Goal: Task Accomplishment & Management: Manage account settings

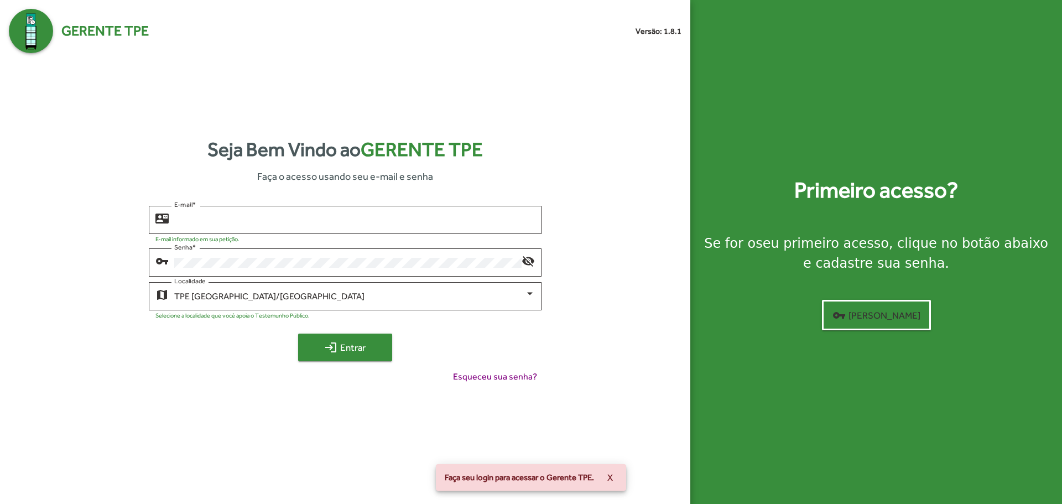
type input "**********"
click at [368, 353] on span "login Entrar" at bounding box center [345, 347] width 74 height 20
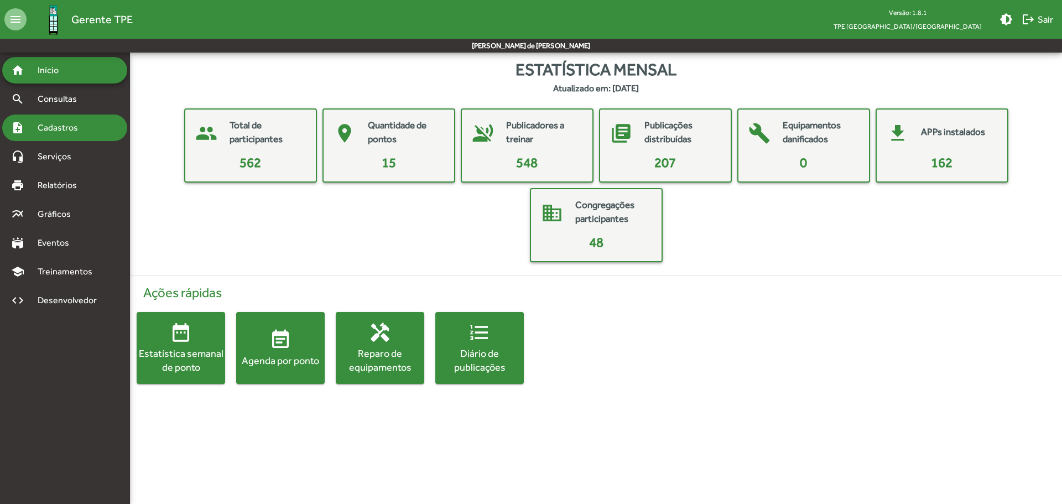
click at [79, 131] on span "Cadastros" at bounding box center [61, 127] width 61 height 13
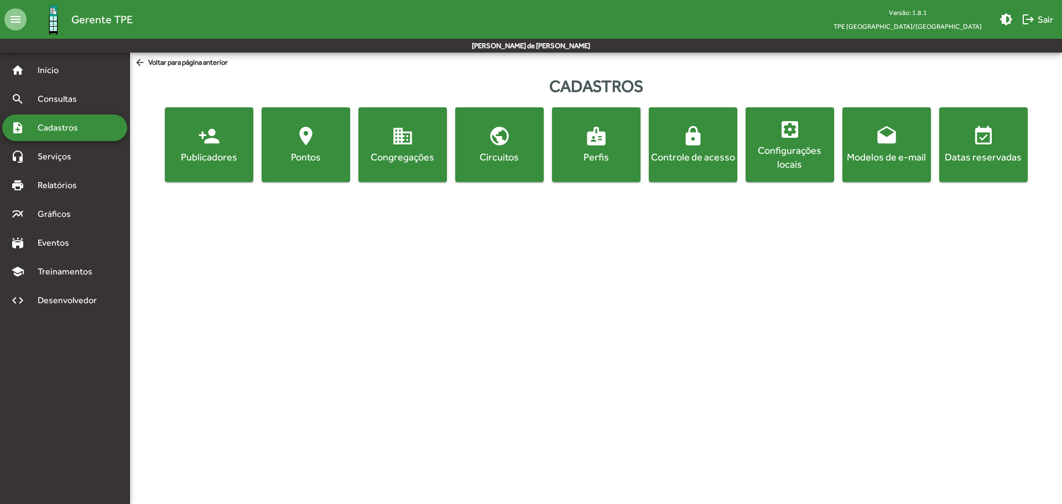
click at [693, 177] on button "lock Controle de acesso" at bounding box center [693, 144] width 89 height 75
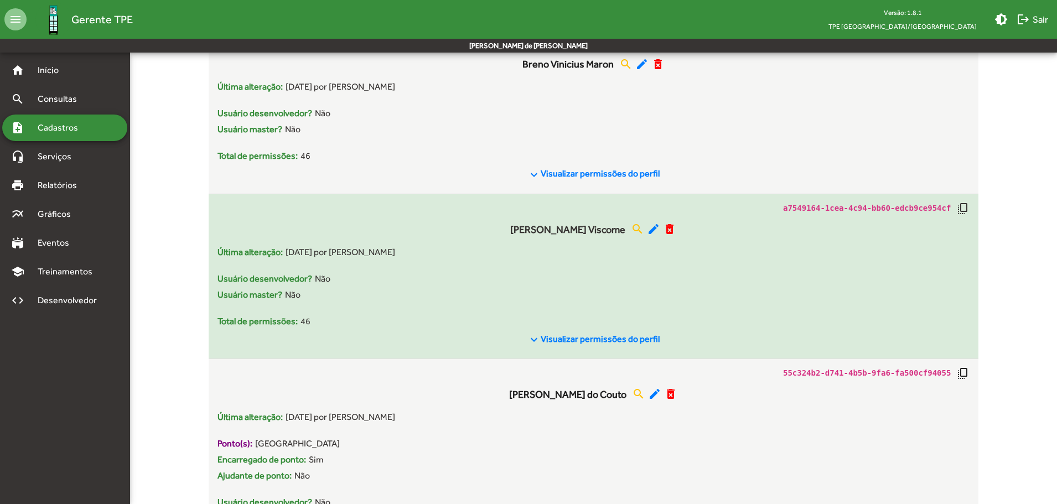
scroll to position [830, 0]
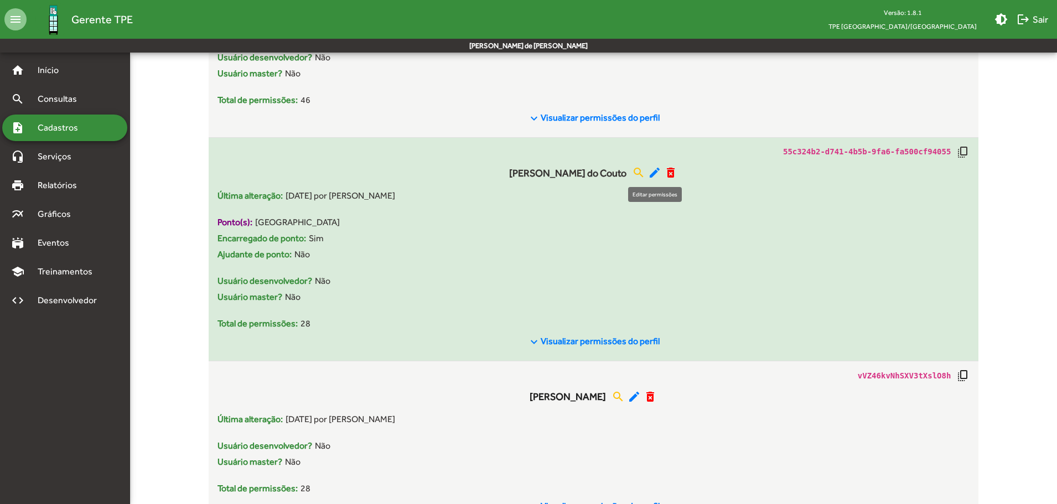
click at [657, 170] on mat-icon "edit" at bounding box center [654, 172] width 13 height 13
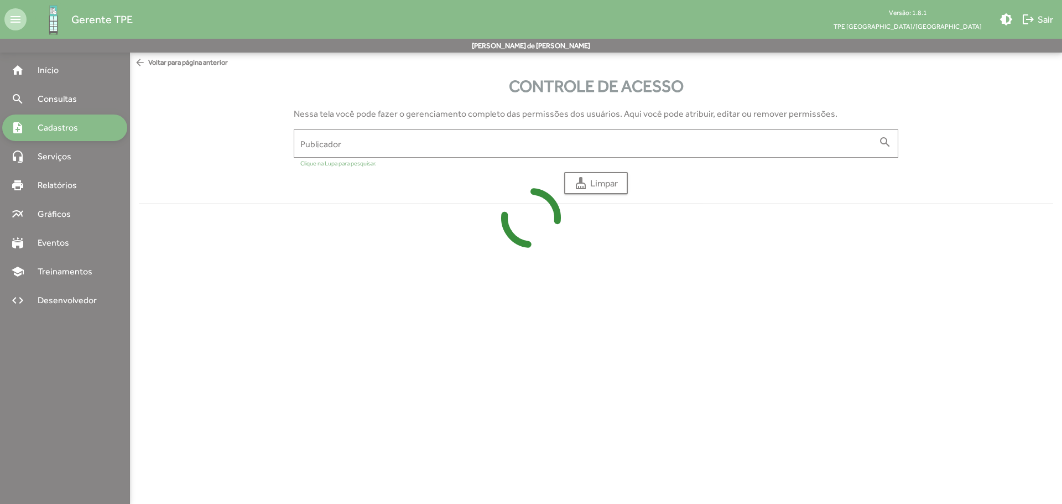
type input "**********"
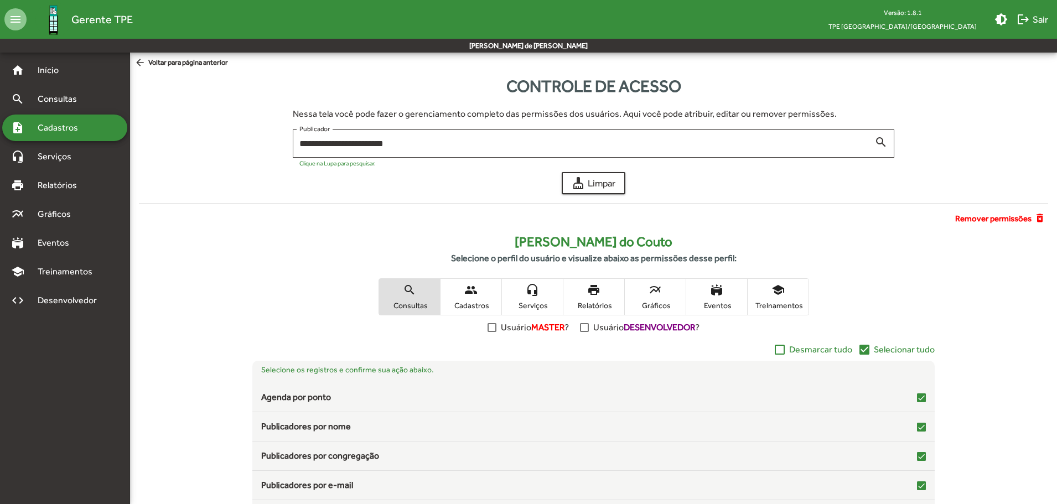
scroll to position [108, 0]
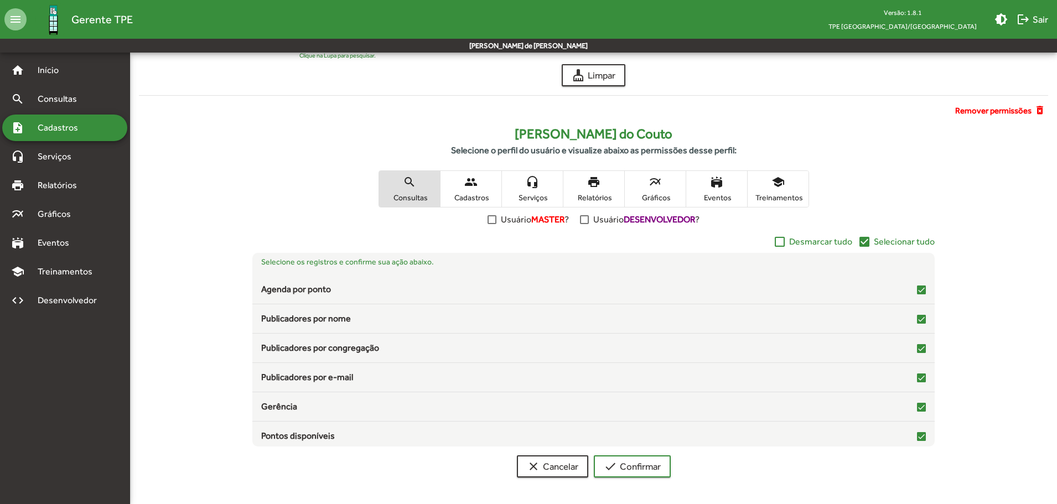
click at [481, 190] on span "people Cadastros" at bounding box center [470, 189] width 61 height 36
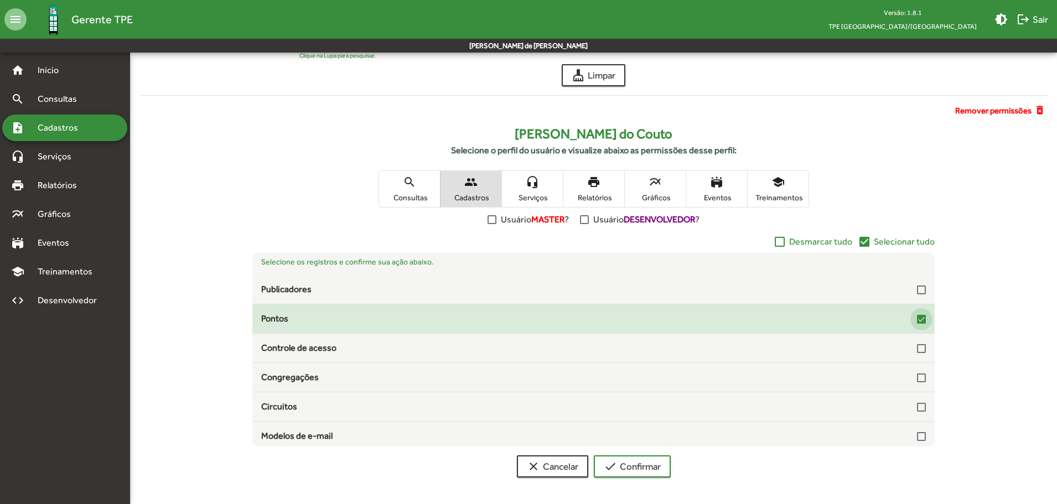
click at [917, 319] on div at bounding box center [921, 319] width 9 height 9
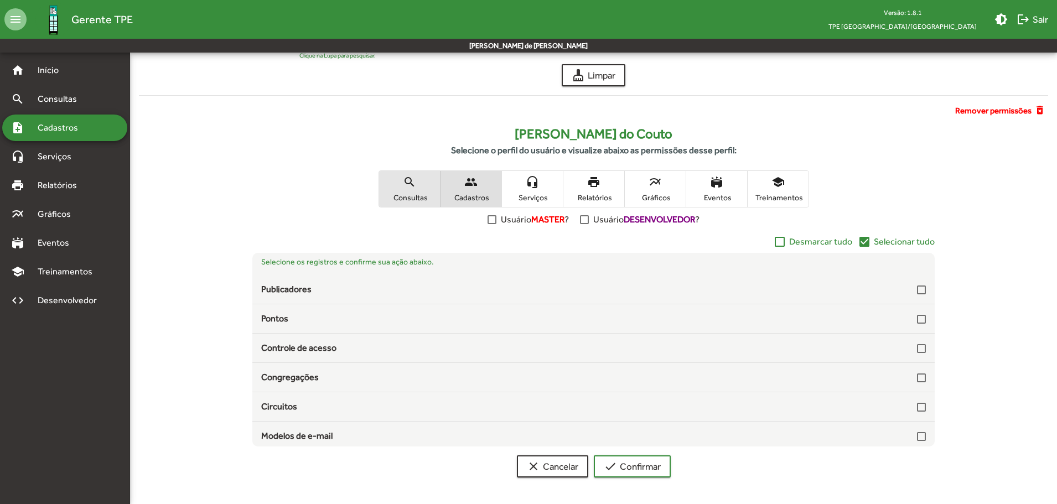
click at [411, 179] on mat-icon "search" at bounding box center [409, 181] width 13 height 13
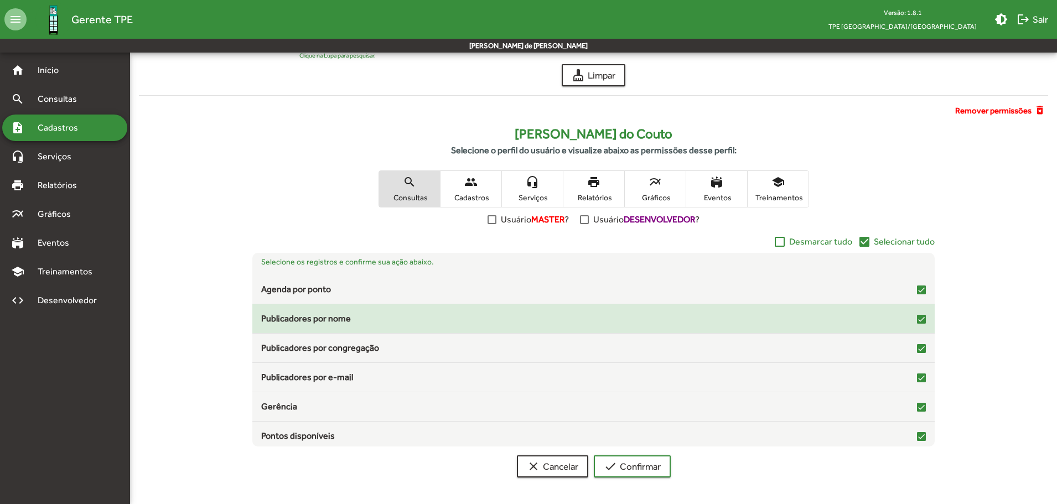
scroll to position [55, 0]
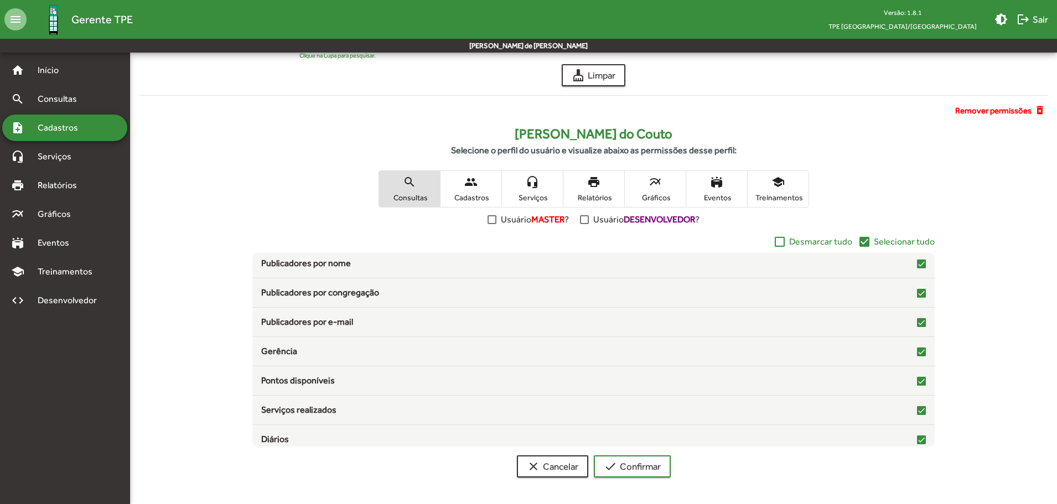
click at [483, 194] on span "Cadastros" at bounding box center [470, 198] width 55 height 10
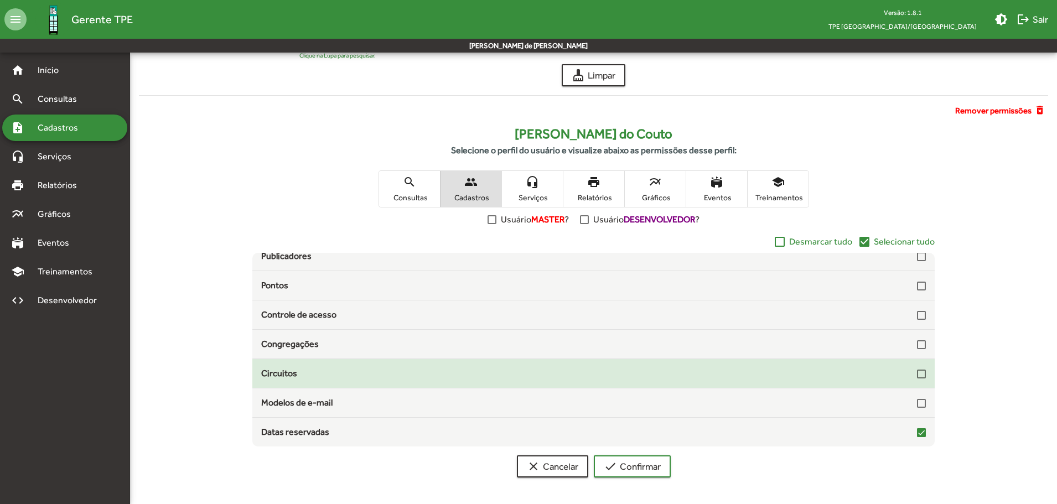
scroll to position [0, 0]
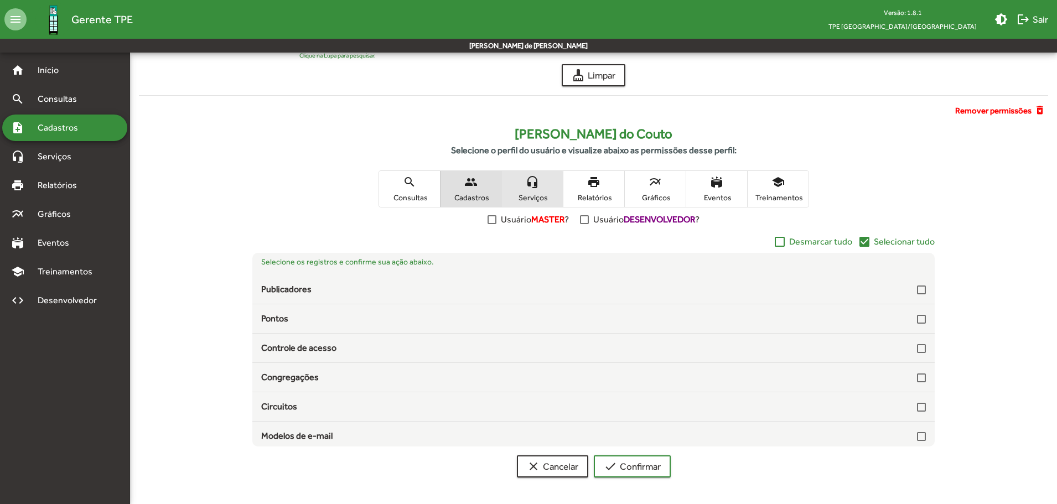
click at [525, 191] on span "headset_mic Serviços" at bounding box center [532, 189] width 61 height 36
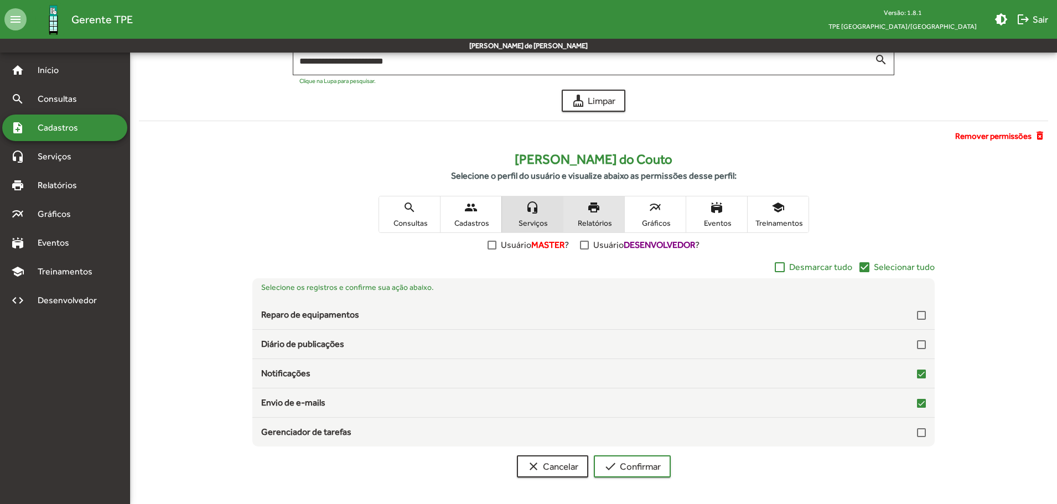
click at [597, 209] on mat-icon "print" at bounding box center [593, 207] width 13 height 13
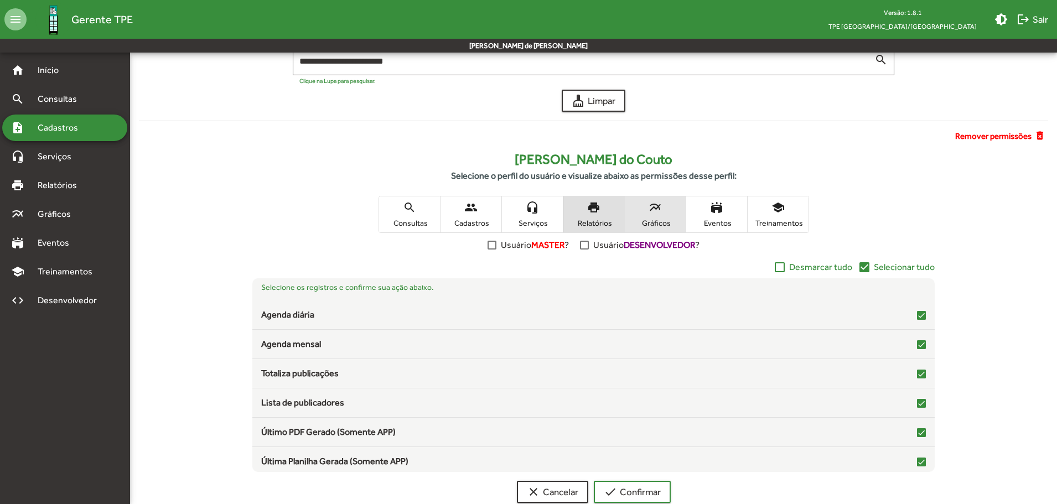
click at [666, 218] on span "Gráficos" at bounding box center [654, 223] width 55 height 10
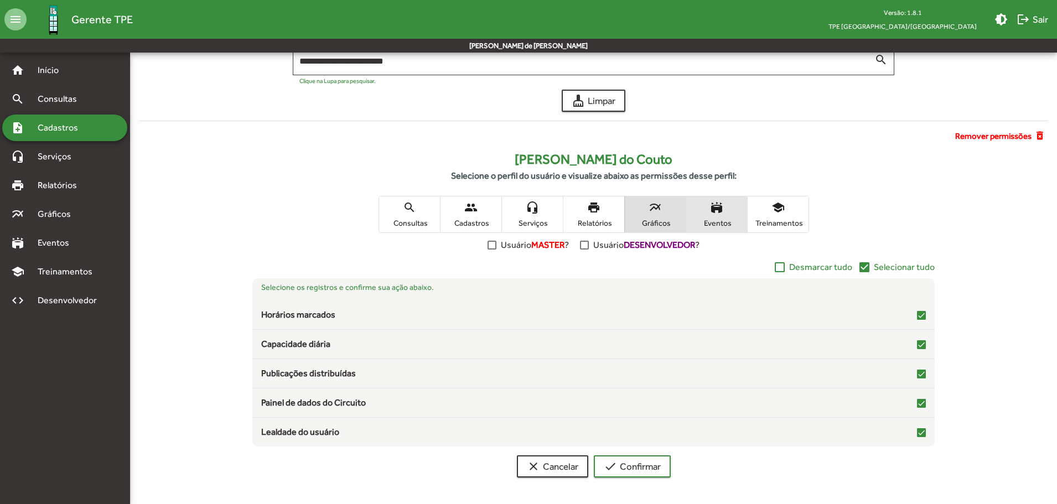
click at [703, 220] on span "Eventos" at bounding box center [716, 223] width 55 height 10
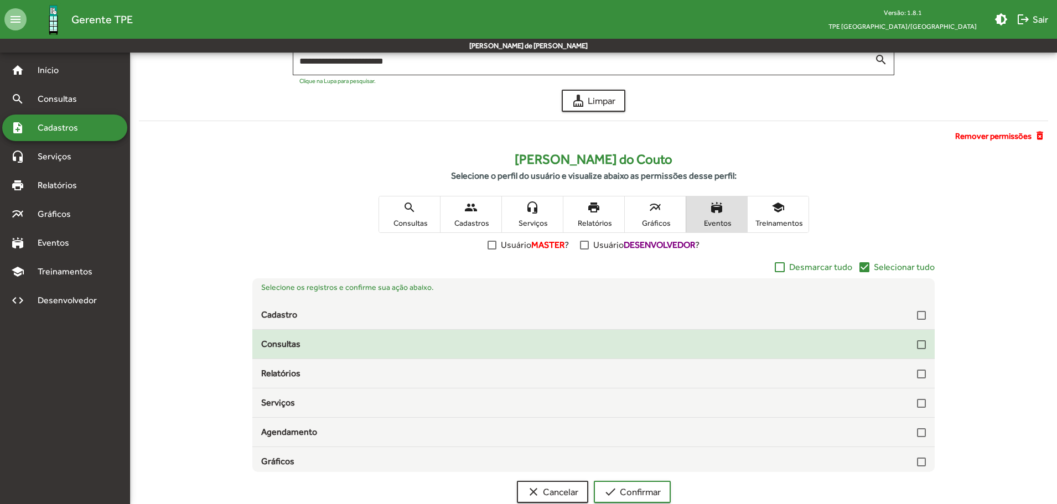
scroll to position [4, 0]
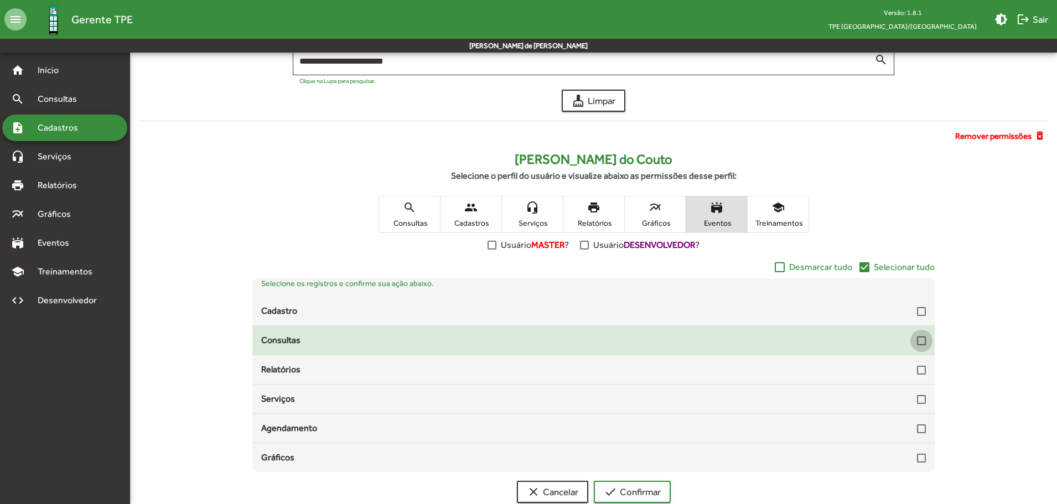
click at [917, 342] on div at bounding box center [921, 340] width 9 height 9
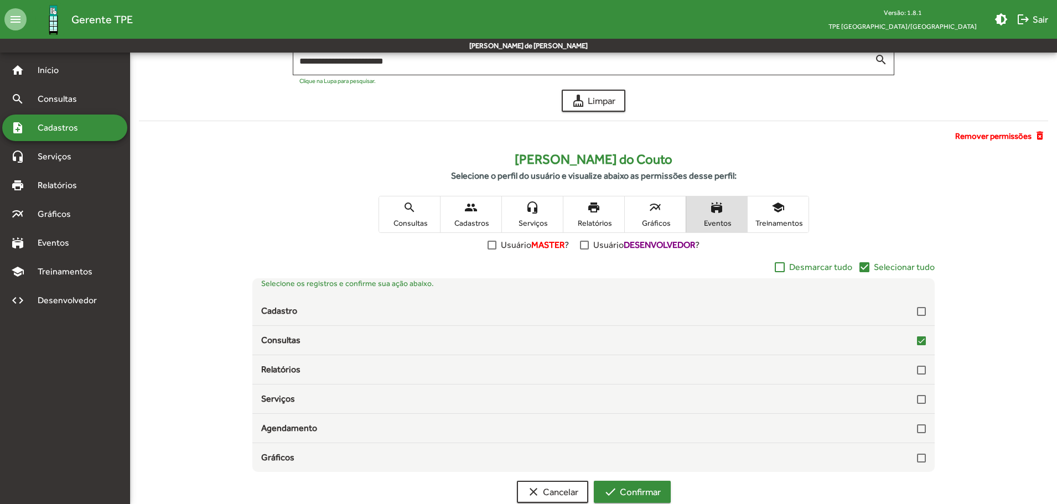
click at [652, 488] on span "check Confirmar" at bounding box center [632, 492] width 57 height 20
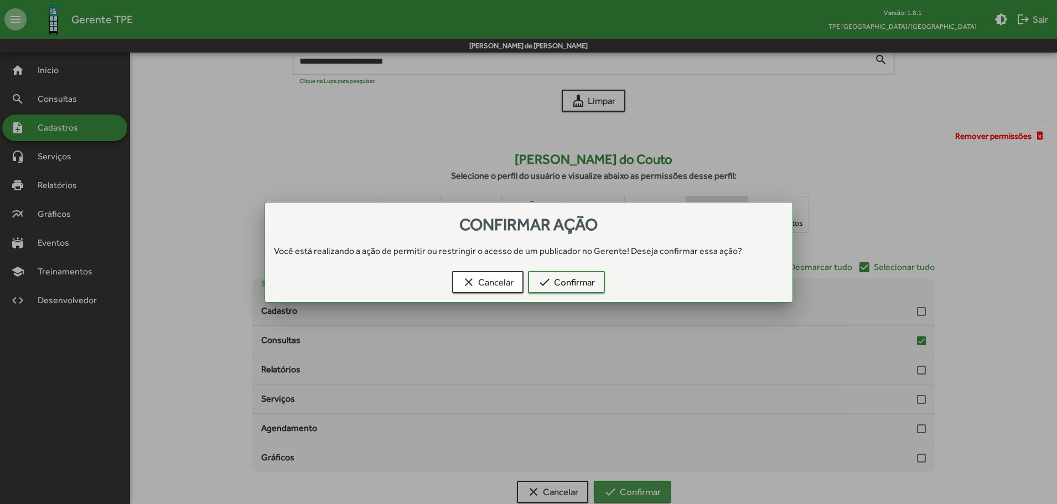
scroll to position [0, 0]
click at [566, 284] on span "check Confirmar" at bounding box center [566, 282] width 57 height 20
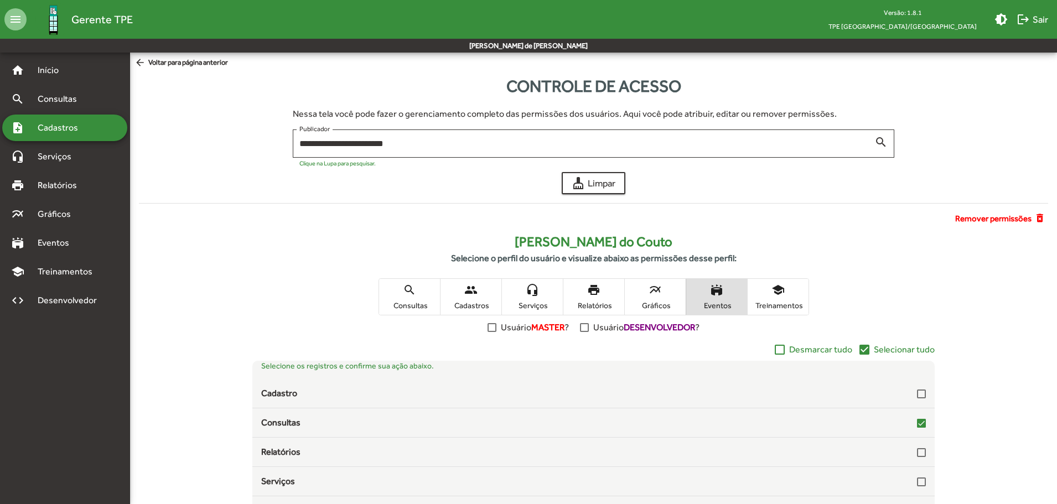
scroll to position [82, 0]
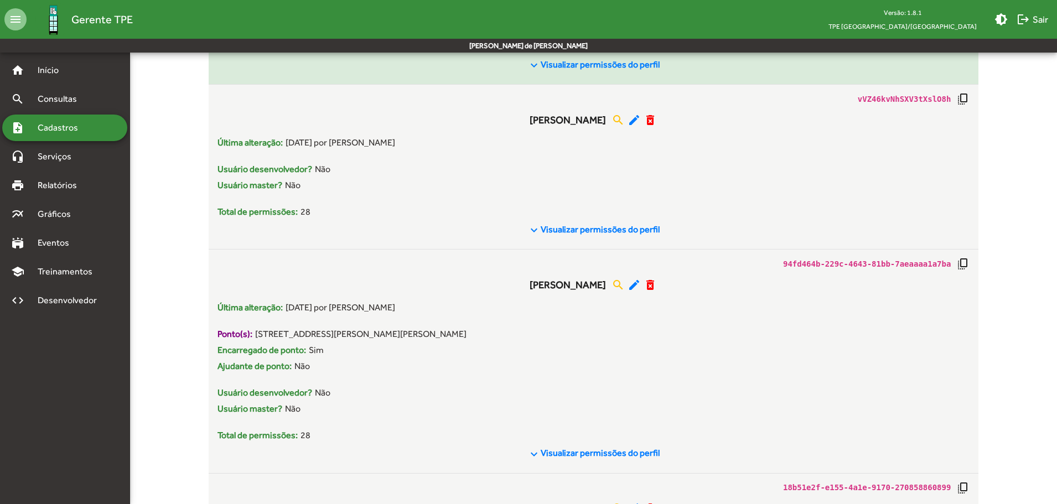
scroll to position [1162, 0]
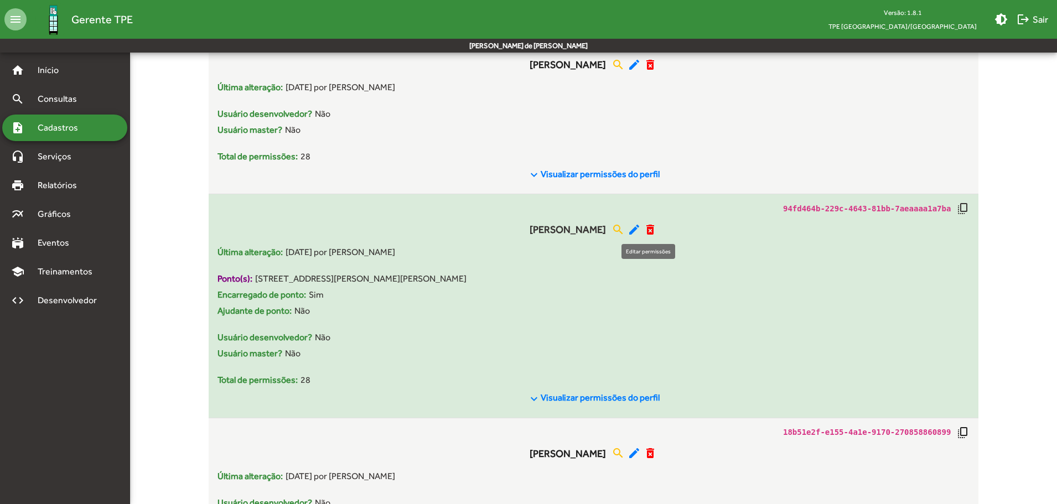
click at [641, 231] on mat-icon "edit" at bounding box center [633, 229] width 13 height 13
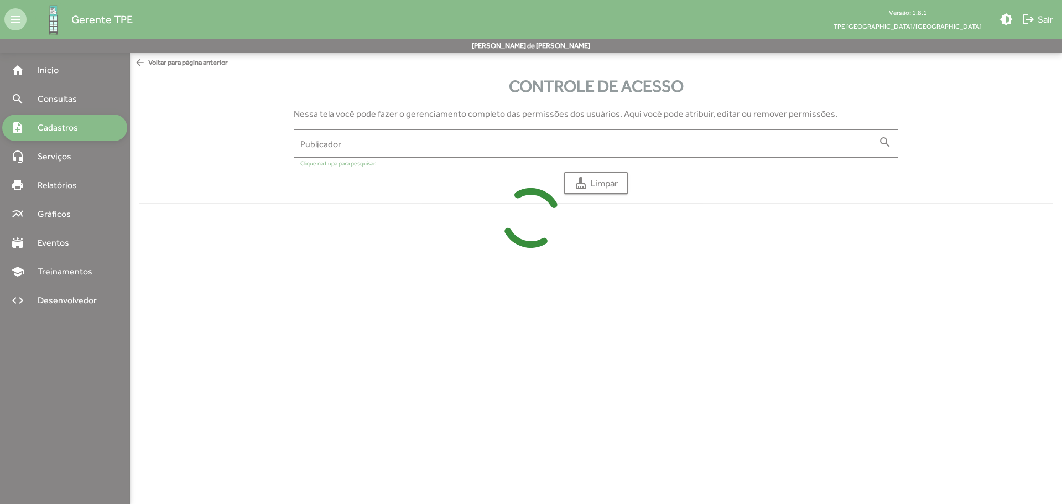
type input "**********"
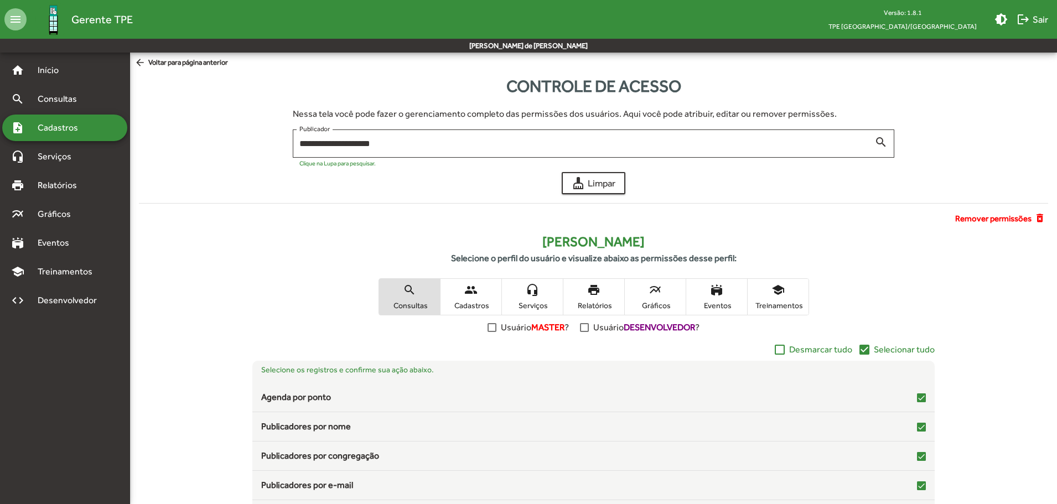
click at [480, 298] on span "people Cadastros" at bounding box center [470, 297] width 61 height 36
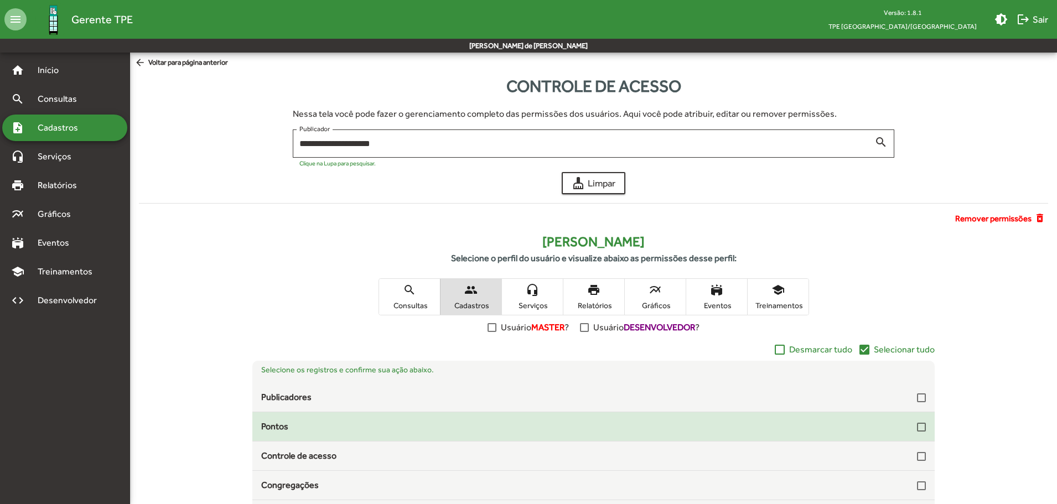
scroll to position [108, 0]
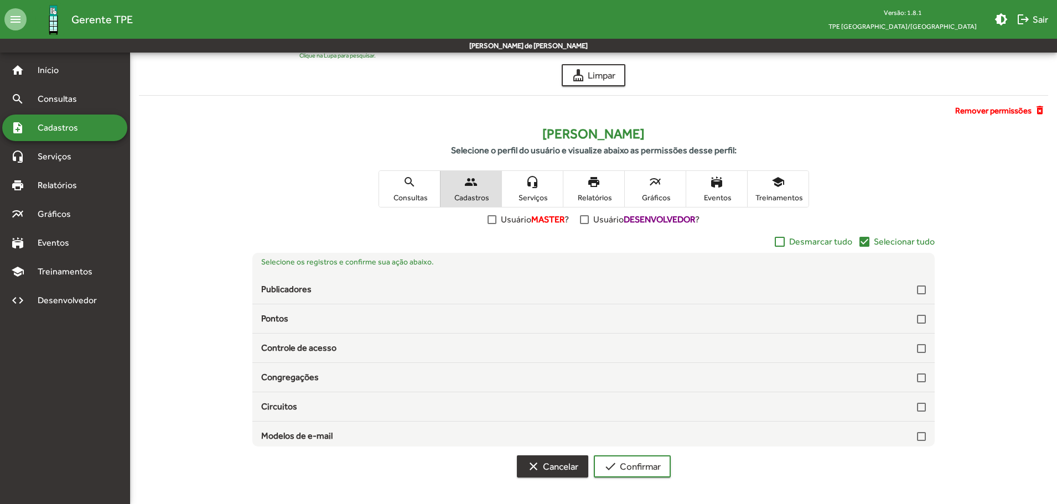
click at [555, 459] on span "clear Cancelar" at bounding box center [552, 466] width 51 height 20
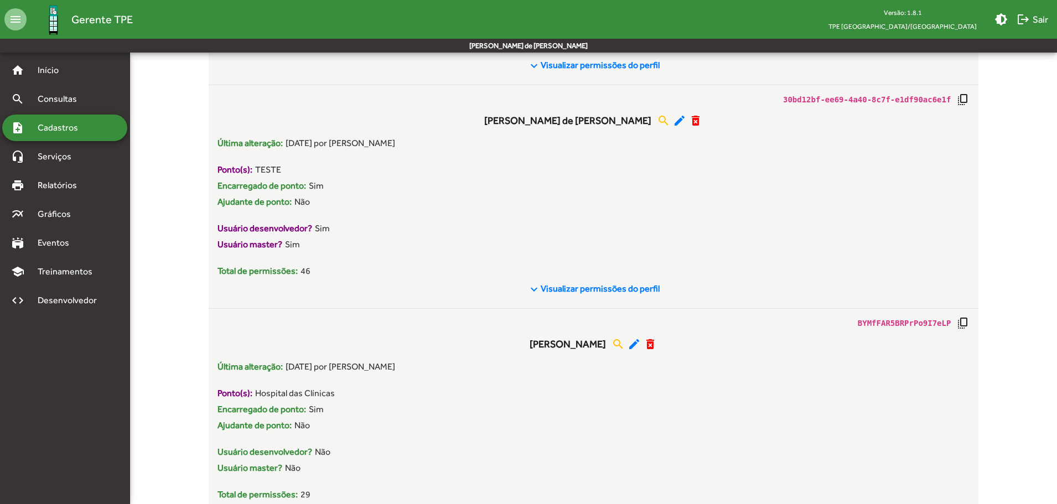
scroll to position [1715, 0]
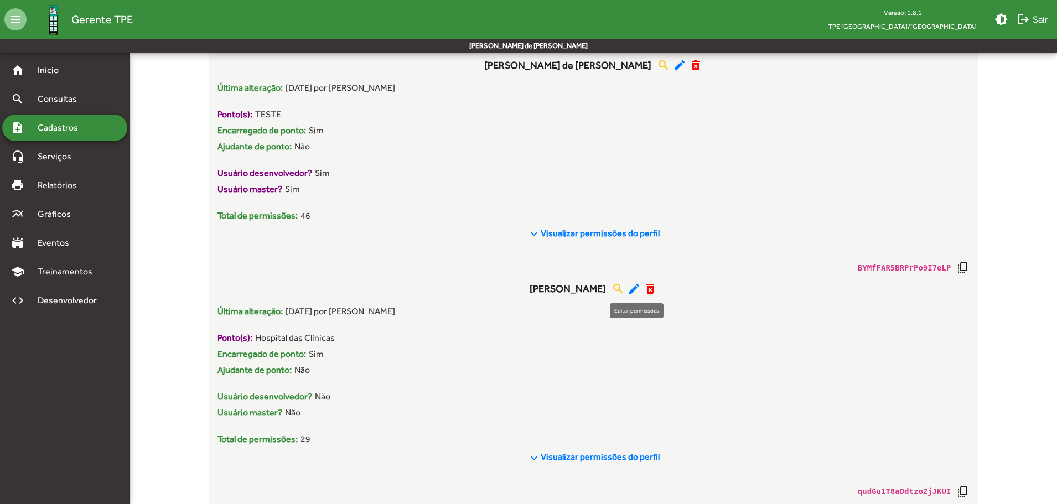
click at [636, 289] on mat-icon "edit" at bounding box center [633, 288] width 13 height 13
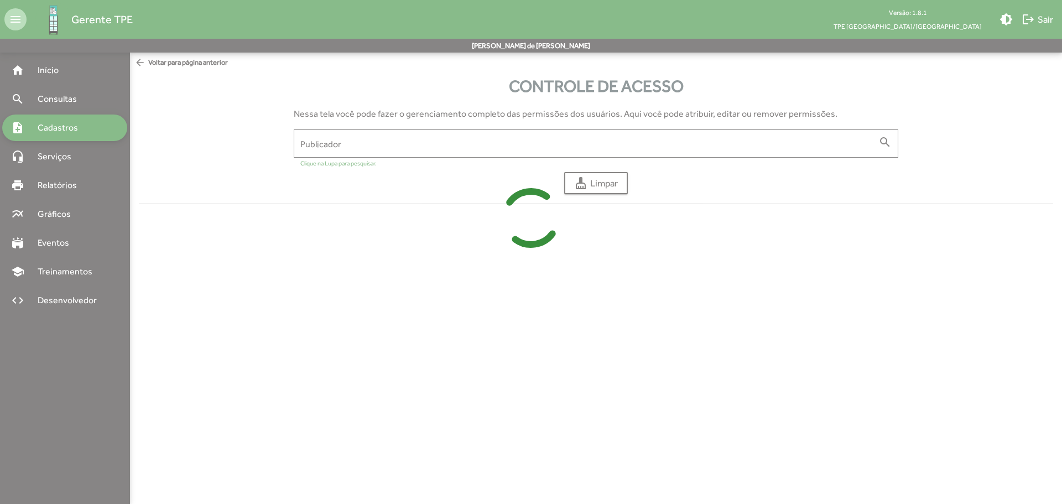
type input "**********"
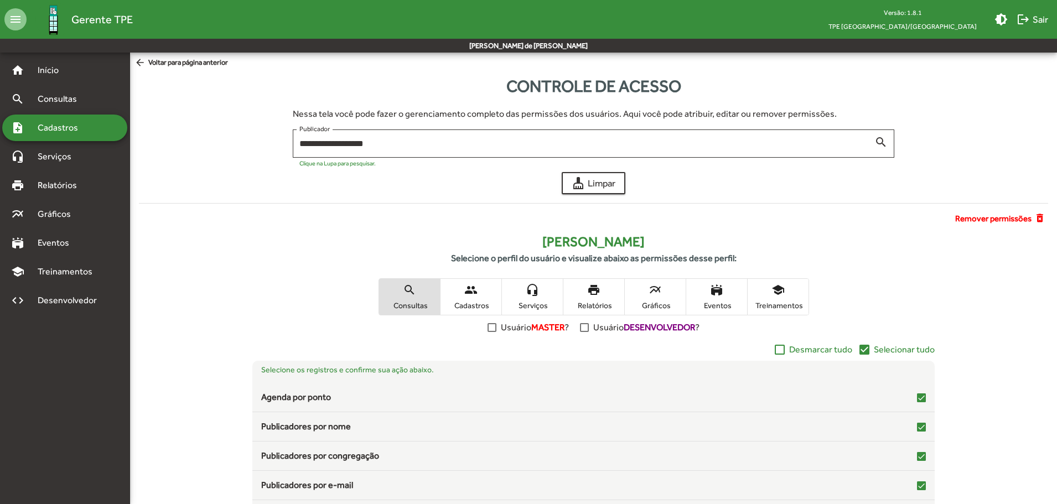
click at [457, 293] on span "people Cadastros" at bounding box center [470, 297] width 61 height 36
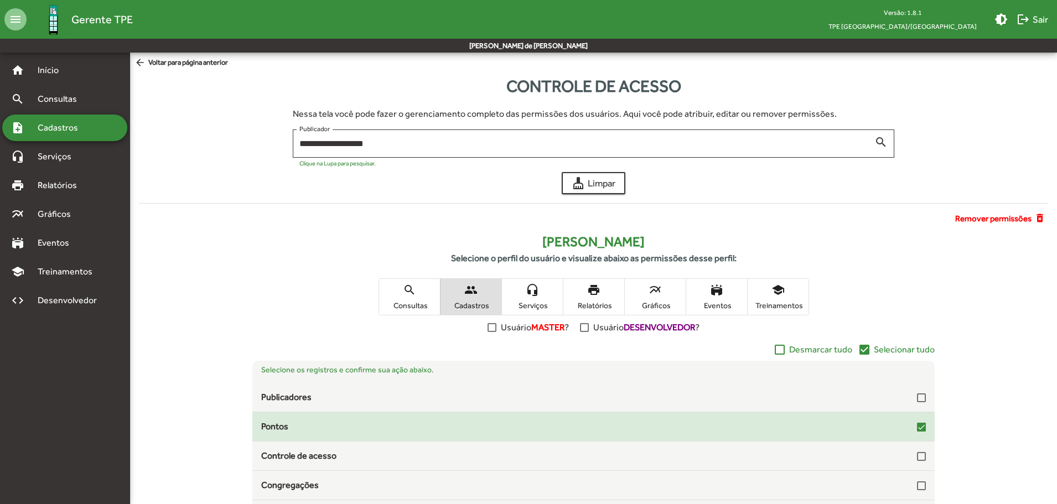
drag, startPoint x: 914, startPoint y: 424, endPoint x: 920, endPoint y: 415, distance: 10.3
click at [917, 424] on div at bounding box center [921, 427] width 9 height 9
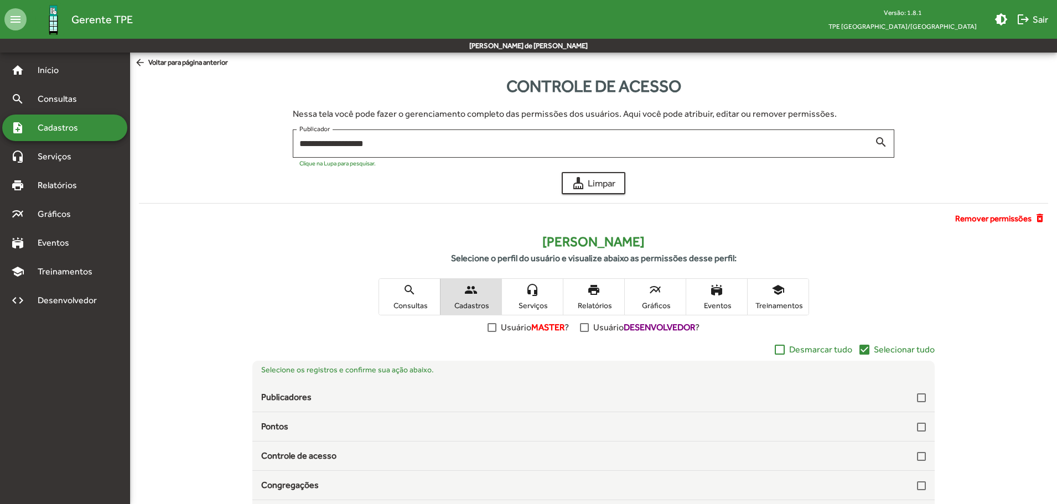
scroll to position [108, 0]
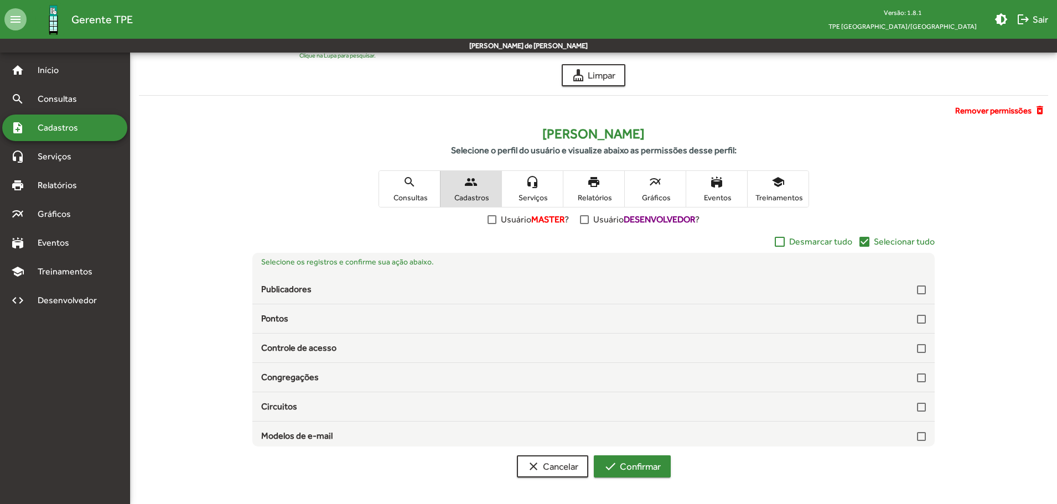
click at [644, 468] on span "check Confirmar" at bounding box center [632, 466] width 57 height 20
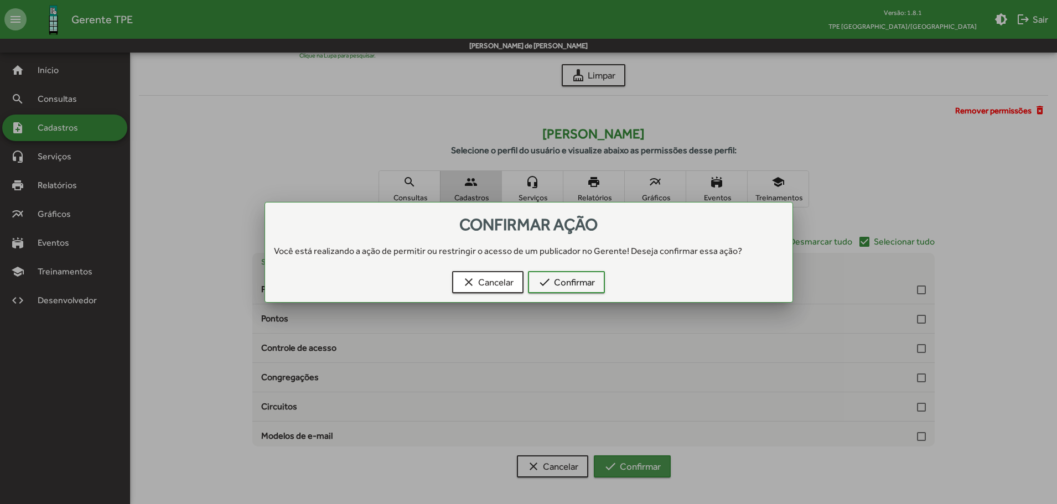
scroll to position [0, 0]
click at [569, 283] on span "check Confirmar" at bounding box center [566, 282] width 57 height 20
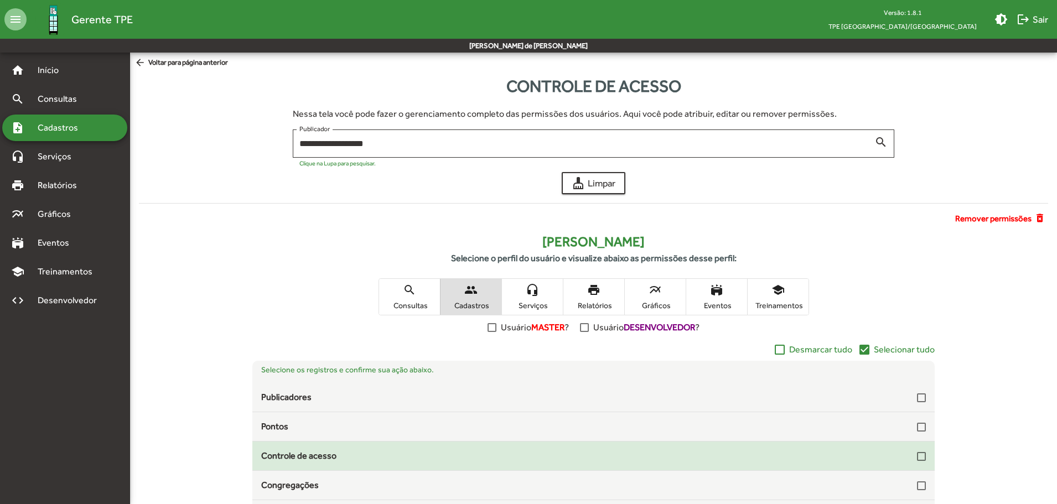
scroll to position [108, 0]
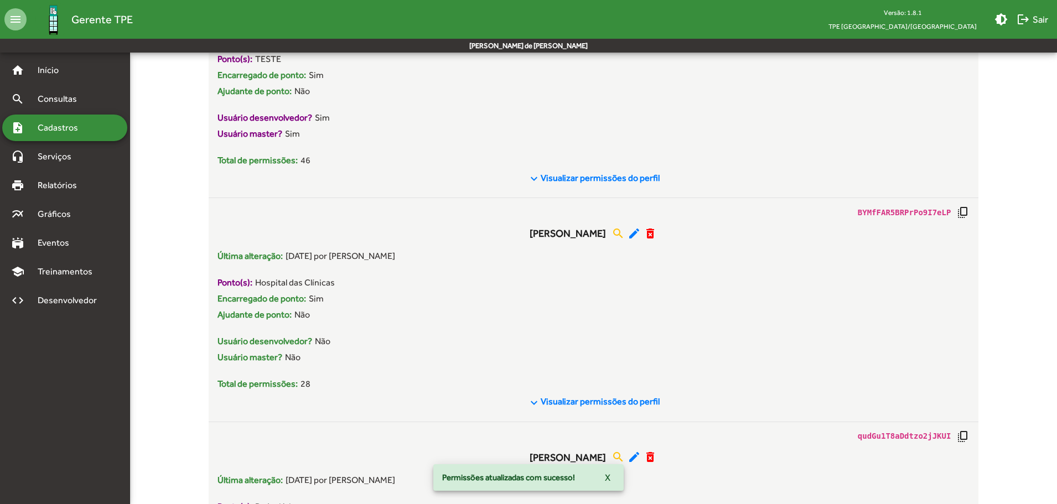
scroll to position [1936, 0]
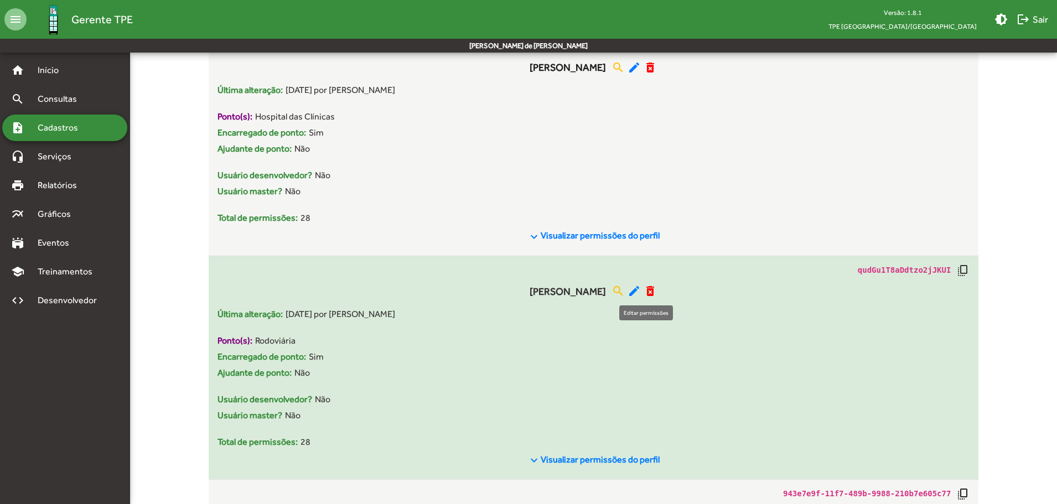
click at [641, 289] on mat-icon "edit" at bounding box center [633, 290] width 13 height 13
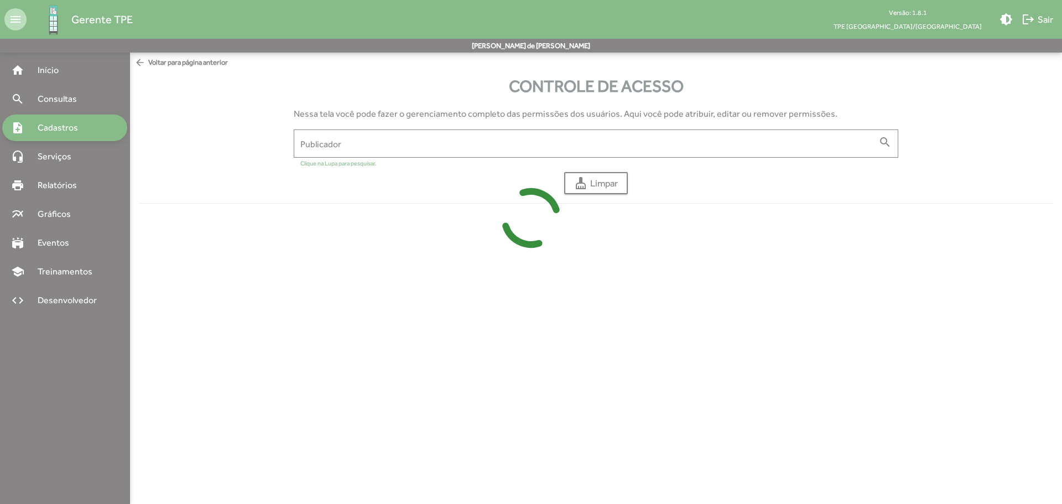
type input "**********"
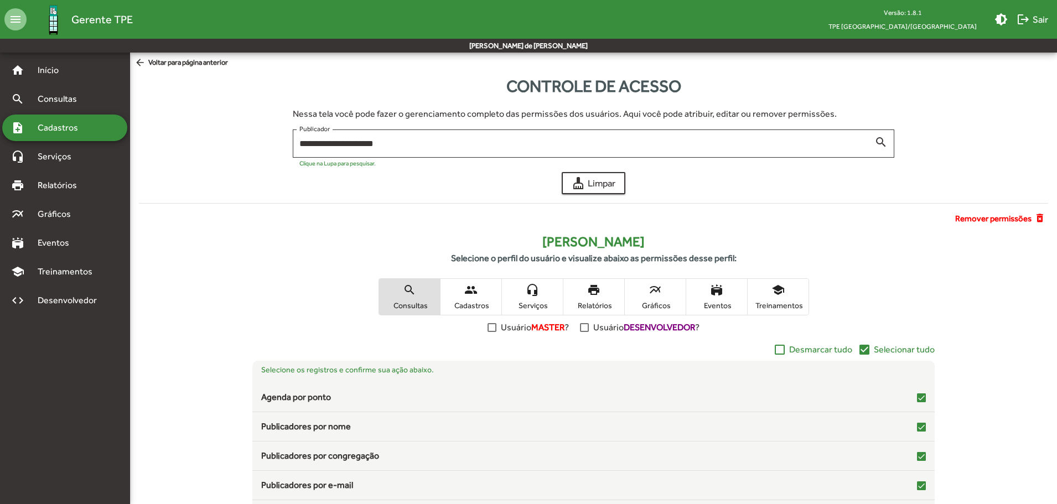
click at [486, 293] on span "people Cadastros" at bounding box center [470, 297] width 61 height 36
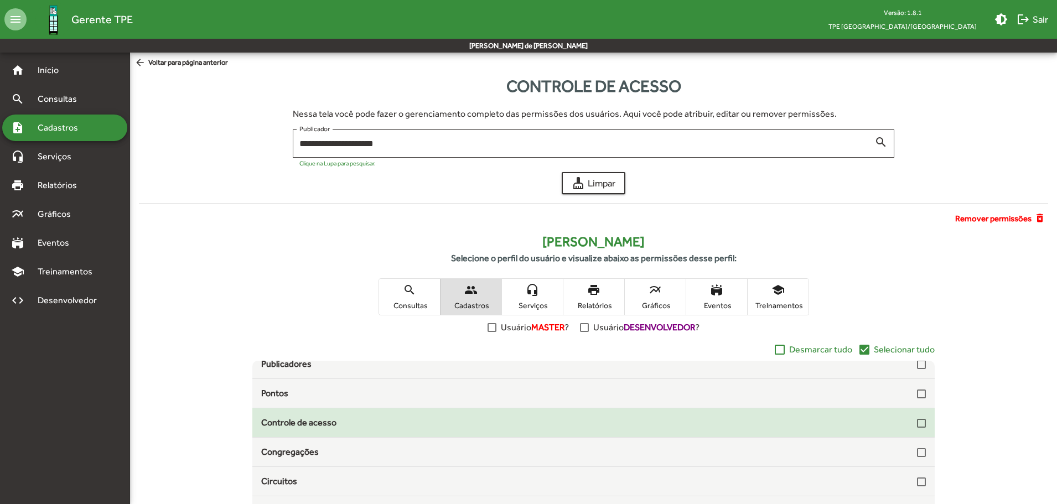
scroll to position [108, 0]
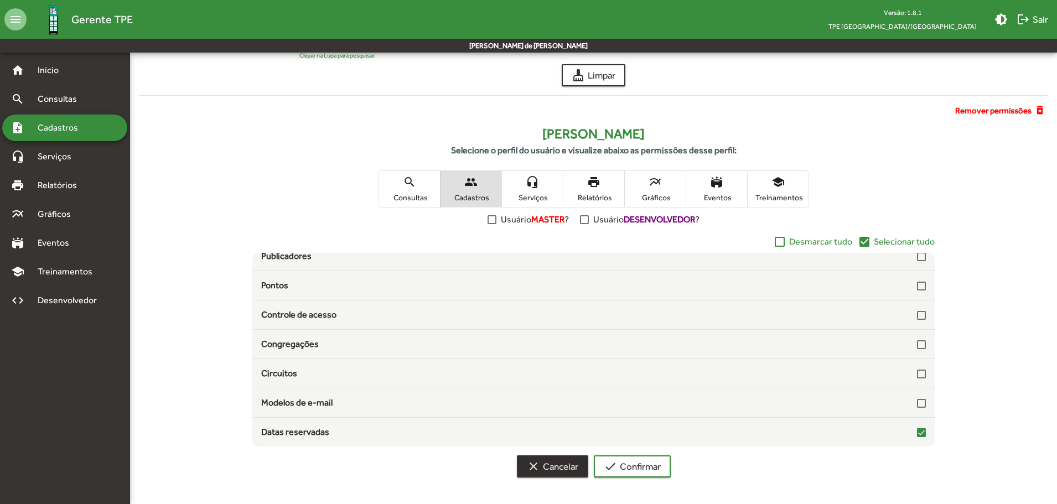
click at [560, 457] on span "clear Cancelar" at bounding box center [552, 466] width 51 height 20
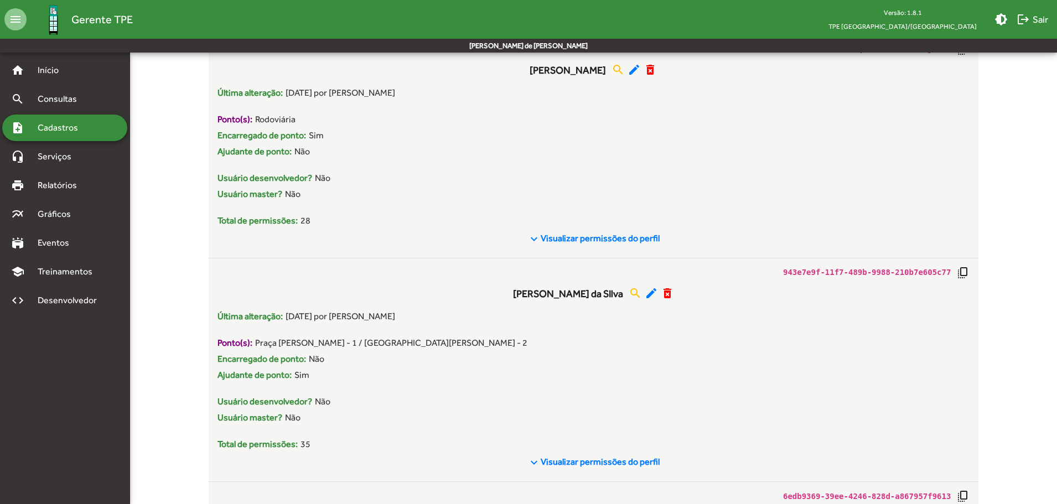
scroll to position [2213, 0]
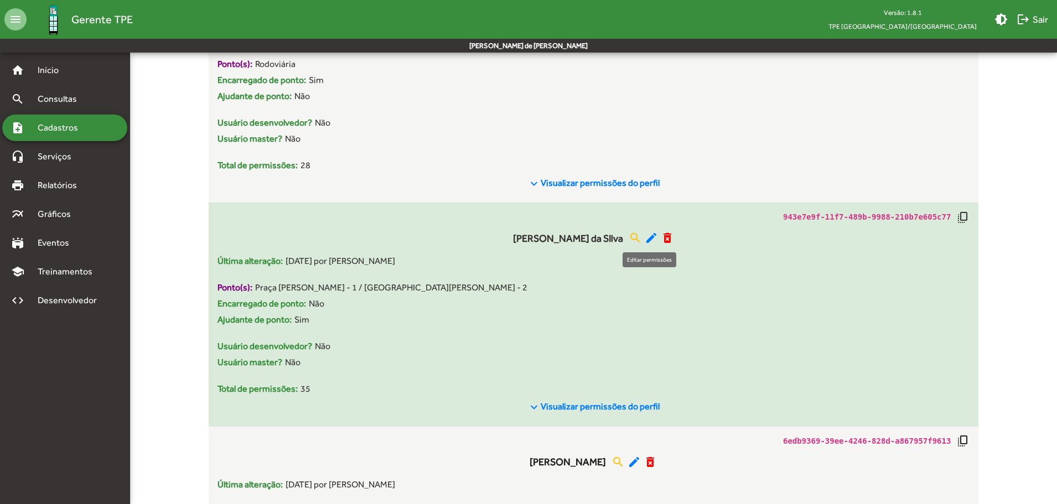
click at [646, 237] on mat-icon "edit" at bounding box center [650, 237] width 13 height 13
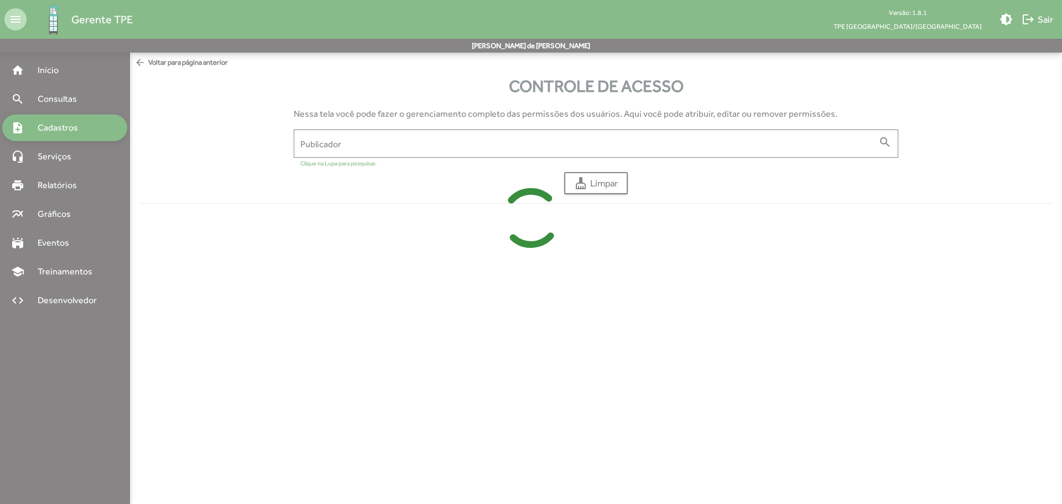
type input "**********"
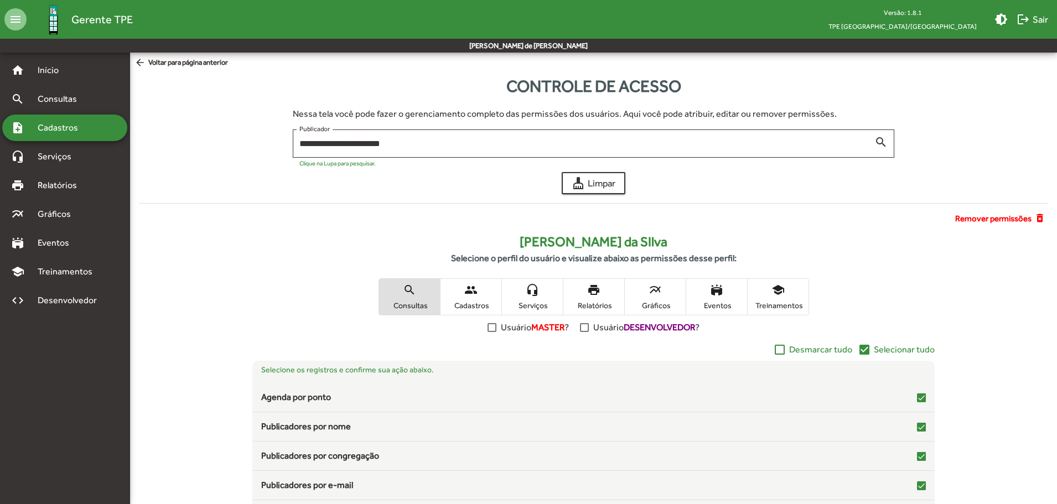
click at [475, 297] on mat-icon "people" at bounding box center [470, 289] width 13 height 13
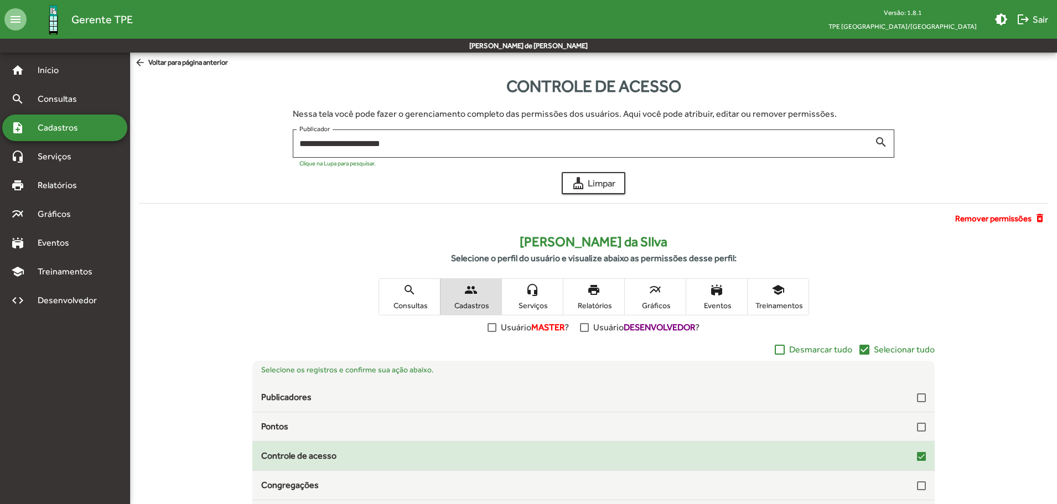
click at [917, 454] on div at bounding box center [921, 456] width 9 height 9
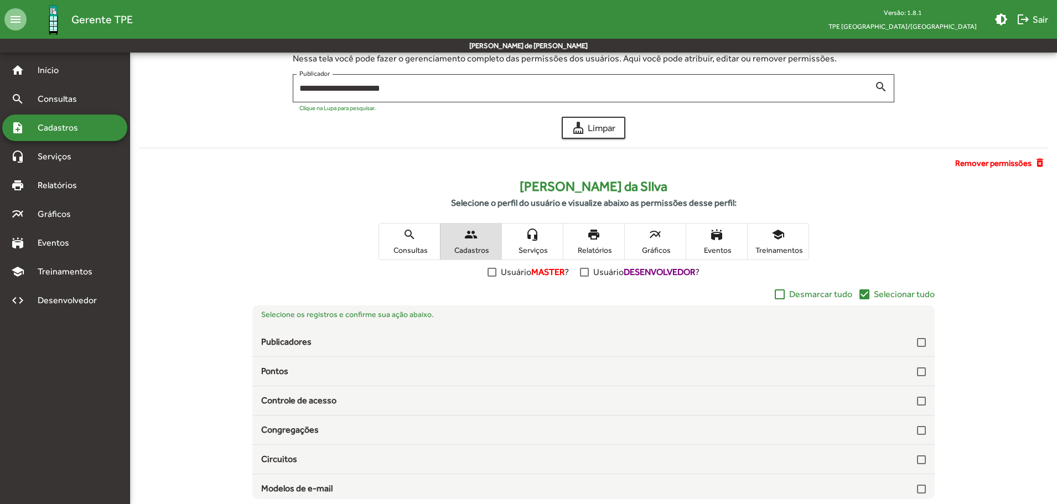
scroll to position [108, 0]
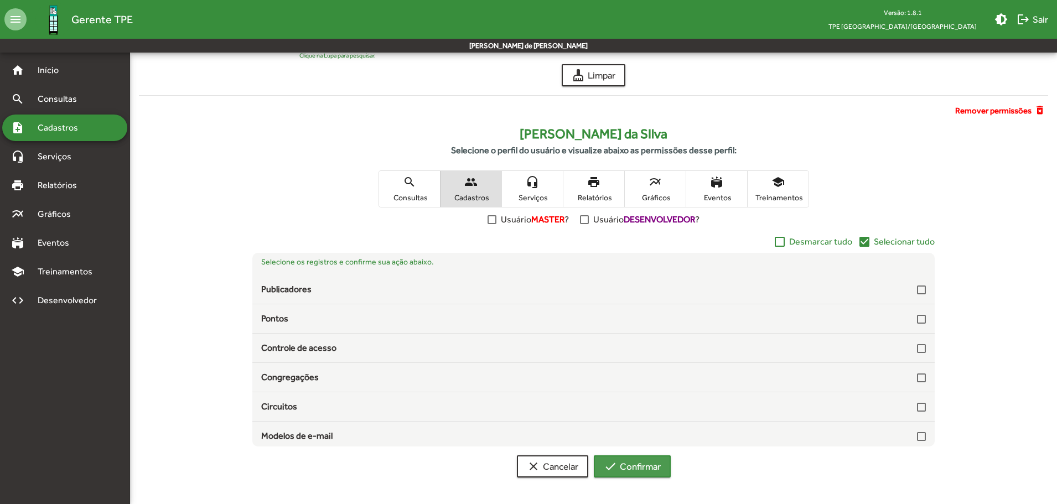
click at [643, 466] on span "check Confirmar" at bounding box center [632, 466] width 57 height 20
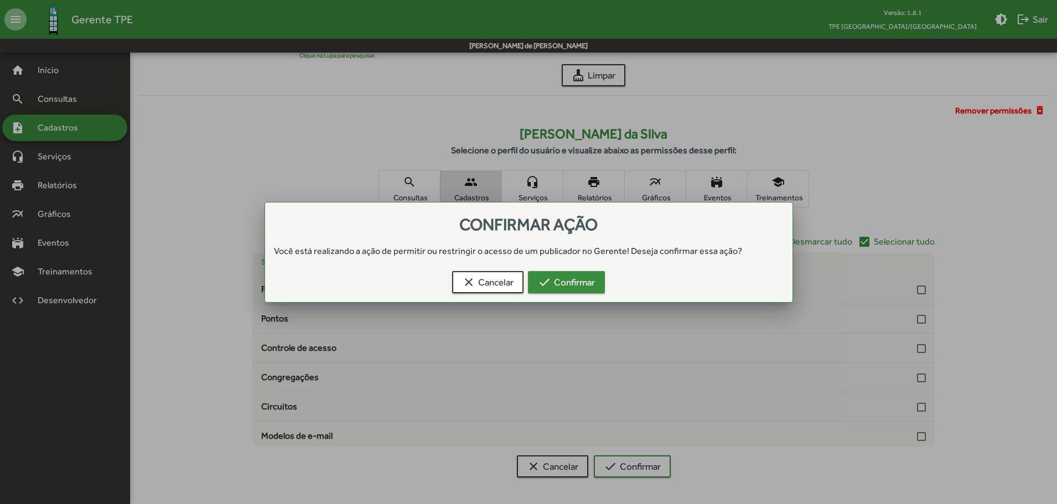
click at [564, 286] on span "check Confirmar" at bounding box center [566, 282] width 57 height 20
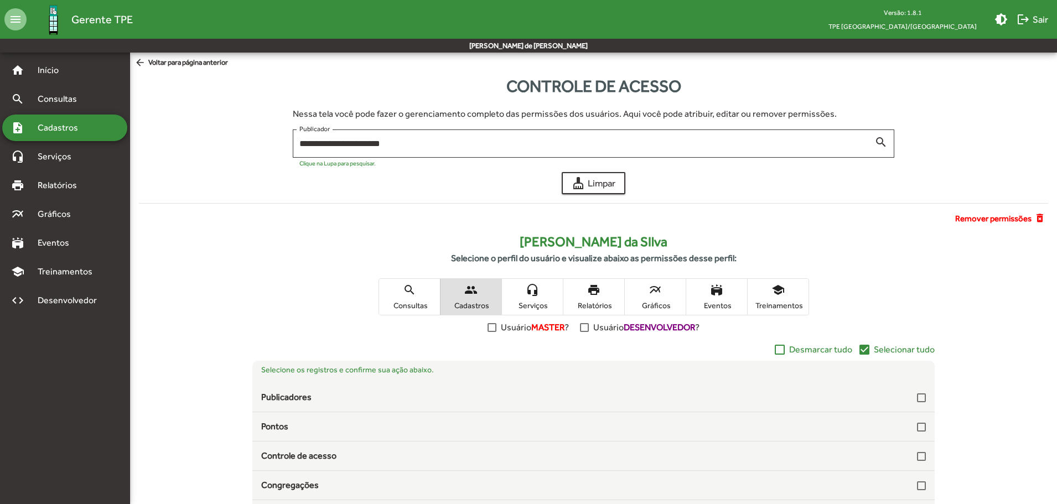
scroll to position [108, 0]
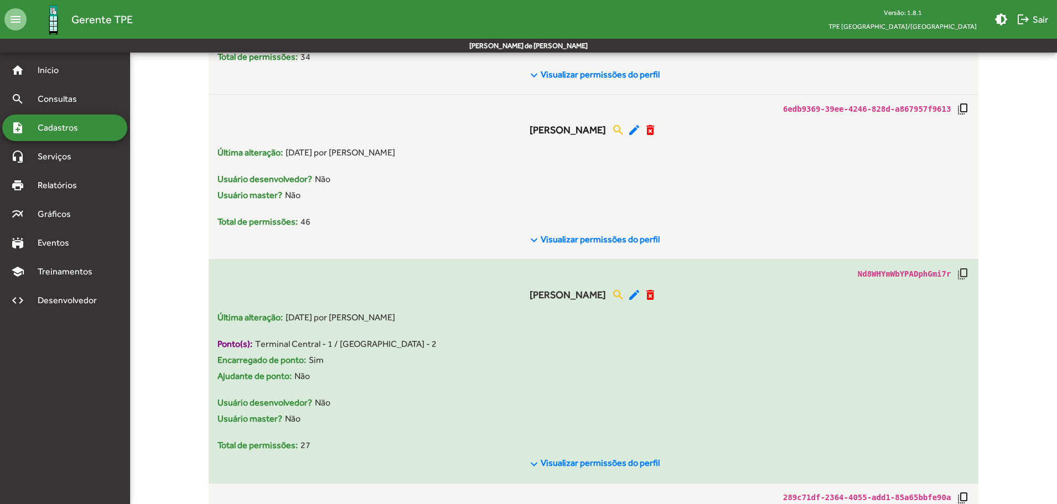
scroll to position [2600, 0]
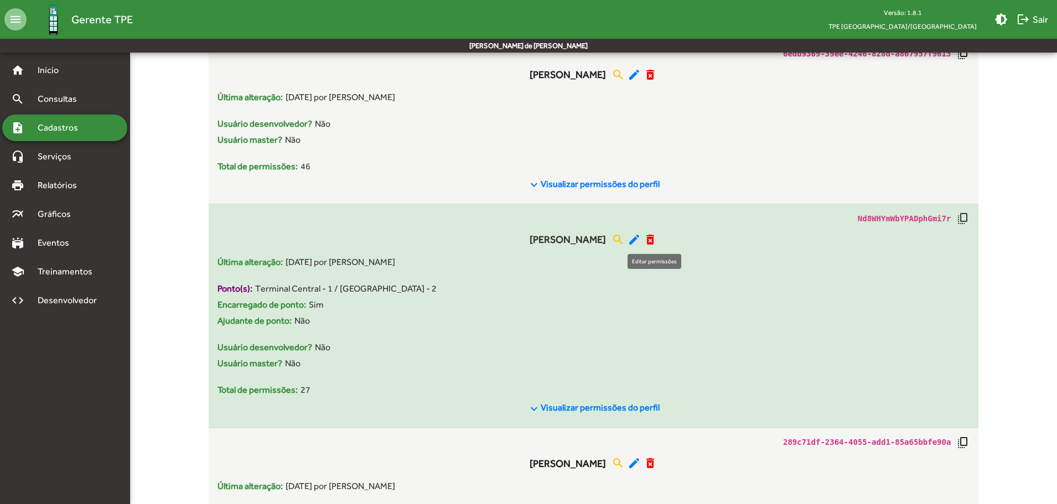
click at [641, 241] on mat-icon "edit" at bounding box center [633, 239] width 13 height 13
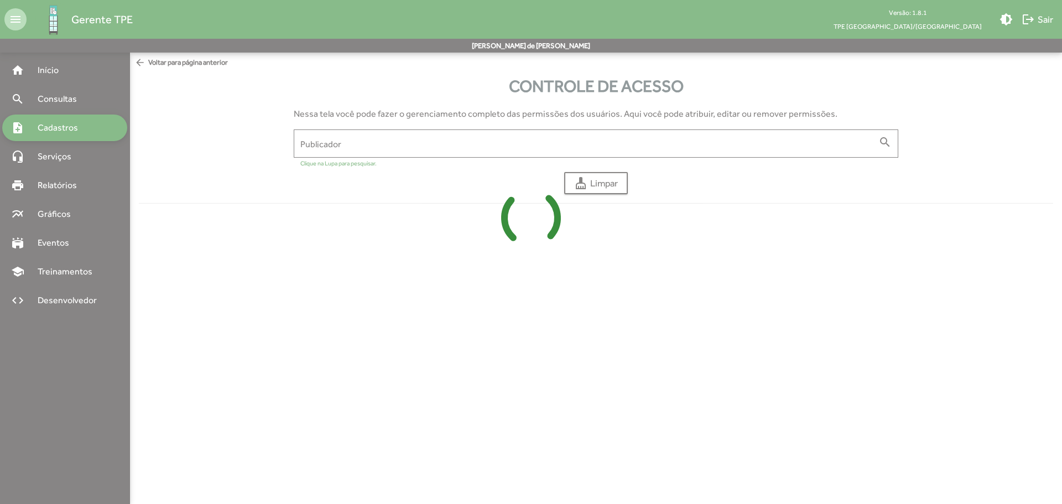
type input "**********"
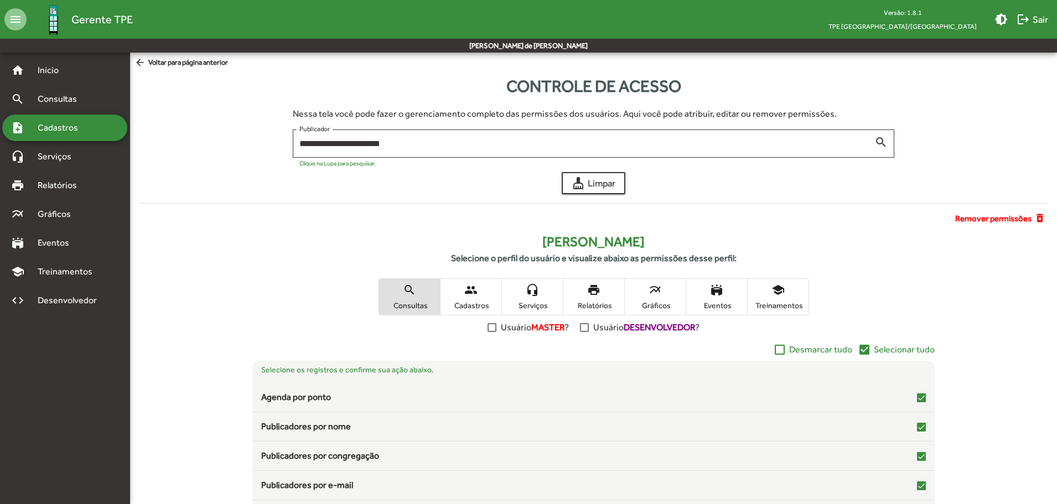
click at [480, 295] on span "people Cadastros" at bounding box center [470, 297] width 61 height 36
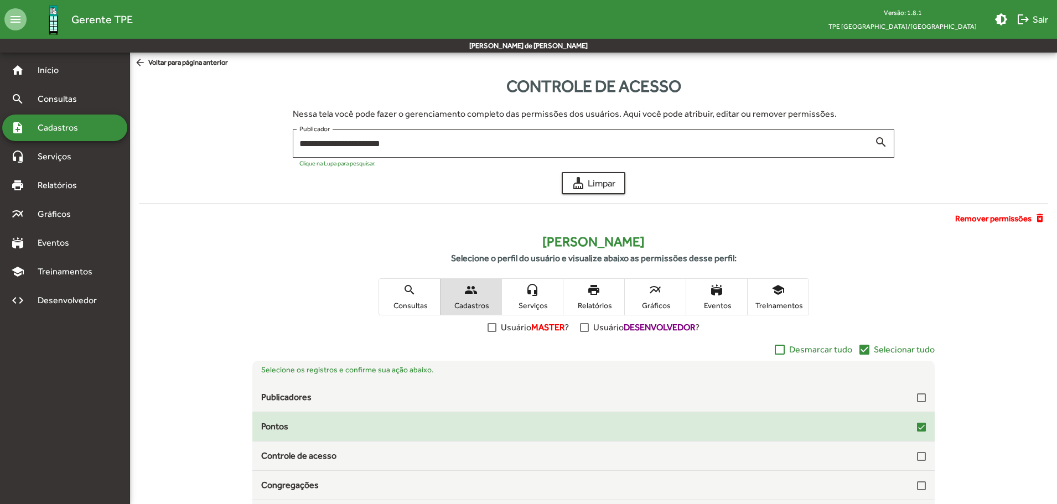
click at [919, 429] on div at bounding box center [921, 427] width 9 height 9
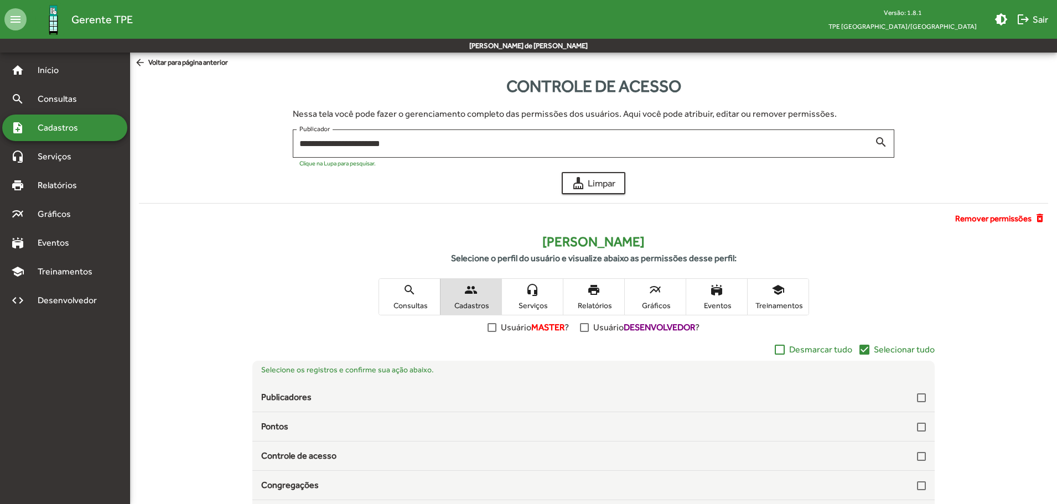
scroll to position [108, 0]
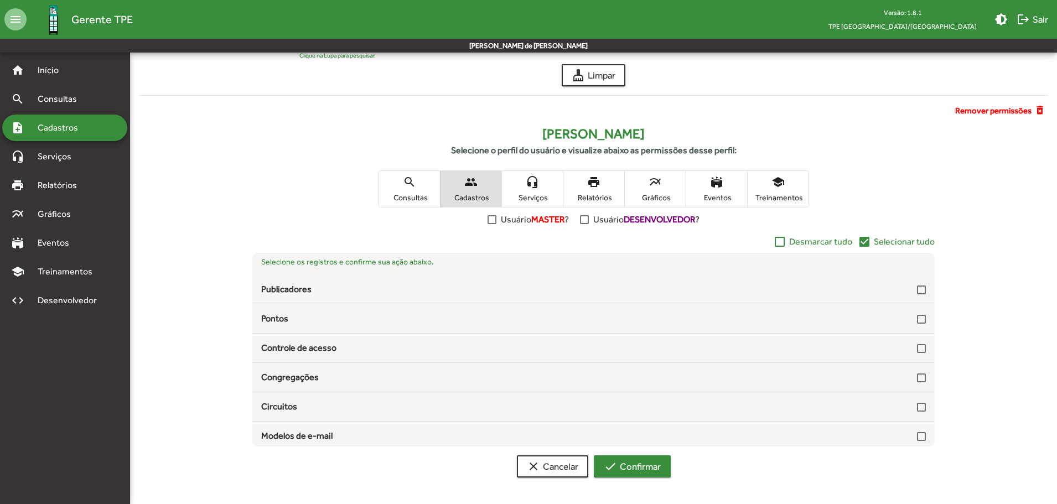
click at [656, 460] on span "check Confirmar" at bounding box center [632, 466] width 57 height 20
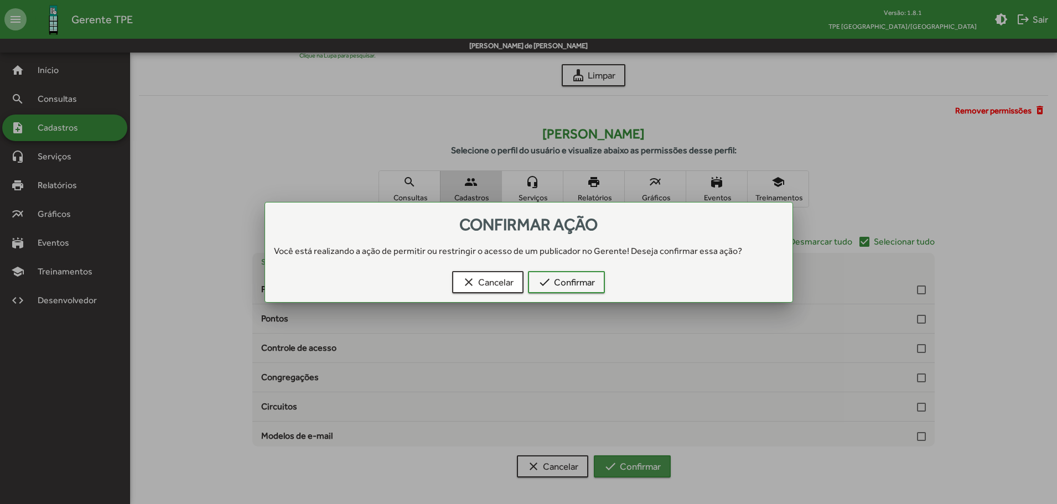
scroll to position [0, 0]
click at [579, 288] on span "check Confirmar" at bounding box center [566, 282] width 57 height 20
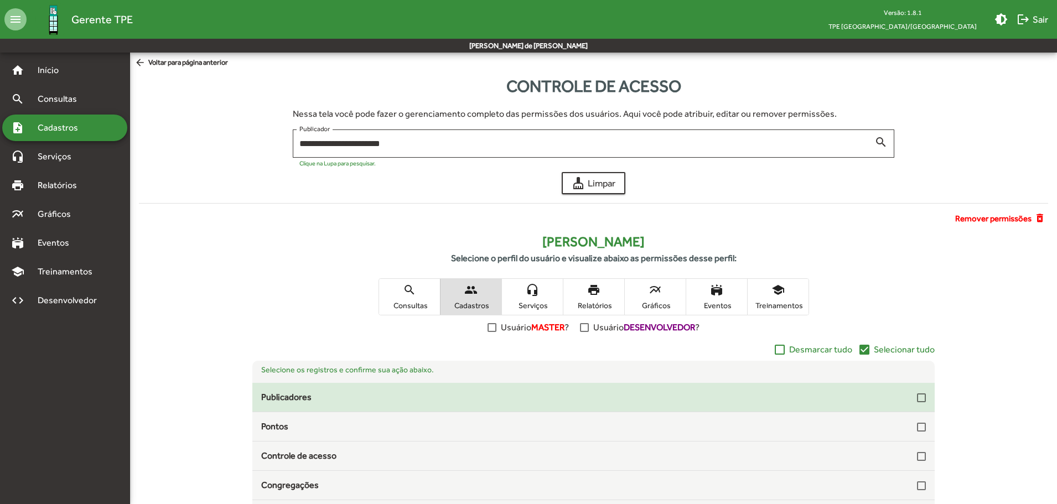
scroll to position [108, 0]
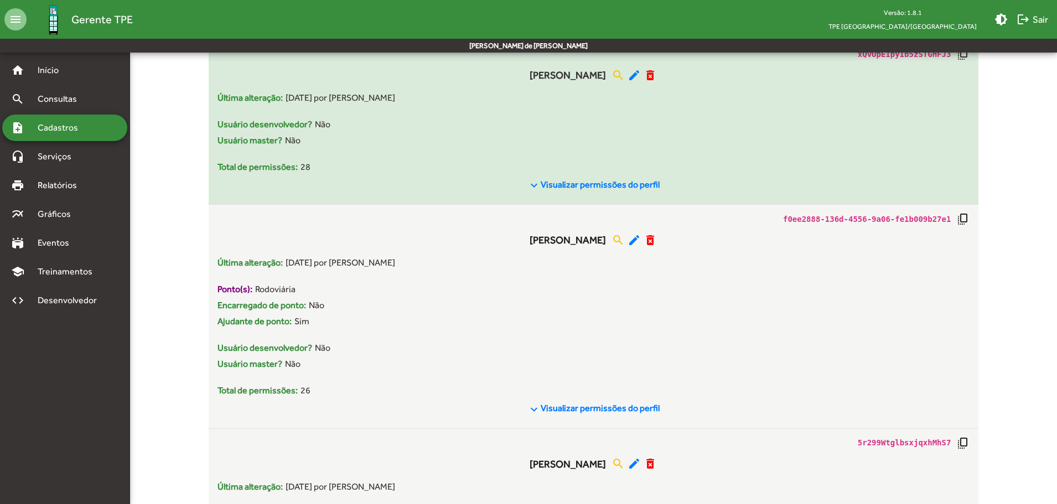
scroll to position [3208, 0]
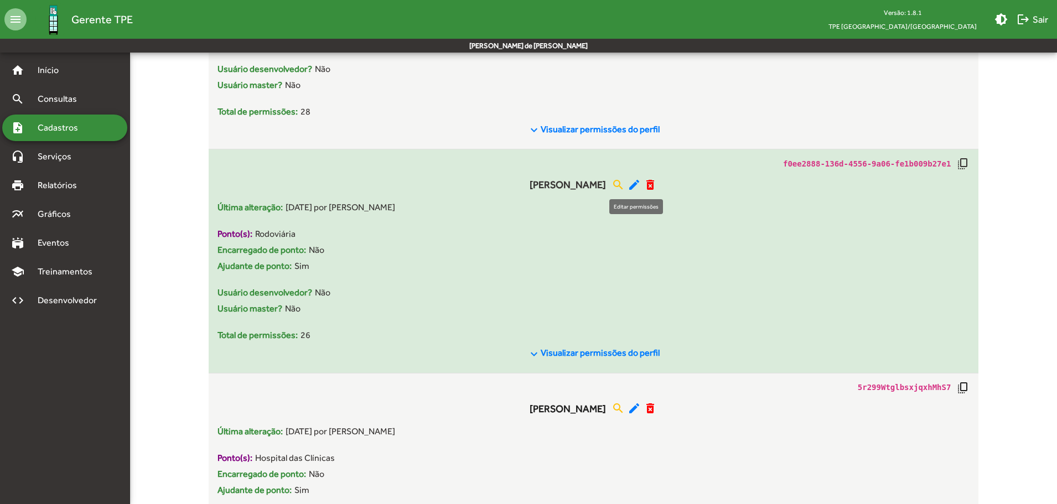
click at [634, 185] on mat-icon "edit" at bounding box center [633, 184] width 13 height 13
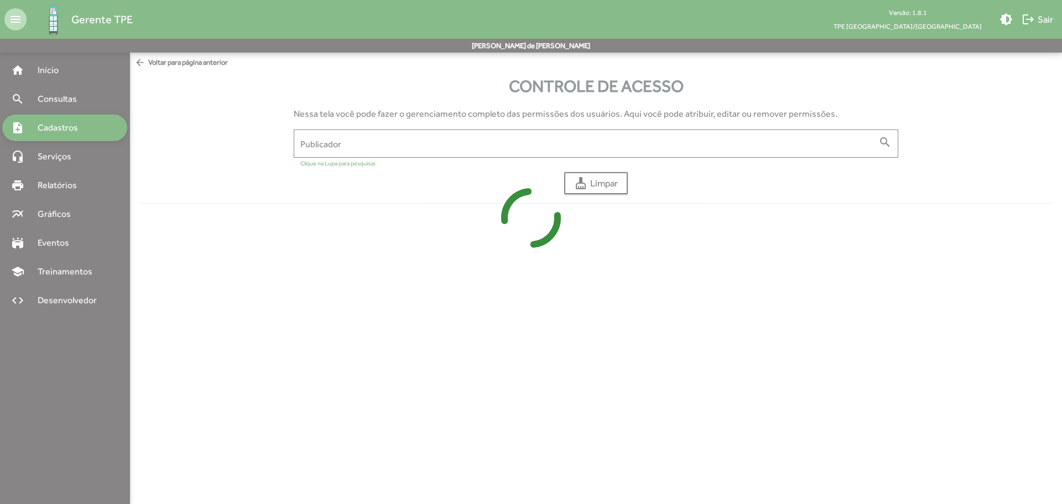
type input "**********"
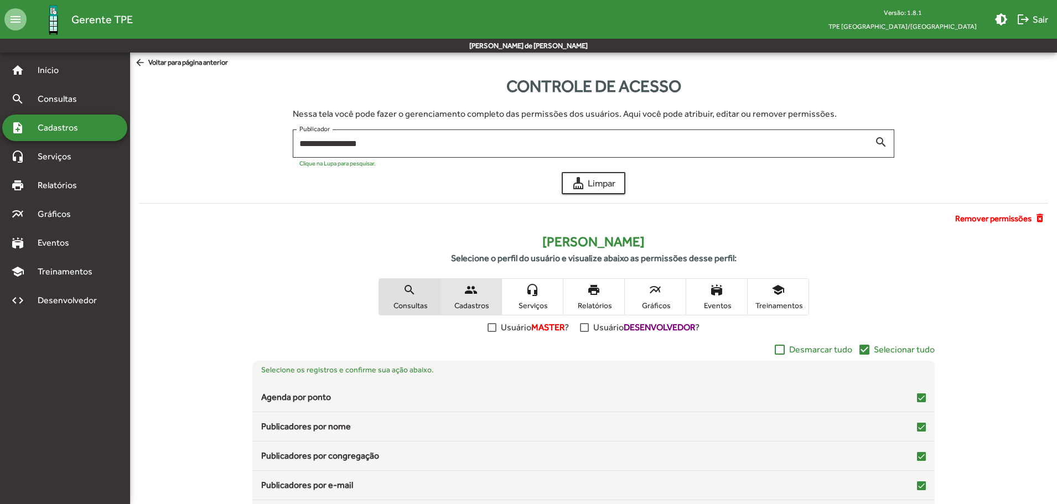
click at [482, 297] on span "people Cadastros" at bounding box center [470, 297] width 61 height 36
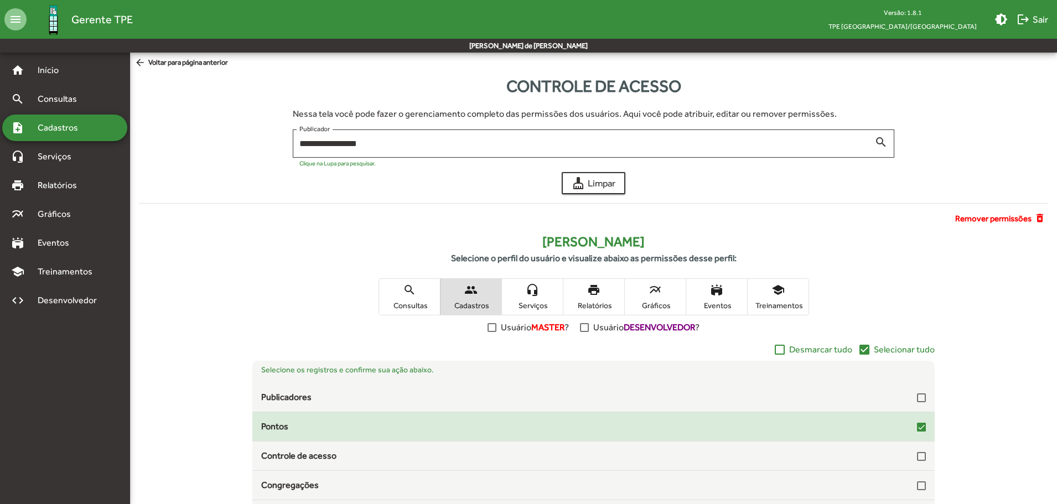
click at [917, 429] on div at bounding box center [921, 427] width 9 height 9
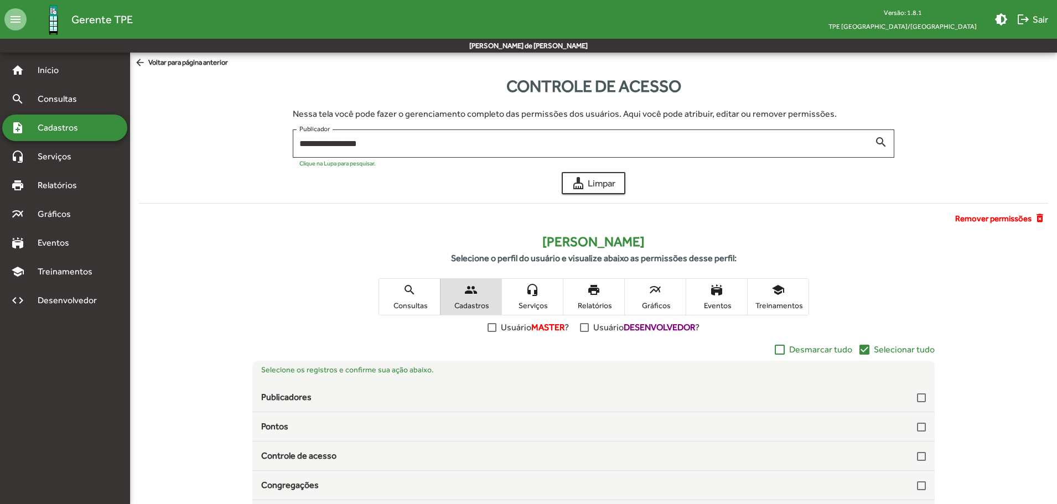
scroll to position [108, 0]
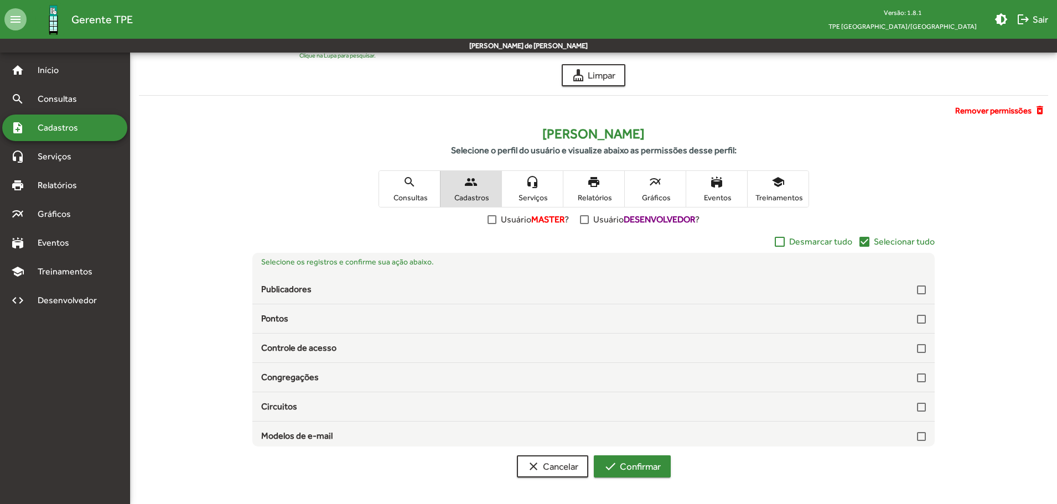
click at [643, 465] on span "check Confirmar" at bounding box center [632, 466] width 57 height 20
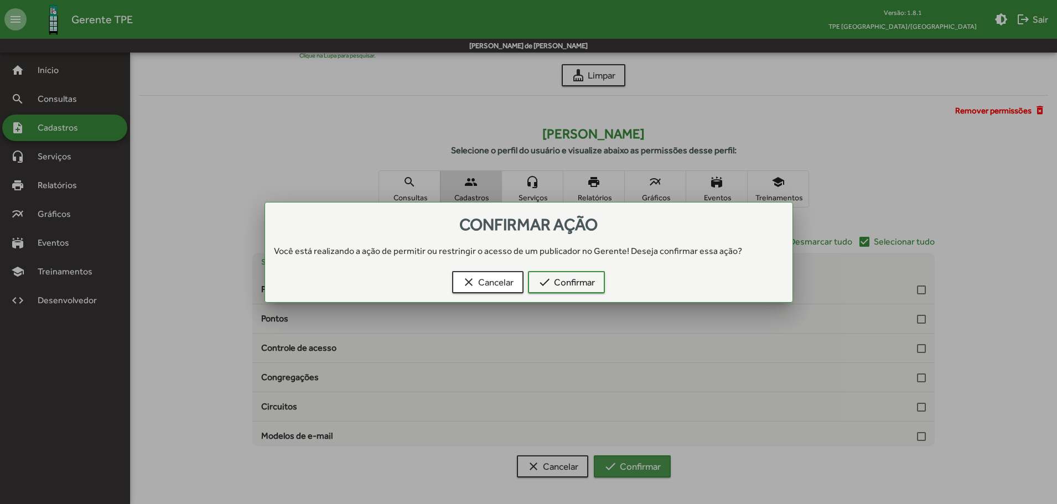
scroll to position [0, 0]
click at [573, 294] on div "clear Cancelar check Confirmar" at bounding box center [528, 284] width 501 height 35
click at [572, 288] on span "check Confirmar" at bounding box center [566, 282] width 57 height 20
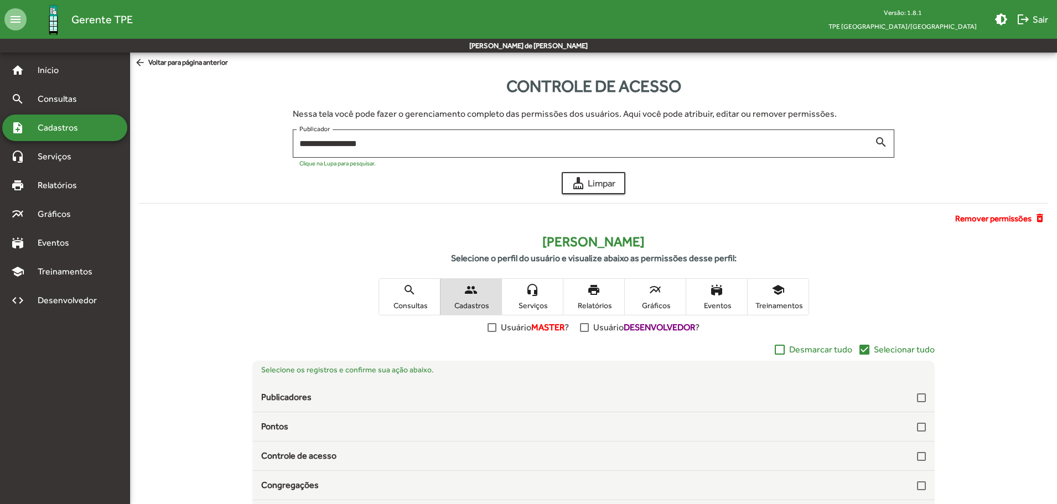
scroll to position [108, 0]
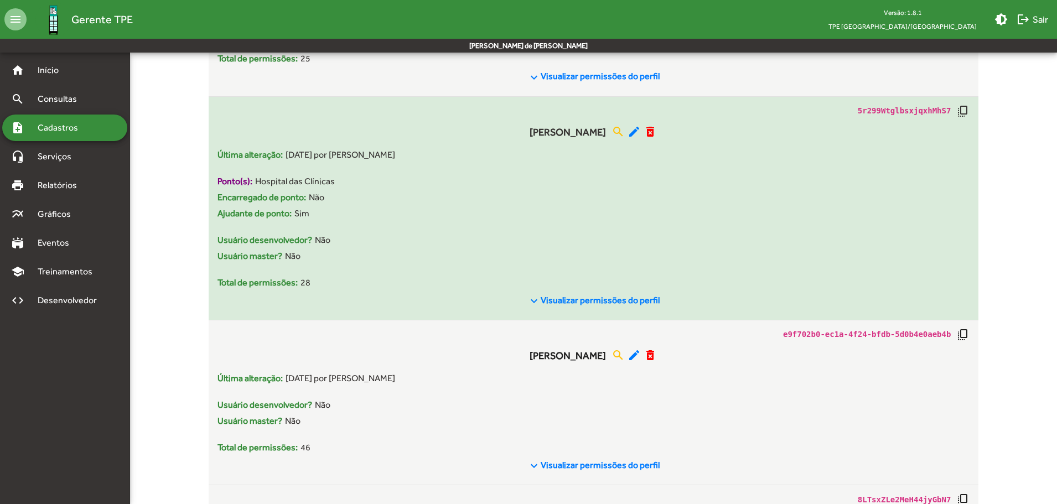
scroll to position [3319, 0]
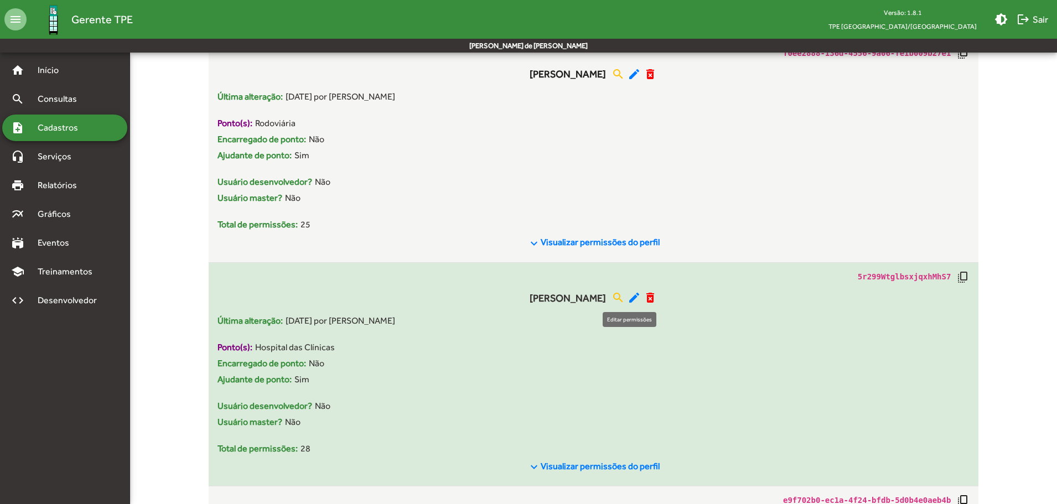
click at [631, 297] on mat-icon "edit" at bounding box center [633, 297] width 13 height 13
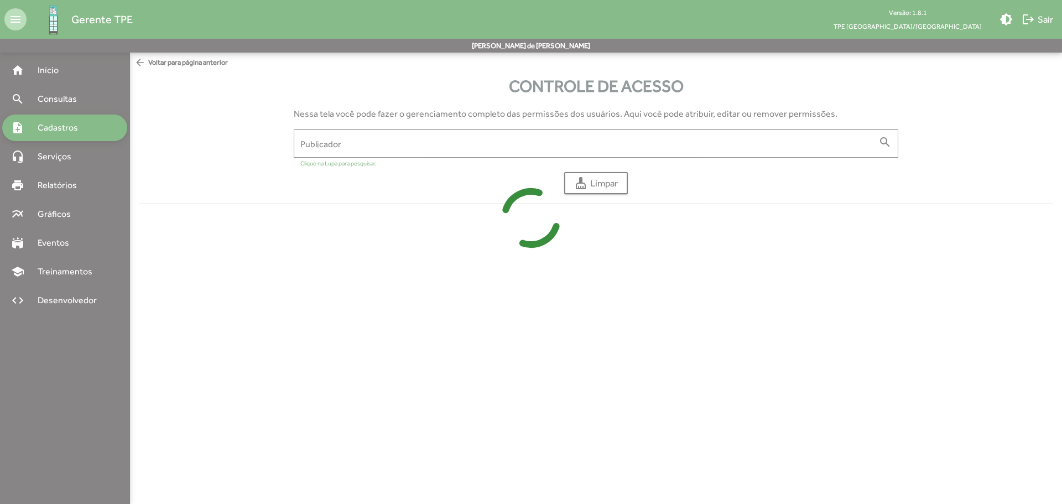
type input "**********"
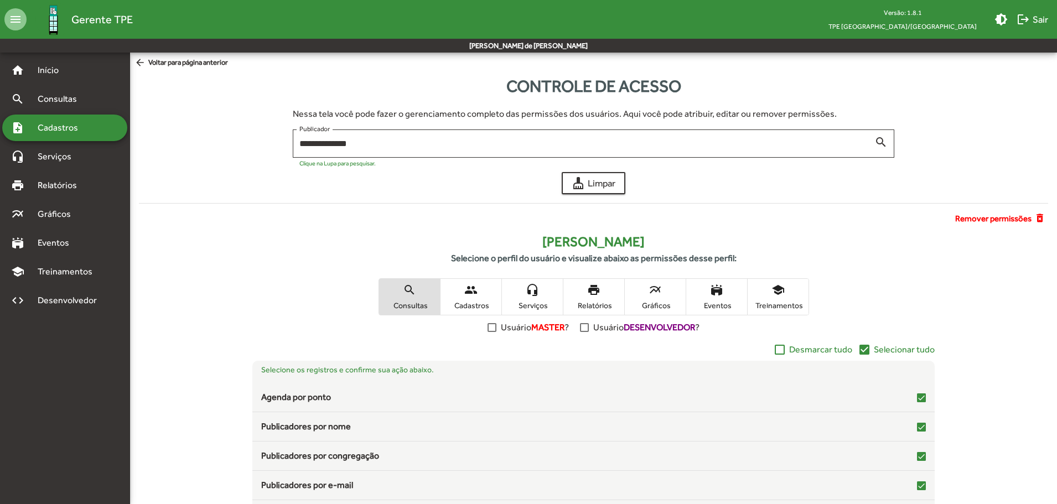
click at [482, 294] on span "people Cadastros" at bounding box center [470, 297] width 61 height 36
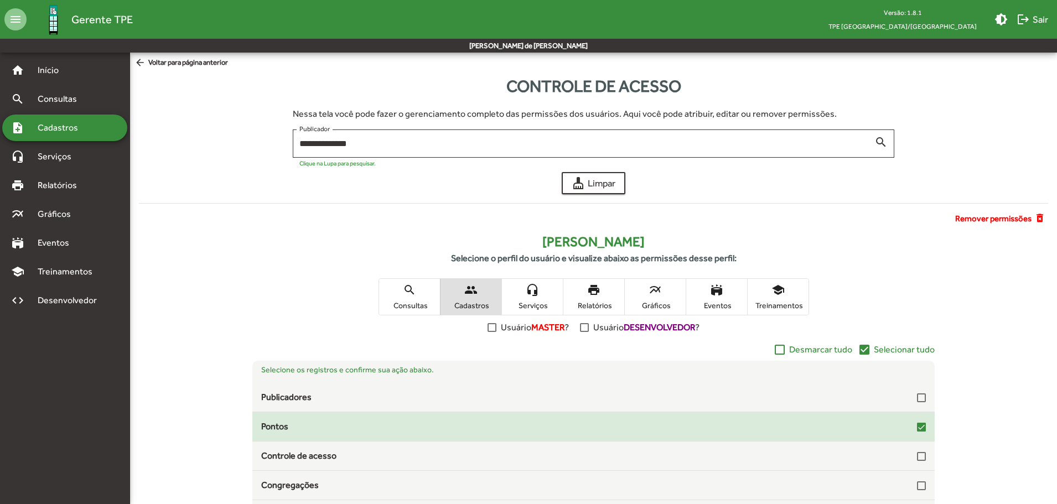
click at [917, 422] on mat-checkbox at bounding box center [921, 426] width 9 height 11
click at [909, 423] on div "Pontos" at bounding box center [593, 426] width 664 height 13
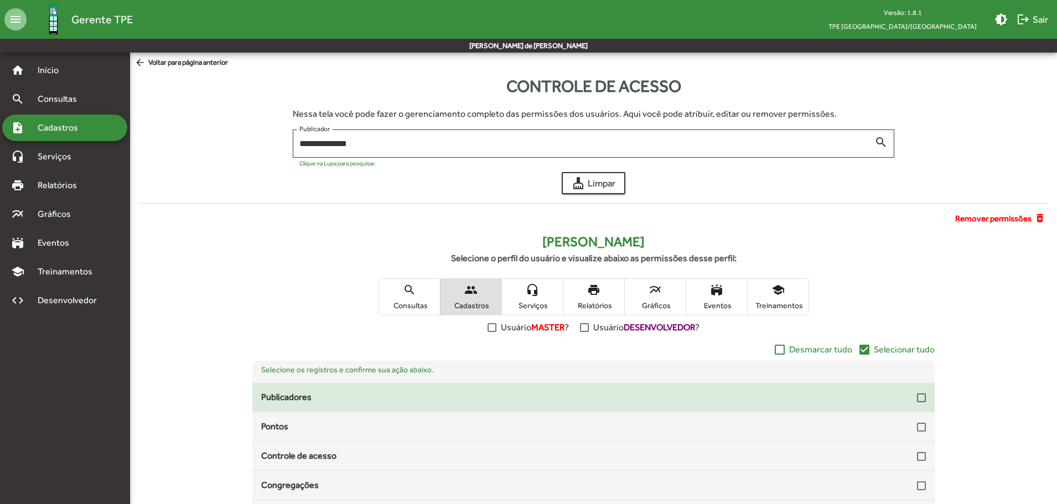
scroll to position [108, 0]
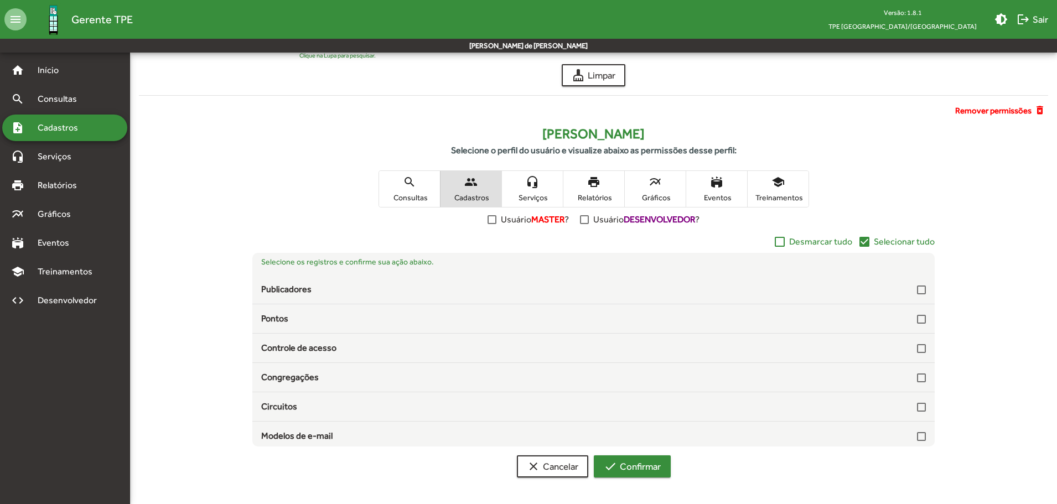
click at [641, 461] on span "check Confirmar" at bounding box center [632, 466] width 57 height 20
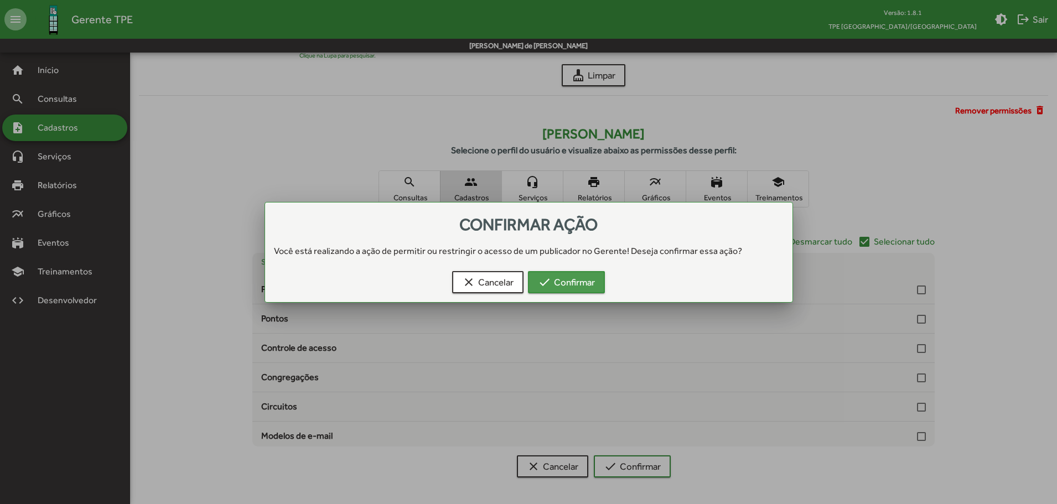
click at [576, 277] on span "check Confirmar" at bounding box center [566, 282] width 57 height 20
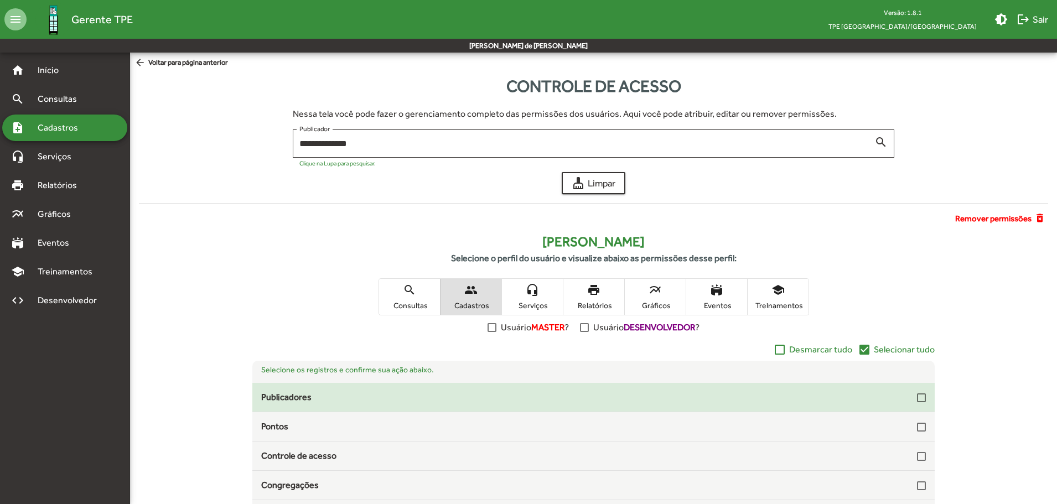
scroll to position [108, 0]
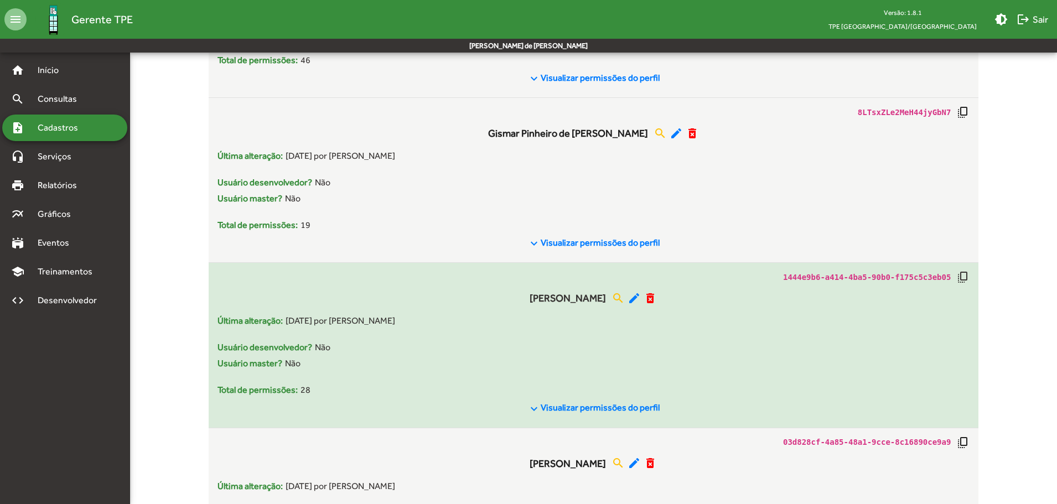
scroll to position [3928, 0]
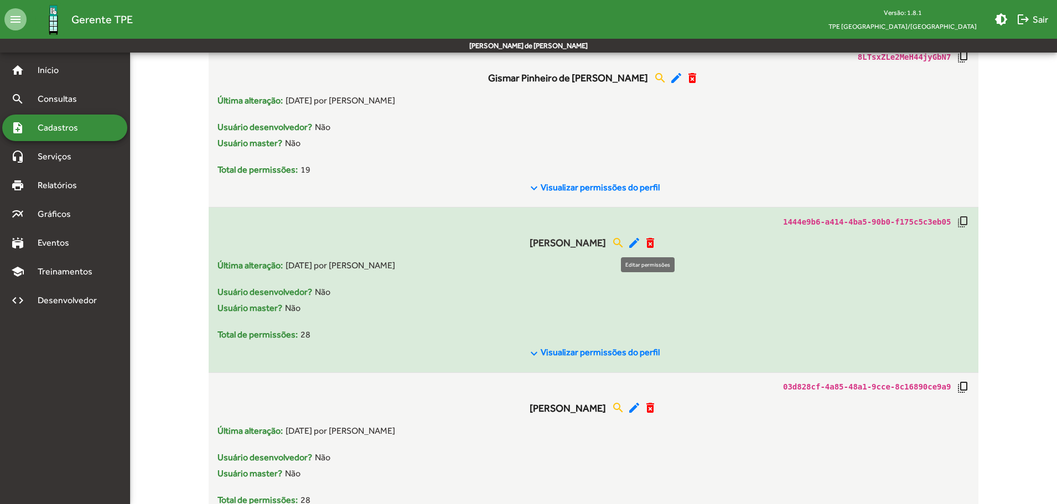
click at [641, 242] on mat-icon "edit" at bounding box center [633, 242] width 13 height 13
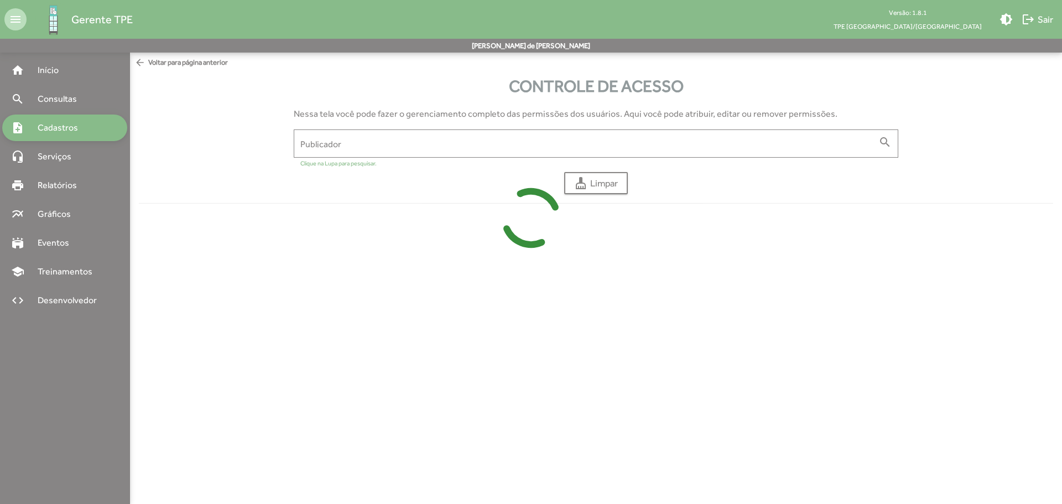
type input "**********"
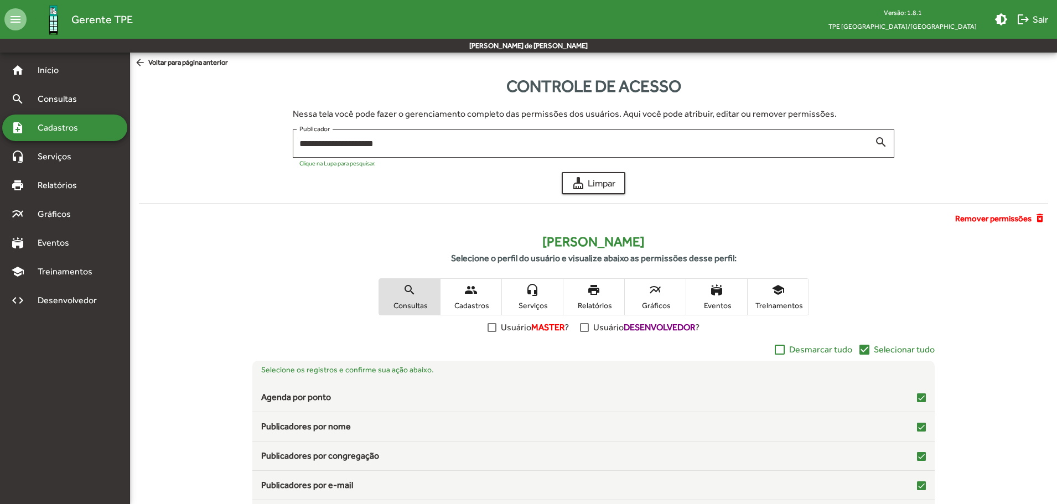
click at [484, 294] on span "people Cadastros" at bounding box center [470, 297] width 61 height 36
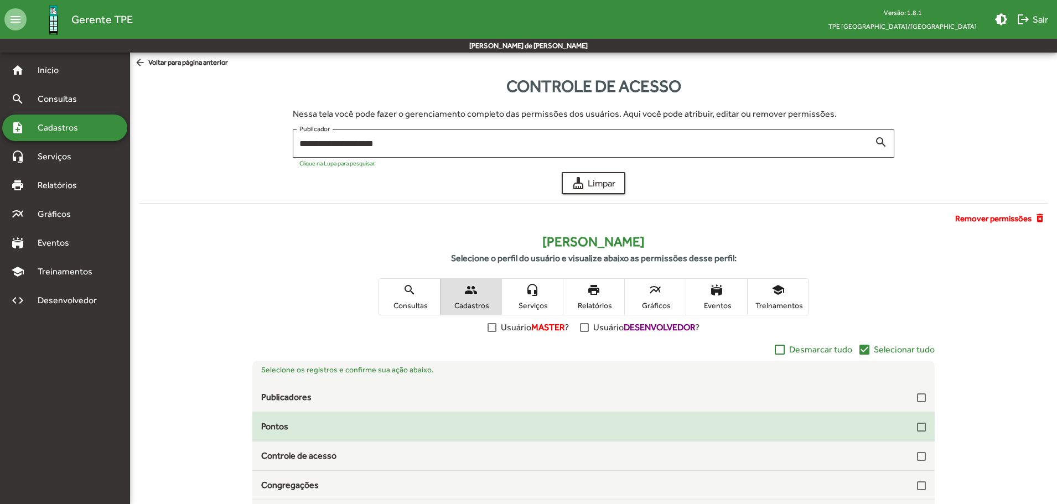
scroll to position [33, 0]
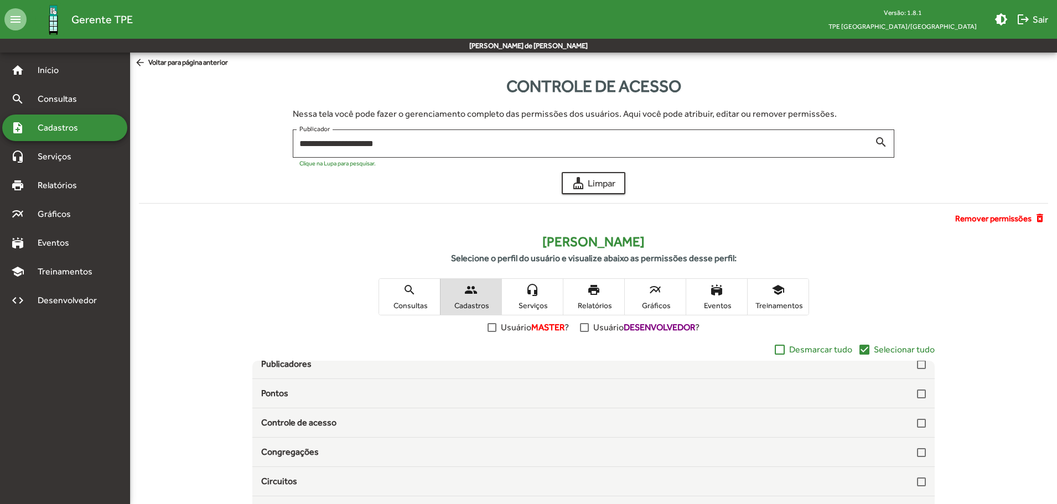
click at [428, 296] on span "search Consultas" at bounding box center [409, 297] width 61 height 36
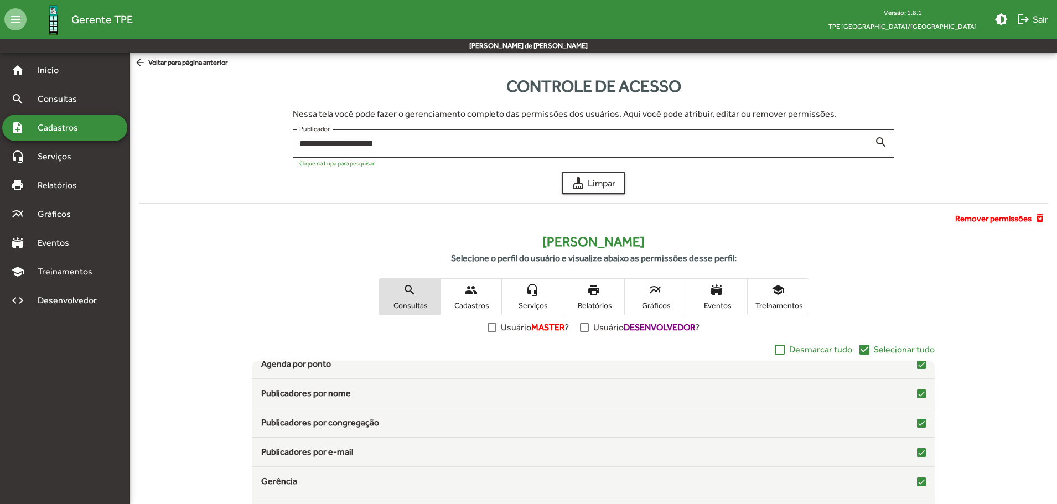
click at [527, 297] on span "headset_mic Serviços" at bounding box center [532, 297] width 61 height 36
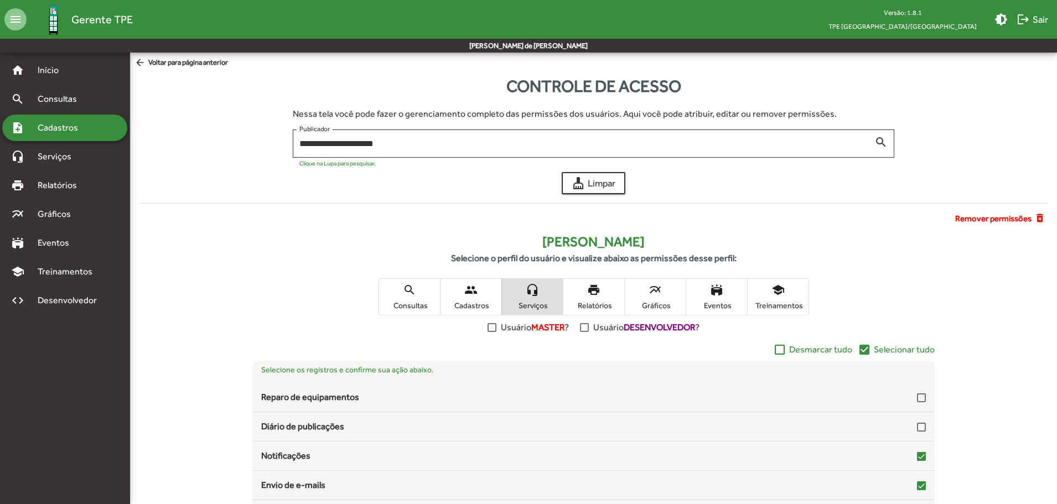
scroll to position [82, 0]
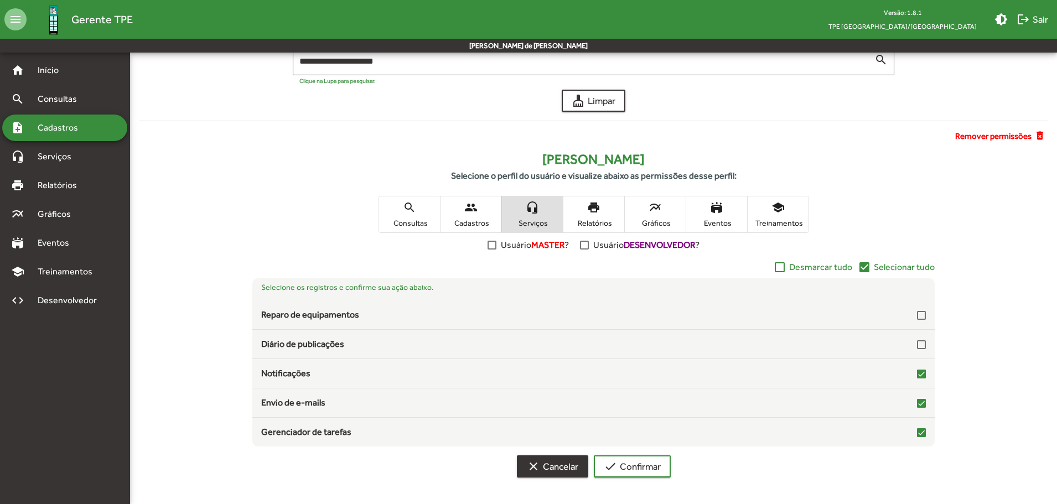
click at [564, 460] on span "clear Cancelar" at bounding box center [552, 466] width 51 height 20
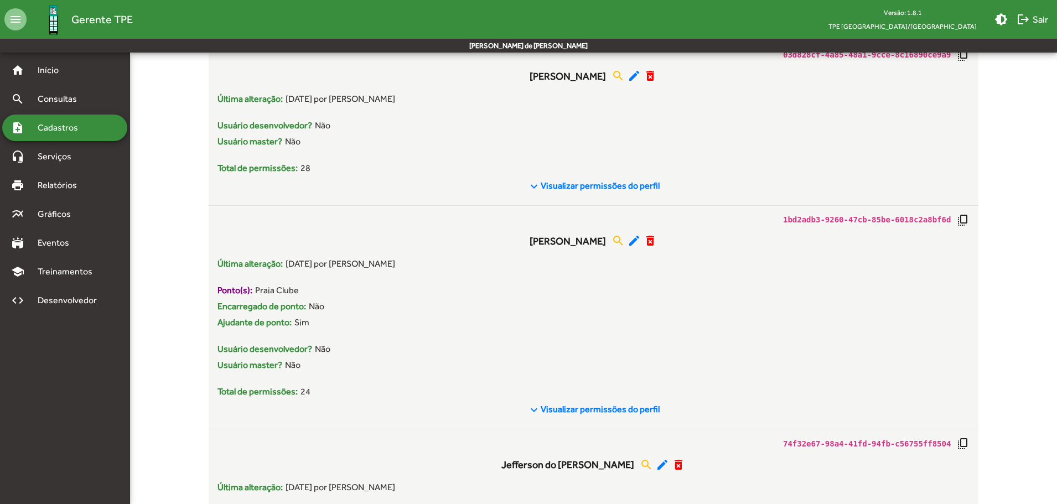
scroll to position [4204, 0]
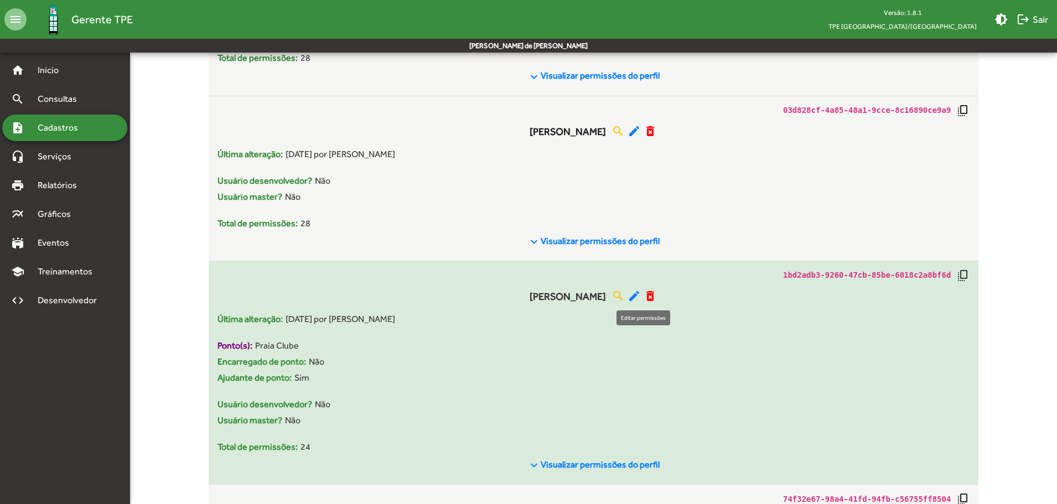
click at [637, 295] on mat-icon "edit" at bounding box center [633, 295] width 13 height 13
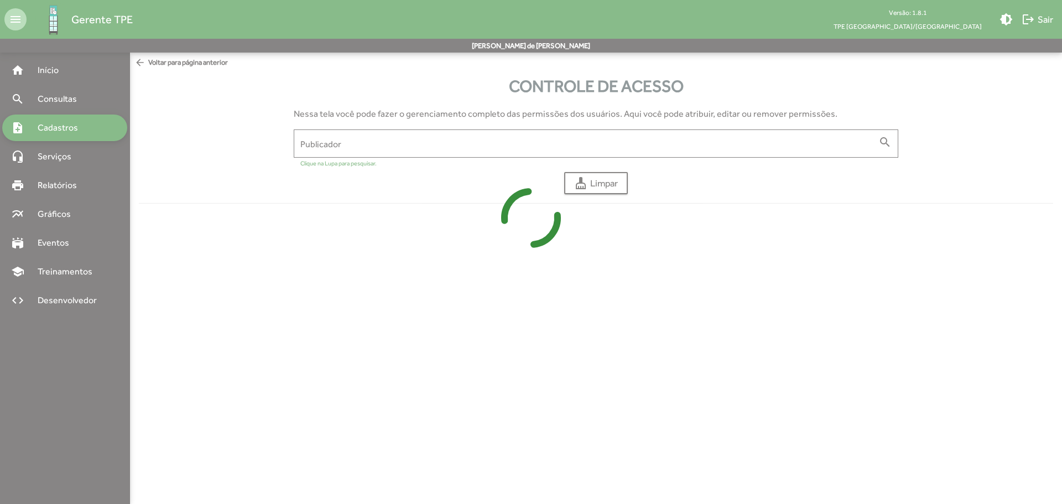
type input "**********"
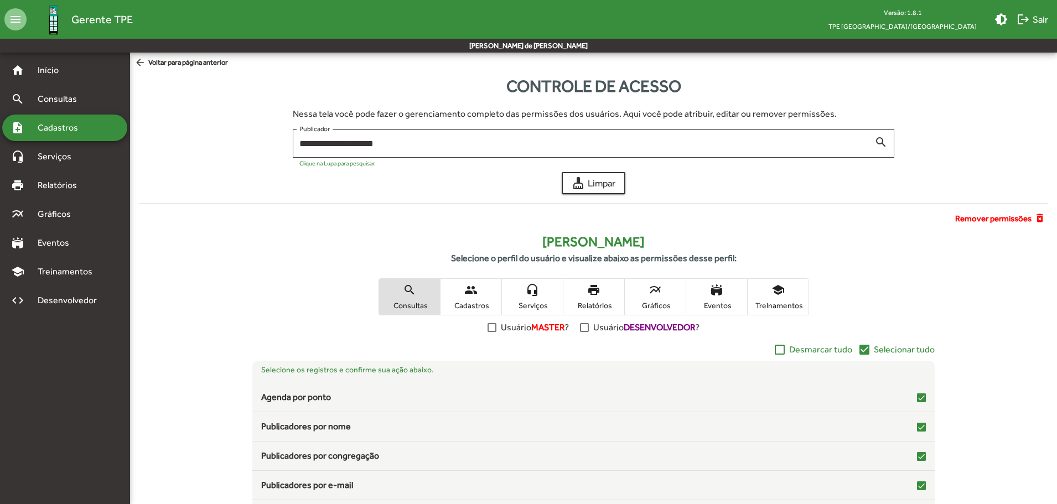
click at [466, 295] on mat-icon "people" at bounding box center [470, 289] width 13 height 13
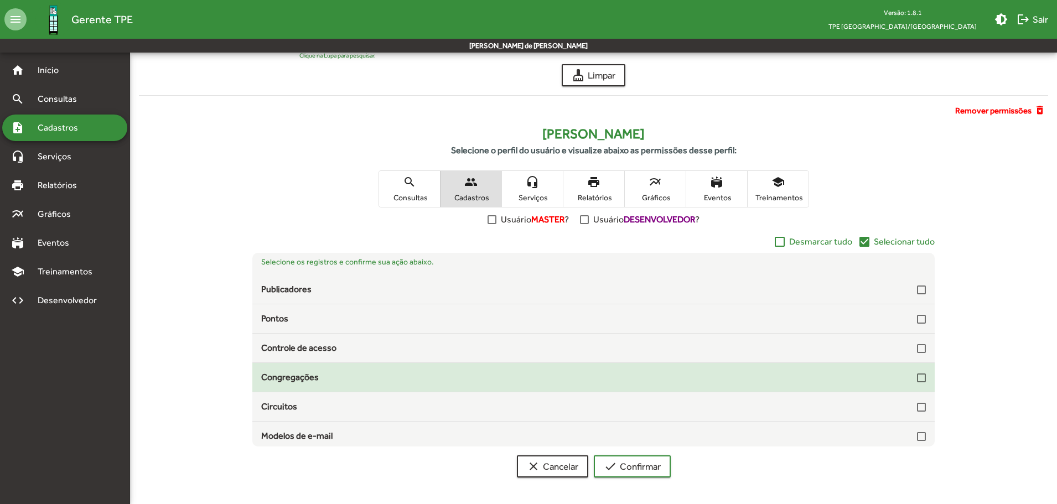
scroll to position [33, 0]
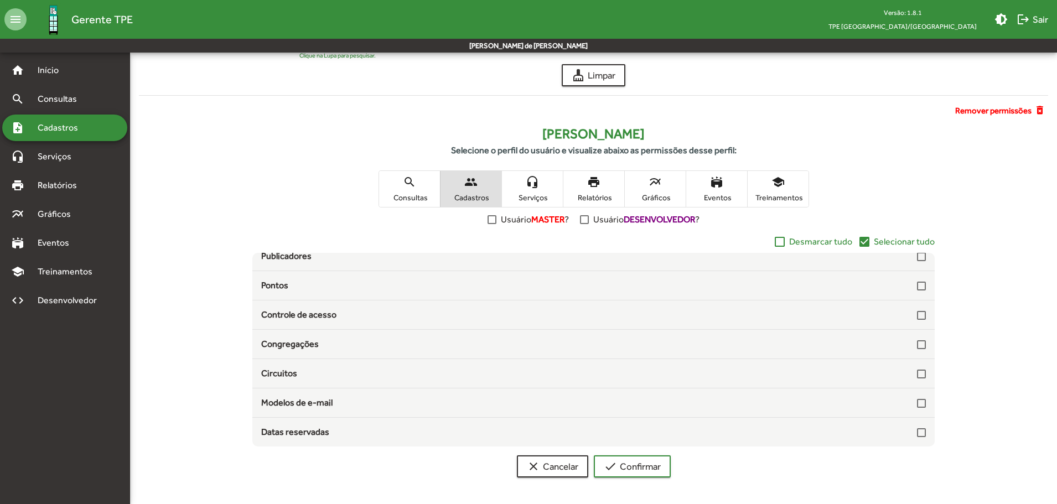
click at [544, 190] on span "headset_mic Serviços" at bounding box center [532, 189] width 61 height 36
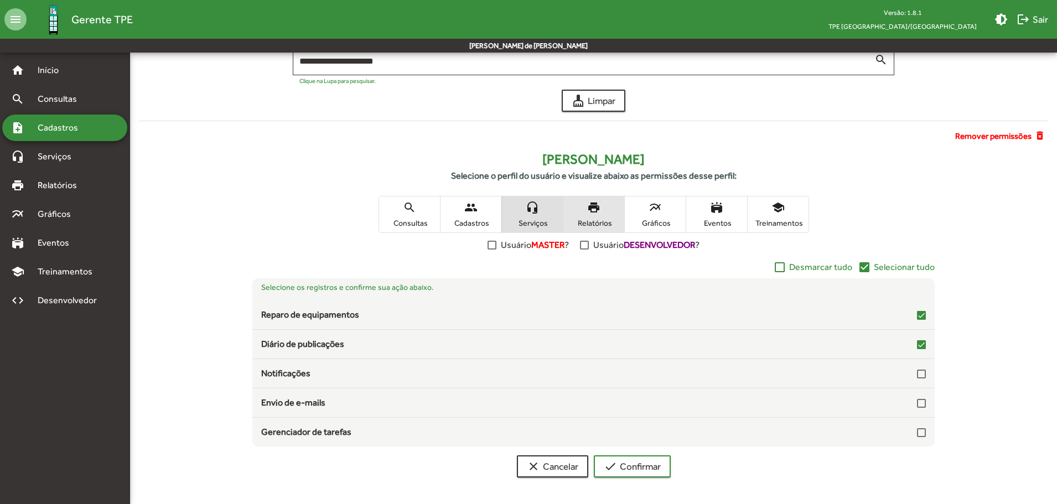
click at [583, 220] on span "Relatórios" at bounding box center [593, 223] width 55 height 10
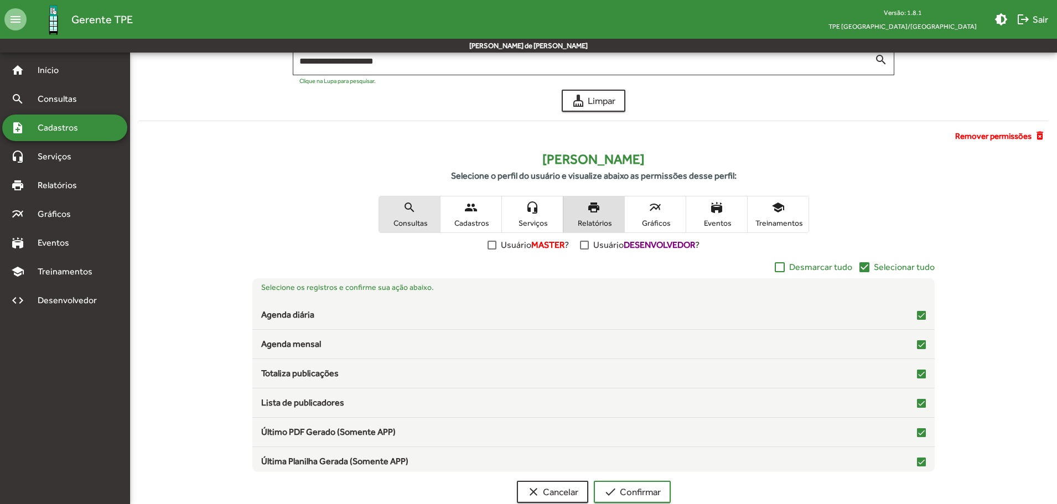
drag, startPoint x: 398, startPoint y: 204, endPoint x: 399, endPoint y: 195, distance: 9.4
click at [398, 203] on span "search Consultas" at bounding box center [409, 214] width 61 height 36
click at [456, 194] on div "Selecione o perfil do usuário e visualize abaixo as permissões desse perfil:" at bounding box center [593, 182] width 909 height 27
click at [476, 203] on mat-icon "people" at bounding box center [470, 207] width 13 height 13
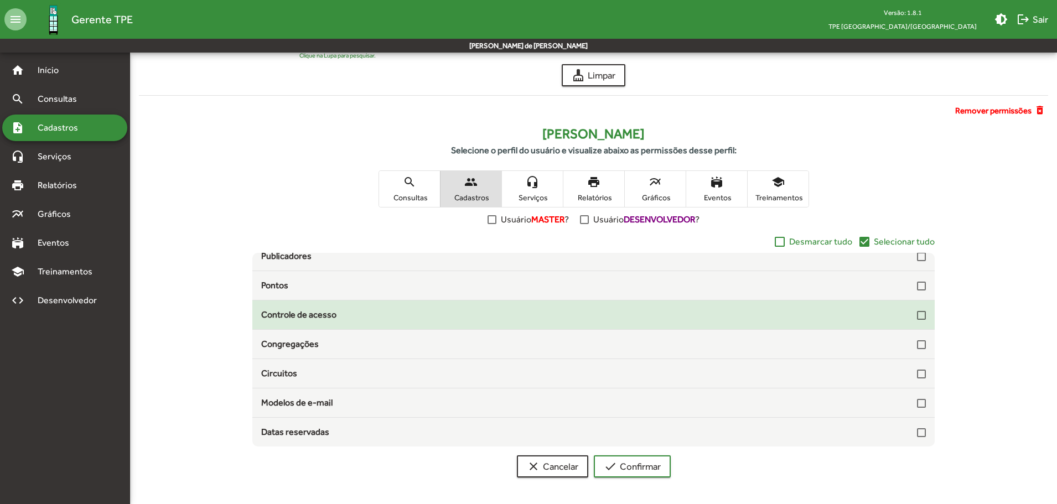
scroll to position [0, 0]
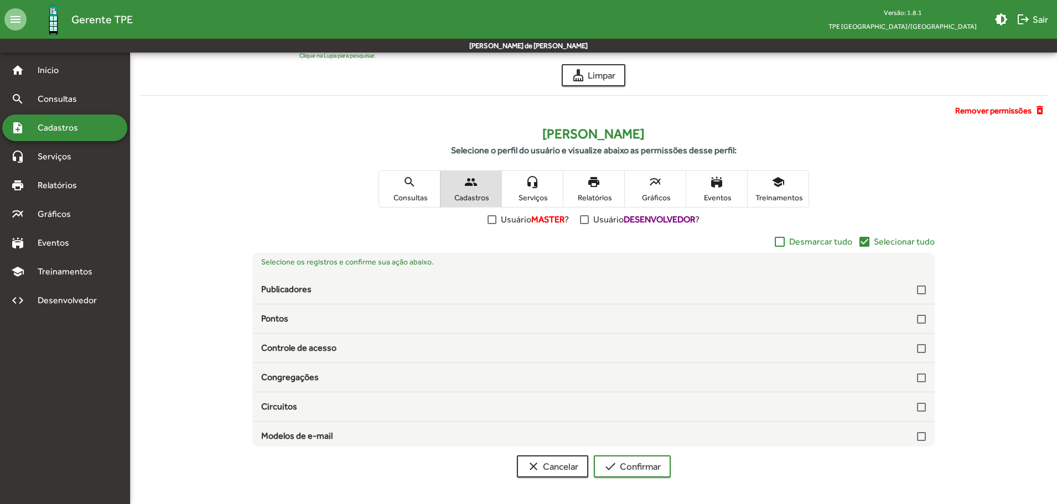
click at [543, 189] on span "headset_mic Serviços" at bounding box center [532, 189] width 61 height 36
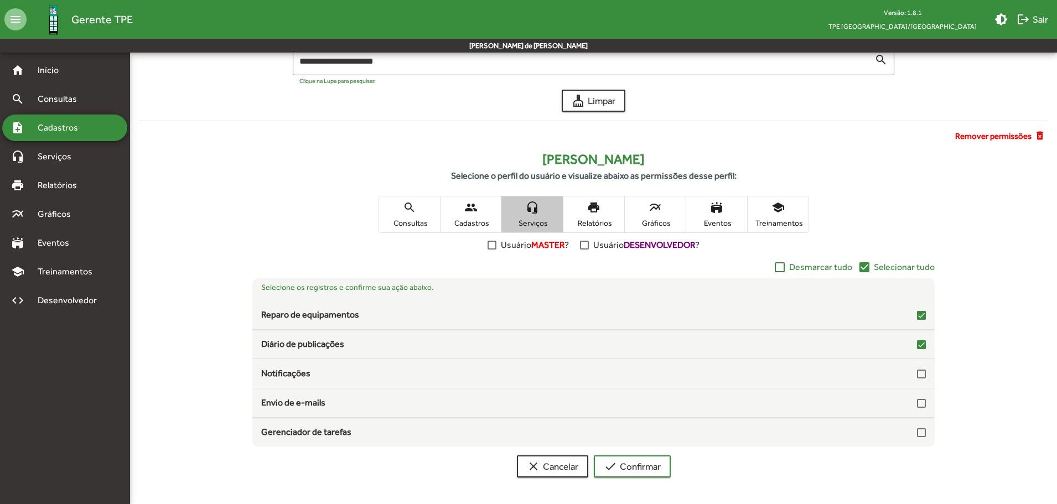
scroll to position [82, 0]
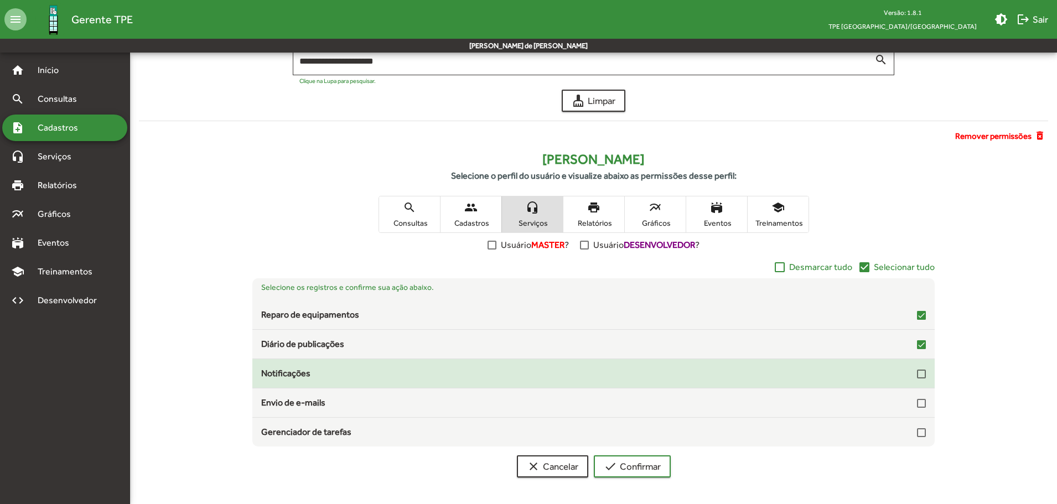
click at [922, 373] on div at bounding box center [921, 374] width 9 height 9
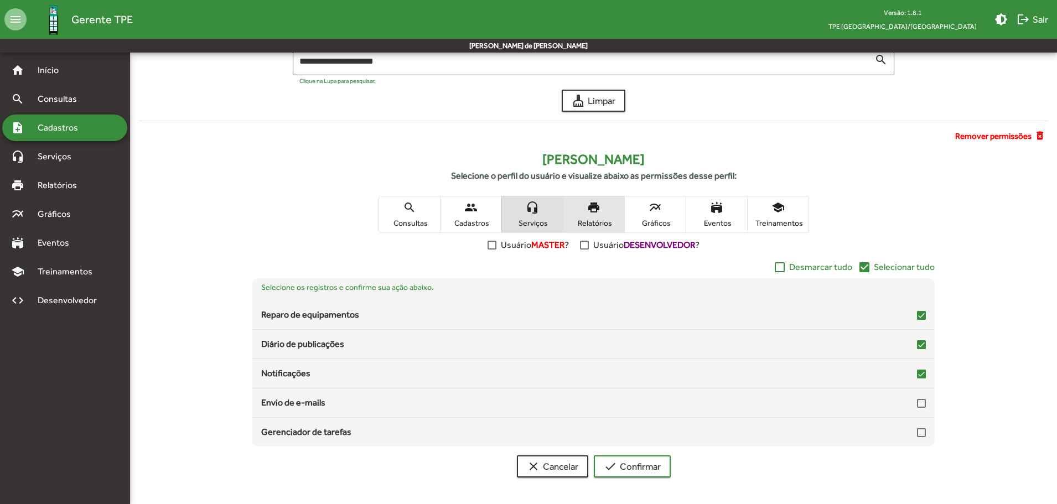
click at [595, 224] on span "Relatórios" at bounding box center [593, 223] width 55 height 10
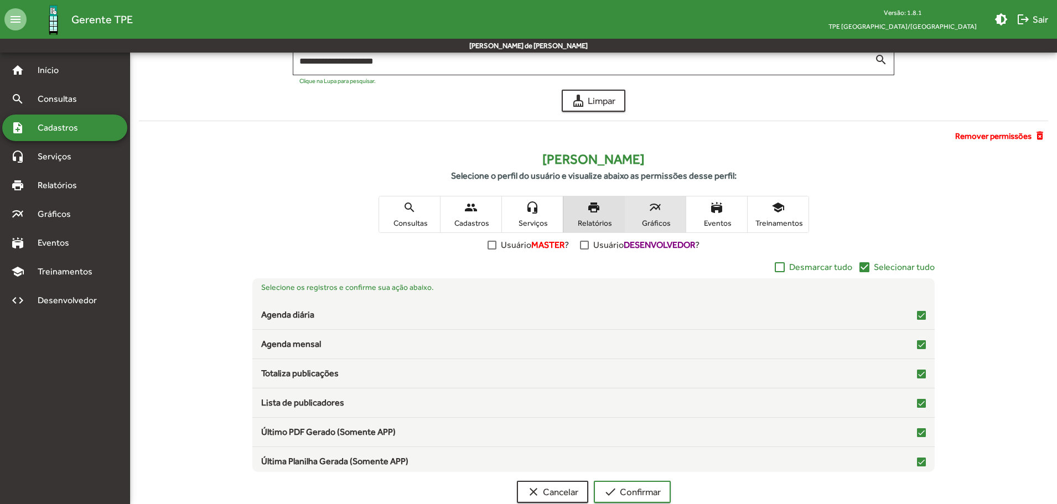
click at [665, 222] on span "Gráficos" at bounding box center [654, 223] width 55 height 10
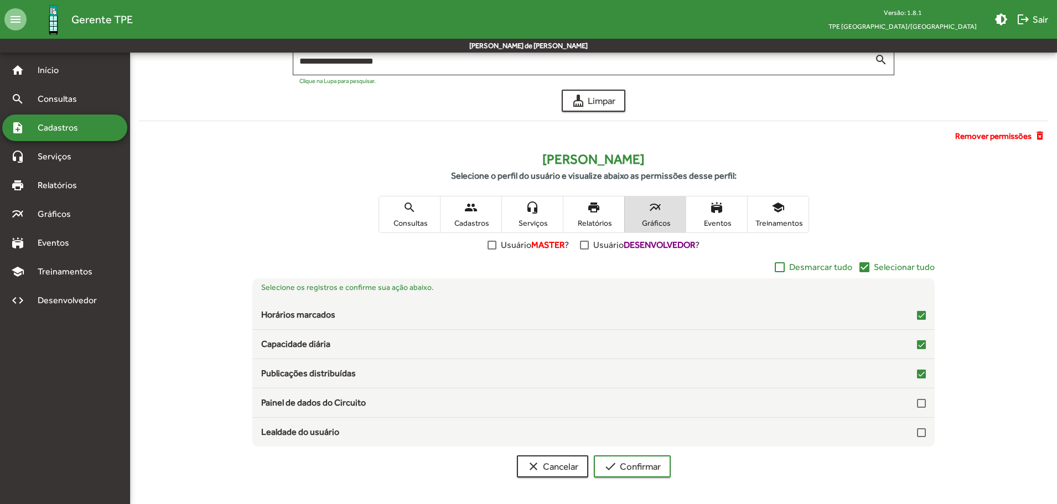
click at [866, 271] on mat-icon "check_box" at bounding box center [863, 267] width 13 height 13
click at [721, 221] on span "Eventos" at bounding box center [716, 223] width 55 height 10
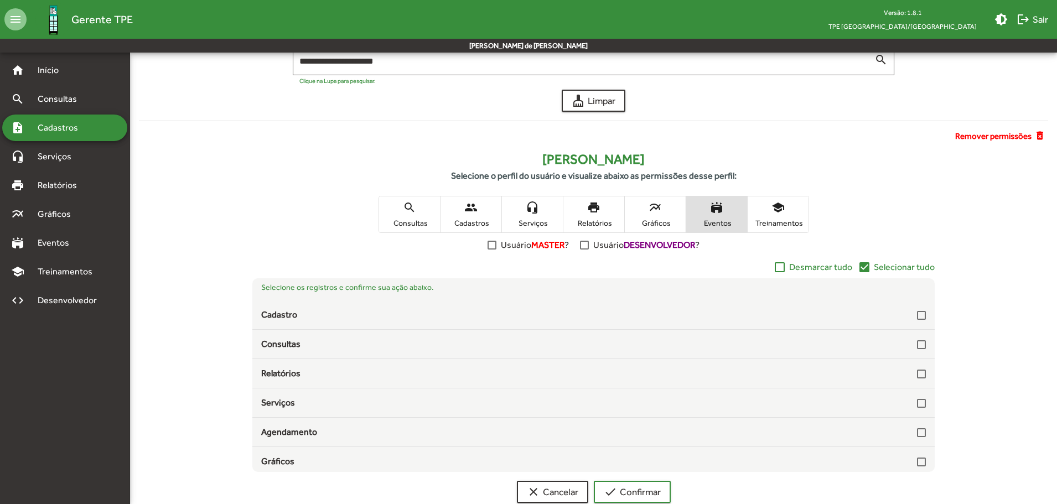
click at [771, 219] on span "Treinamentos" at bounding box center [777, 223] width 55 height 10
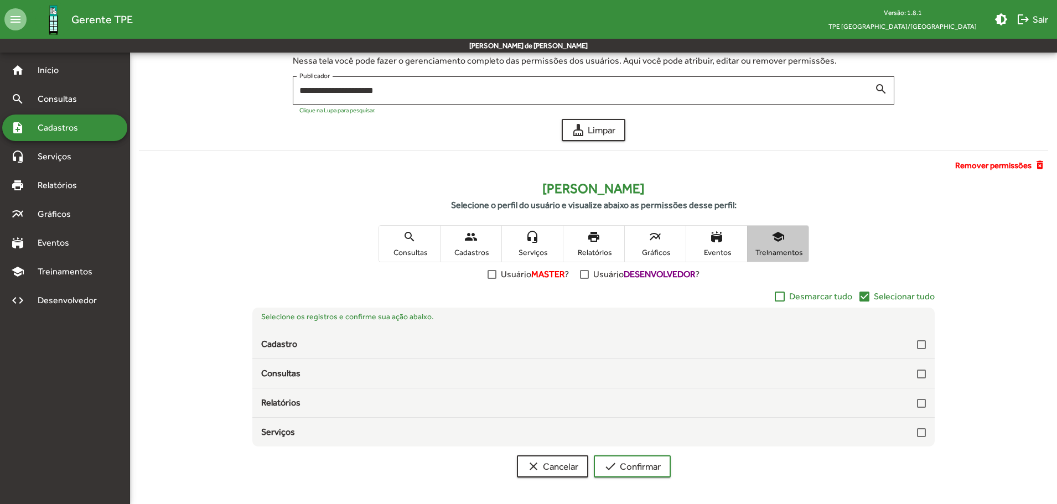
scroll to position [53, 0]
click at [634, 462] on span "check Confirmar" at bounding box center [632, 466] width 57 height 20
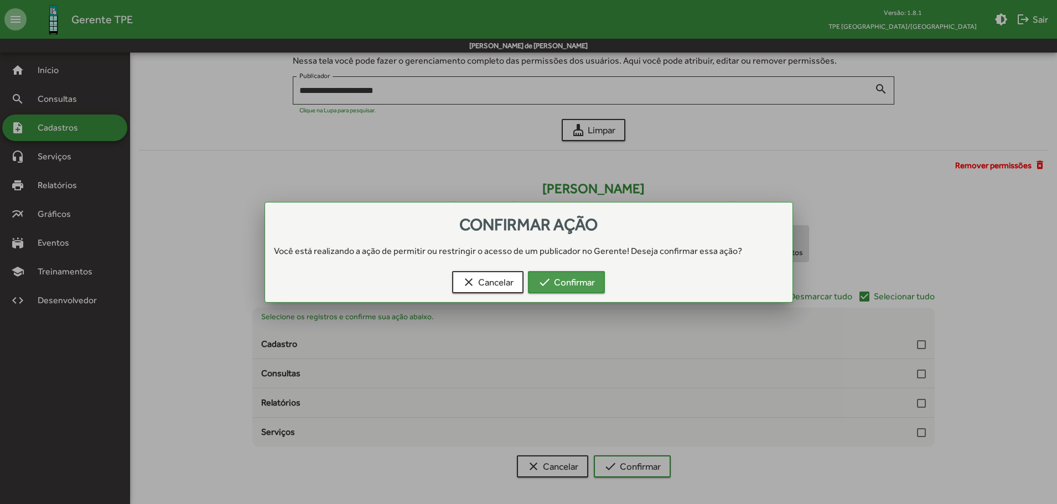
click at [552, 273] on span "check Confirmar" at bounding box center [566, 282] width 57 height 20
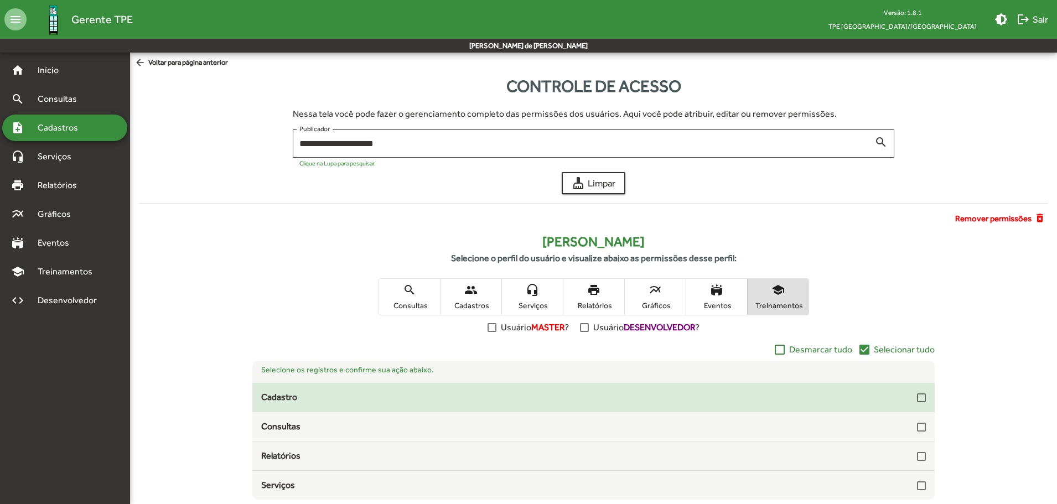
scroll to position [53, 0]
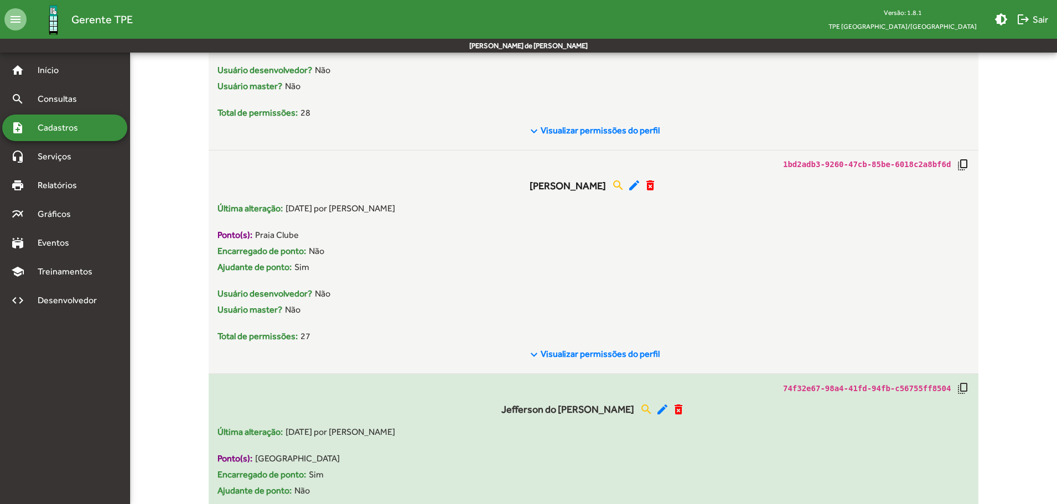
scroll to position [4425, 0]
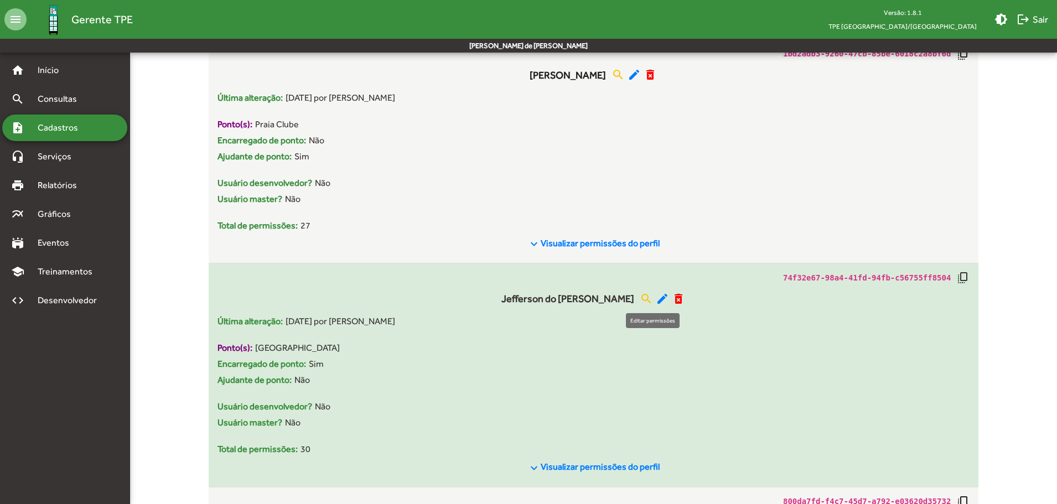
click at [656, 298] on mat-icon "edit" at bounding box center [662, 298] width 13 height 13
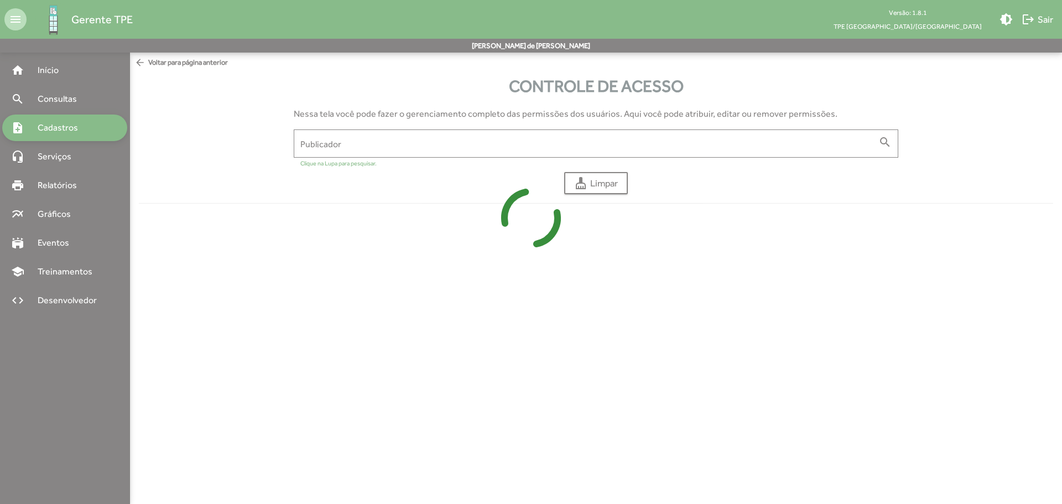
type input "**********"
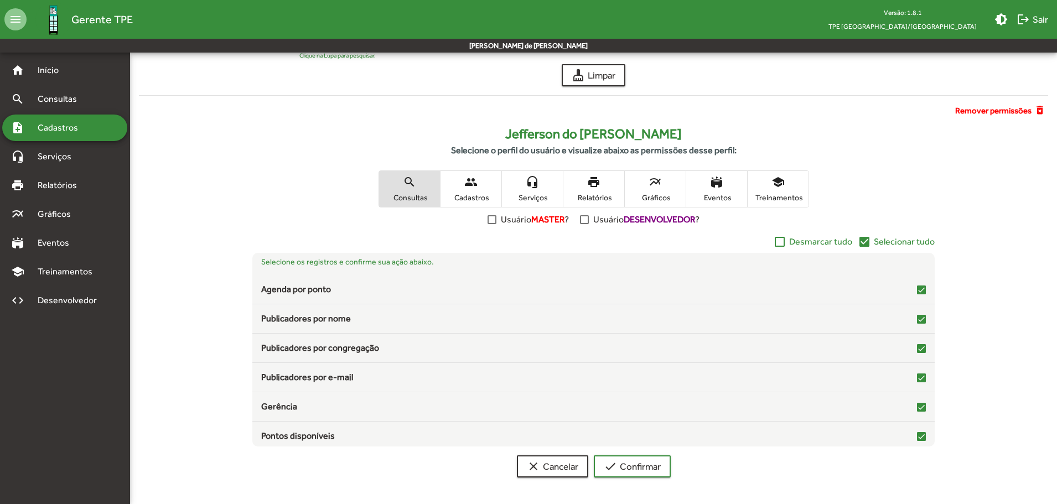
scroll to position [53, 0]
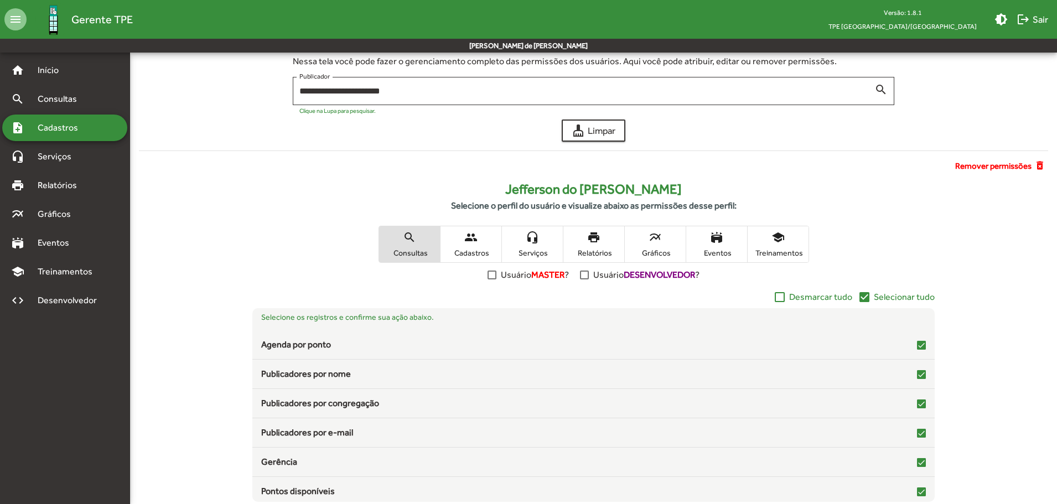
click at [477, 232] on span "people Cadastros" at bounding box center [470, 244] width 61 height 36
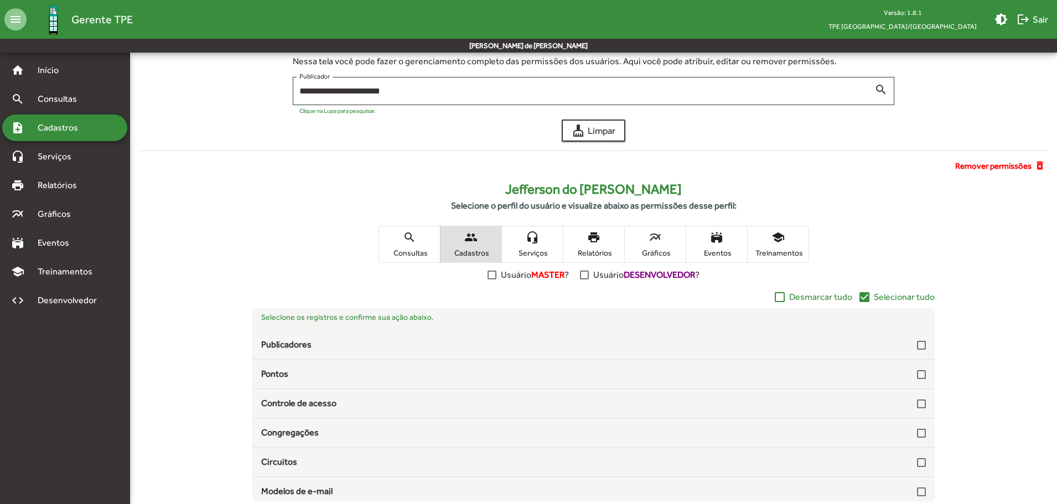
scroll to position [108, 0]
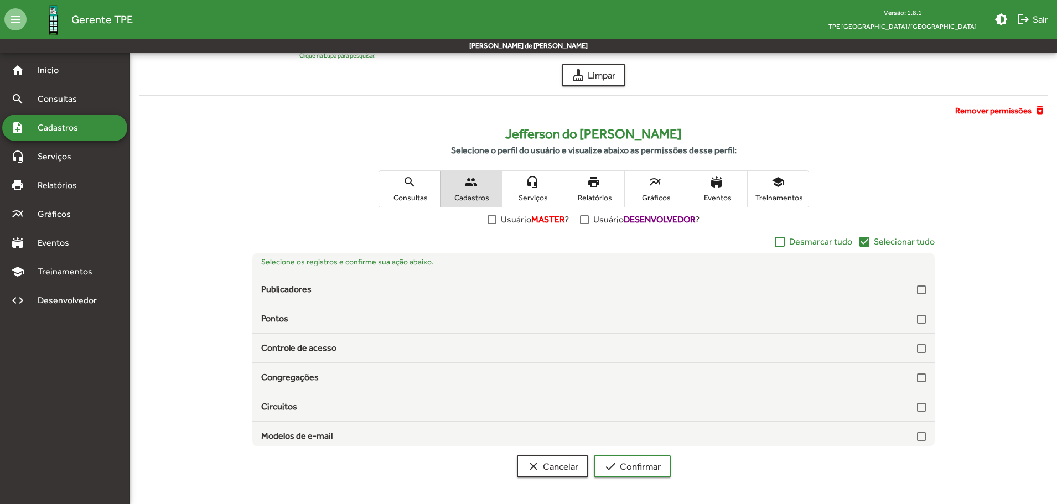
click at [529, 188] on mat-icon "headset_mic" at bounding box center [532, 181] width 13 height 13
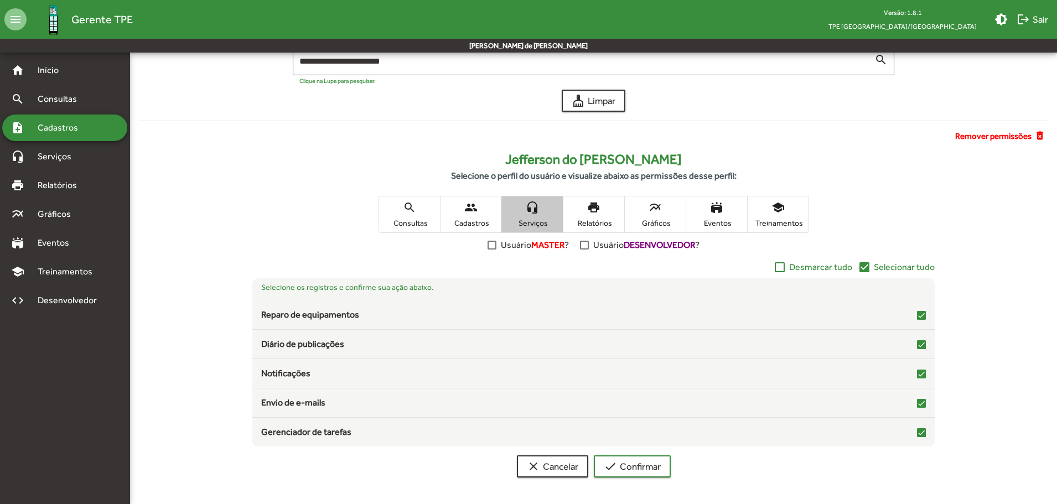
scroll to position [82, 0]
click at [600, 212] on span "print Relatórios" at bounding box center [593, 214] width 61 height 36
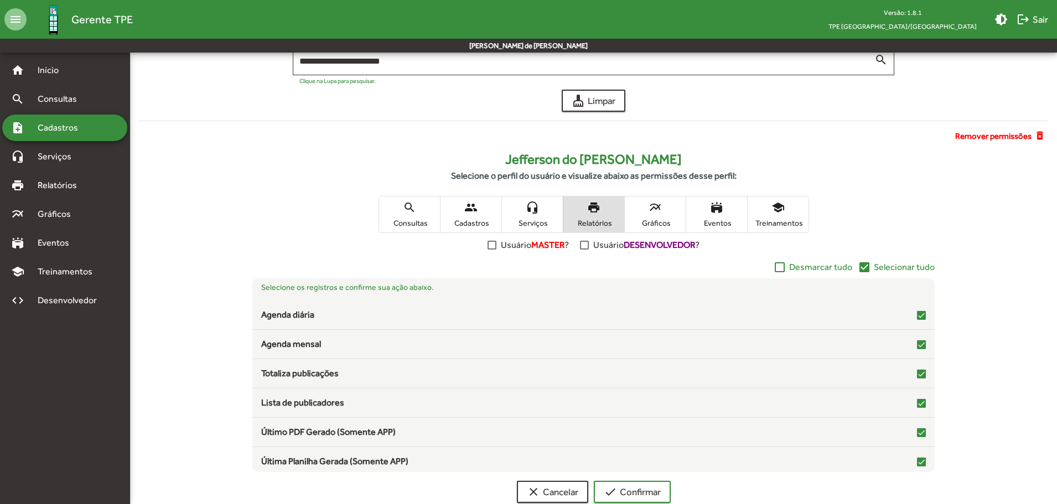
click at [664, 219] on span "Gráficos" at bounding box center [654, 223] width 55 height 10
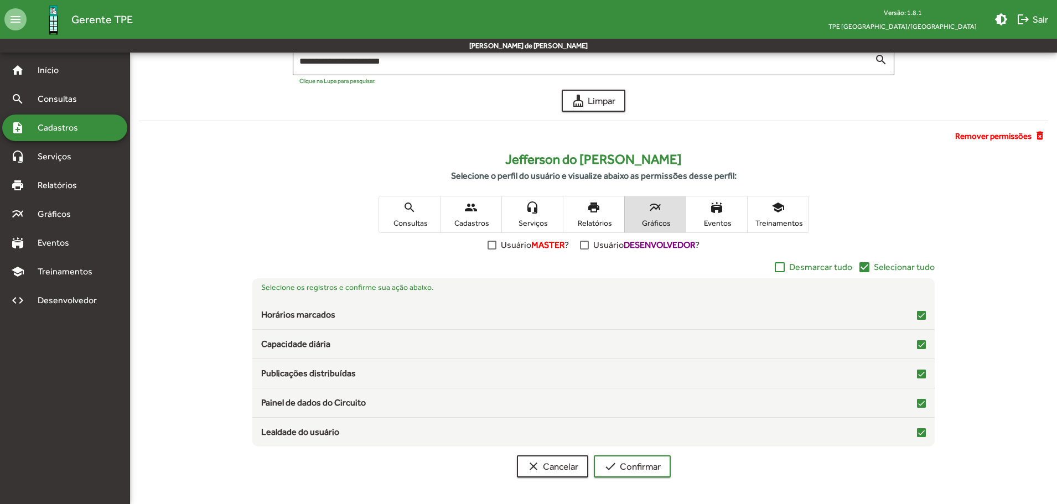
click at [711, 218] on span "Eventos" at bounding box center [716, 223] width 55 height 10
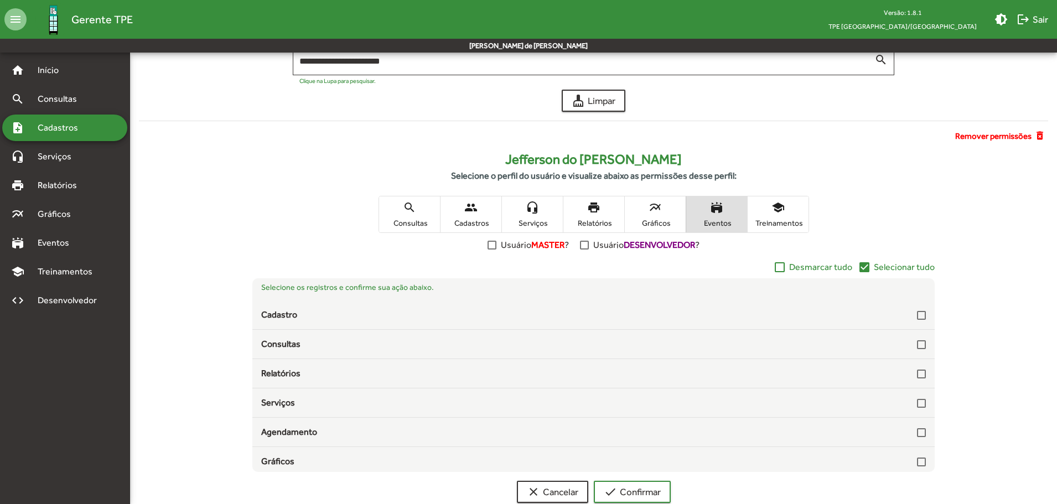
click at [764, 216] on span "school Treinamentos" at bounding box center [777, 214] width 61 height 36
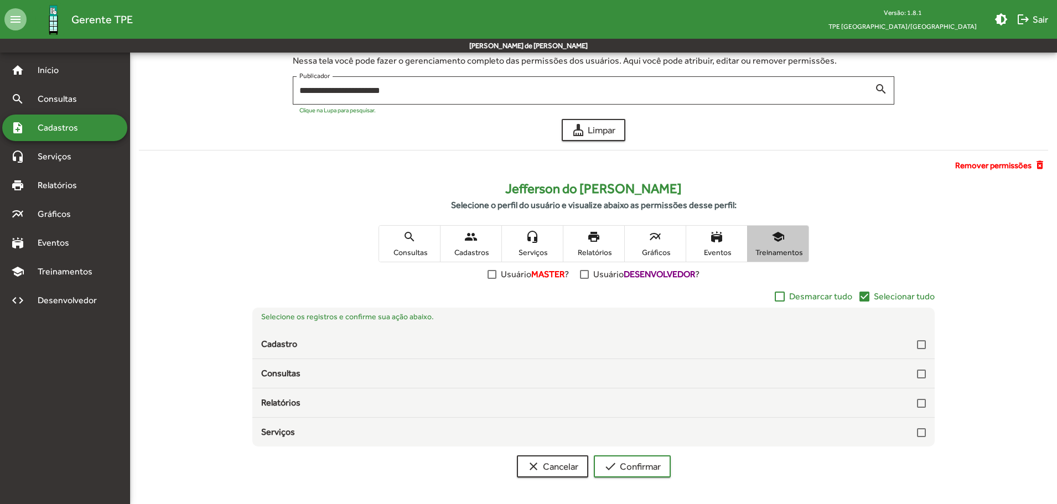
scroll to position [53, 0]
click at [551, 470] on span "clear Cancelar" at bounding box center [552, 466] width 51 height 20
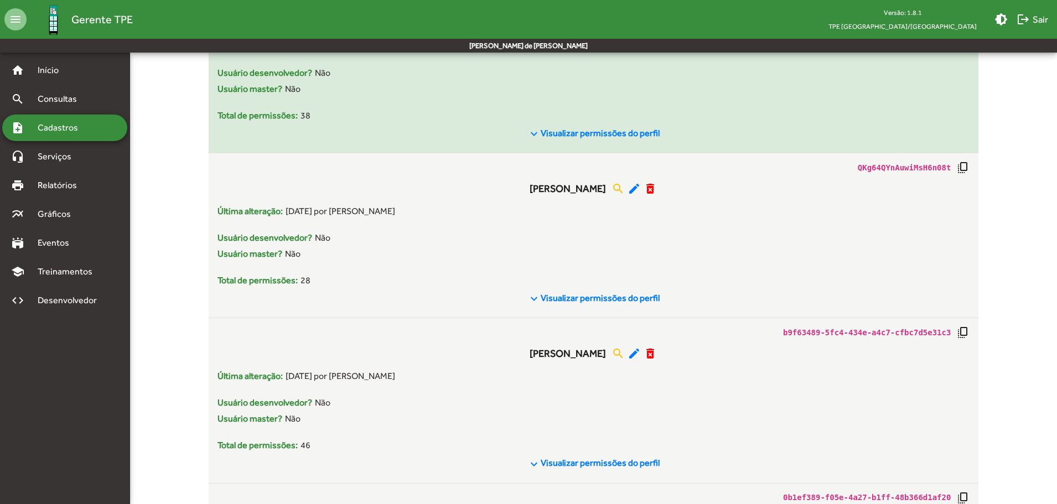
scroll to position [5200, 0]
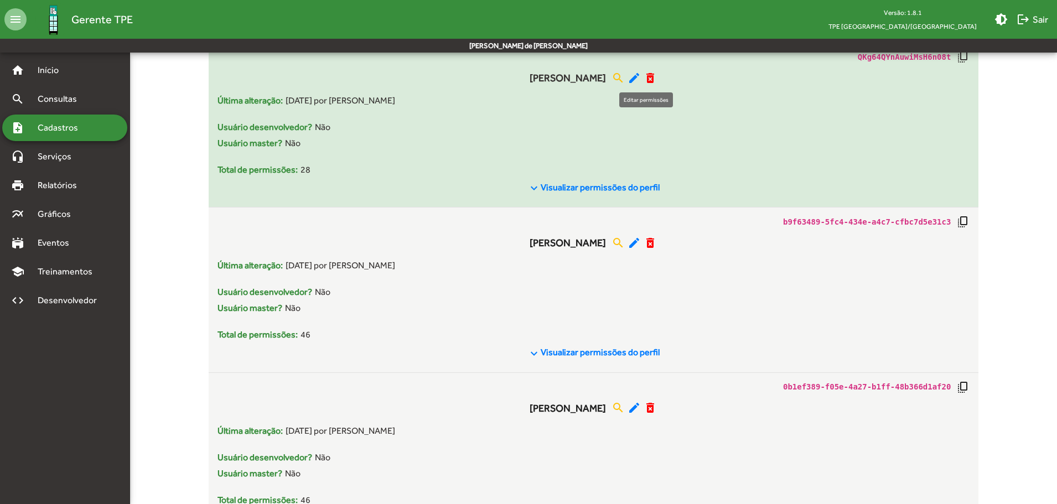
click at [641, 75] on mat-icon "edit" at bounding box center [633, 77] width 13 height 13
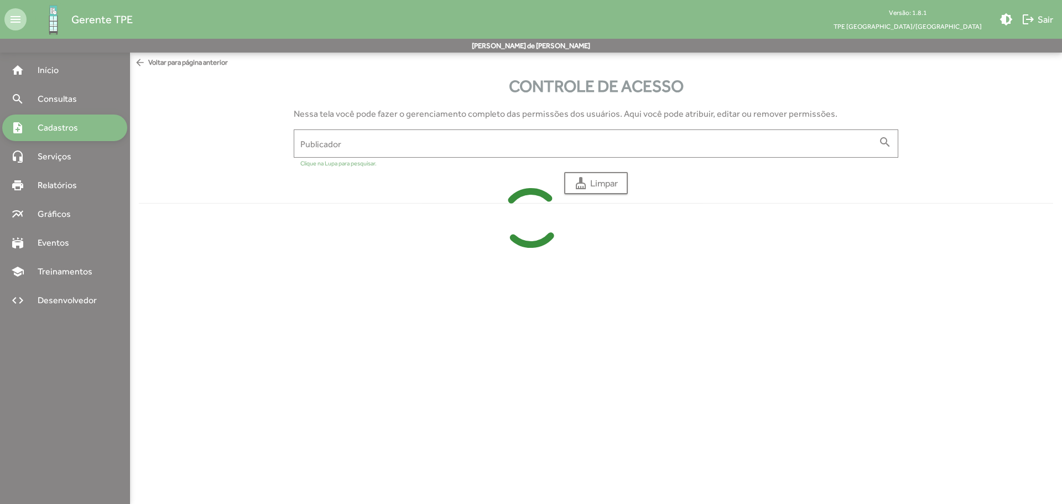
type input "**********"
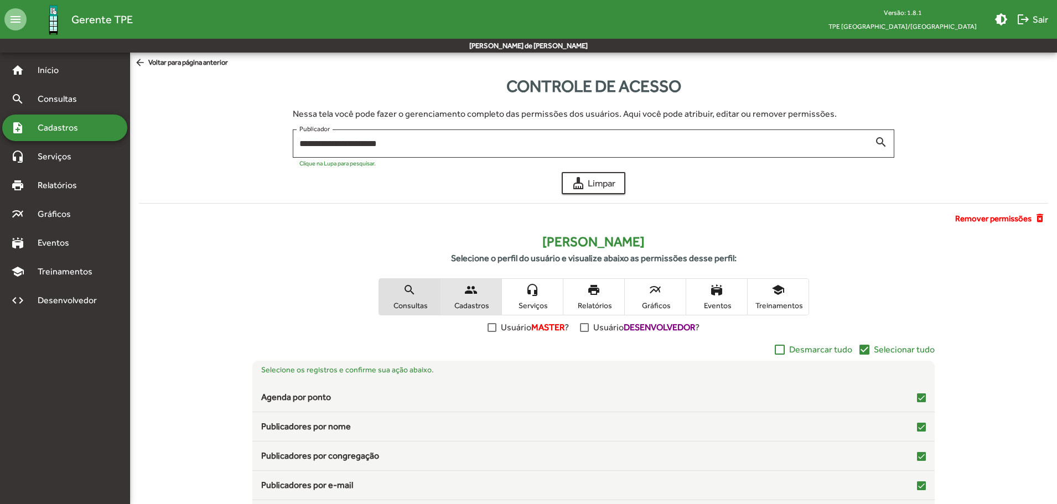
click at [477, 294] on mat-icon "people" at bounding box center [470, 289] width 13 height 13
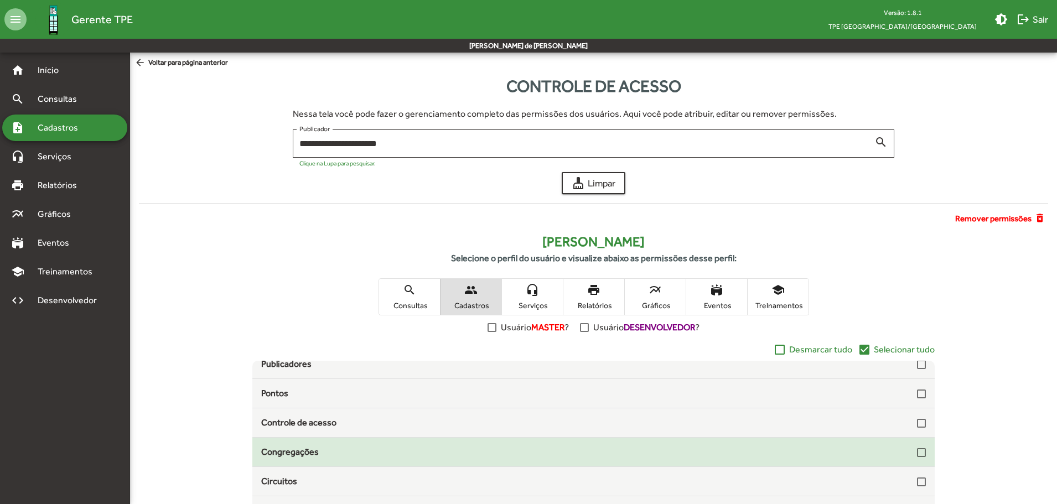
scroll to position [108, 0]
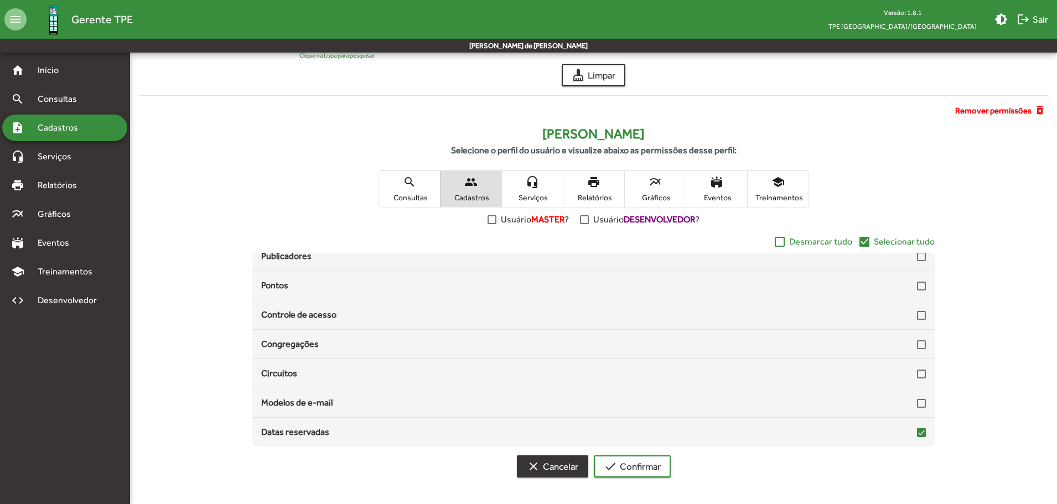
click at [560, 469] on span "clear Cancelar" at bounding box center [552, 466] width 51 height 20
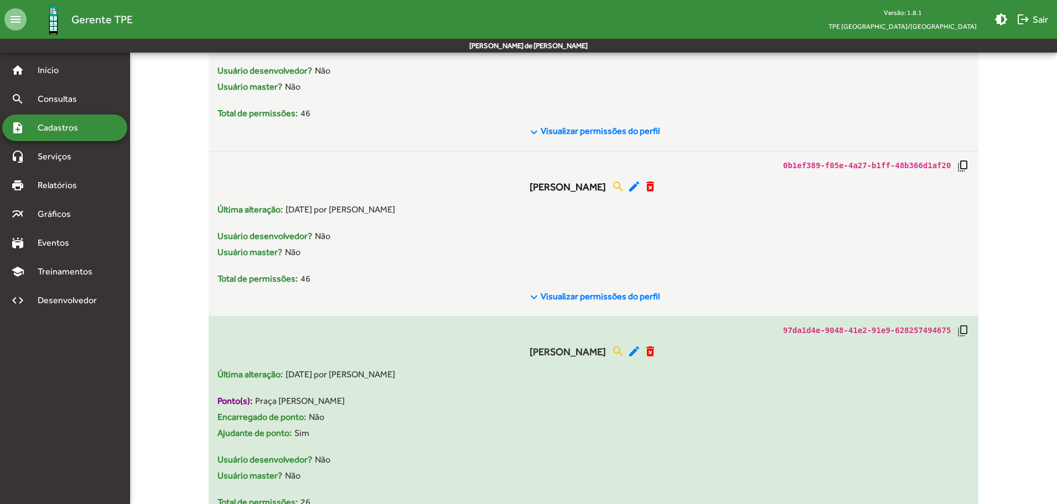
scroll to position [5476, 0]
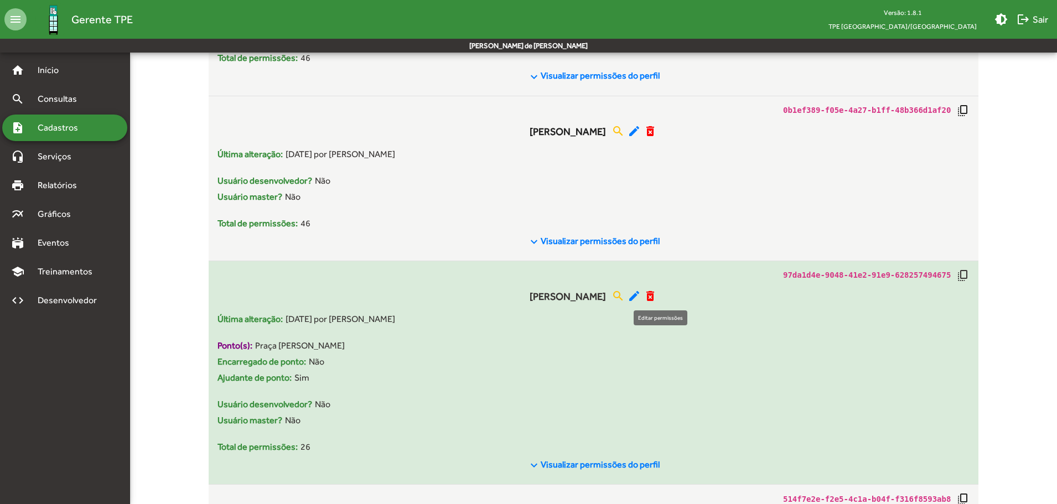
click at [641, 298] on mat-icon "edit" at bounding box center [633, 295] width 13 height 13
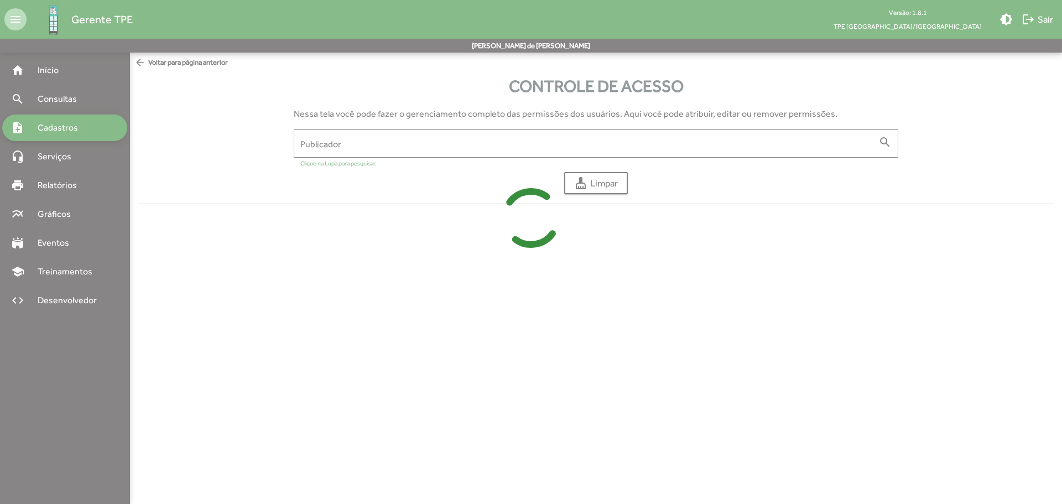
type input "**********"
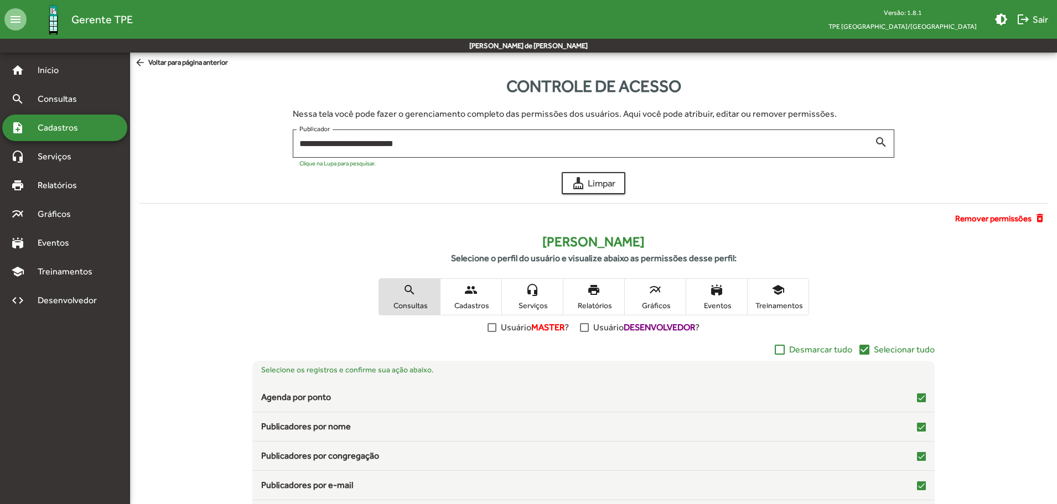
click at [483, 292] on span "people Cadastros" at bounding box center [470, 297] width 61 height 36
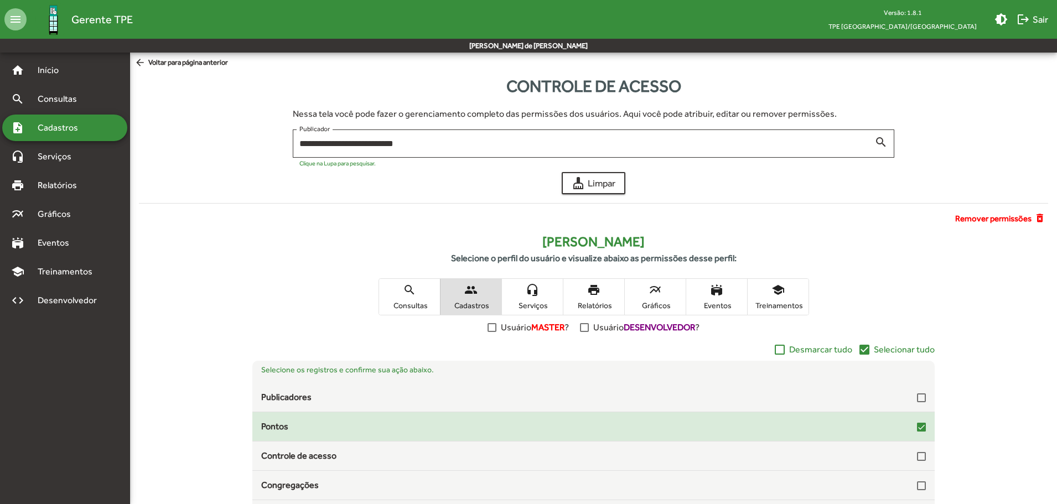
click at [921, 427] on div "Pontos" at bounding box center [593, 426] width 682 height 13
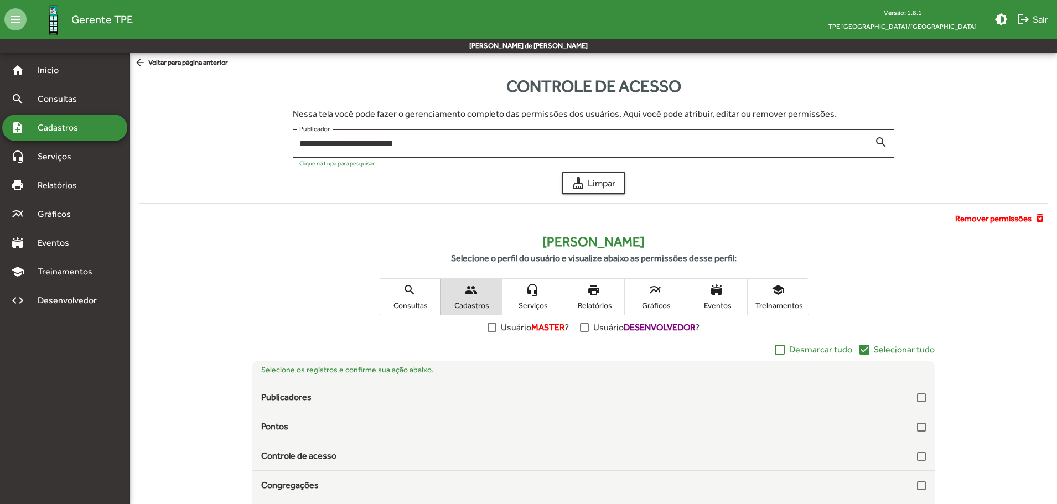
scroll to position [108, 0]
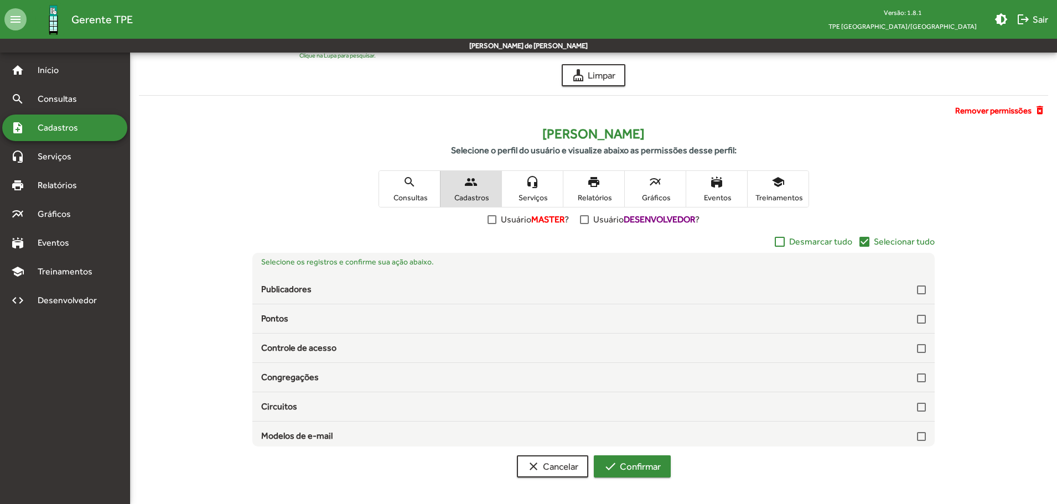
click at [644, 463] on span "check Confirmar" at bounding box center [632, 466] width 57 height 20
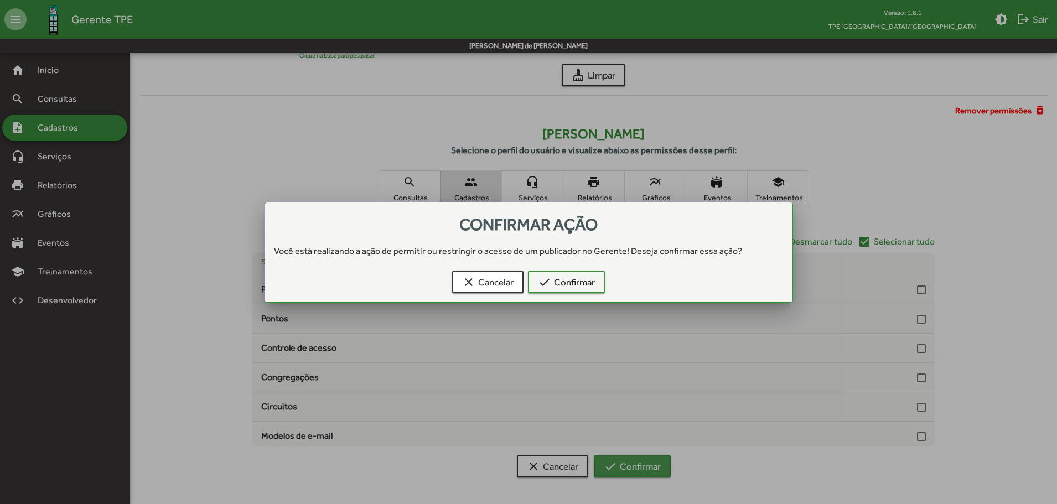
scroll to position [0, 0]
click at [561, 286] on span "check Confirmar" at bounding box center [566, 282] width 57 height 20
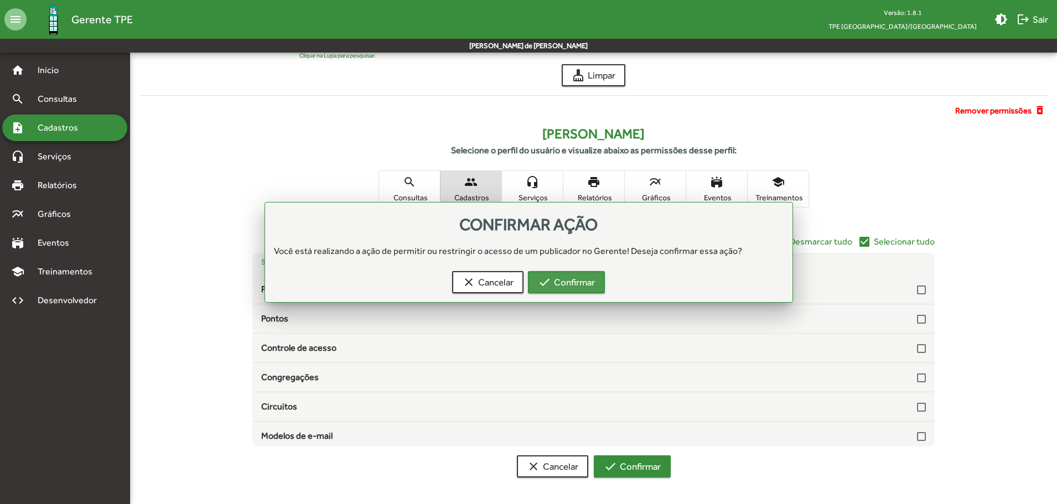
scroll to position [108, 0]
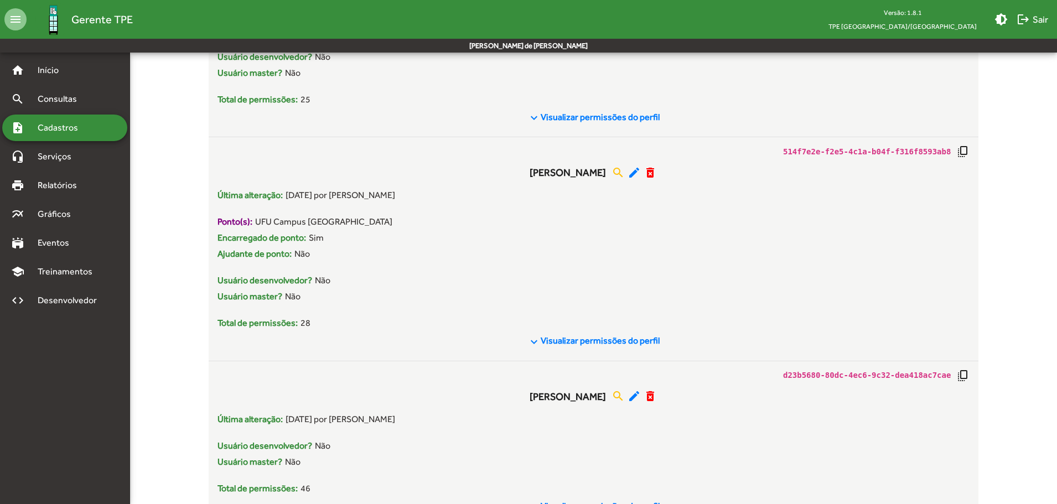
scroll to position [5658, 0]
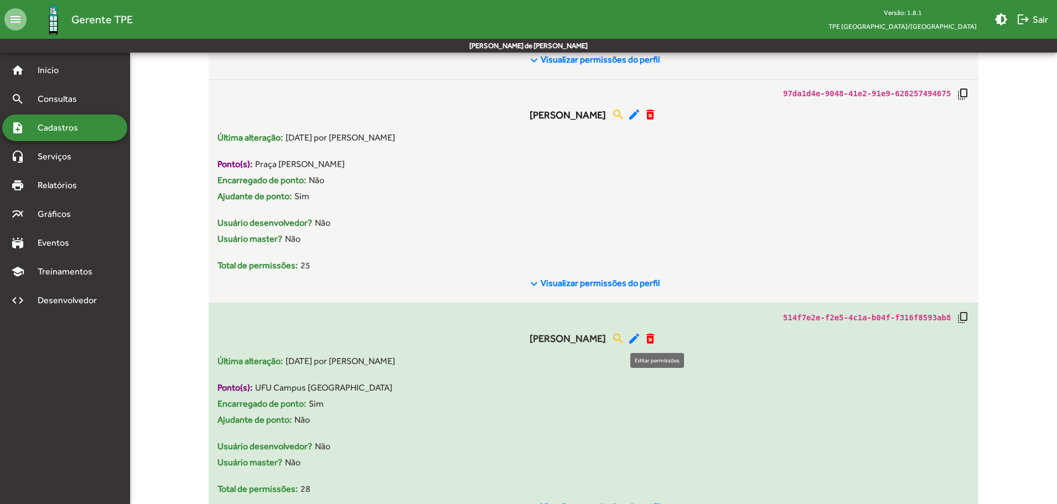
click at [641, 336] on mat-icon "edit" at bounding box center [633, 338] width 13 height 13
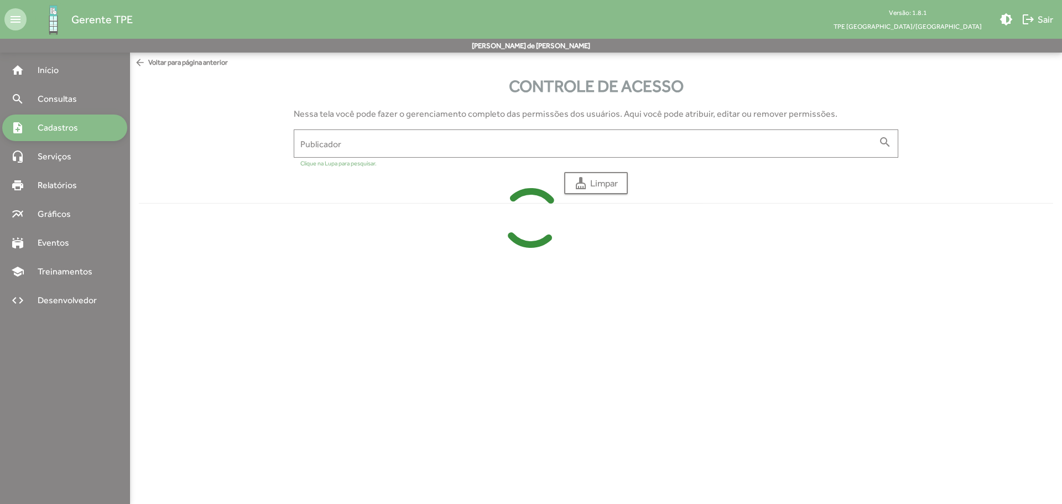
type input "**********"
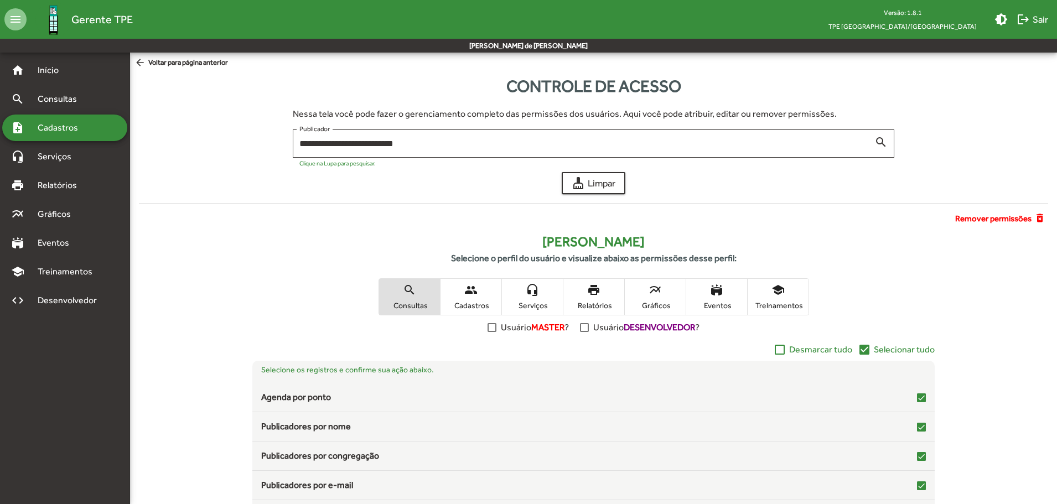
click at [462, 289] on span "people Cadastros" at bounding box center [470, 297] width 61 height 36
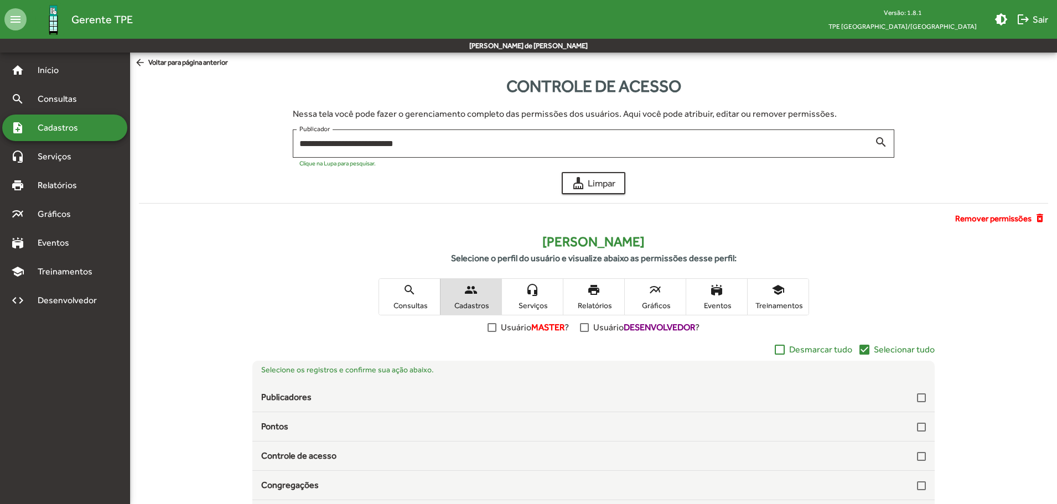
scroll to position [108, 0]
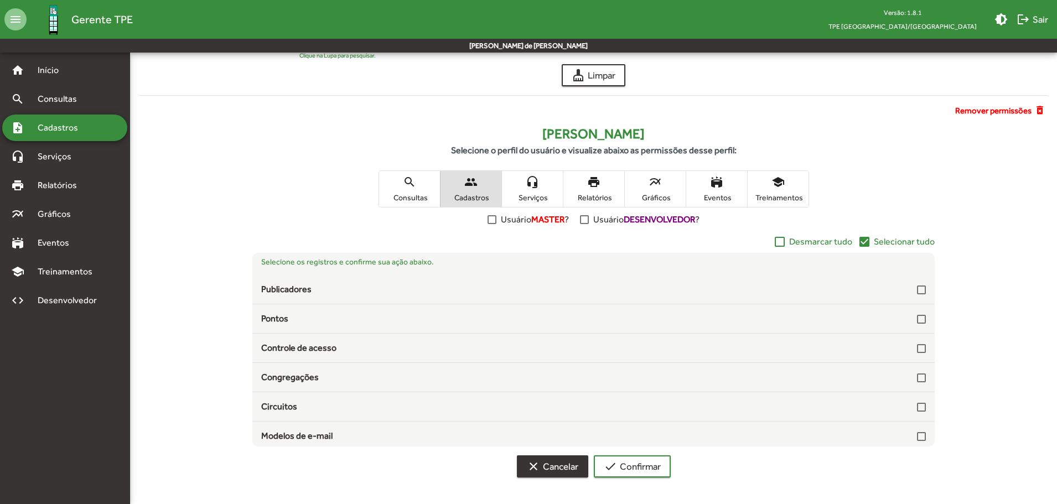
click at [546, 455] on button "clear Cancelar" at bounding box center [552, 466] width 71 height 22
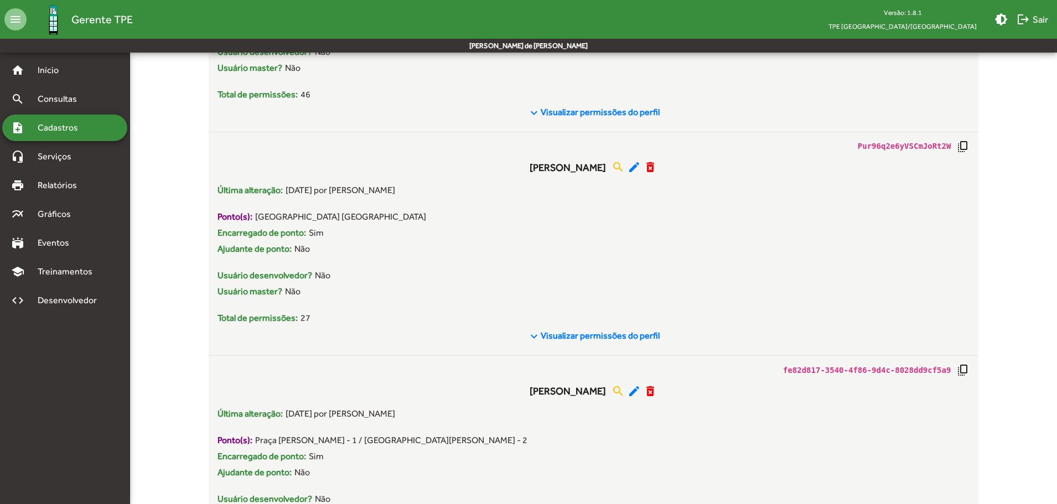
scroll to position [6081, 0]
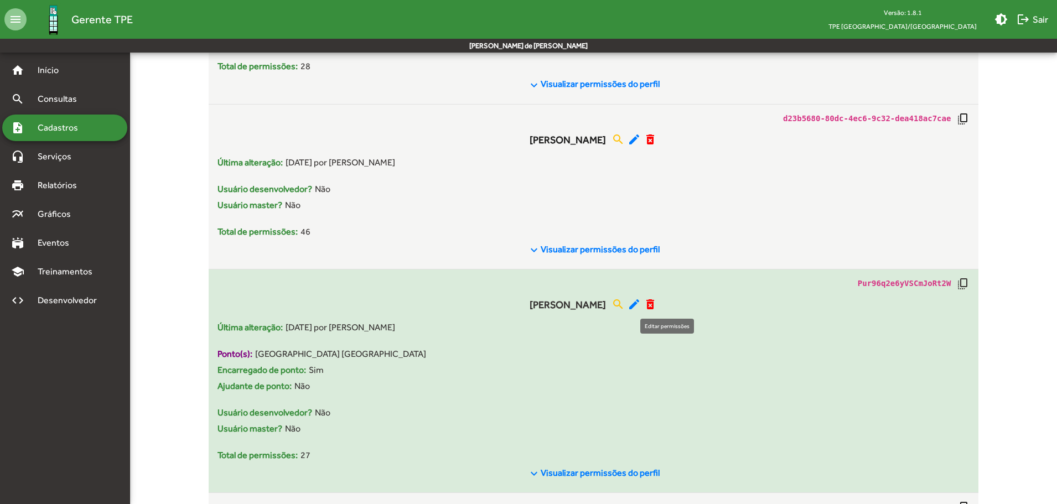
click at [641, 303] on mat-icon "edit" at bounding box center [633, 304] width 13 height 13
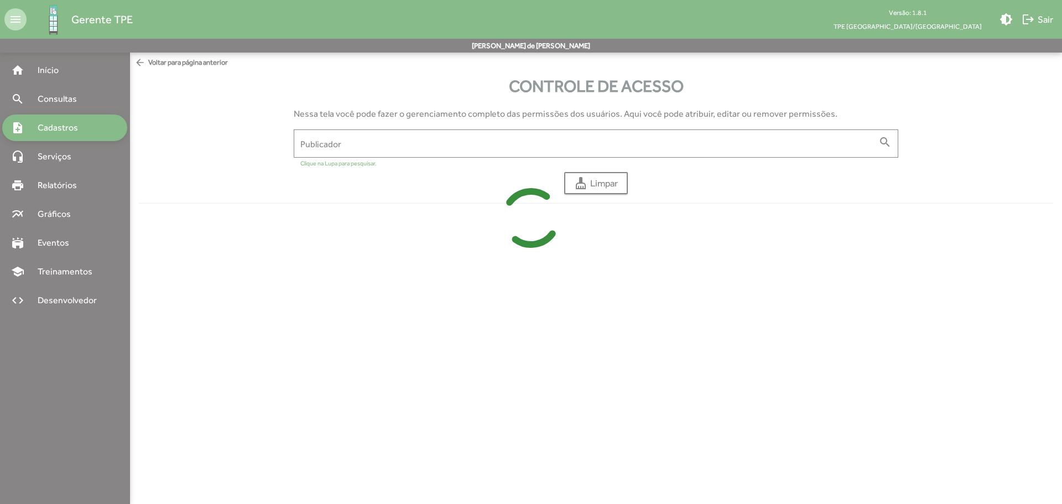
type input "**********"
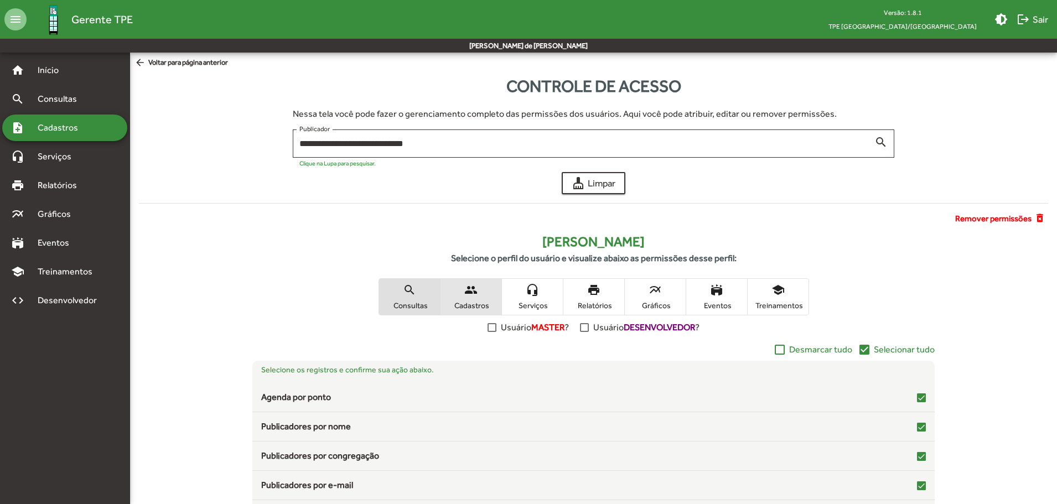
click at [471, 300] on span "Cadastros" at bounding box center [470, 305] width 55 height 10
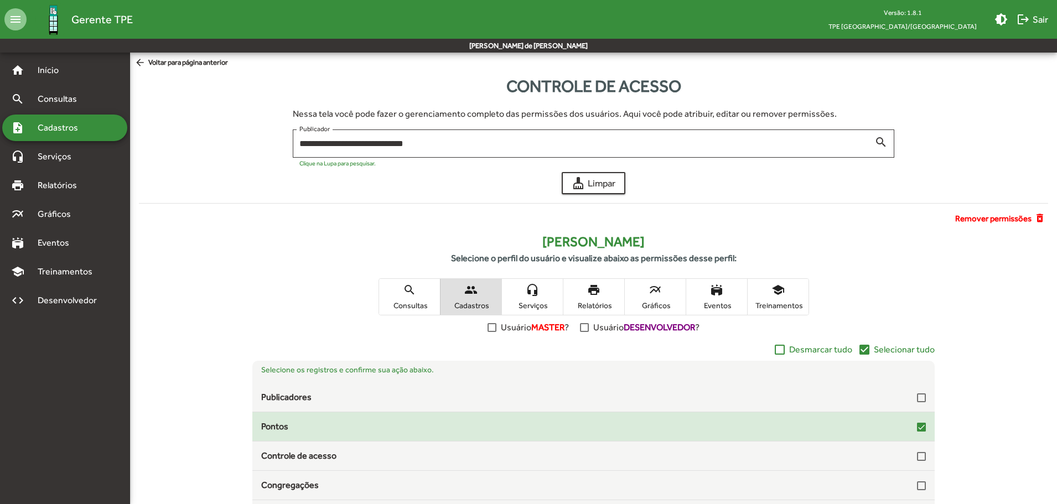
click at [917, 426] on div at bounding box center [921, 427] width 9 height 9
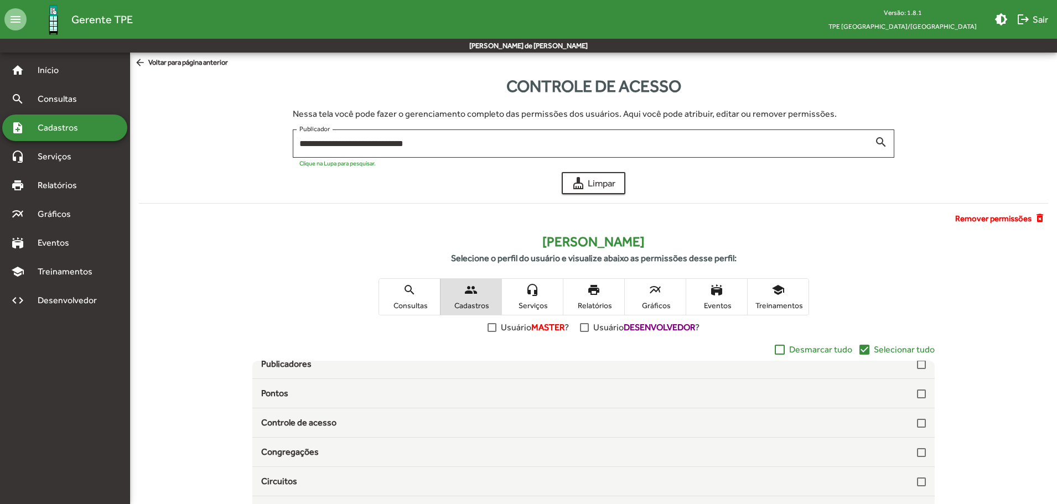
scroll to position [108, 0]
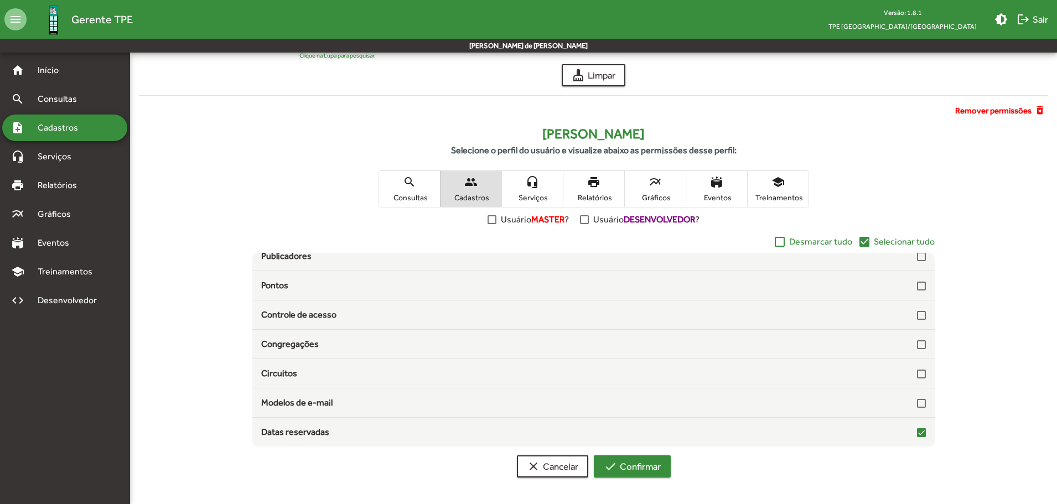
click at [650, 464] on span "check Confirmar" at bounding box center [632, 466] width 57 height 20
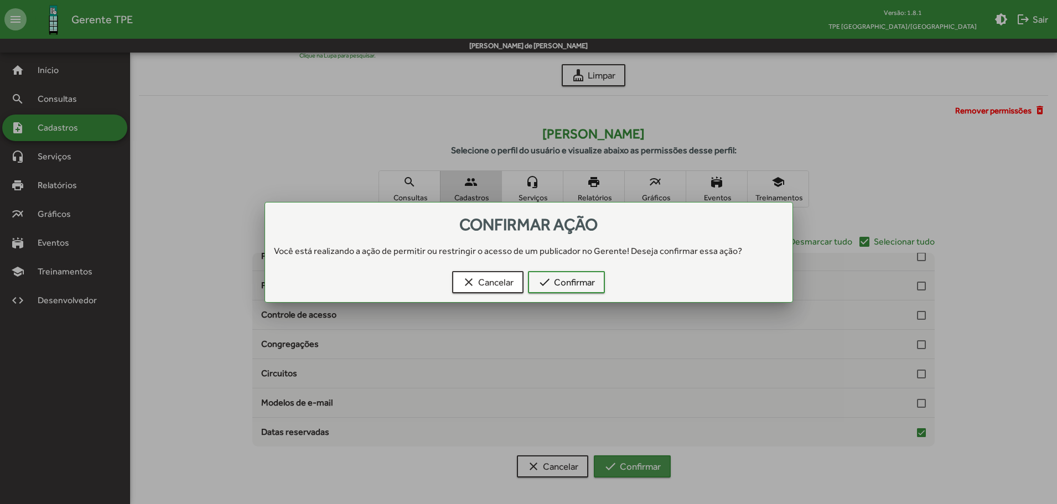
scroll to position [0, 0]
drag, startPoint x: 550, startPoint y: 283, endPoint x: 571, endPoint y: 283, distance: 20.5
click at [551, 283] on mat-icon "check" at bounding box center [544, 281] width 13 height 13
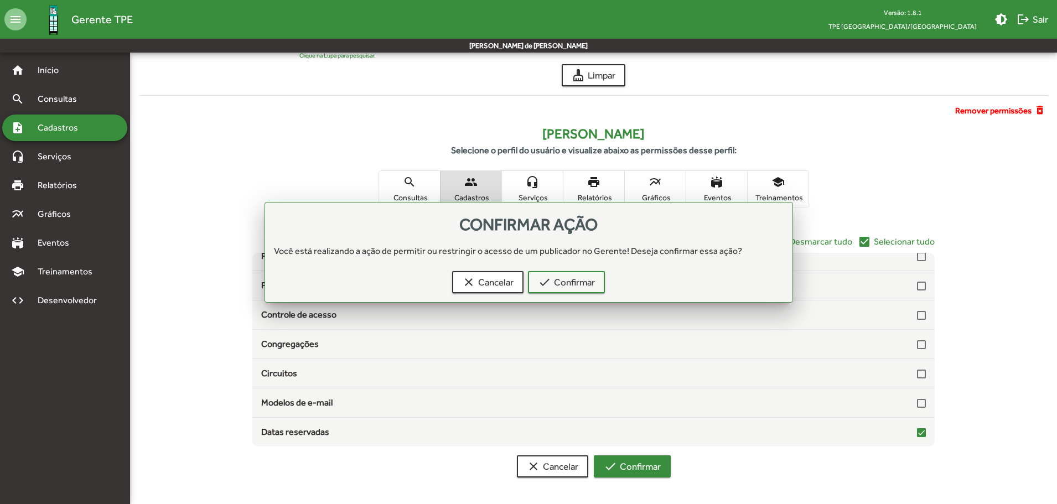
scroll to position [108, 0]
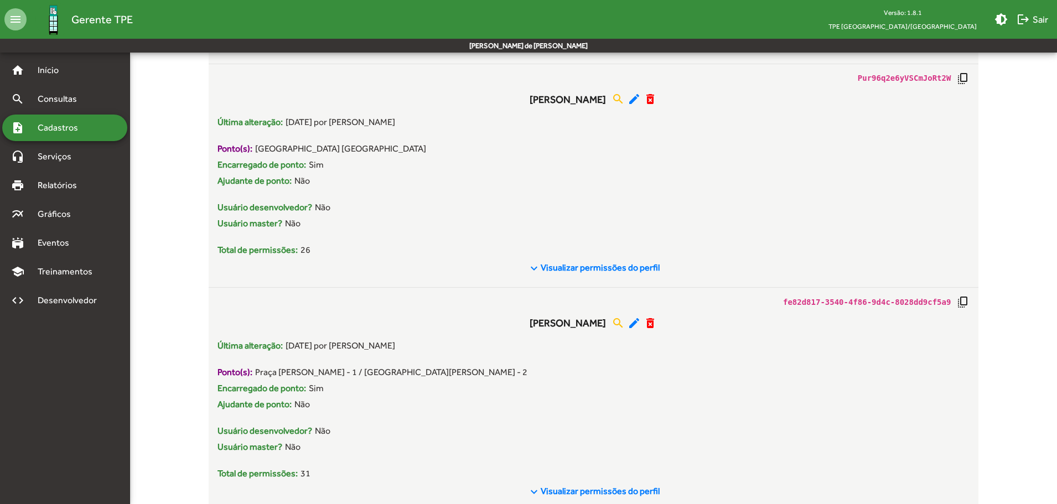
scroll to position [6396, 0]
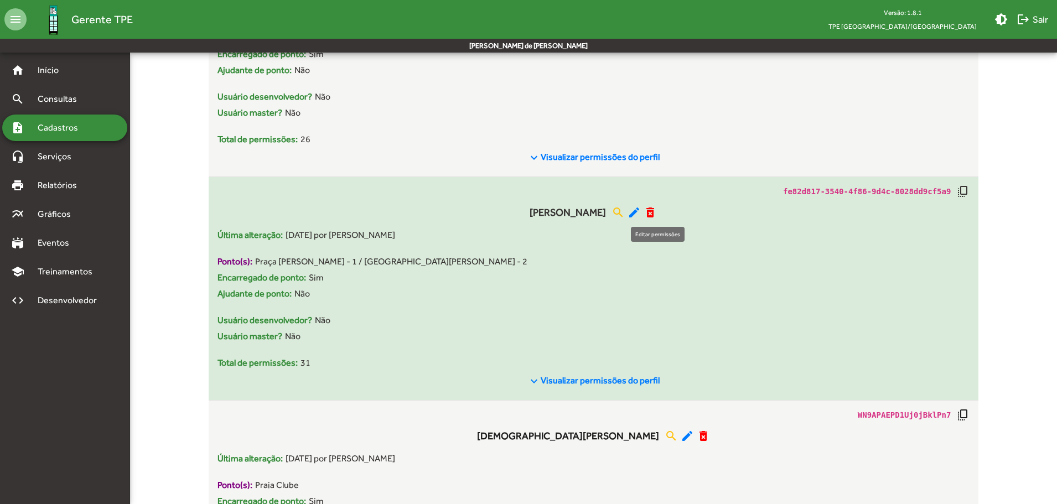
click at [641, 211] on mat-icon "edit" at bounding box center [633, 212] width 13 height 13
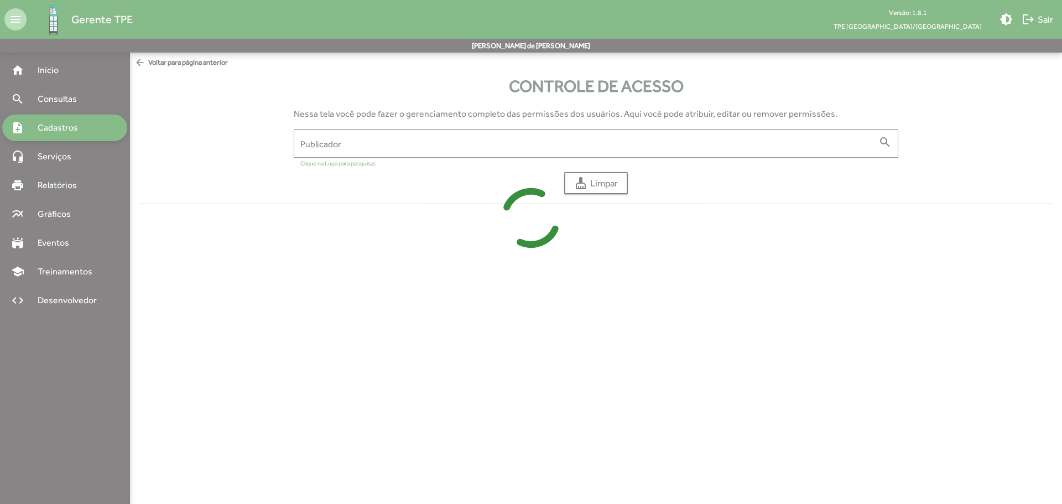
type input "**********"
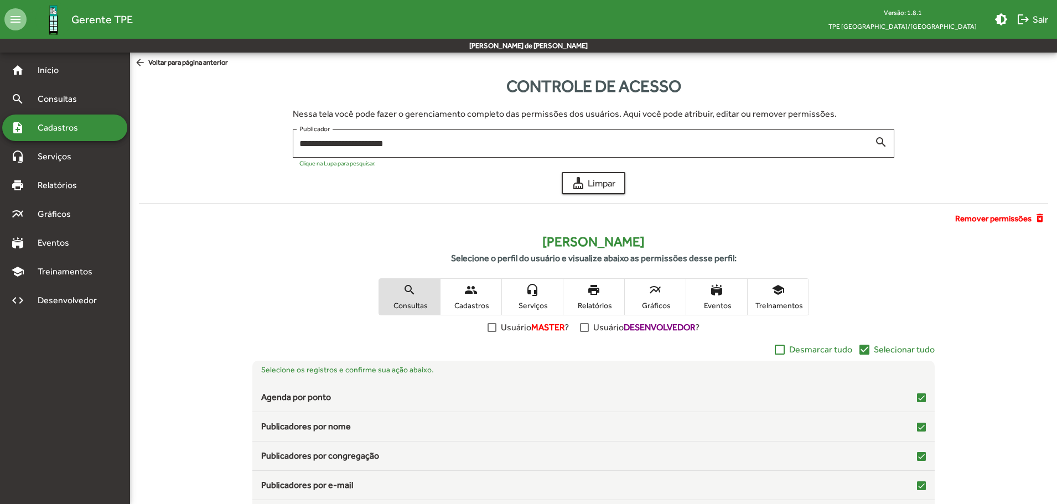
click at [476, 294] on mat-icon "people" at bounding box center [470, 289] width 13 height 13
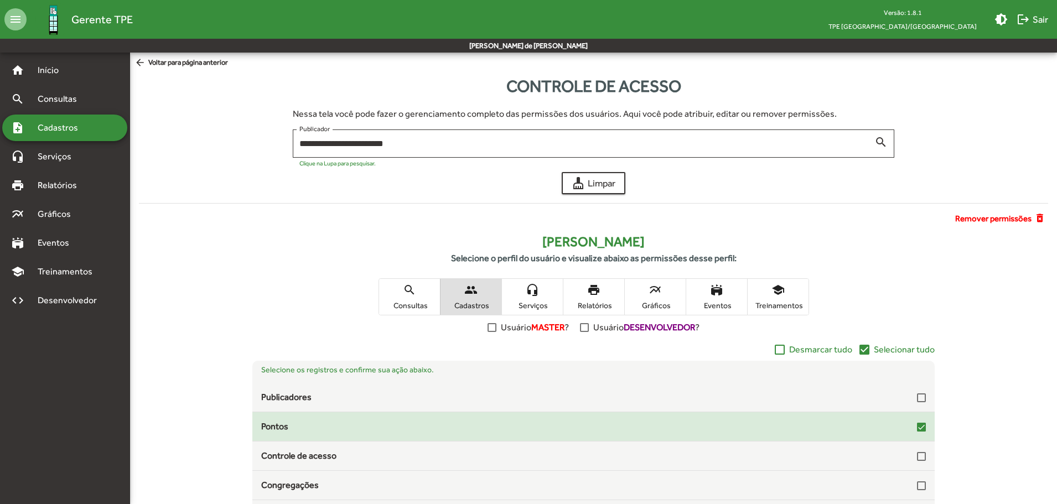
click at [917, 428] on div at bounding box center [921, 427] width 9 height 9
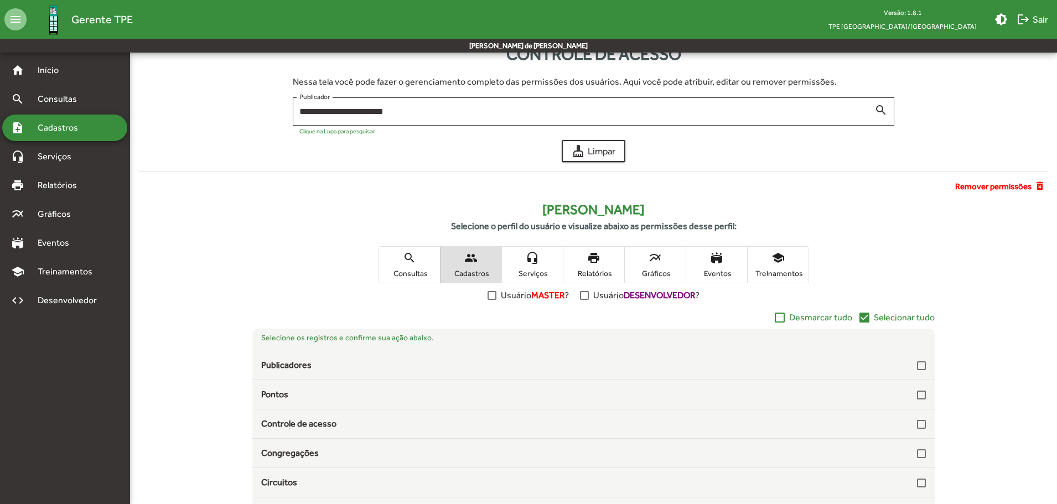
scroll to position [108, 0]
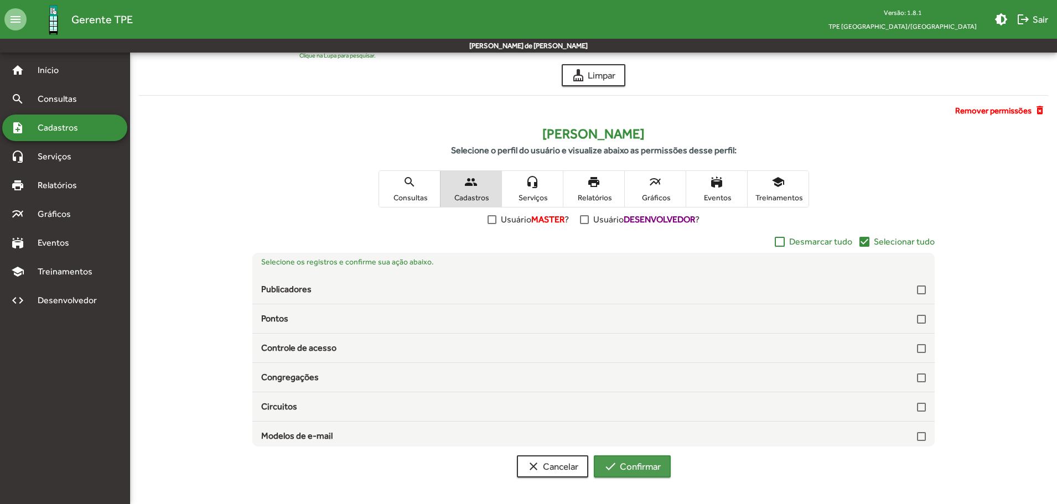
click at [629, 462] on span "check Confirmar" at bounding box center [632, 466] width 57 height 20
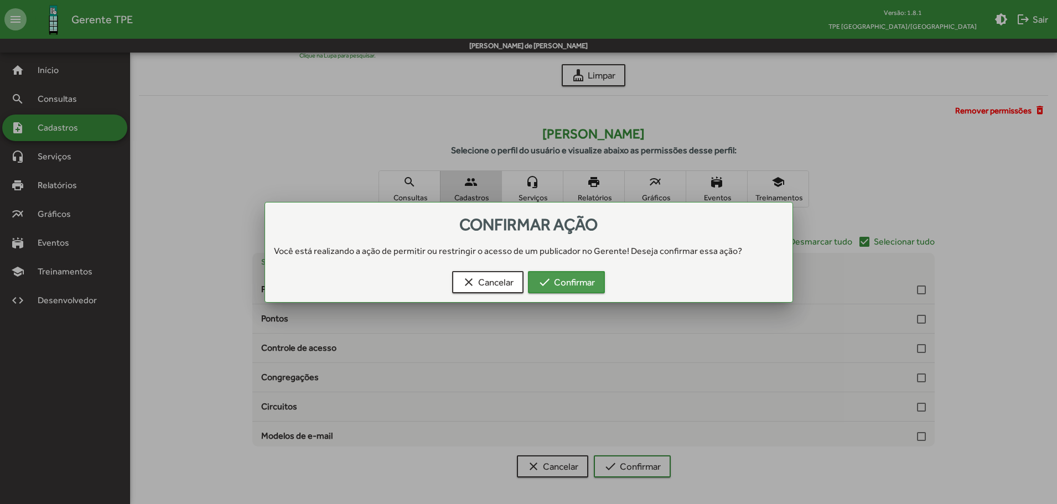
click at [559, 287] on span "check Confirmar" at bounding box center [566, 282] width 57 height 20
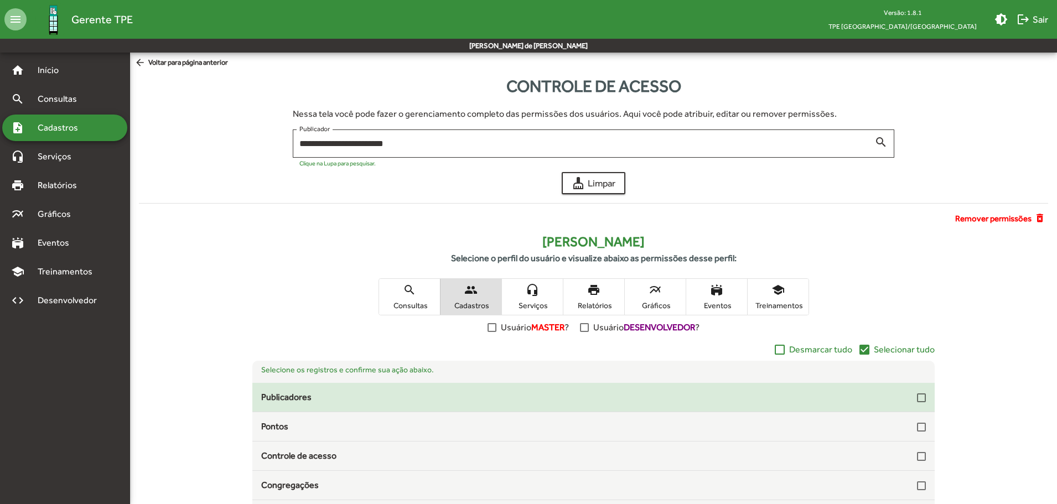
scroll to position [108, 0]
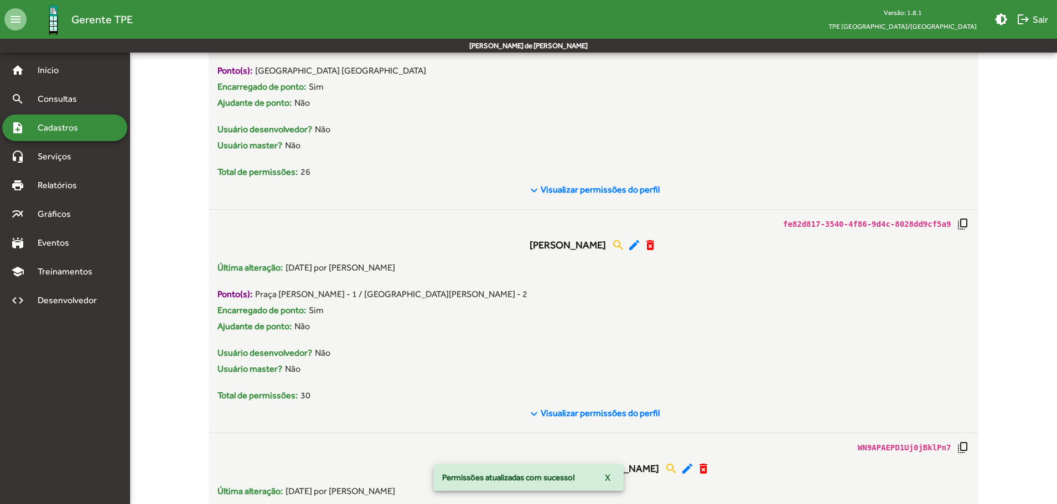
scroll to position [6519, 0]
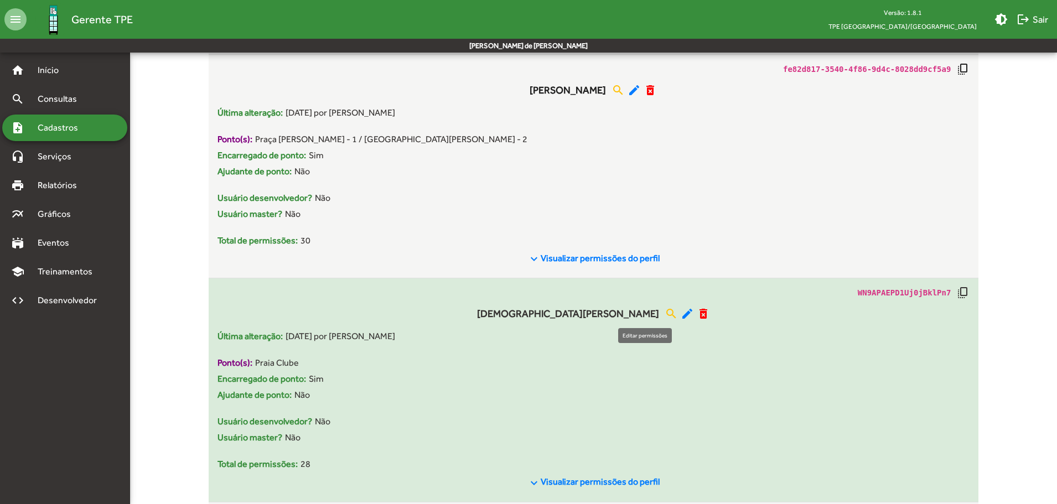
click at [680, 311] on mat-icon "edit" at bounding box center [686, 313] width 13 height 13
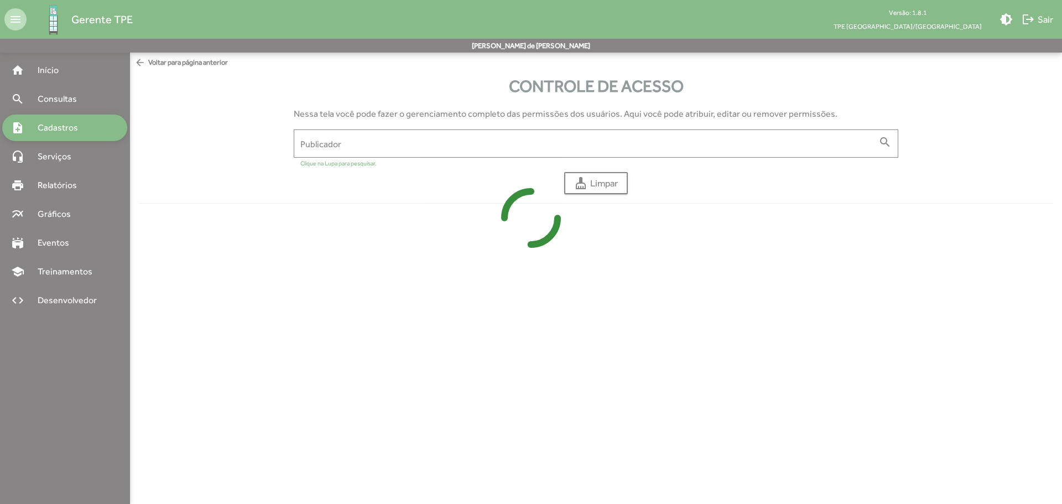
type input "**********"
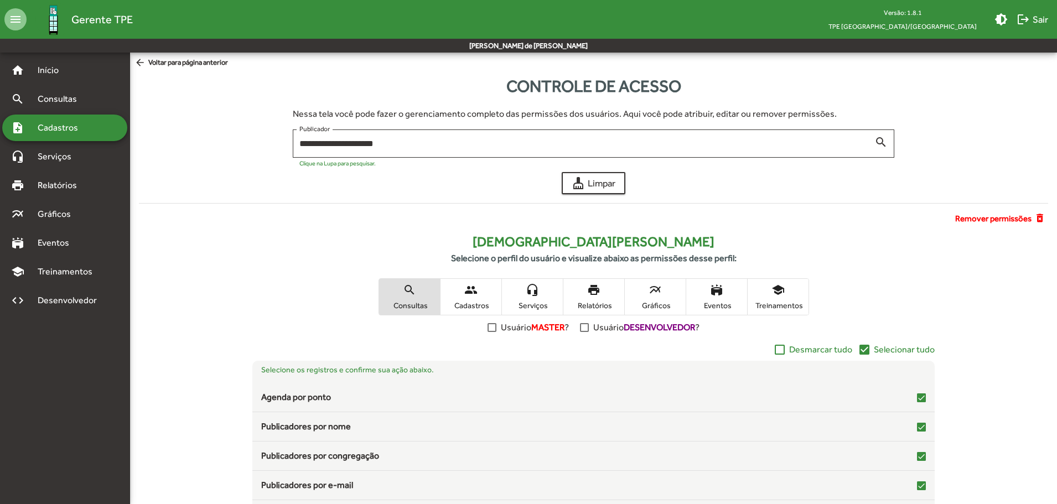
click at [466, 288] on mat-icon "people" at bounding box center [470, 289] width 13 height 13
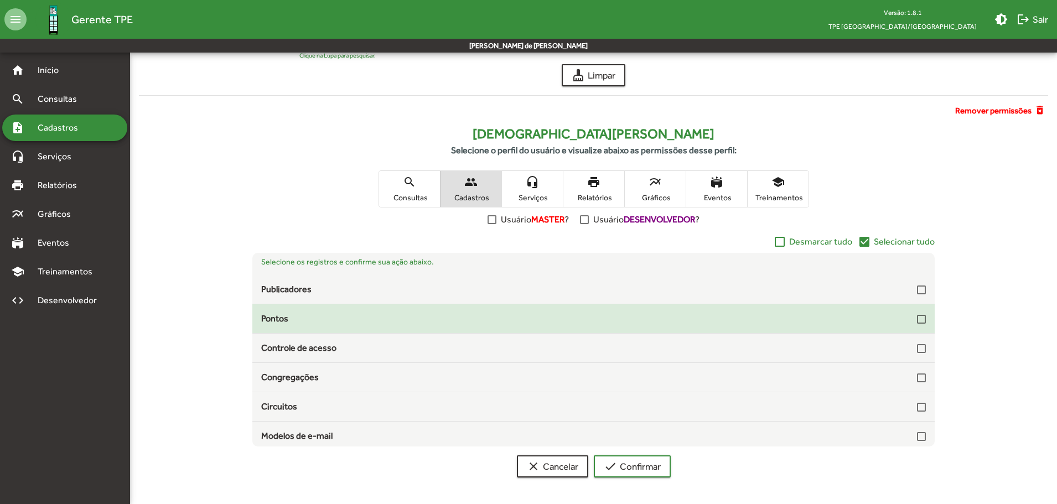
scroll to position [33, 0]
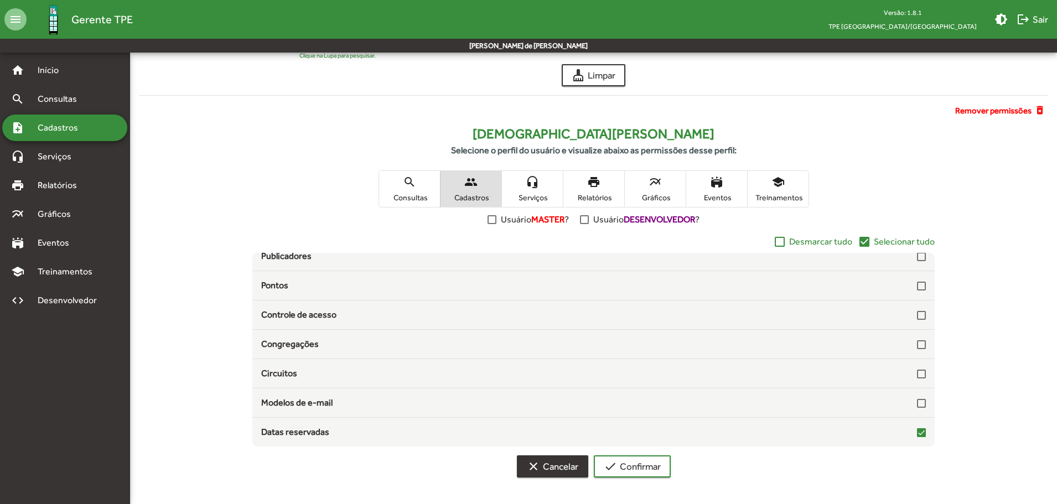
click at [560, 462] on span "clear Cancelar" at bounding box center [552, 466] width 51 height 20
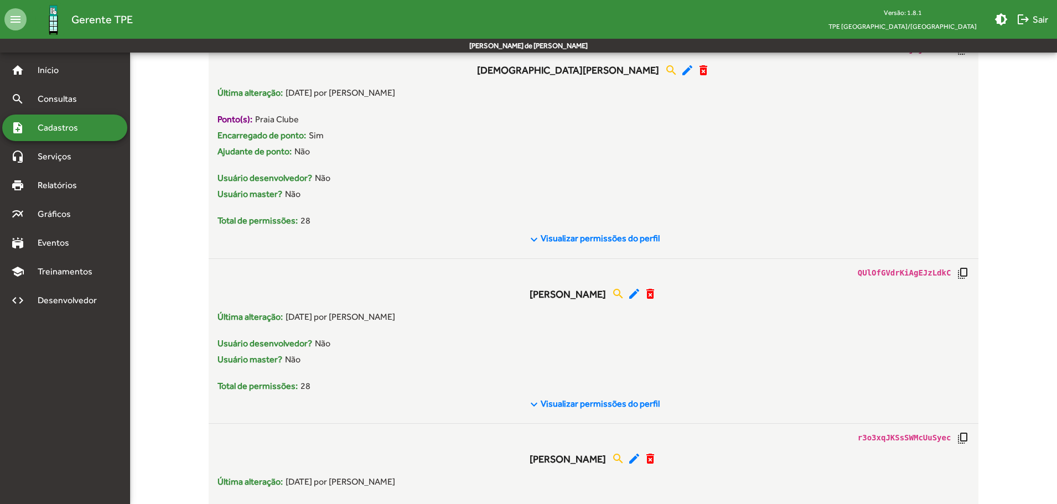
scroll to position [6873, 0]
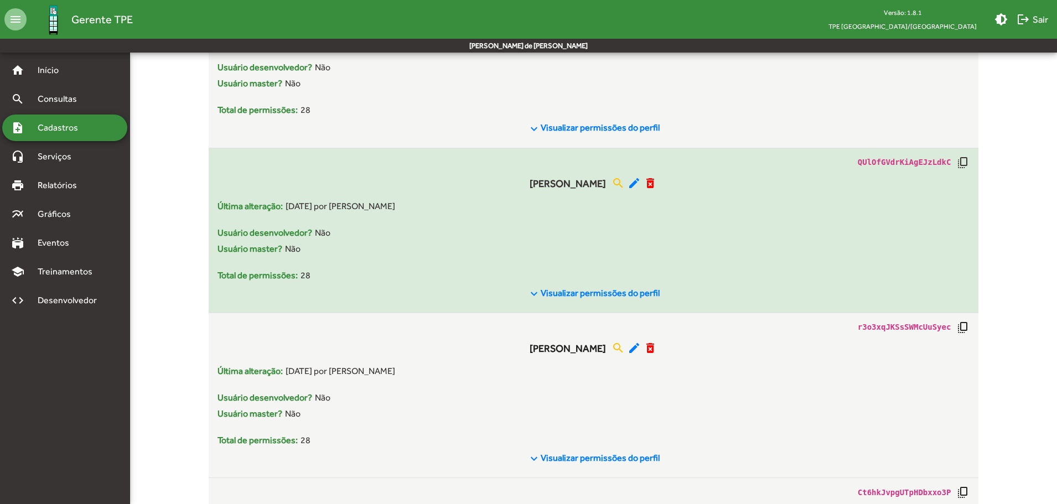
click at [529, 288] on mat-icon "keyboard_arrow_down" at bounding box center [533, 293] width 13 height 13
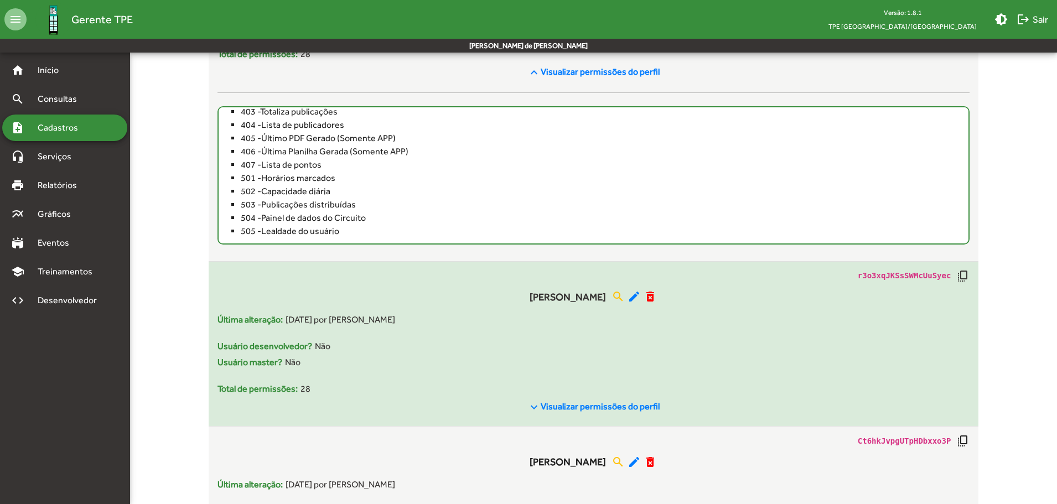
scroll to position [7149, 0]
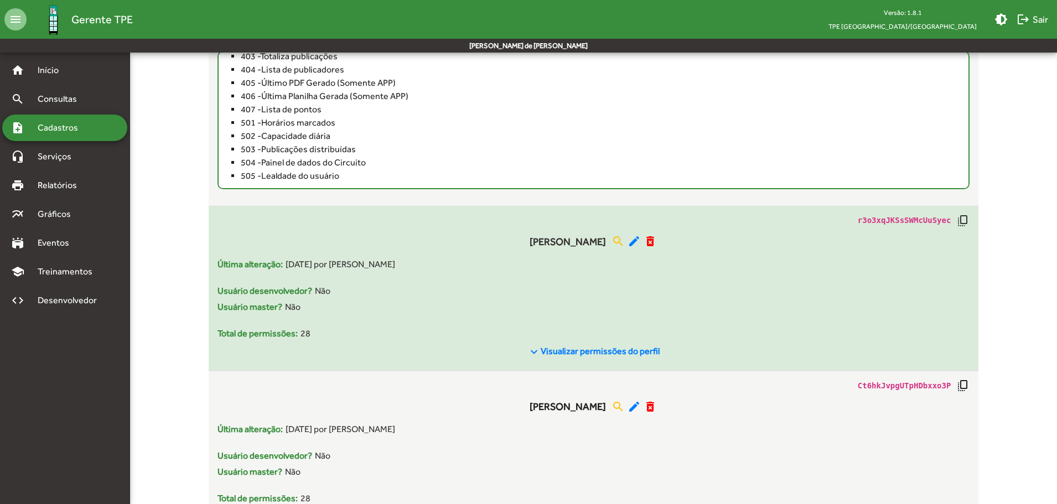
click at [536, 350] on mat-icon "keyboard_arrow_down" at bounding box center [533, 351] width 13 height 13
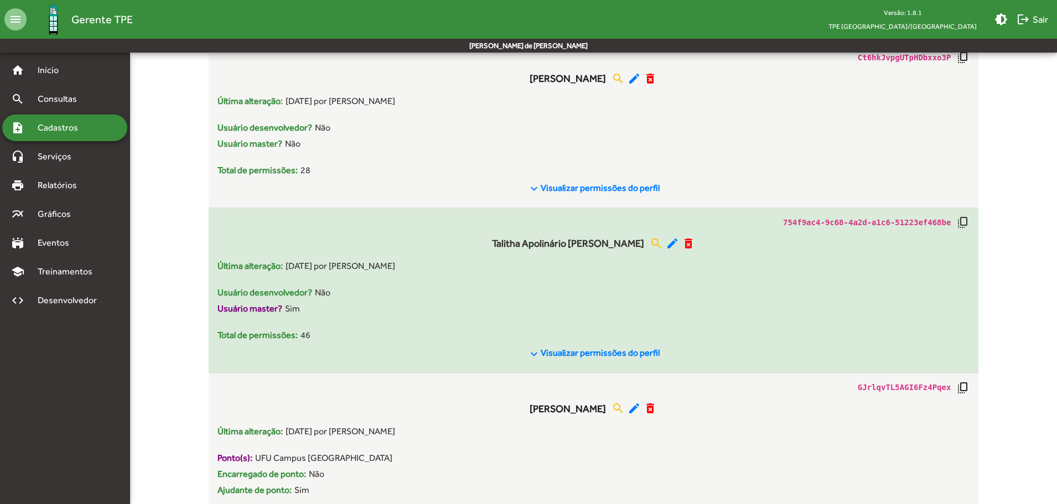
scroll to position [7703, 0]
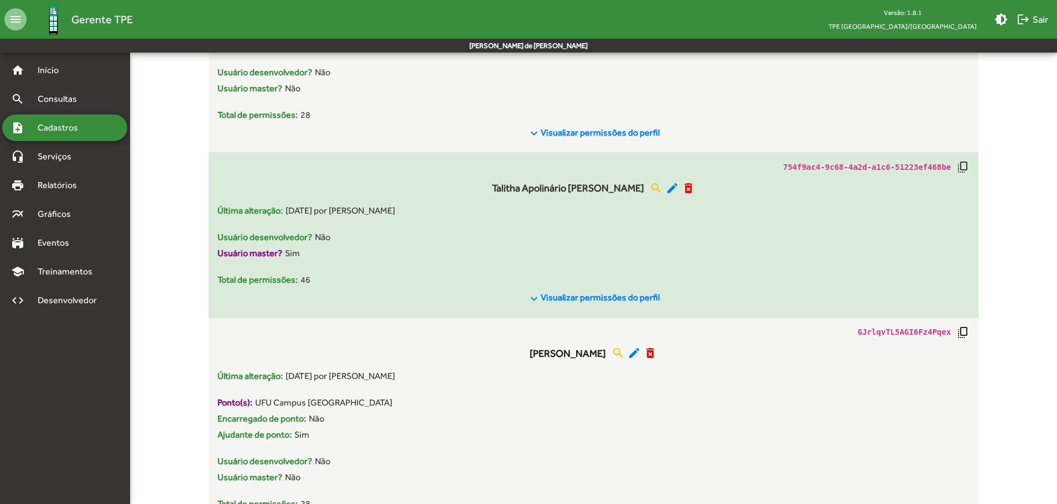
click at [537, 295] on mat-icon "keyboard_arrow_down" at bounding box center [533, 298] width 13 height 13
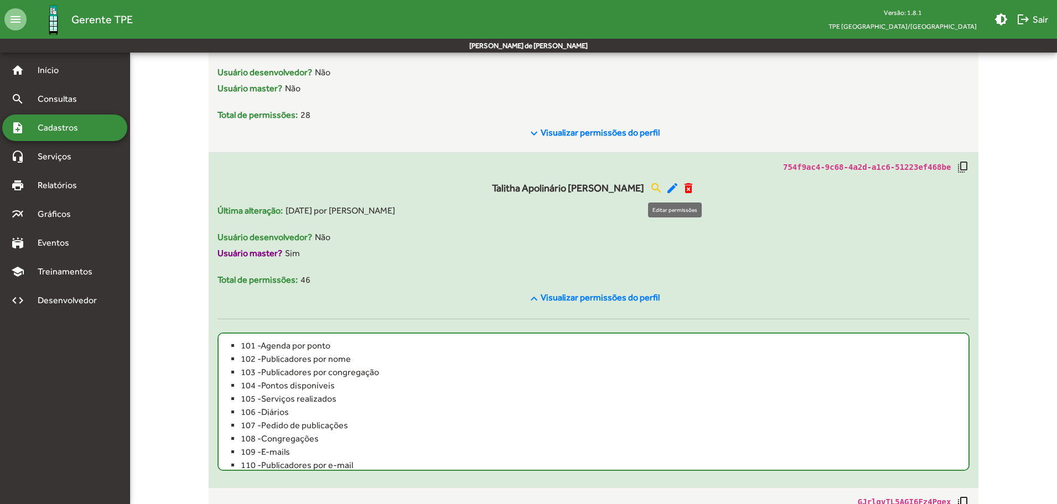
click at [675, 185] on mat-icon "edit" at bounding box center [671, 187] width 13 height 13
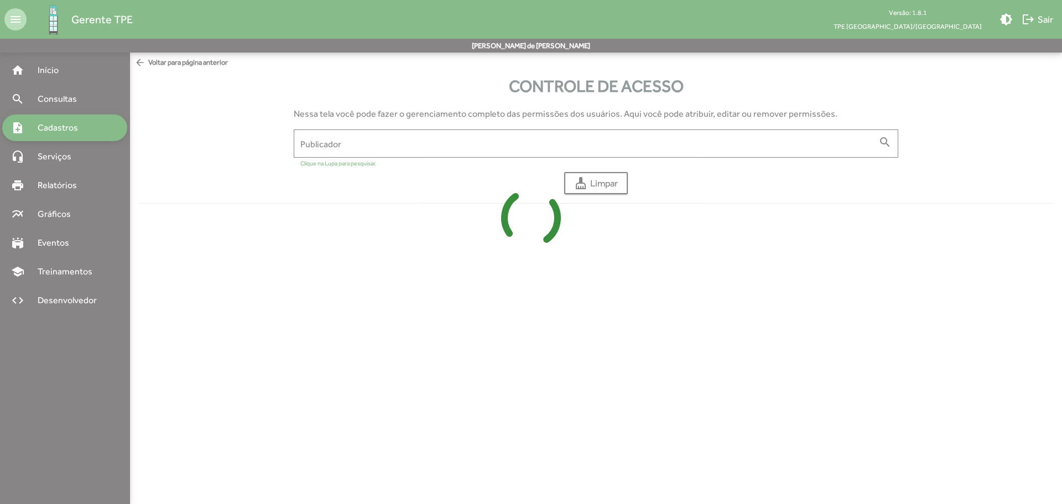
type input "**********"
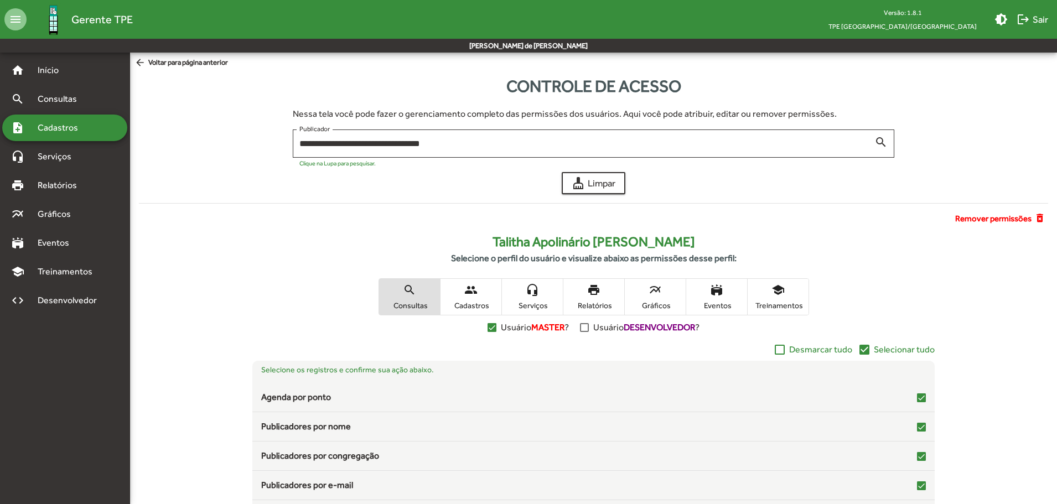
click at [481, 294] on span "people Cadastros" at bounding box center [470, 297] width 61 height 36
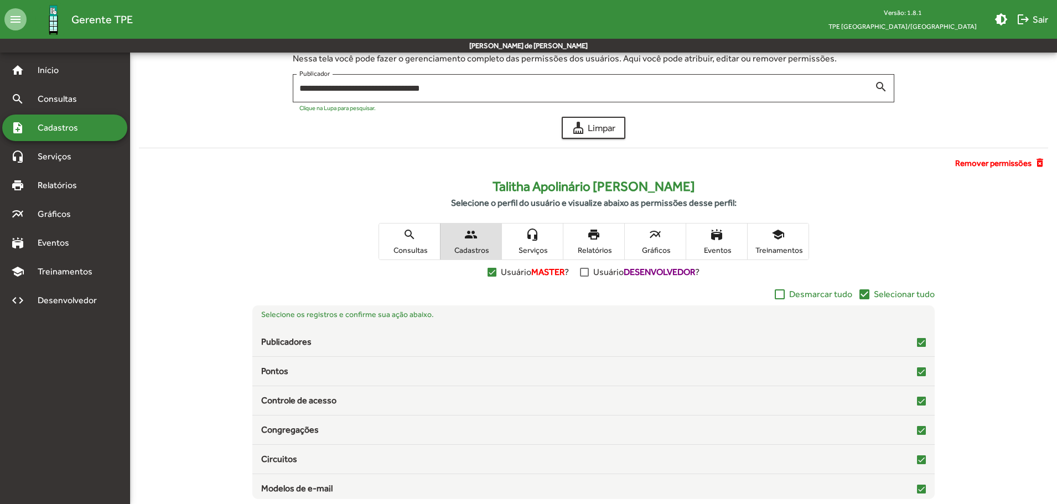
scroll to position [108, 0]
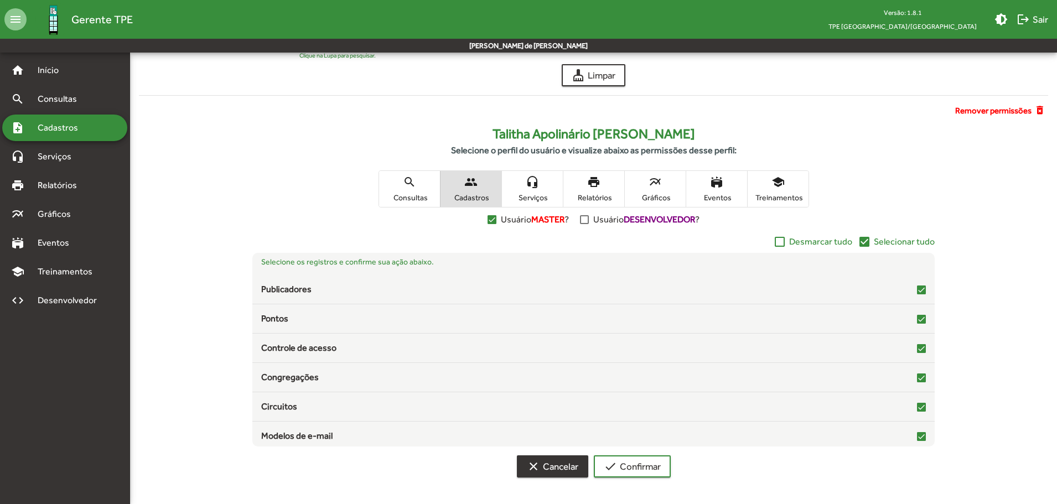
click at [532, 474] on span "clear Cancelar" at bounding box center [552, 466] width 51 height 20
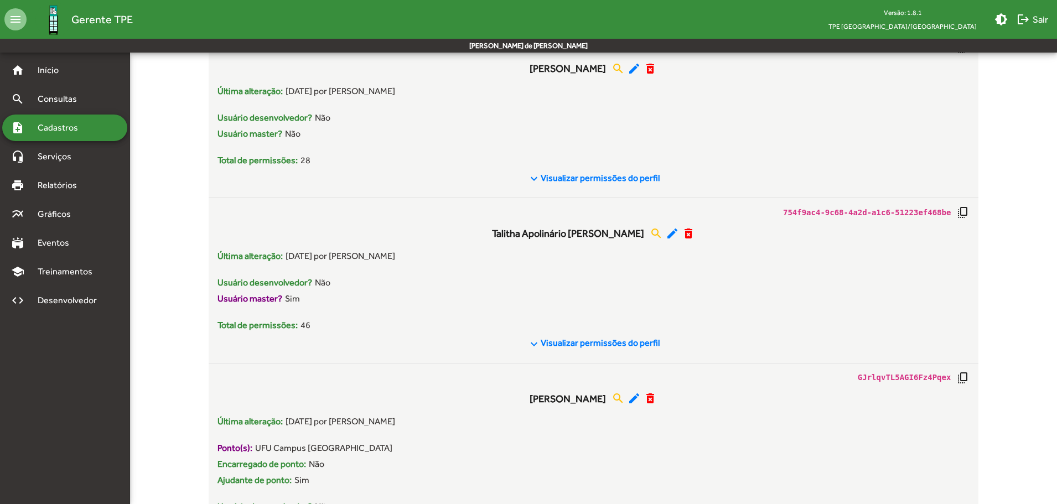
scroll to position [7428, 0]
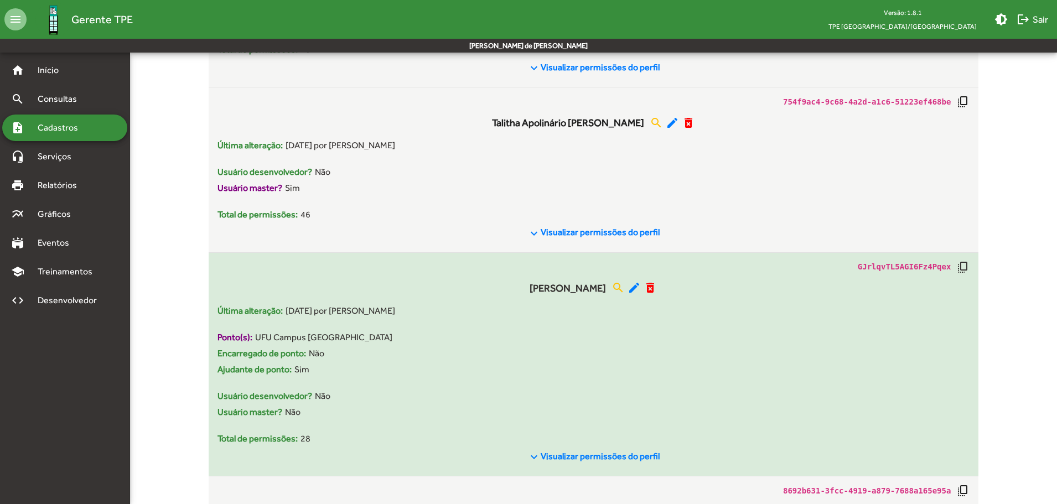
click at [534, 450] on mat-icon "keyboard_arrow_down" at bounding box center [533, 456] width 13 height 13
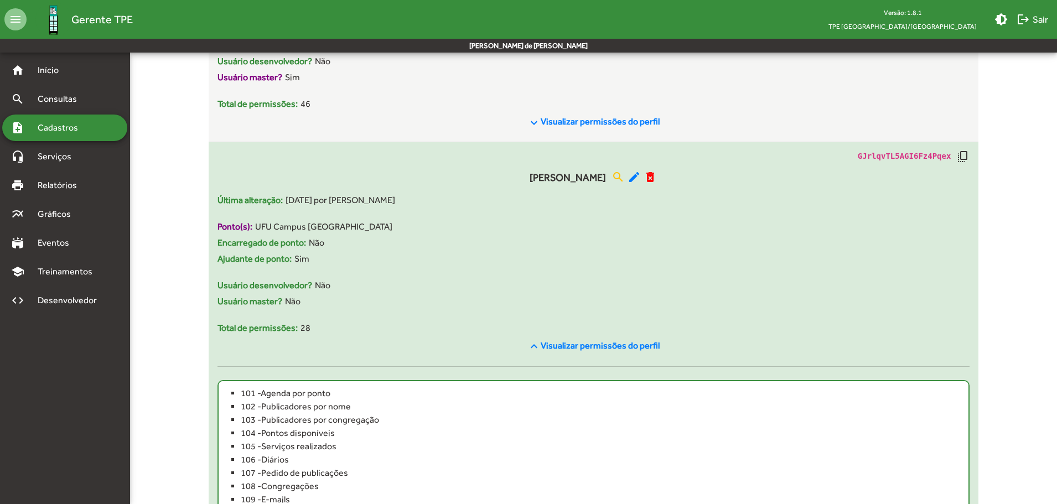
scroll to position [7594, 0]
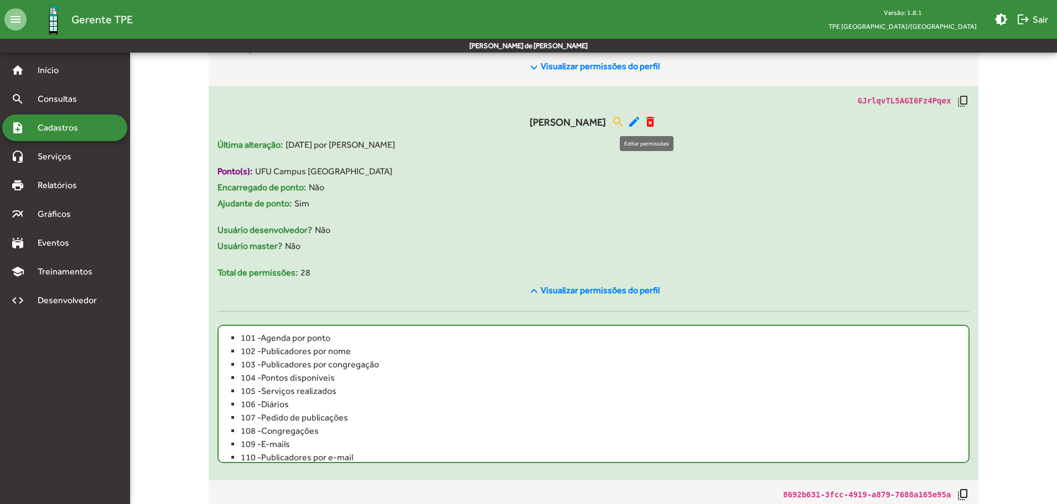
click at [641, 119] on mat-icon "edit" at bounding box center [633, 121] width 13 height 13
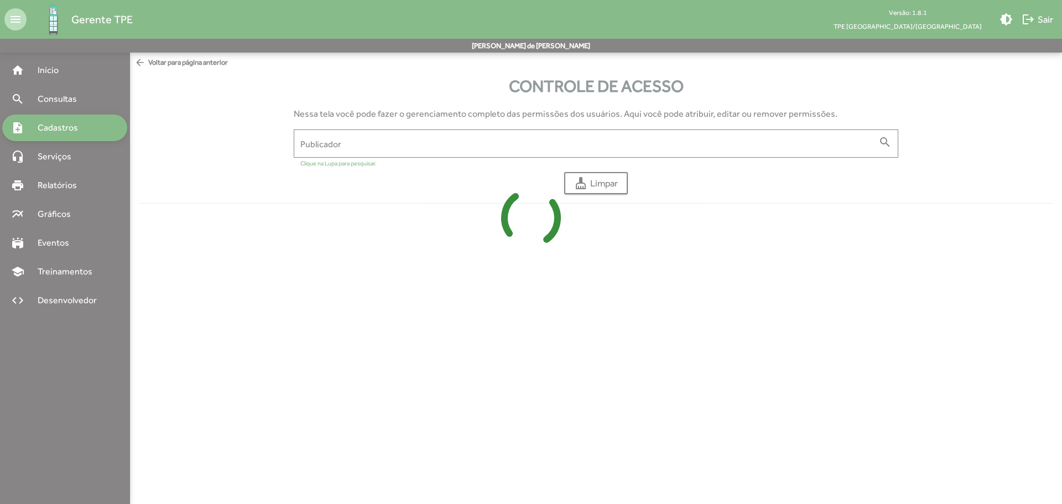
type input "**********"
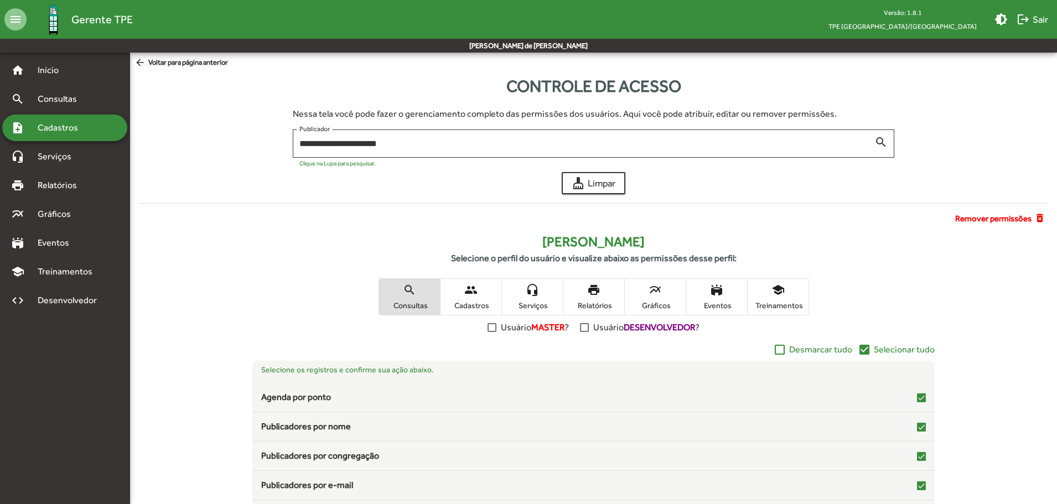
click at [482, 300] on span "people Cadastros" at bounding box center [470, 297] width 61 height 36
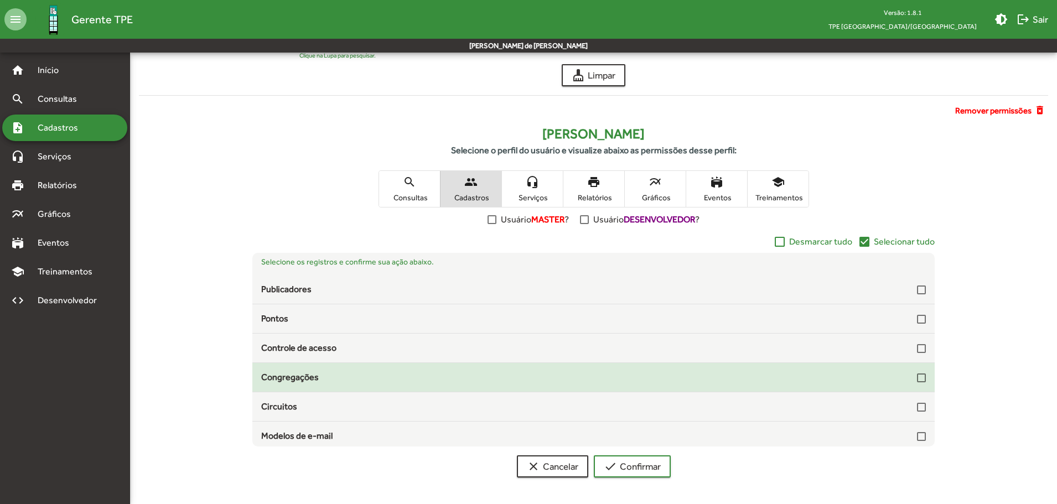
scroll to position [33, 0]
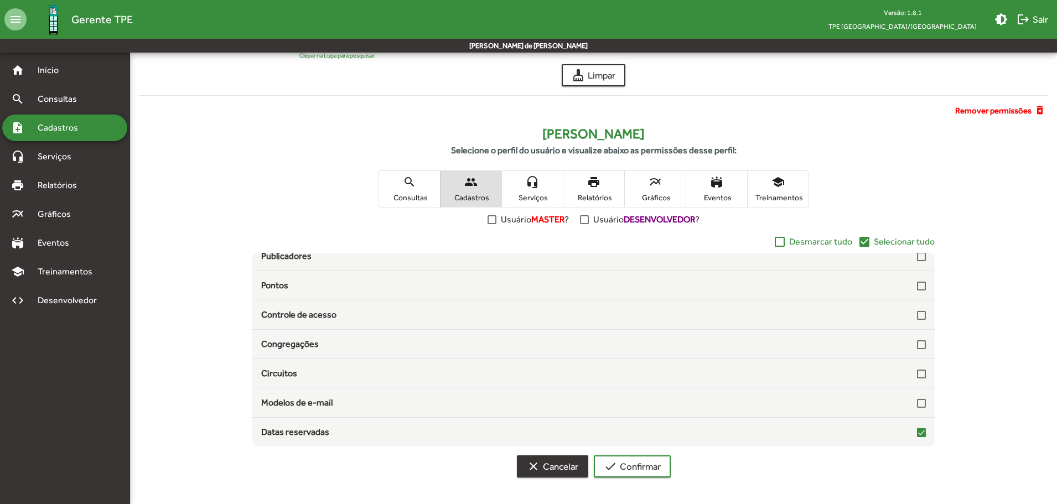
click at [549, 457] on span "clear Cancelar" at bounding box center [552, 466] width 51 height 20
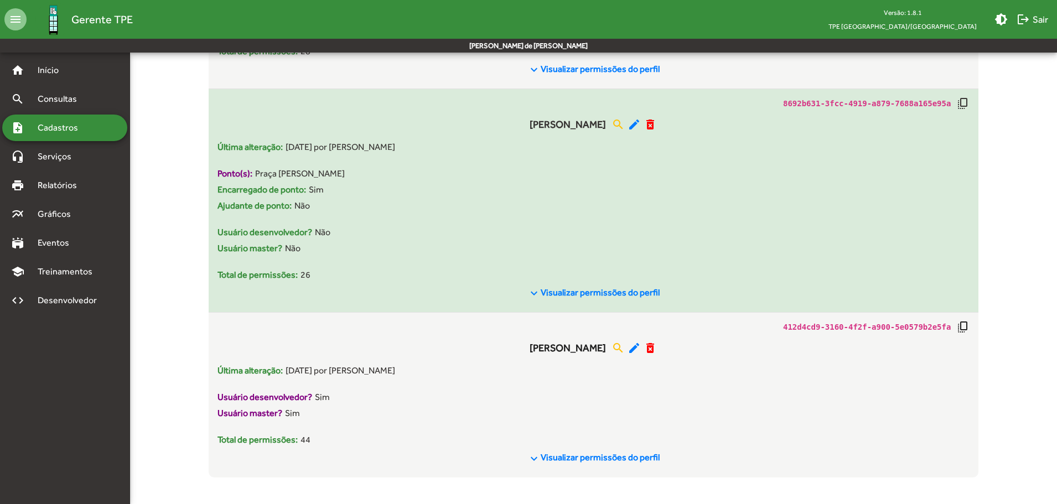
scroll to position [7649, 0]
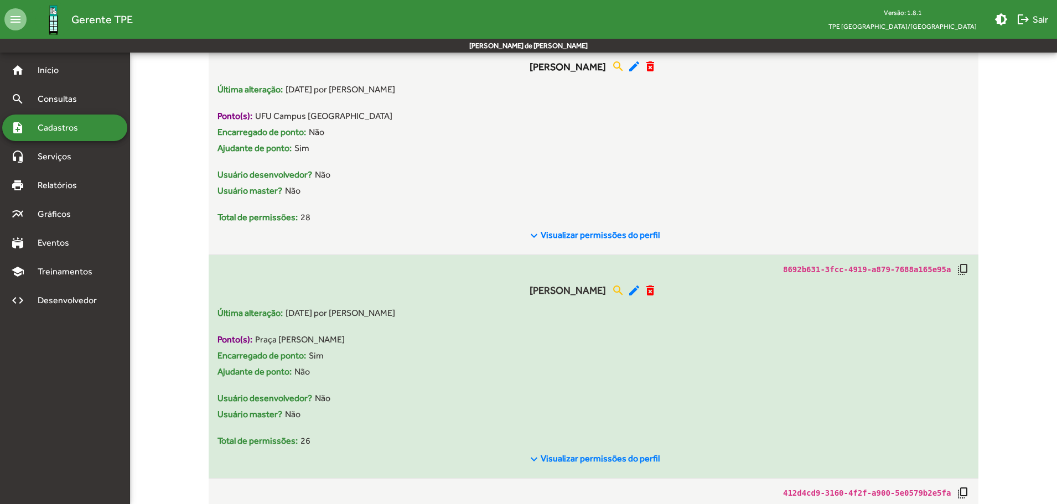
click at [538, 461] on mat-icon "keyboard_arrow_down" at bounding box center [533, 459] width 13 height 13
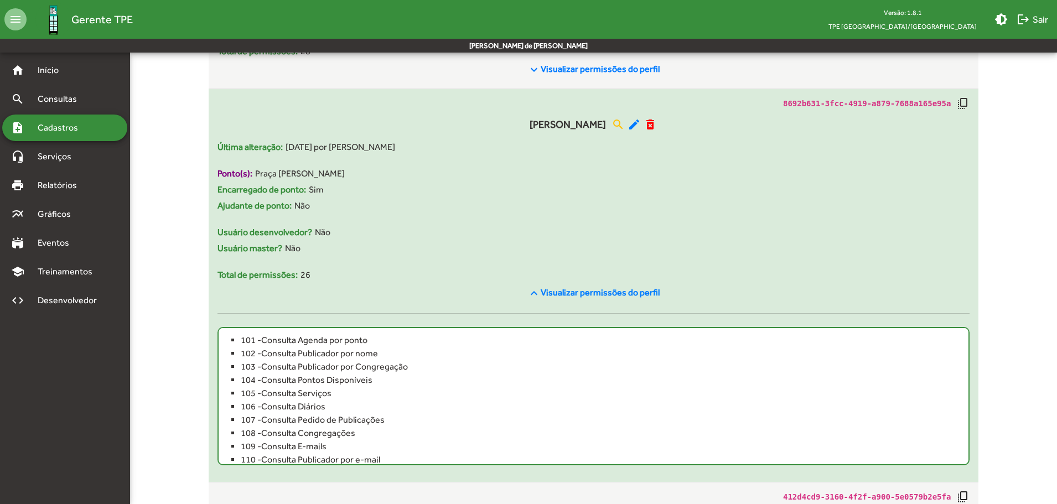
scroll to position [7871, 0]
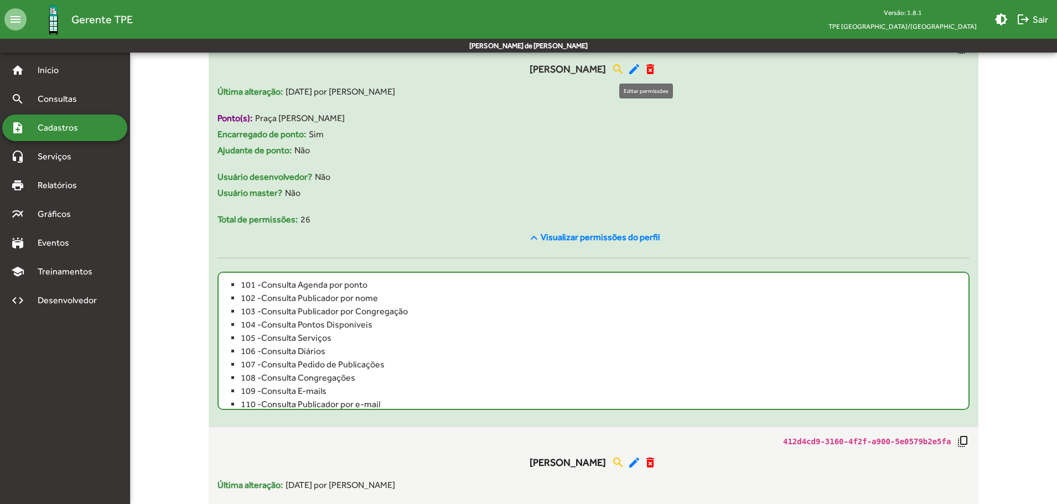
click at [641, 69] on mat-icon "edit" at bounding box center [633, 69] width 13 height 13
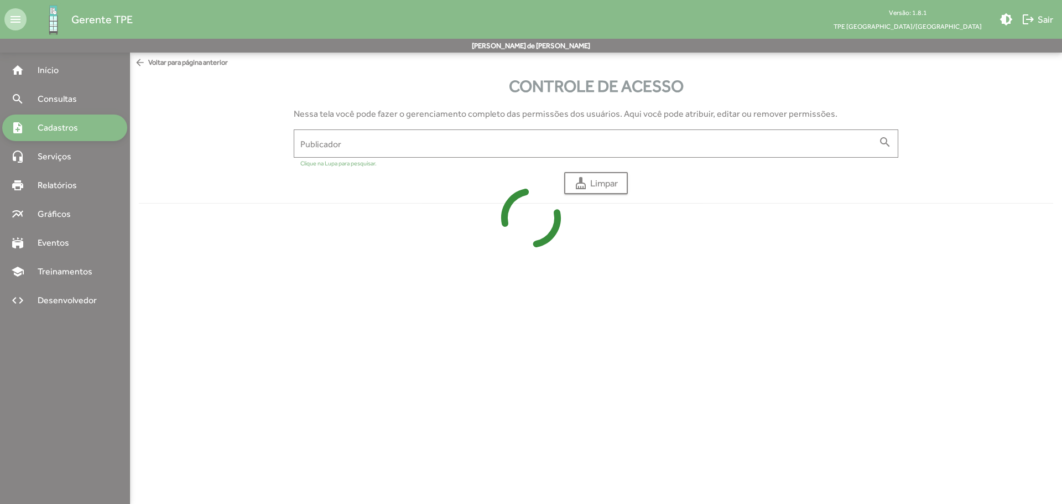
type input "**********"
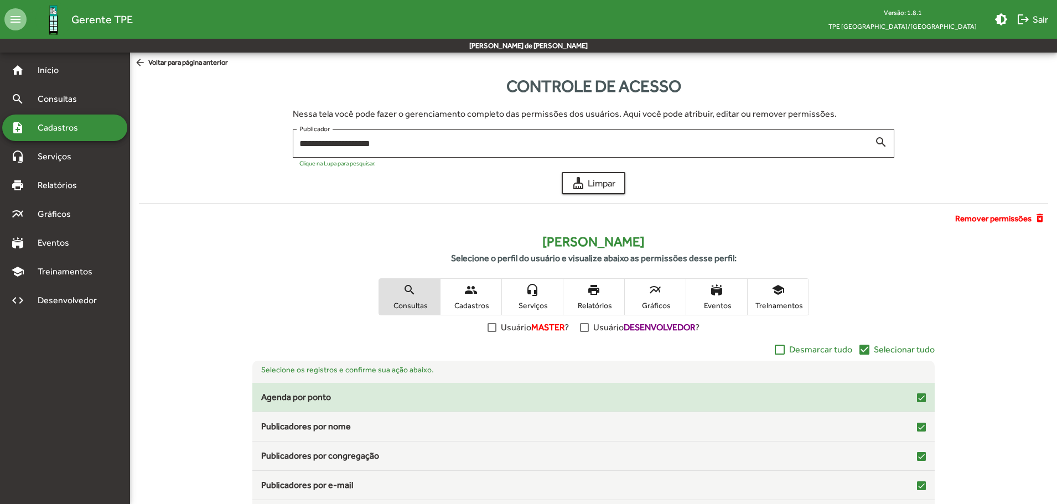
scroll to position [108, 0]
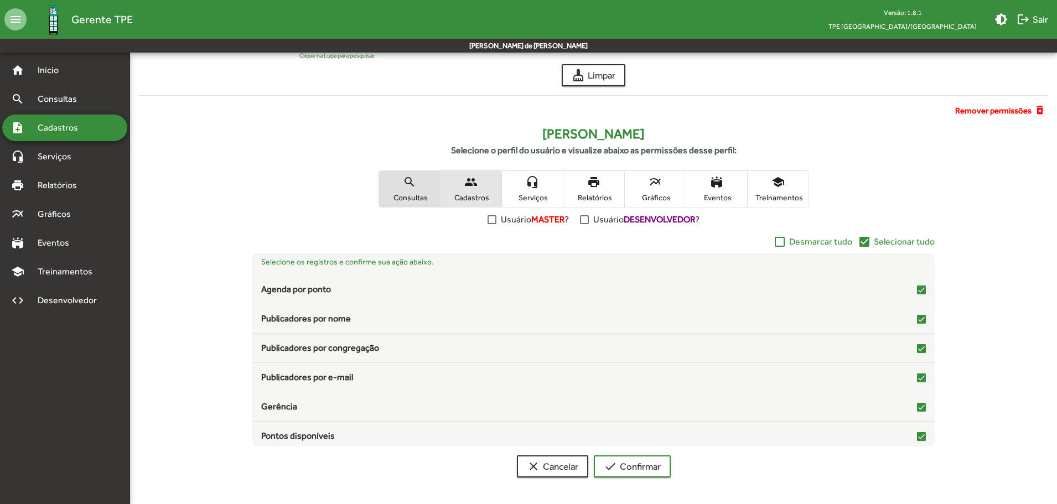
click at [474, 185] on mat-icon "people" at bounding box center [470, 181] width 13 height 13
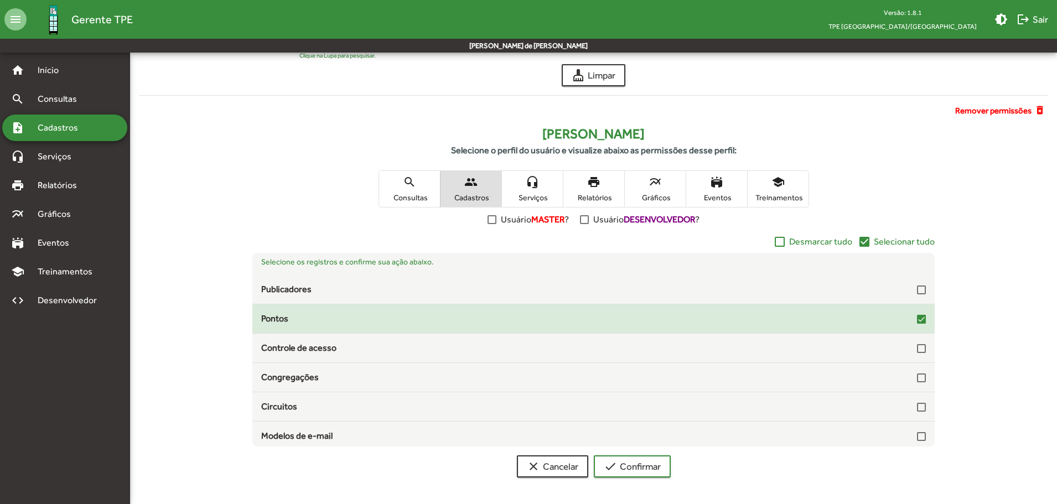
click at [917, 320] on div at bounding box center [921, 319] width 9 height 9
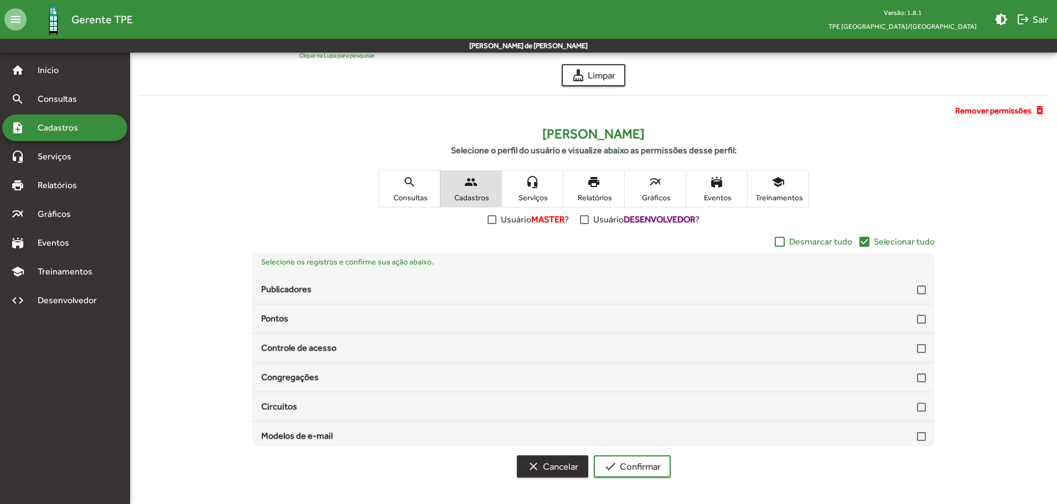
click at [571, 466] on span "clear Cancelar" at bounding box center [552, 466] width 51 height 20
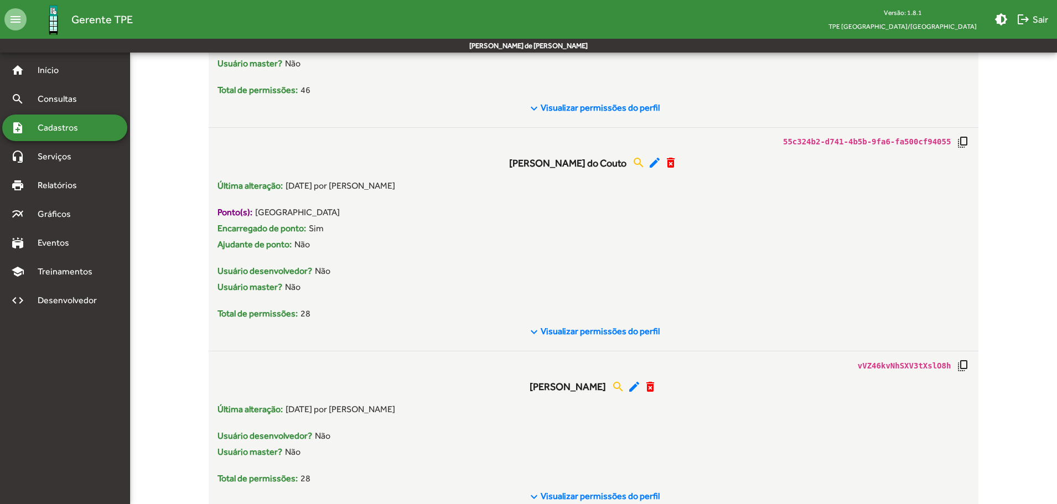
scroll to position [7815, 0]
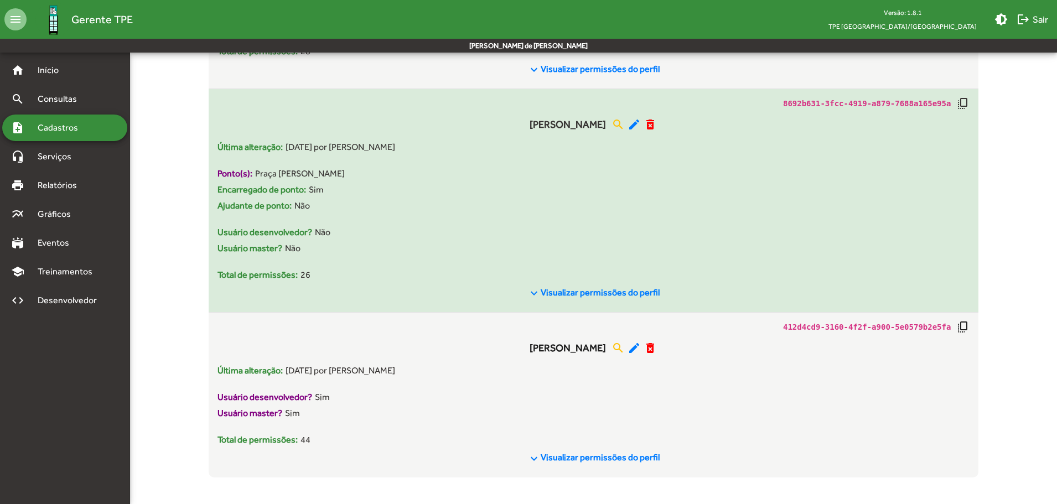
click at [540, 297] on mat-icon "keyboard_arrow_down" at bounding box center [533, 293] width 13 height 13
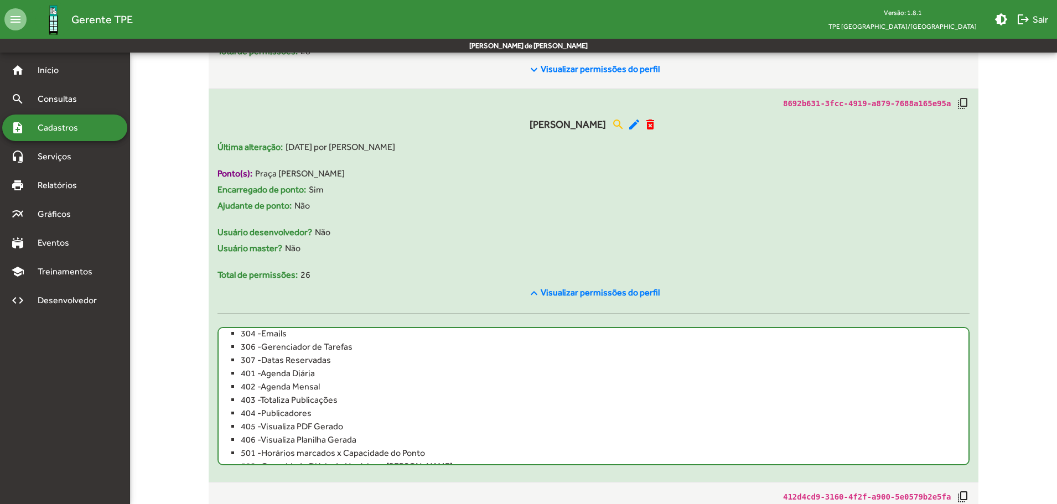
scroll to position [111, 0]
drag, startPoint x: 239, startPoint y: 374, endPoint x: 286, endPoint y: 375, distance: 47.0
click at [286, 375] on ul "101 - Consulta Agenda por ponto 102 - Consulta Publicador por nome 103 - Consul…" at bounding box center [593, 396] width 752 height 138
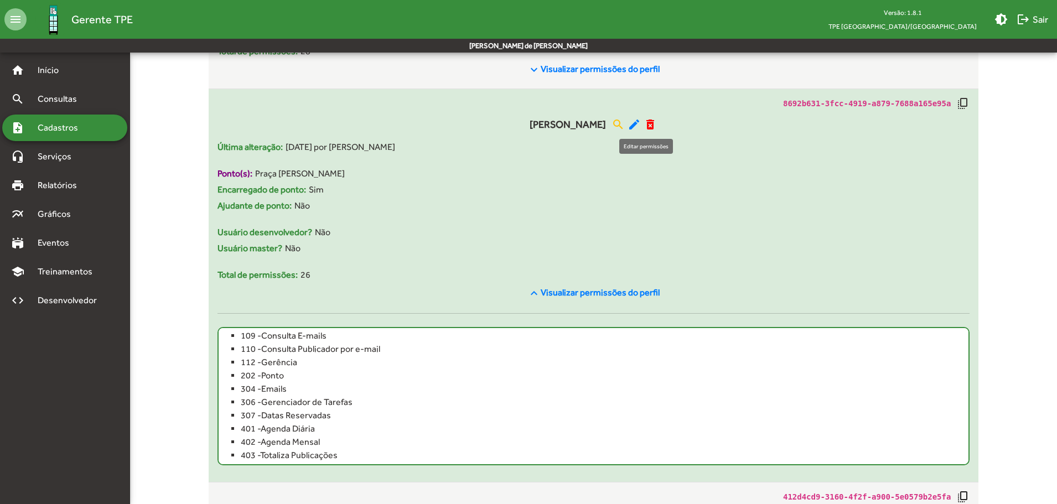
click at [641, 119] on mat-icon "edit" at bounding box center [633, 124] width 13 height 13
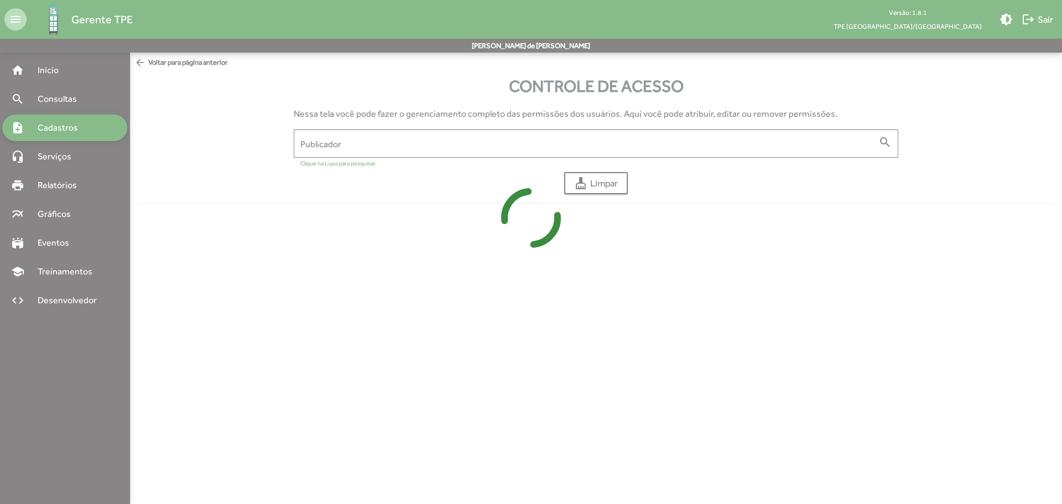
type input "**********"
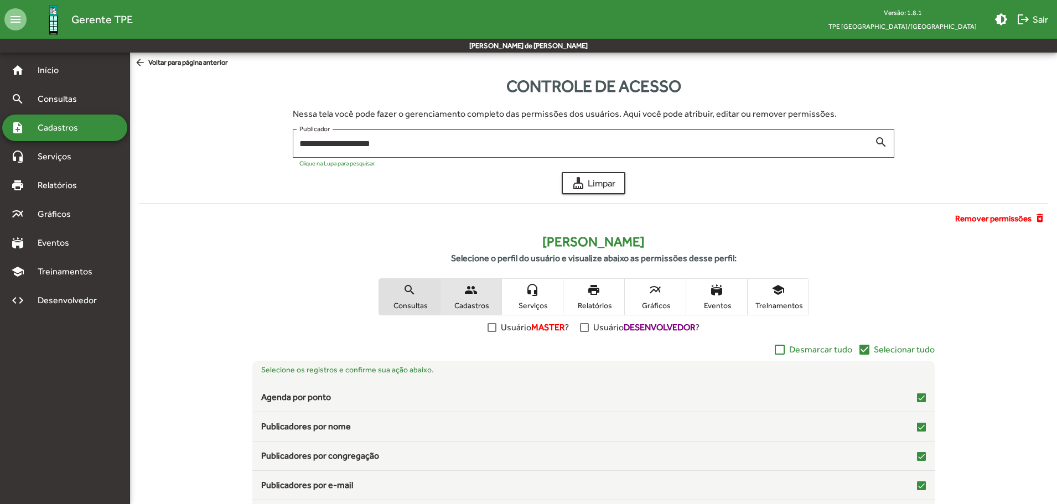
click at [480, 298] on span "people Cadastros" at bounding box center [470, 297] width 61 height 36
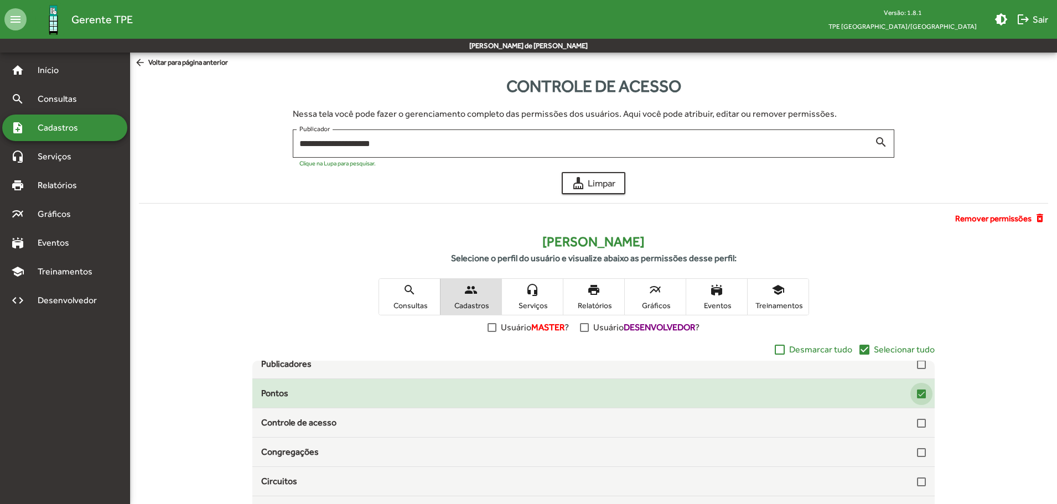
drag, startPoint x: 912, startPoint y: 392, endPoint x: 918, endPoint y: 394, distance: 5.8
click at [917, 392] on div at bounding box center [921, 393] width 9 height 9
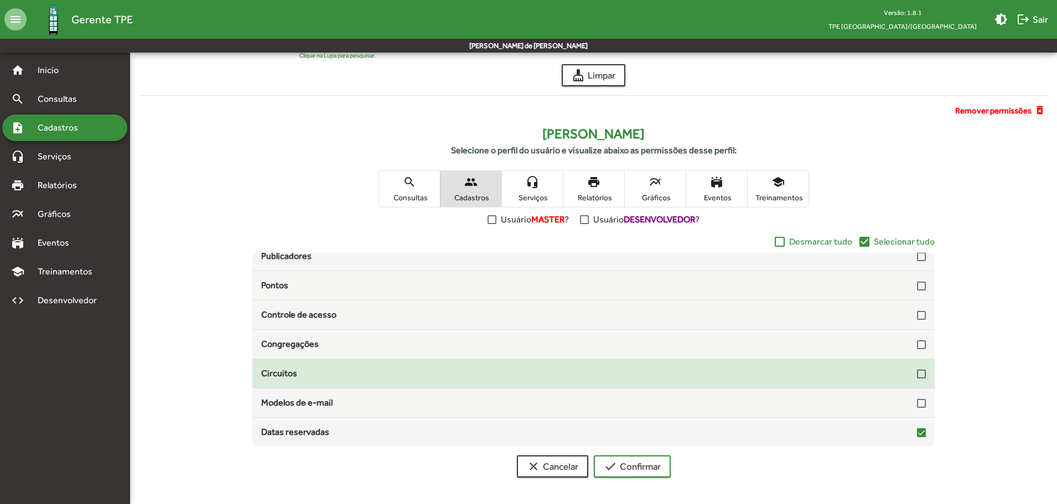
scroll to position [0, 0]
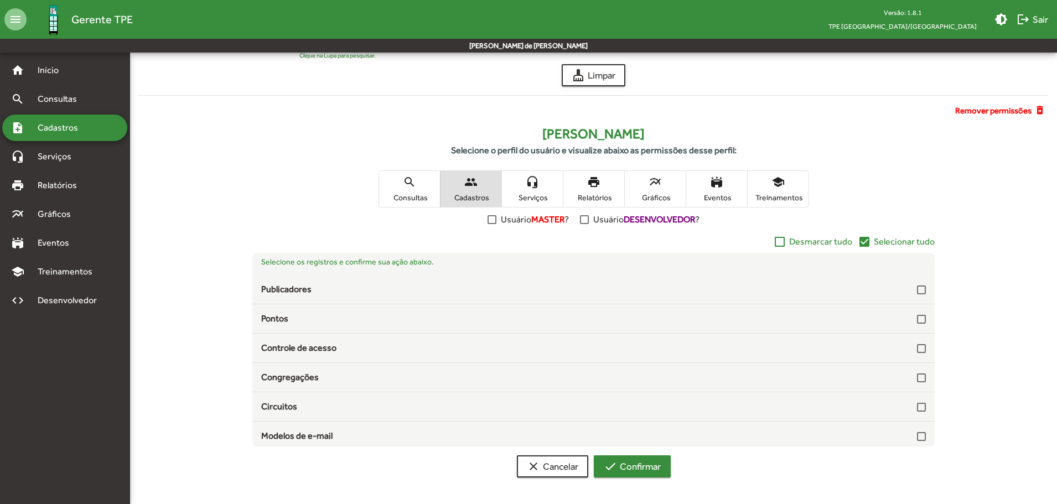
click at [651, 470] on span "check Confirmar" at bounding box center [632, 466] width 57 height 20
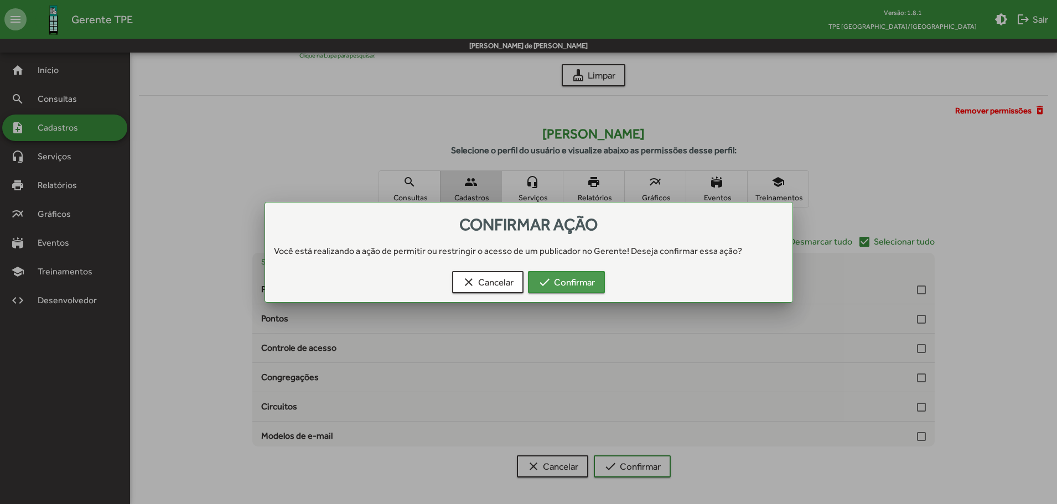
click at [571, 284] on span "check Confirmar" at bounding box center [566, 282] width 57 height 20
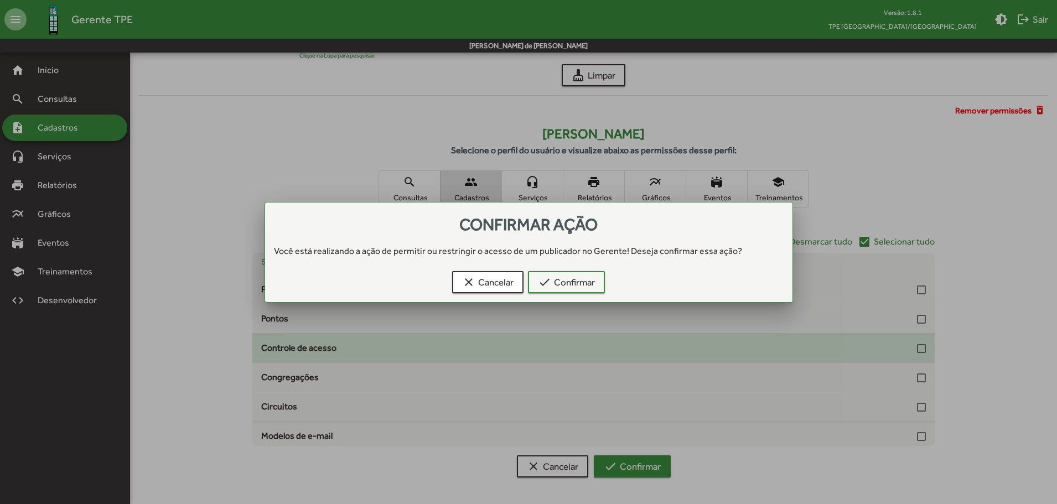
scroll to position [108, 0]
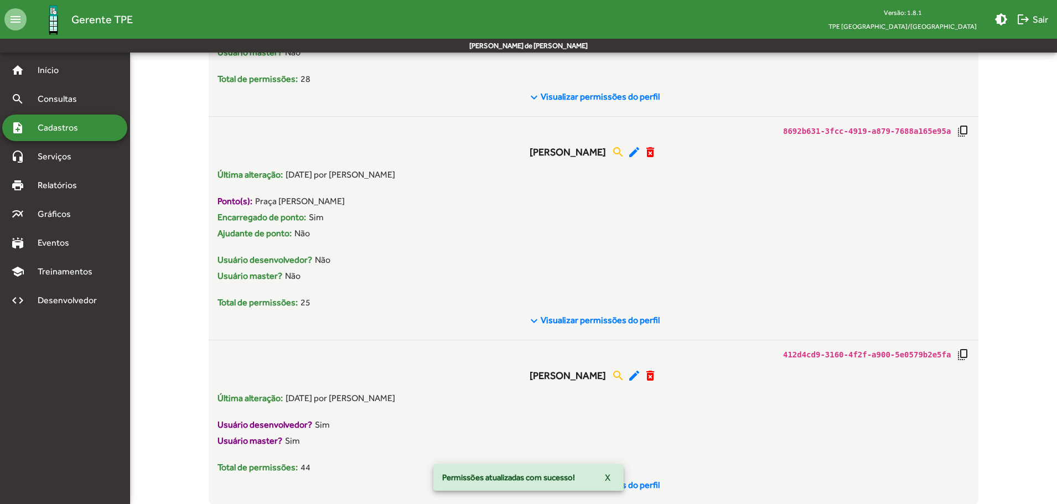
scroll to position [7815, 0]
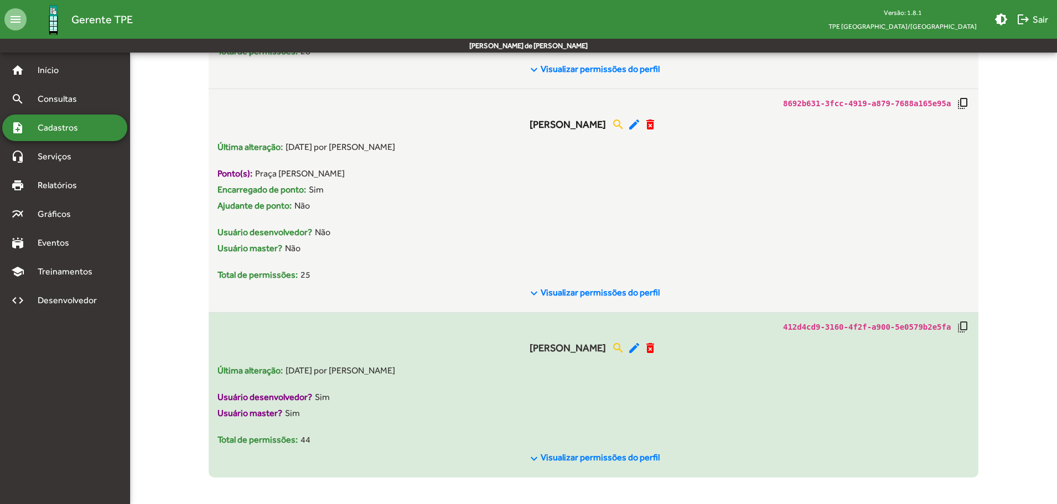
click at [537, 454] on mat-icon "keyboard_arrow_down" at bounding box center [533, 458] width 13 height 13
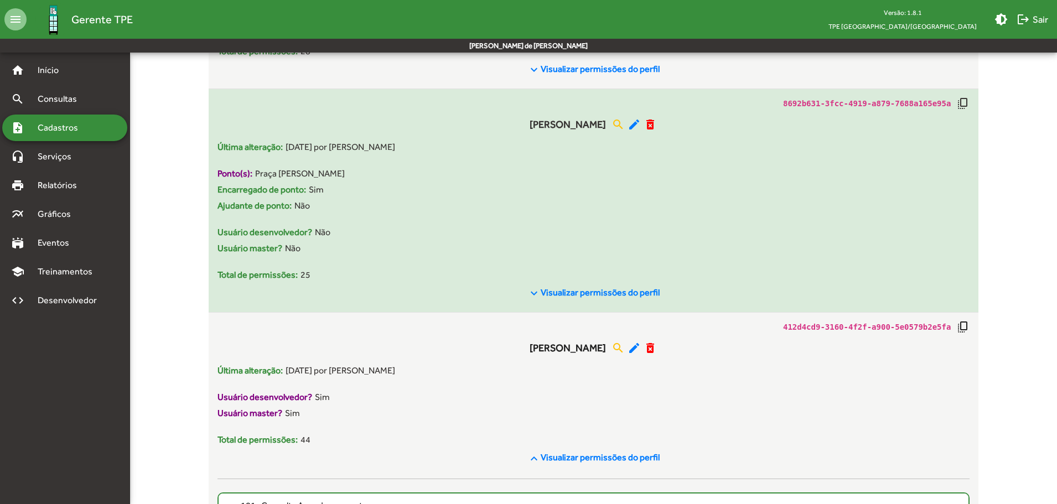
click at [547, 286] on span "keyboard_arrow_down Visualizar permissões do perfil" at bounding box center [593, 293] width 132 height 14
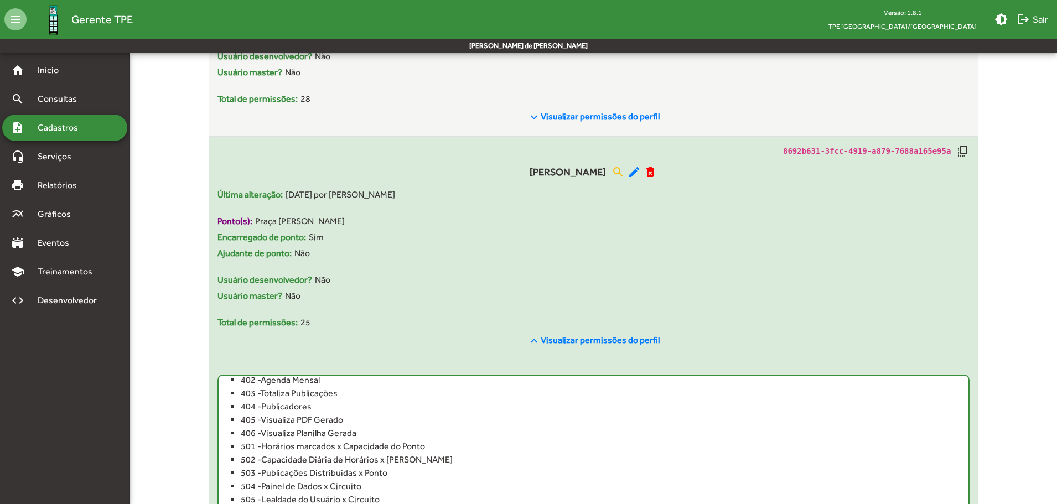
scroll to position [7712, 0]
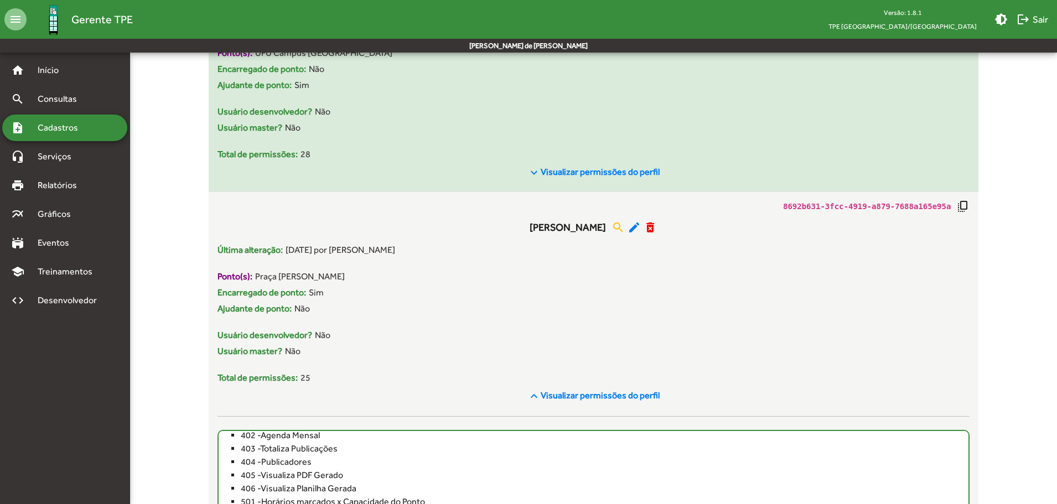
click at [537, 169] on mat-icon "keyboard_arrow_down" at bounding box center [533, 172] width 13 height 13
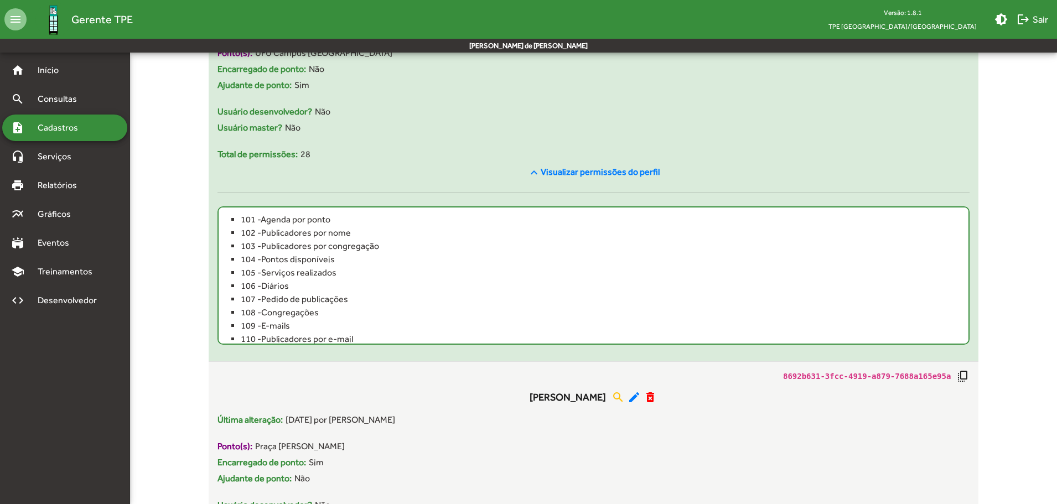
scroll to position [7491, 0]
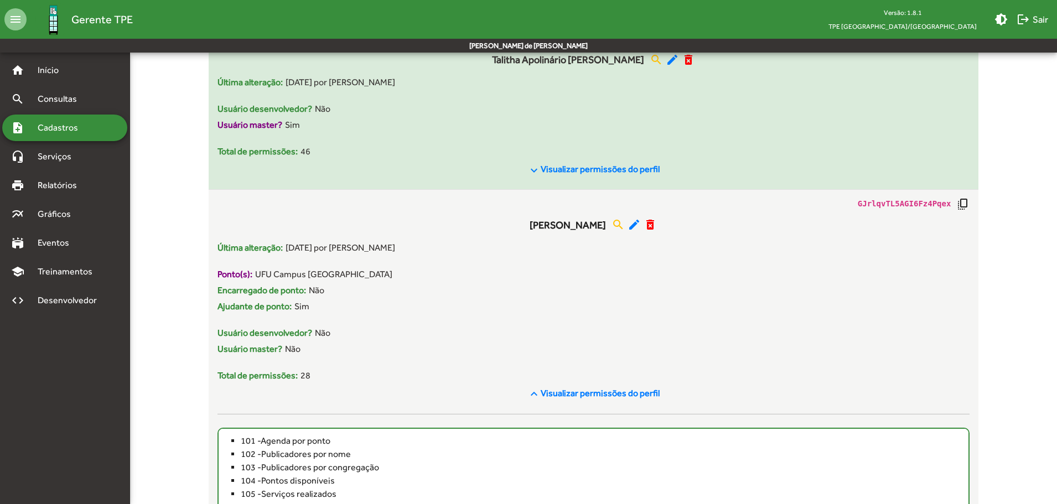
click at [527, 165] on div "keyboard_arrow_down Visualizar permissões do perfil" at bounding box center [593, 169] width 752 height 23
click at [533, 171] on mat-icon "keyboard_arrow_down" at bounding box center [533, 170] width 13 height 13
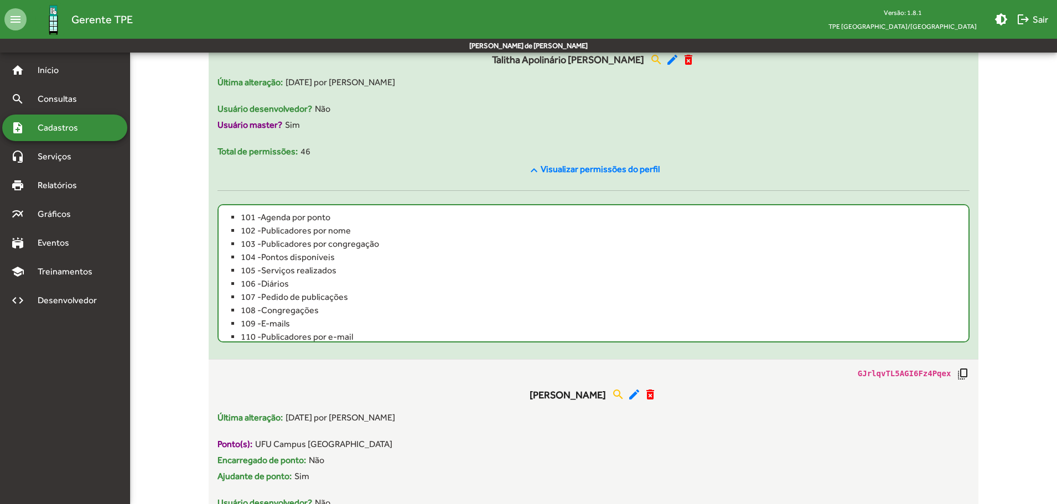
scroll to position [7270, 0]
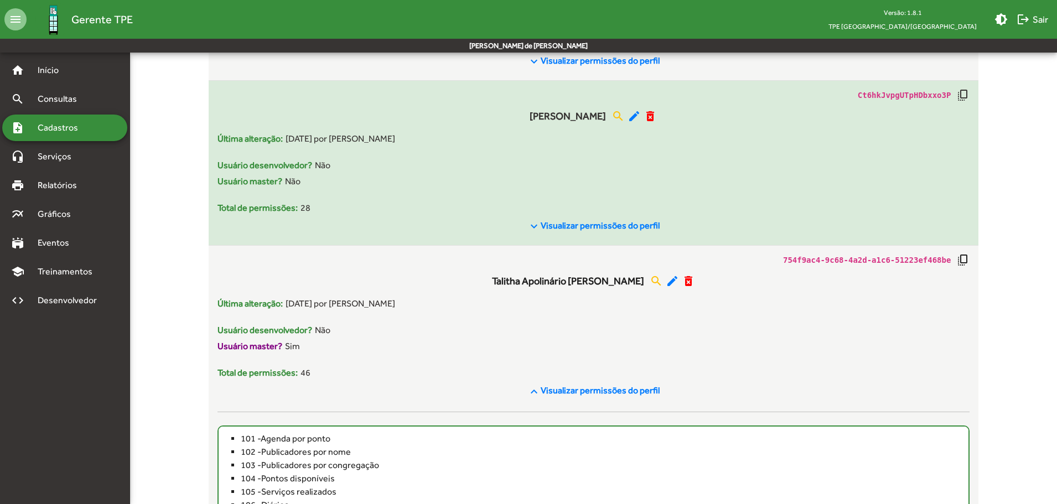
click at [540, 224] on mat-icon "keyboard_arrow_down" at bounding box center [533, 226] width 13 height 13
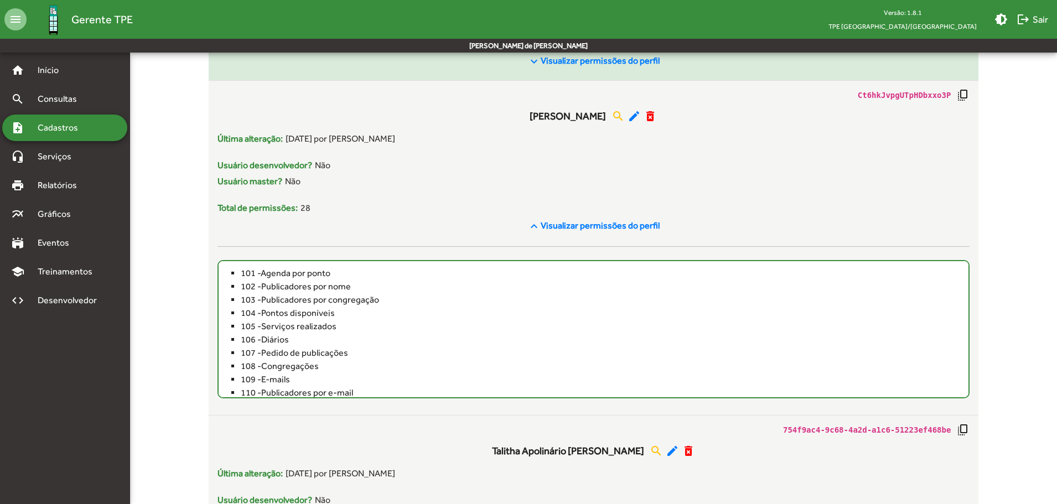
click at [534, 66] on mat-icon "keyboard_arrow_down" at bounding box center [533, 61] width 13 height 13
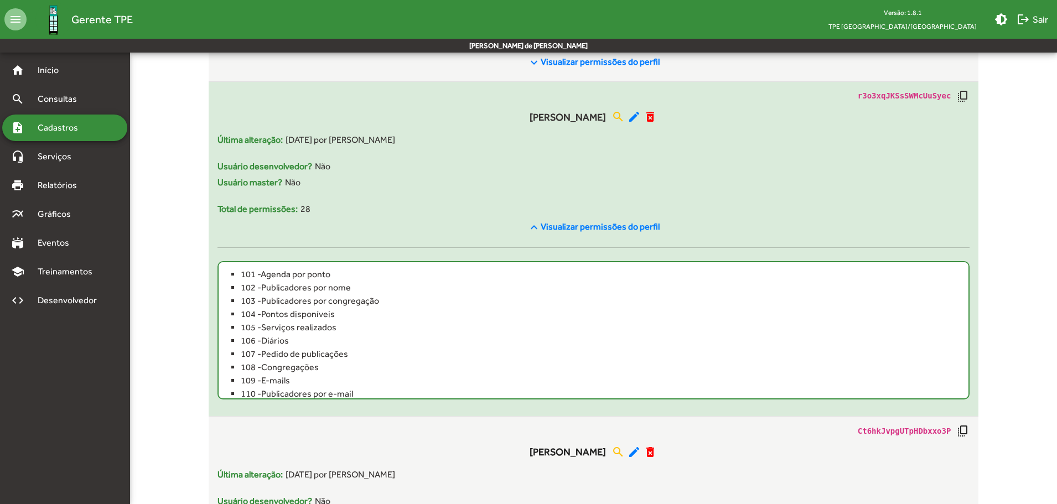
scroll to position [7049, 0]
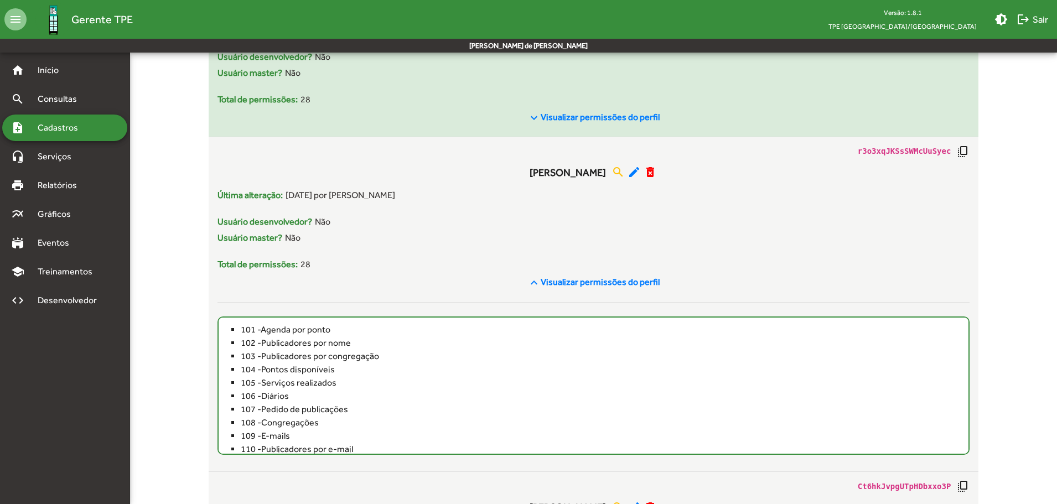
click at [532, 113] on mat-icon "keyboard_arrow_down" at bounding box center [533, 117] width 13 height 13
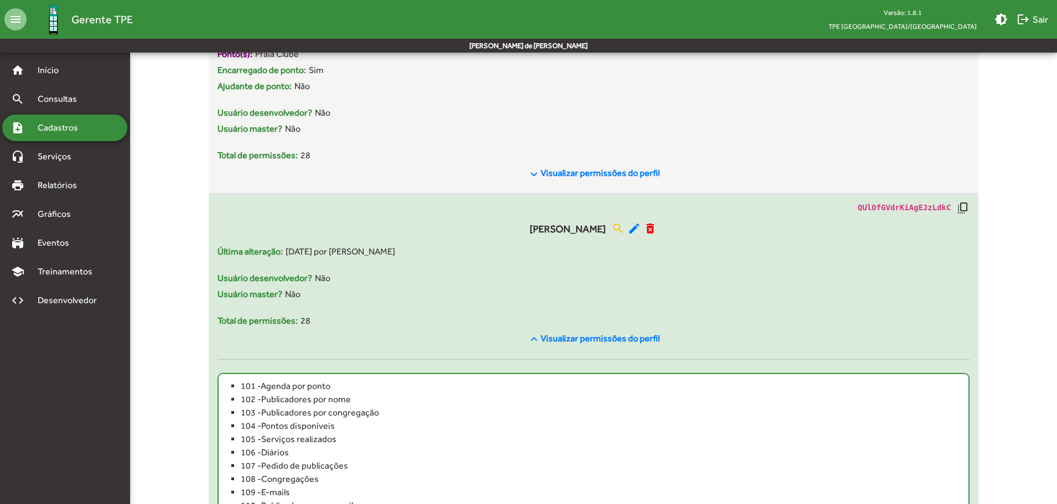
scroll to position [6772, 0]
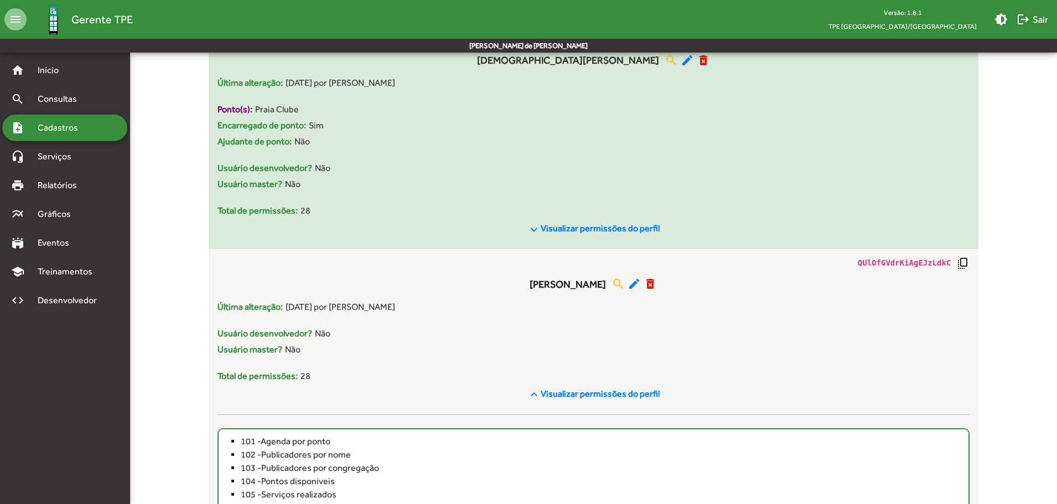
click at [533, 227] on mat-icon "keyboard_arrow_down" at bounding box center [533, 229] width 13 height 13
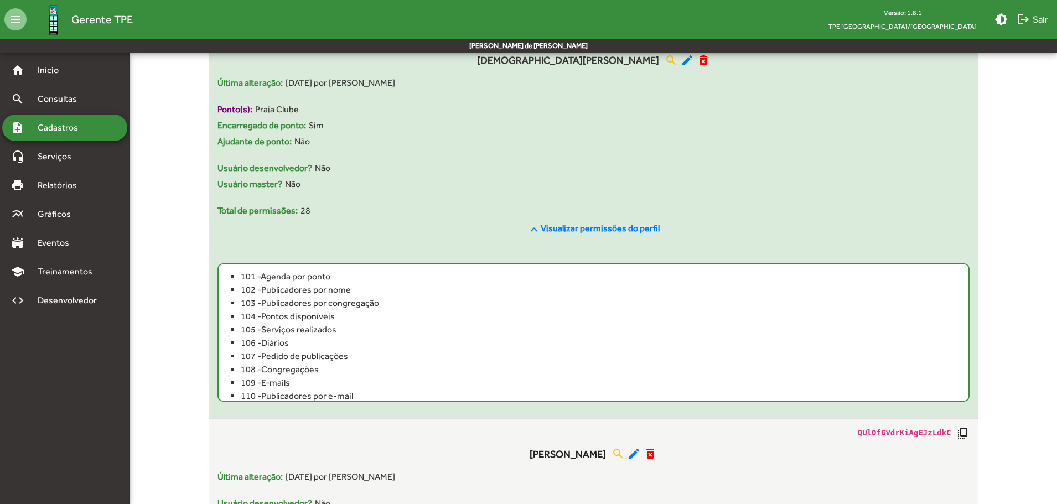
scroll to position [6661, 0]
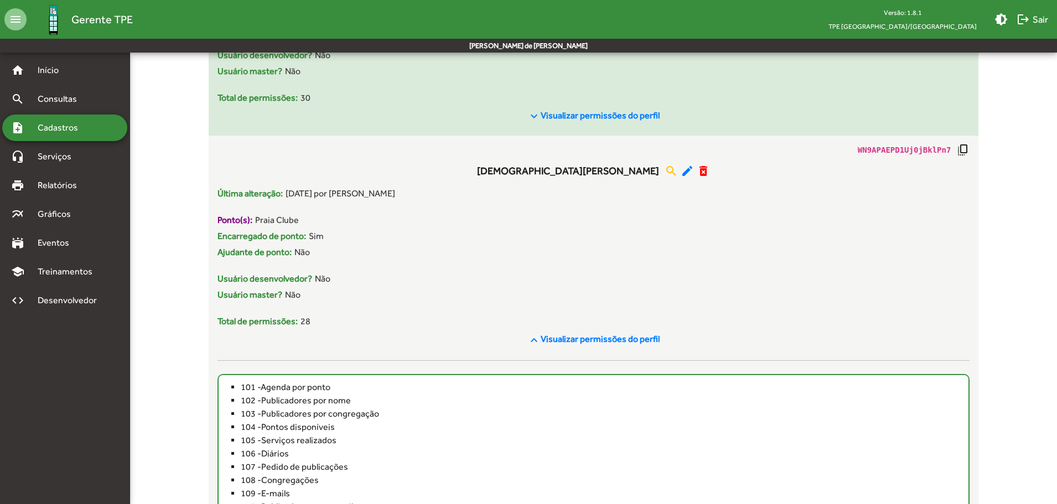
click at [533, 123] on mat-icon "keyboard_arrow_down" at bounding box center [533, 116] width 13 height 13
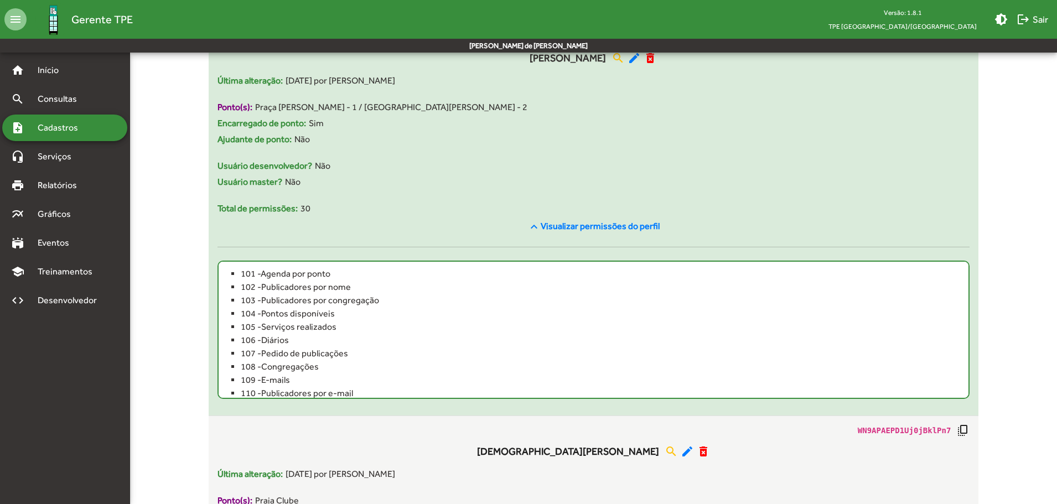
scroll to position [6440, 0]
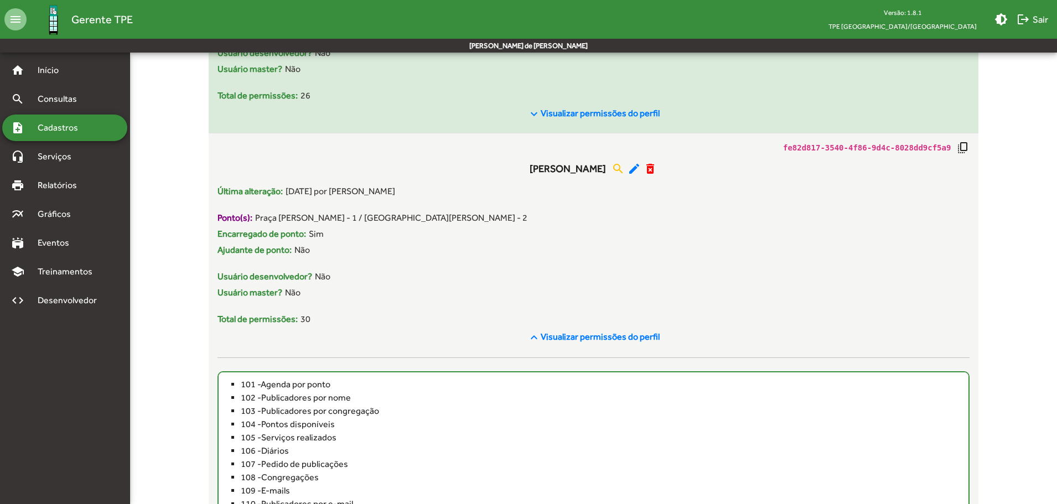
click at [536, 114] on mat-icon "keyboard_arrow_down" at bounding box center [533, 113] width 13 height 13
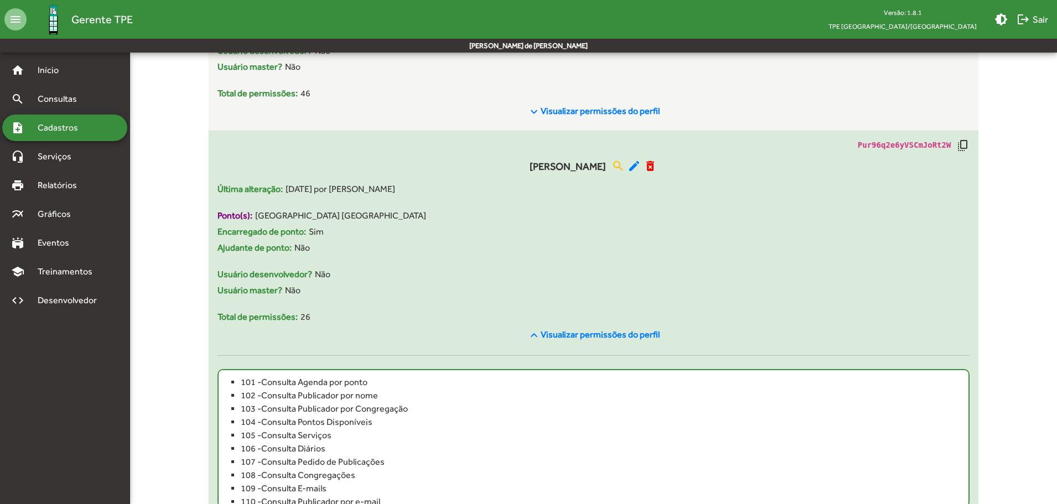
scroll to position [5998, 0]
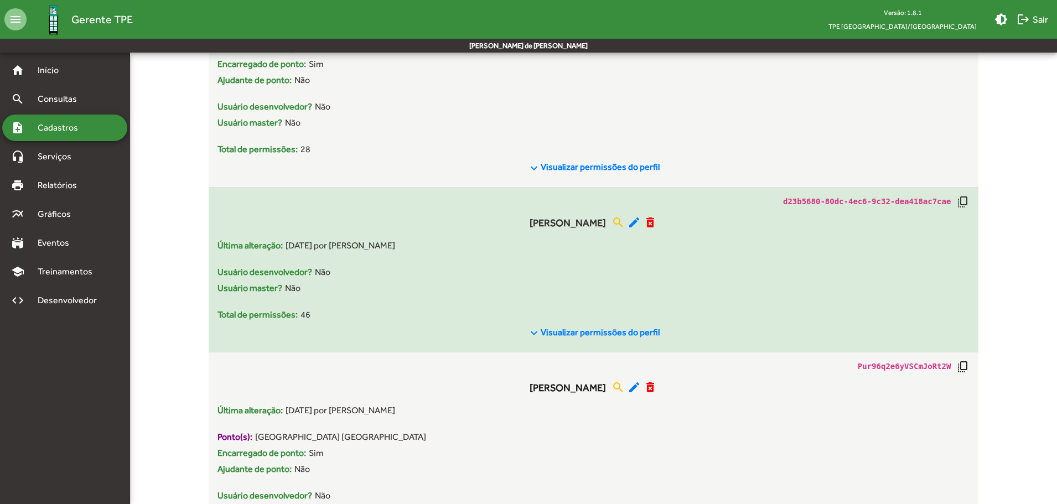
click at [538, 332] on mat-icon "keyboard_arrow_down" at bounding box center [533, 332] width 13 height 13
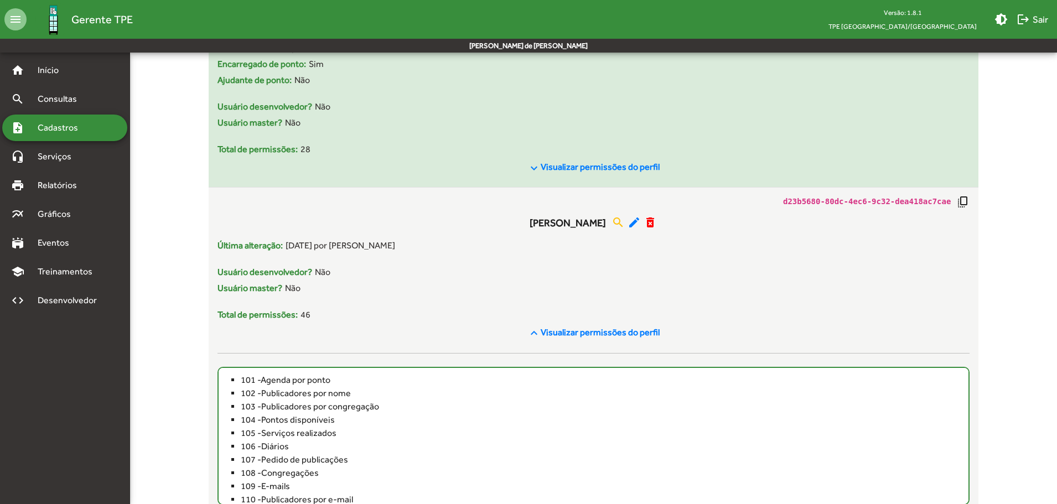
click at [538, 164] on mat-icon "keyboard_arrow_down" at bounding box center [533, 168] width 13 height 13
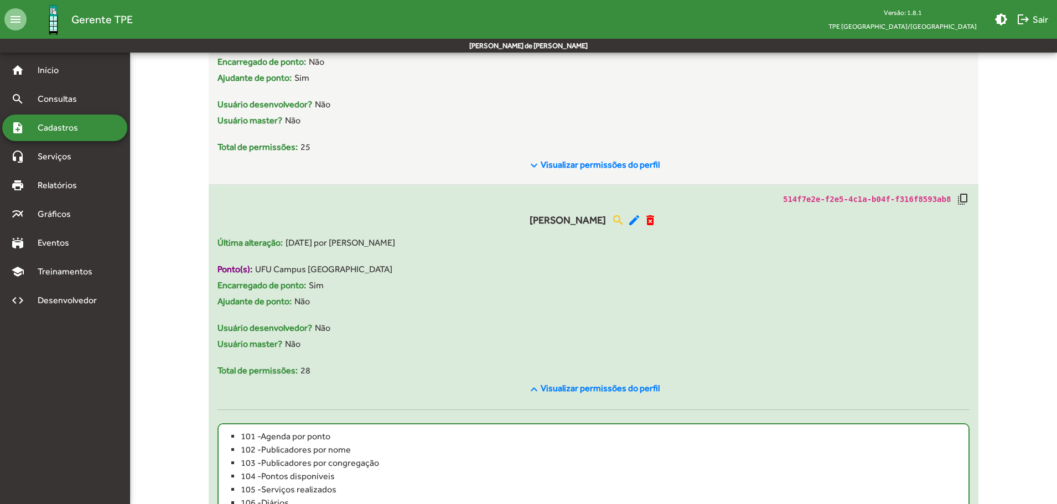
scroll to position [5610, 0]
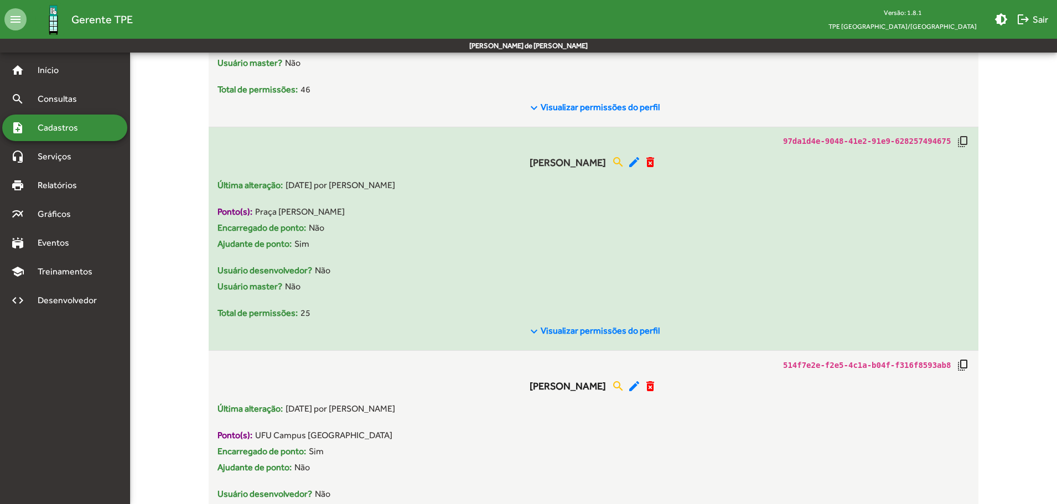
click at [531, 328] on mat-icon "keyboard_arrow_down" at bounding box center [533, 331] width 13 height 13
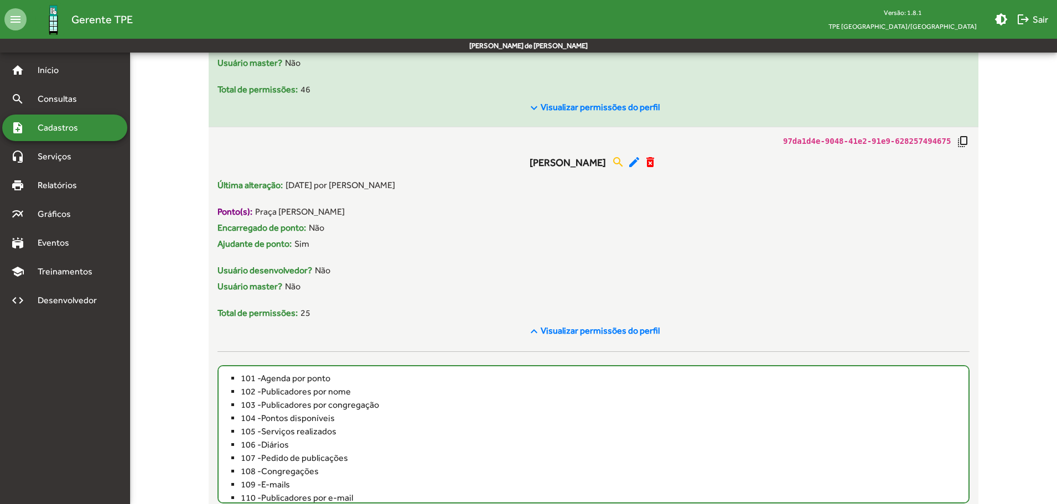
click at [538, 110] on mat-icon "keyboard_arrow_down" at bounding box center [533, 107] width 13 height 13
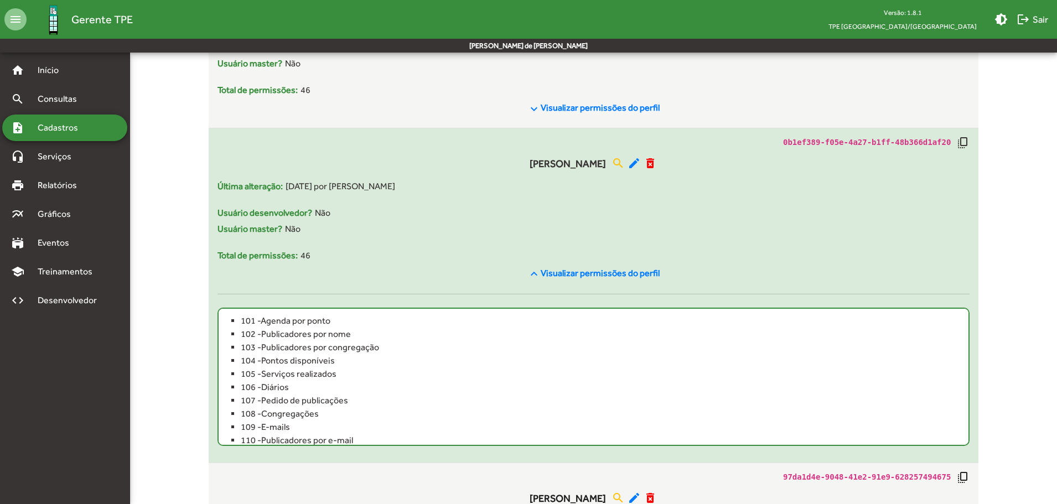
scroll to position [5389, 0]
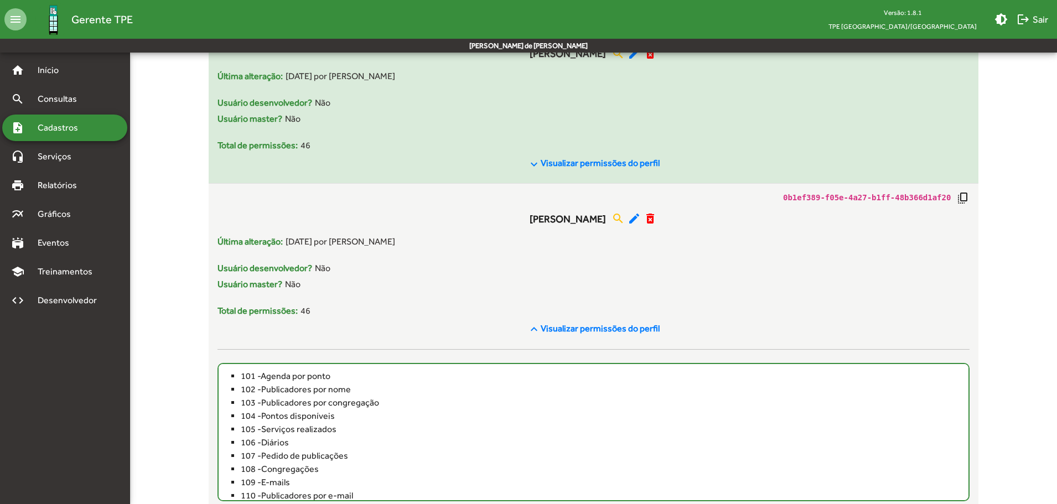
click at [526, 158] on div "keyboard_arrow_down Visualizar permissões do perfil" at bounding box center [593, 163] width 752 height 23
click at [533, 164] on mat-icon "keyboard_arrow_down" at bounding box center [533, 164] width 13 height 13
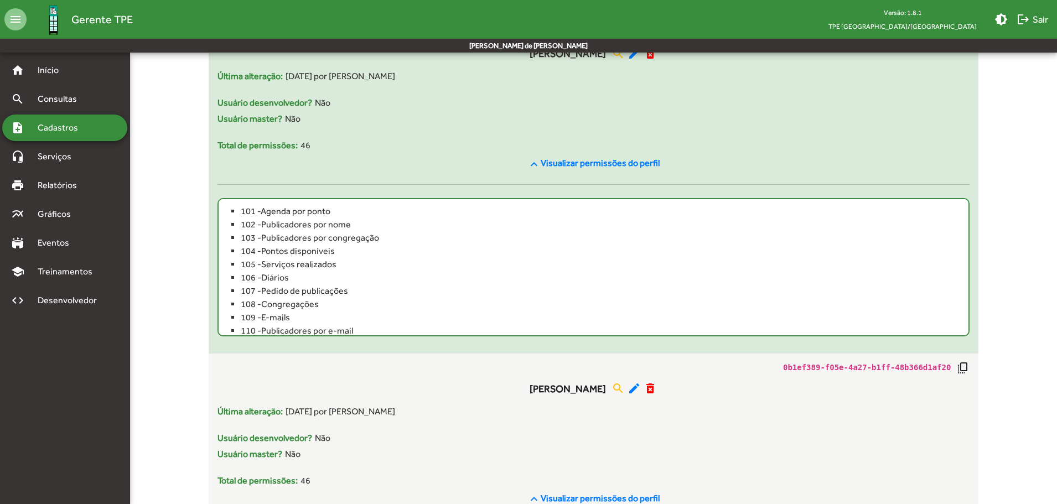
scroll to position [5223, 0]
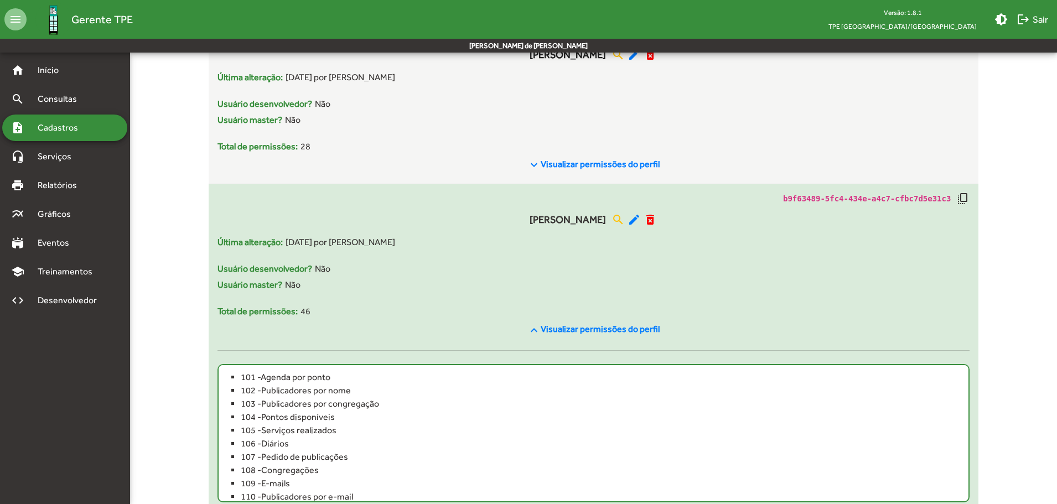
click at [533, 164] on mat-icon "keyboard_arrow_down" at bounding box center [533, 164] width 13 height 13
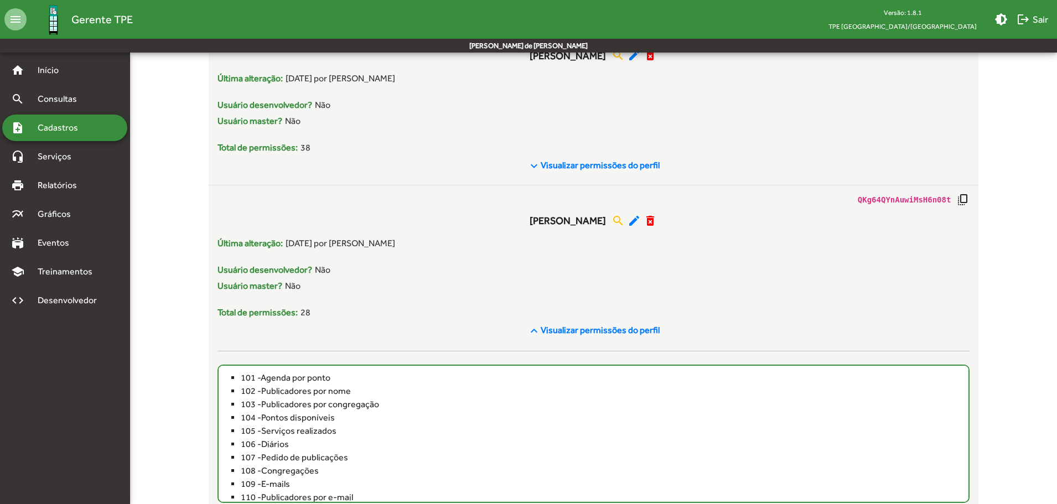
click at [533, 164] on mat-icon "keyboard_arrow_down" at bounding box center [533, 165] width 13 height 13
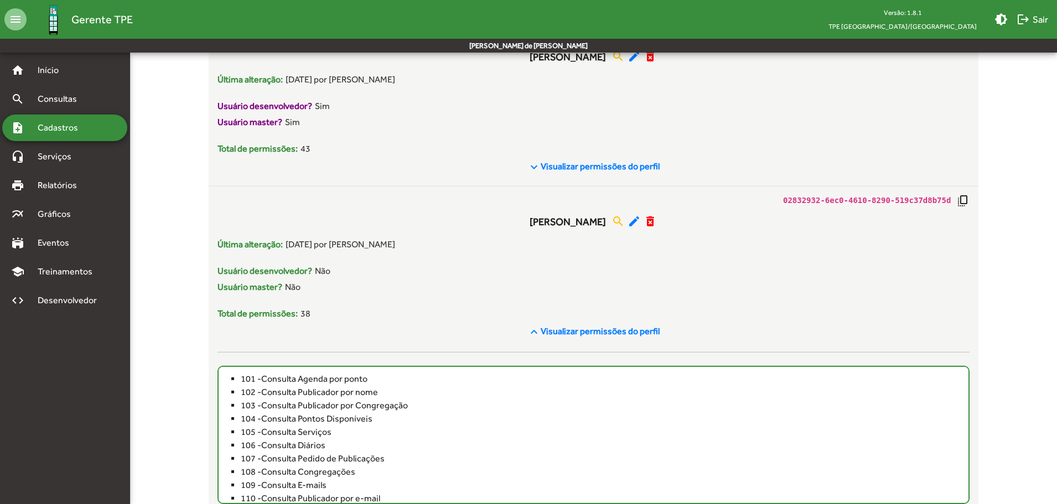
click at [533, 164] on mat-icon "keyboard_arrow_down" at bounding box center [533, 166] width 13 height 13
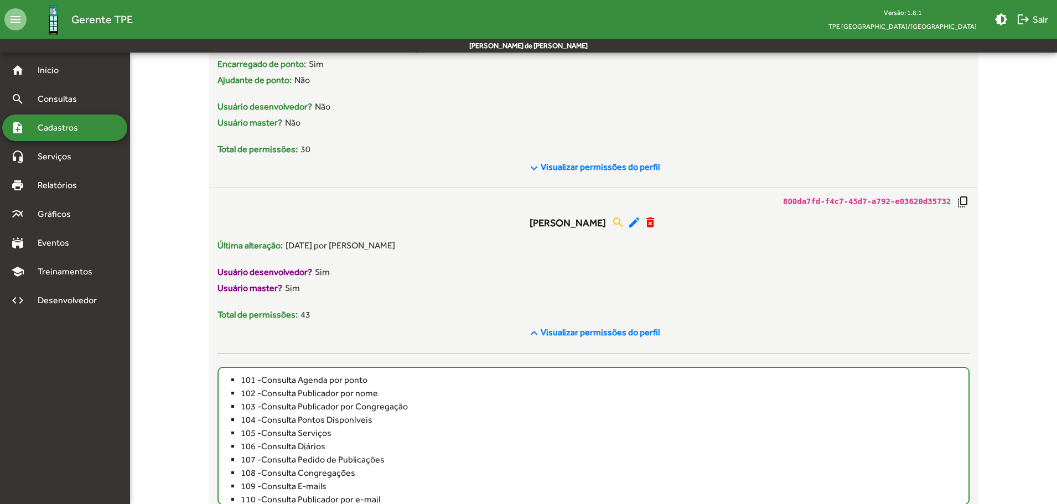
scroll to position [4670, 0]
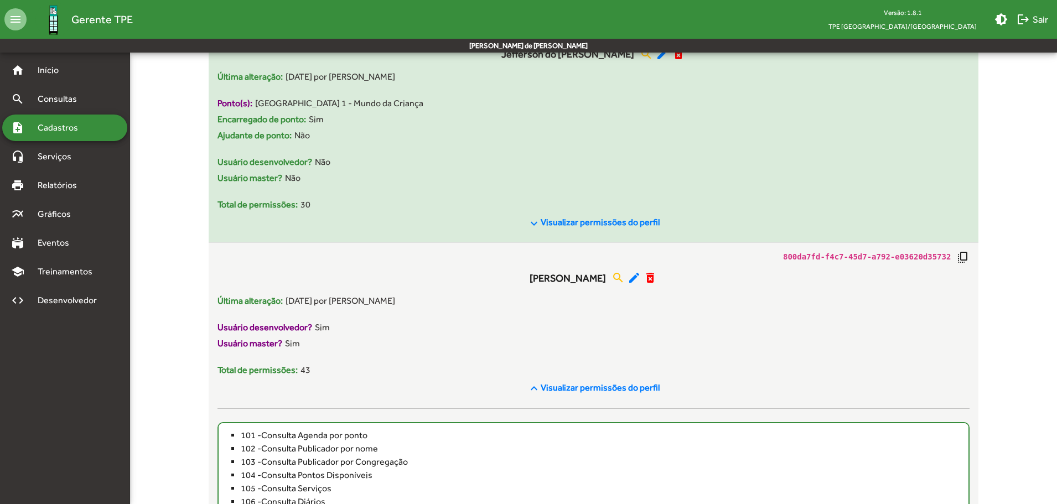
click at [549, 216] on span "keyboard_arrow_down Visualizar permissões do perfil" at bounding box center [593, 223] width 132 height 14
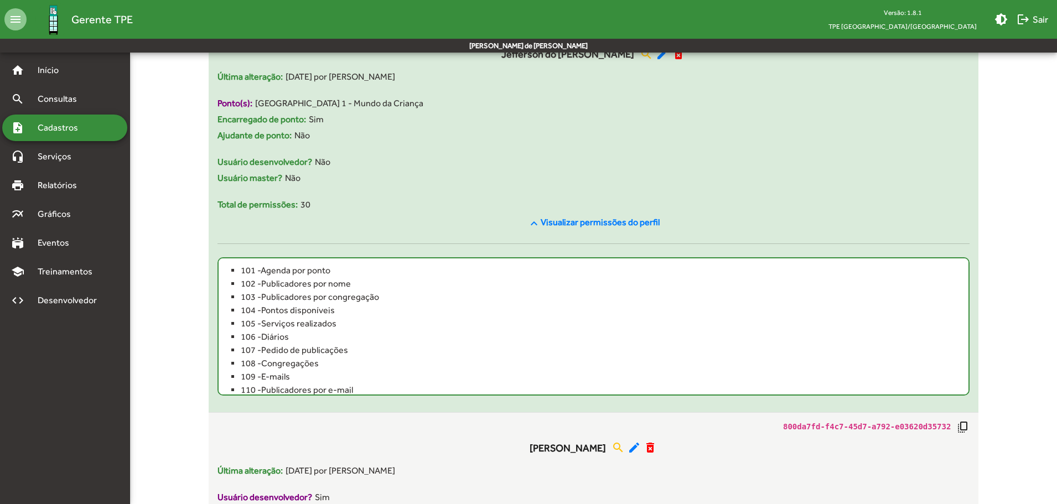
scroll to position [4449, 0]
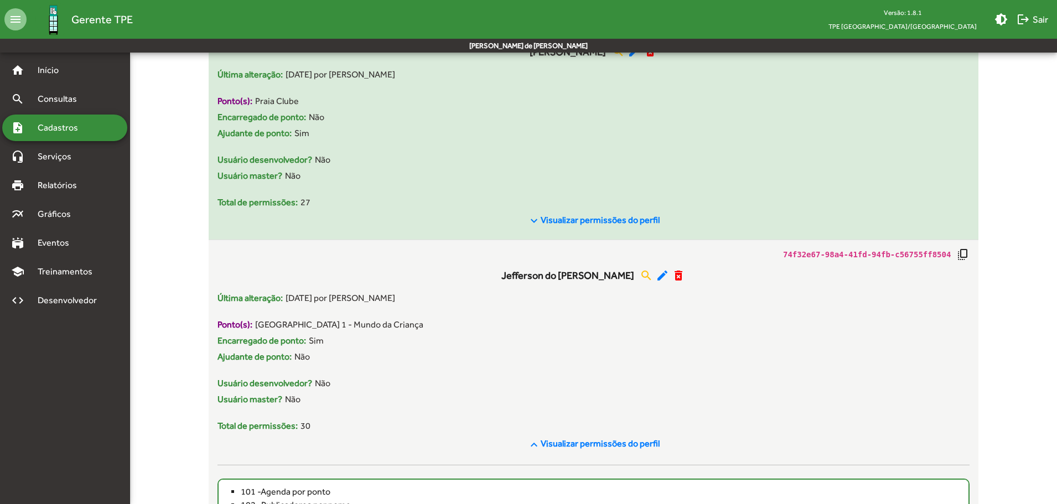
click at [549, 217] on span "Visualizar permissões do perfil" at bounding box center [599, 220] width 119 height 11
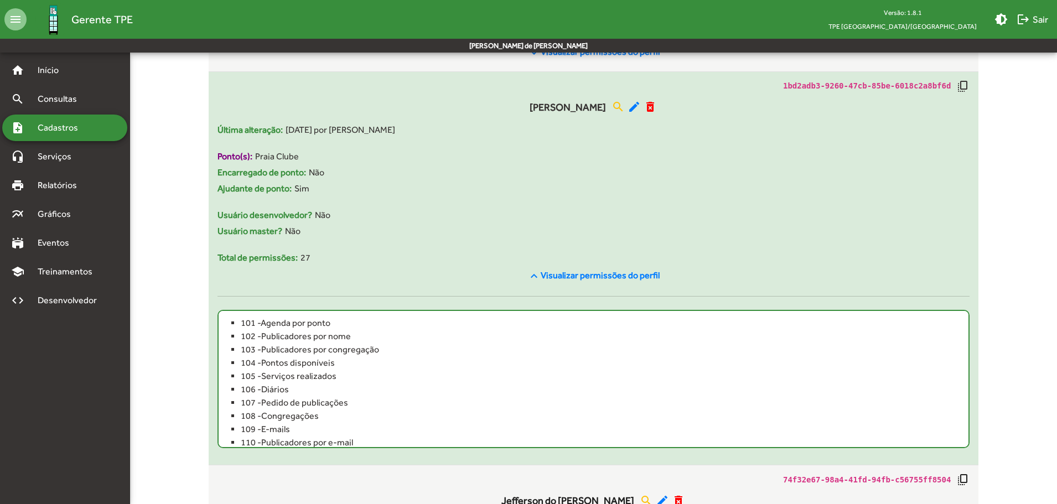
scroll to position [4283, 0]
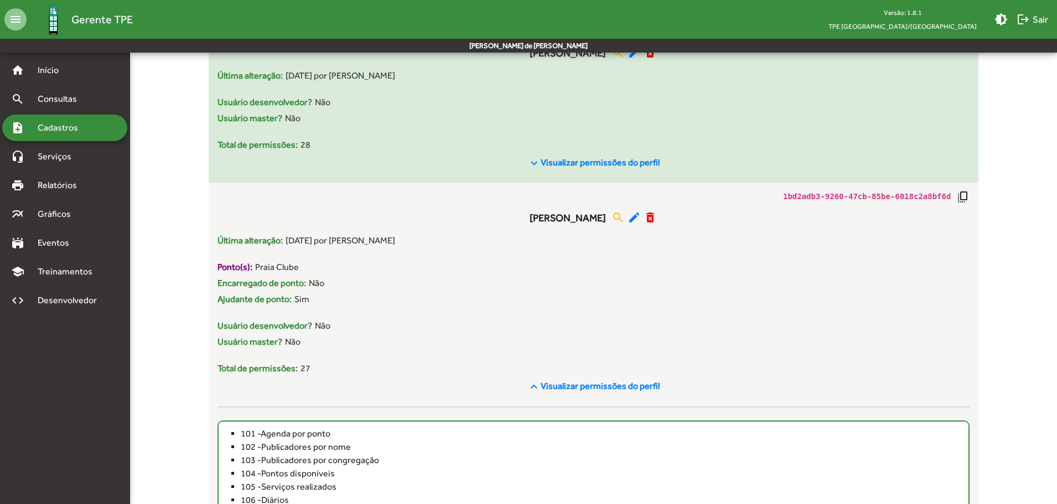
click at [540, 157] on mat-icon "keyboard_arrow_down" at bounding box center [533, 163] width 13 height 13
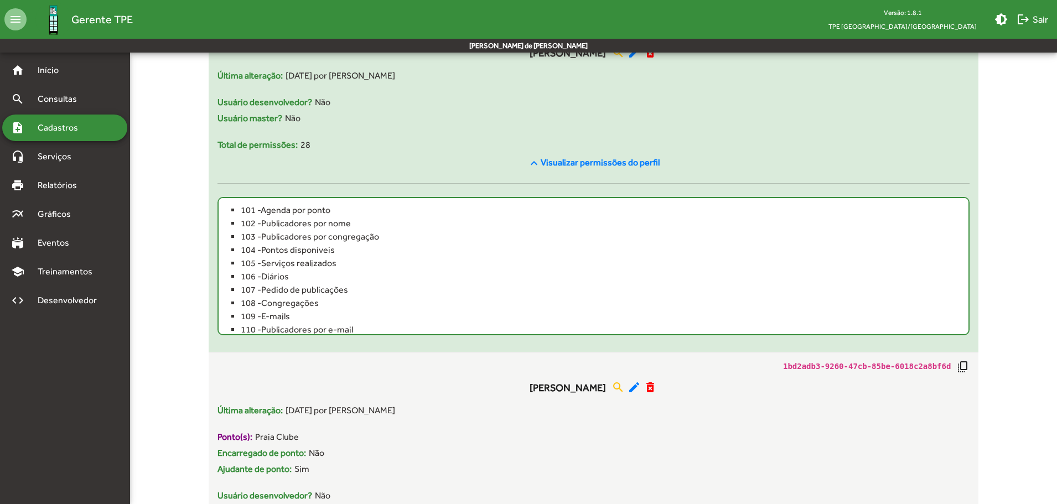
scroll to position [4117, 0]
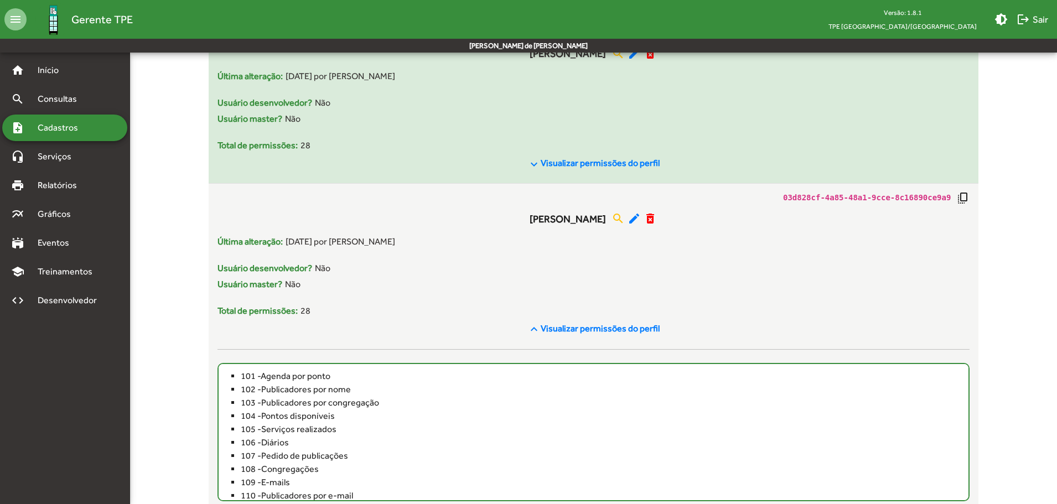
click at [540, 159] on mat-icon "keyboard_arrow_down" at bounding box center [533, 164] width 13 height 13
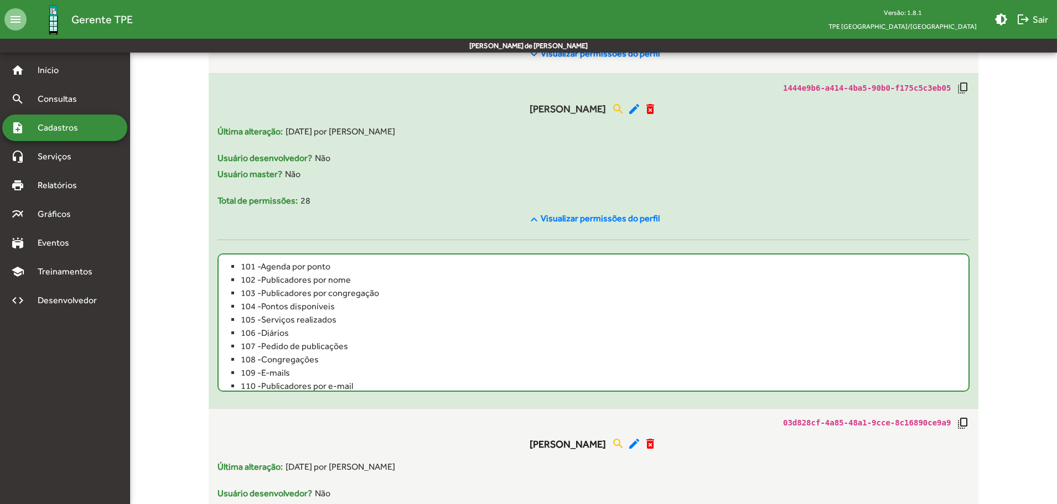
scroll to position [4006, 0]
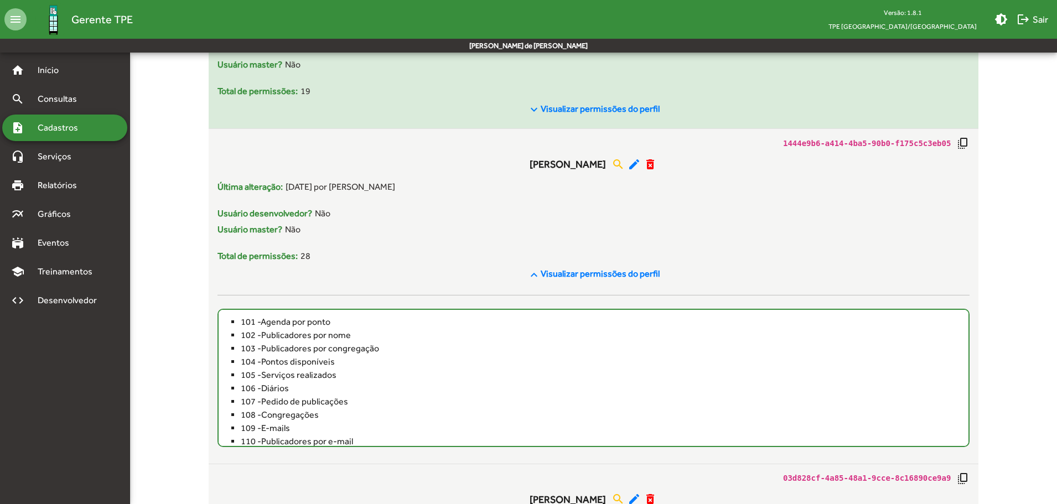
click at [535, 107] on mat-icon "keyboard_arrow_down" at bounding box center [533, 109] width 13 height 13
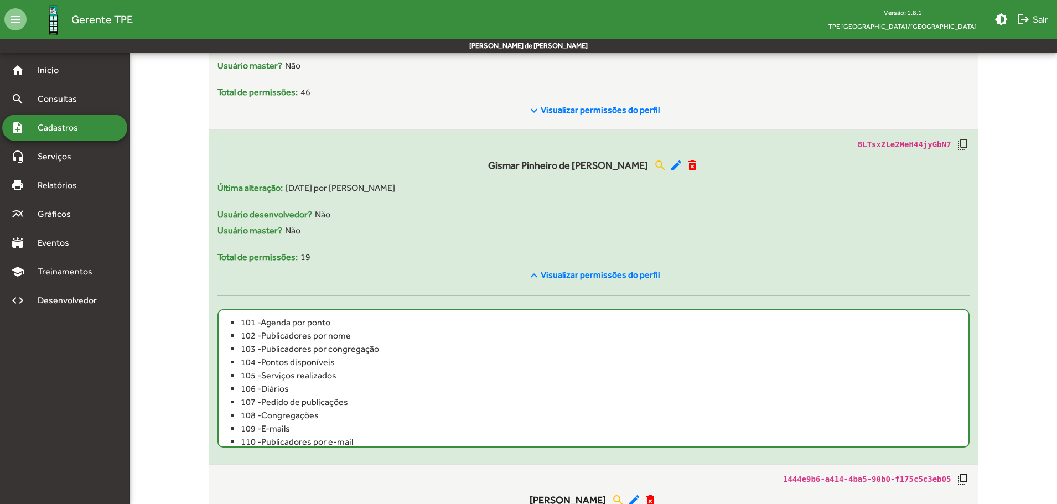
scroll to position [3785, 0]
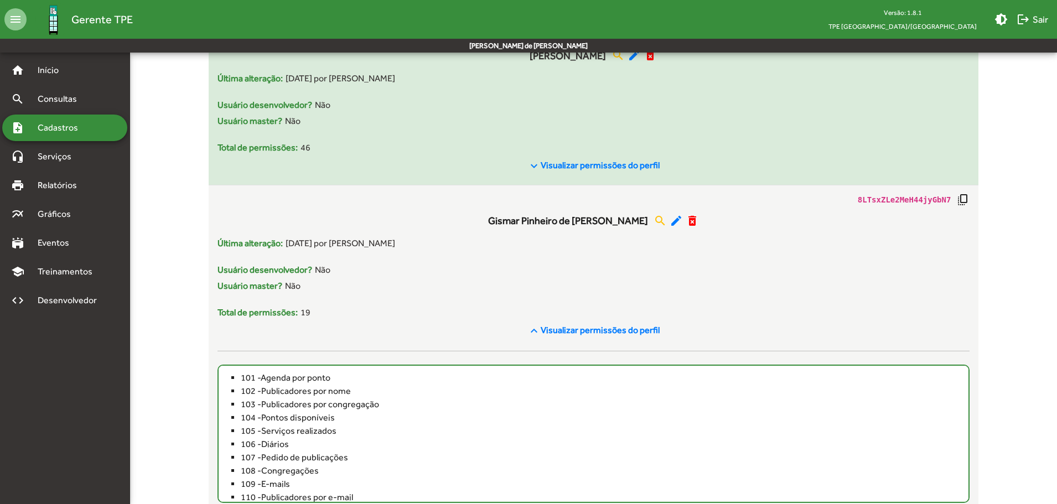
click at [540, 161] on mat-icon "keyboard_arrow_down" at bounding box center [533, 165] width 13 height 13
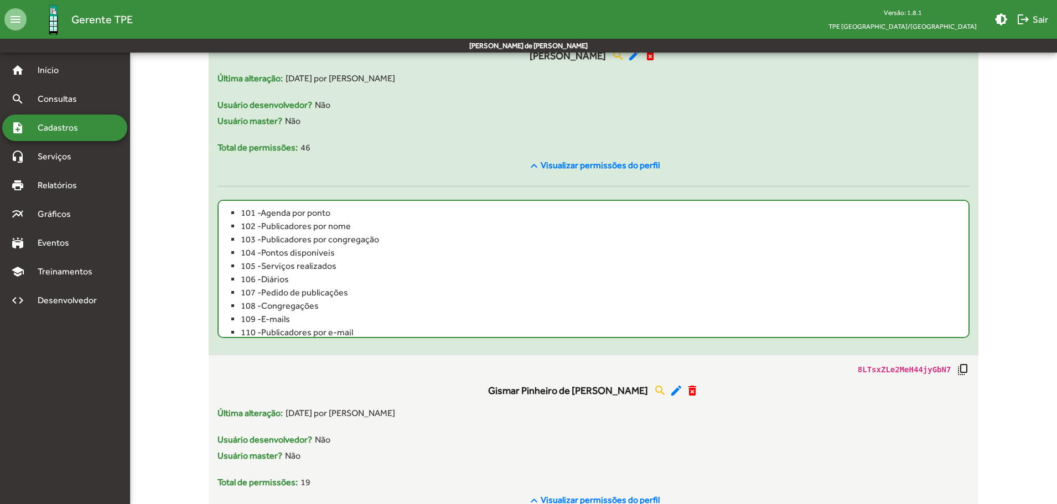
scroll to position [3564, 0]
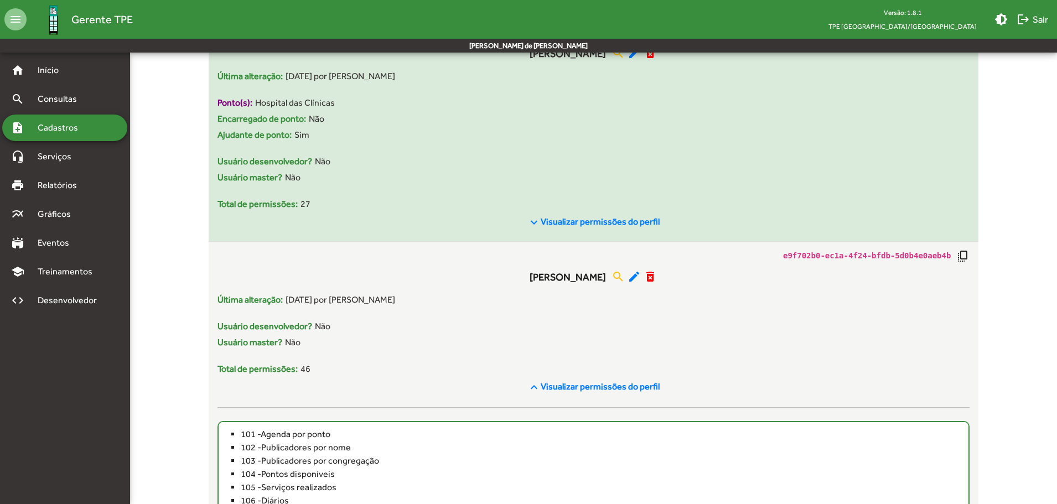
click at [555, 212] on div "keyboard_arrow_down Visualizar permissões do perfil" at bounding box center [593, 222] width 752 height 23
click at [536, 219] on mat-icon "keyboard_arrow_down" at bounding box center [533, 222] width 13 height 13
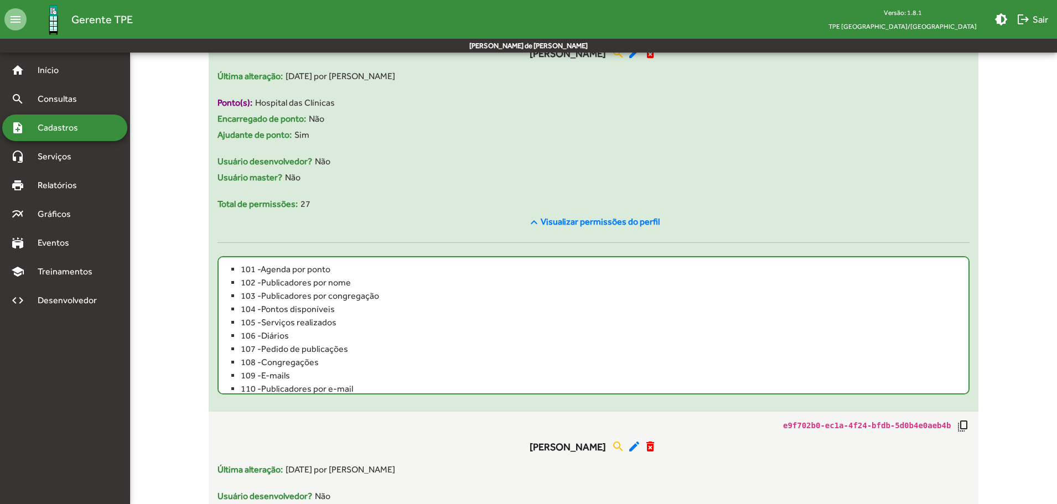
scroll to position [3398, 0]
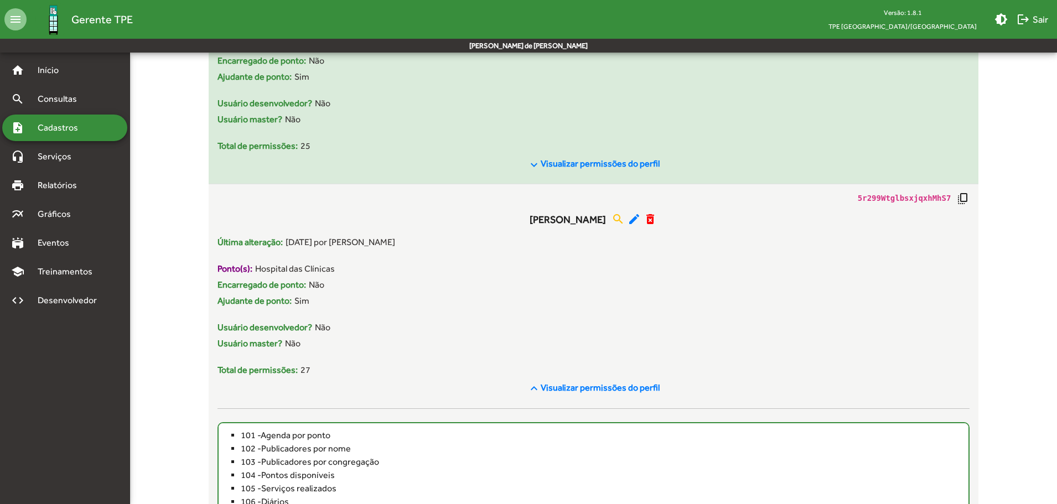
click at [537, 167] on mat-icon "keyboard_arrow_down" at bounding box center [533, 164] width 13 height 13
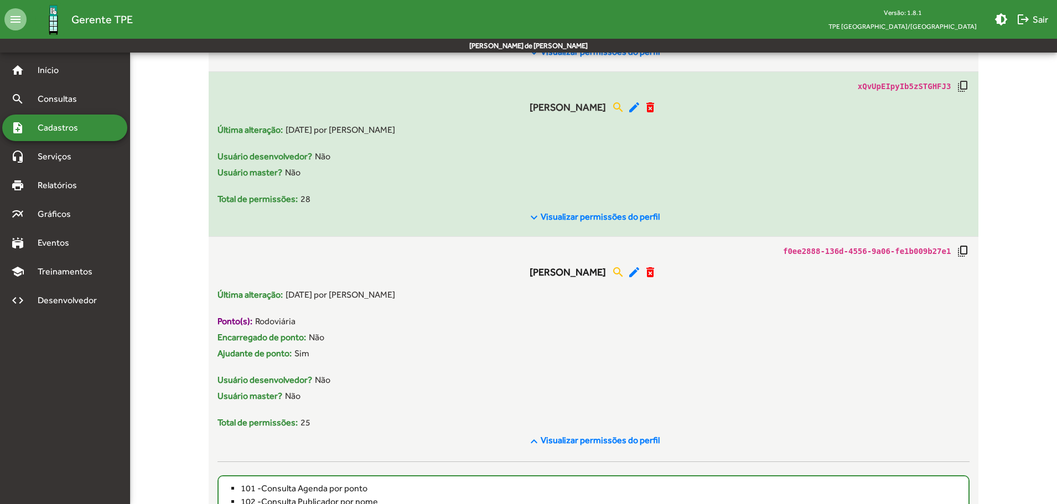
click at [547, 221] on span "Visualizar permissões do perfil" at bounding box center [599, 216] width 119 height 11
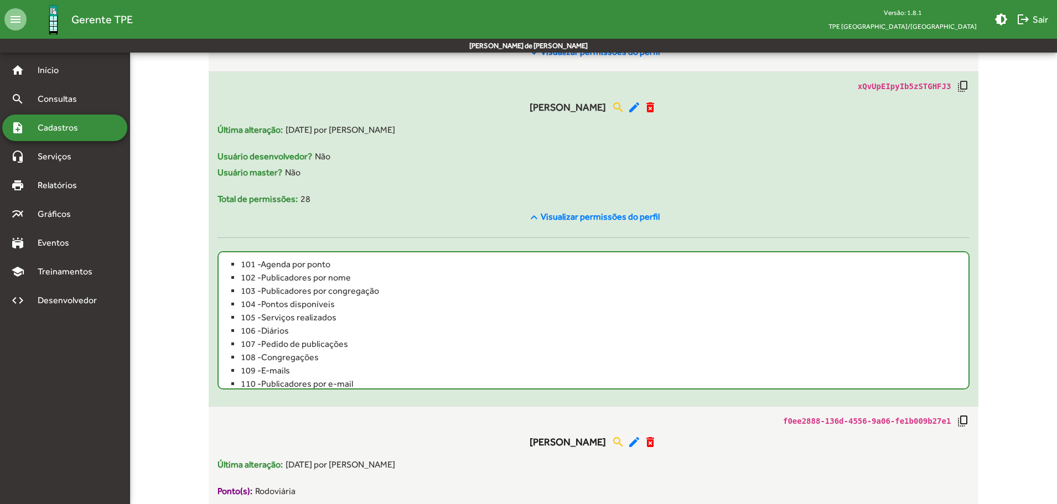
scroll to position [2900, 0]
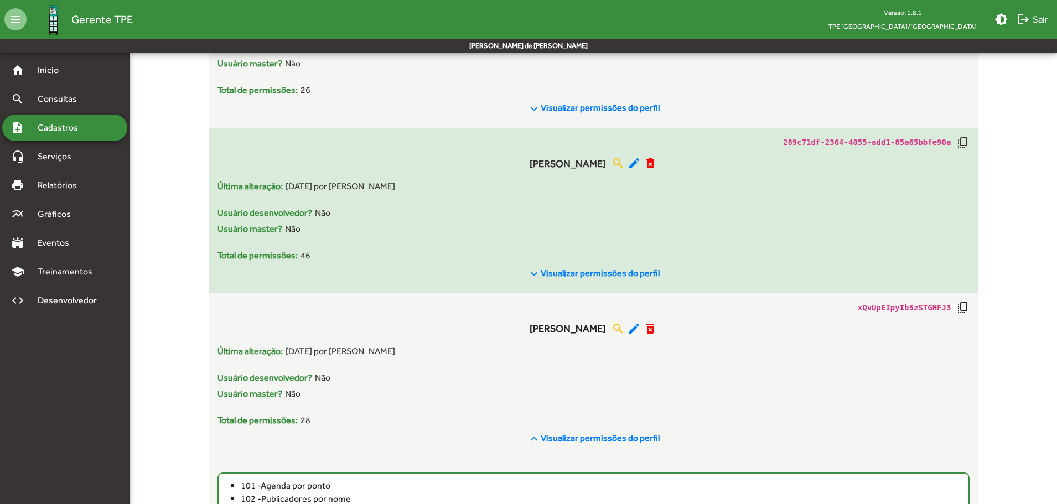
click at [550, 265] on div "keyboard_arrow_down Visualizar permissões do perfil" at bounding box center [593, 273] width 752 height 23
click at [533, 273] on mat-icon "keyboard_arrow_down" at bounding box center [533, 273] width 13 height 13
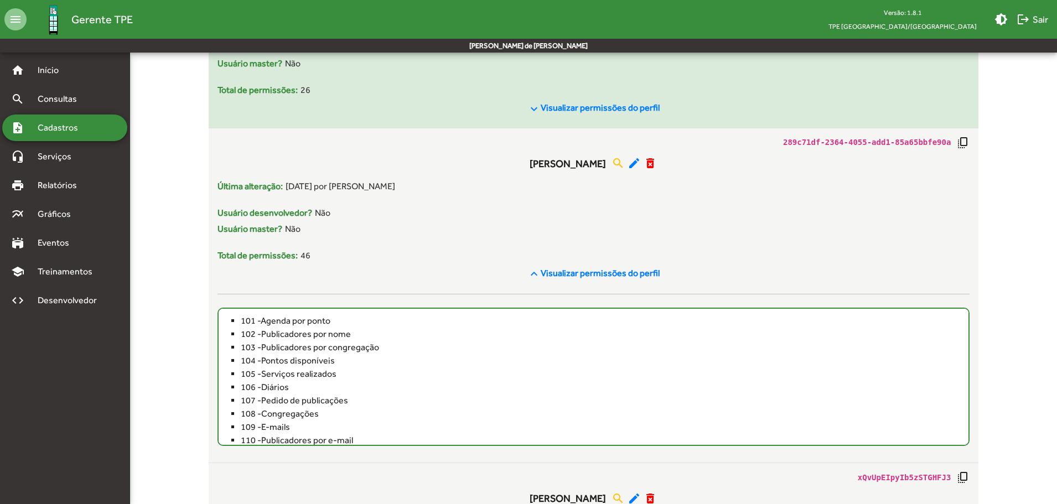
drag, startPoint x: 535, startPoint y: 110, endPoint x: 533, endPoint y: 118, distance: 8.7
click at [535, 110] on mat-icon "keyboard_arrow_down" at bounding box center [533, 108] width 13 height 13
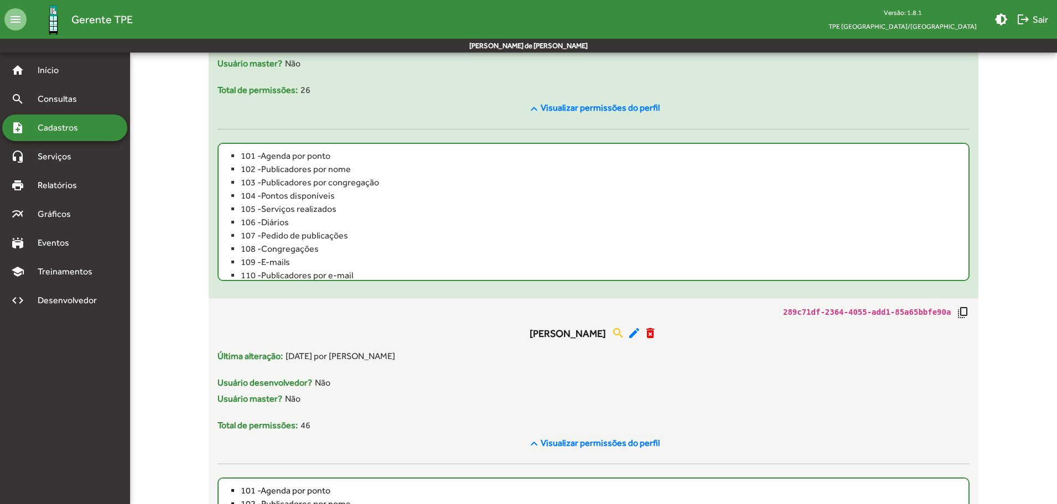
scroll to position [2568, 0]
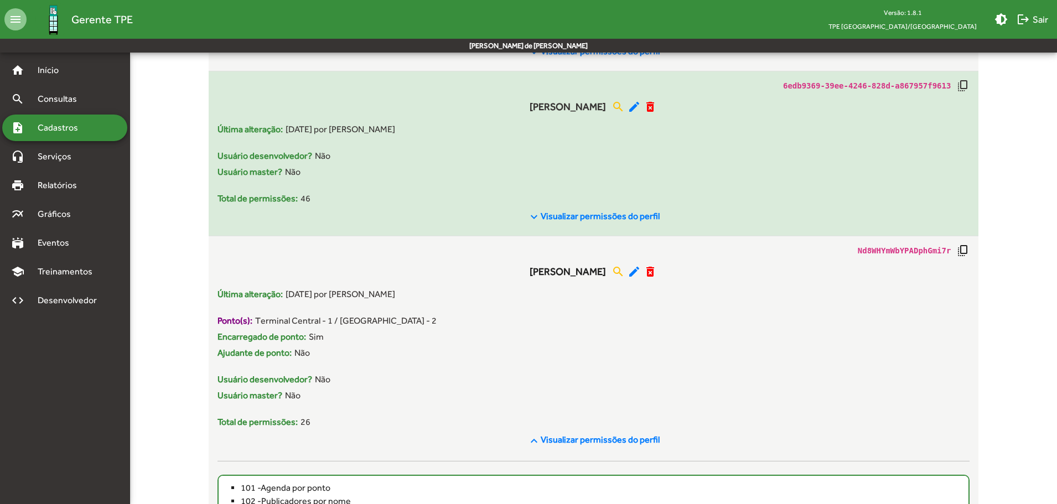
click at [534, 220] on mat-icon "keyboard_arrow_down" at bounding box center [533, 216] width 13 height 13
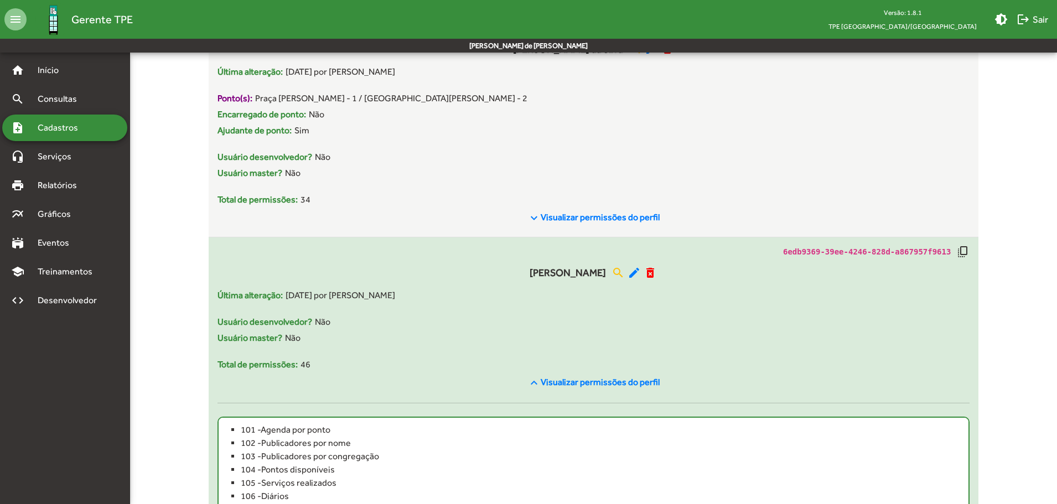
scroll to position [2347, 0]
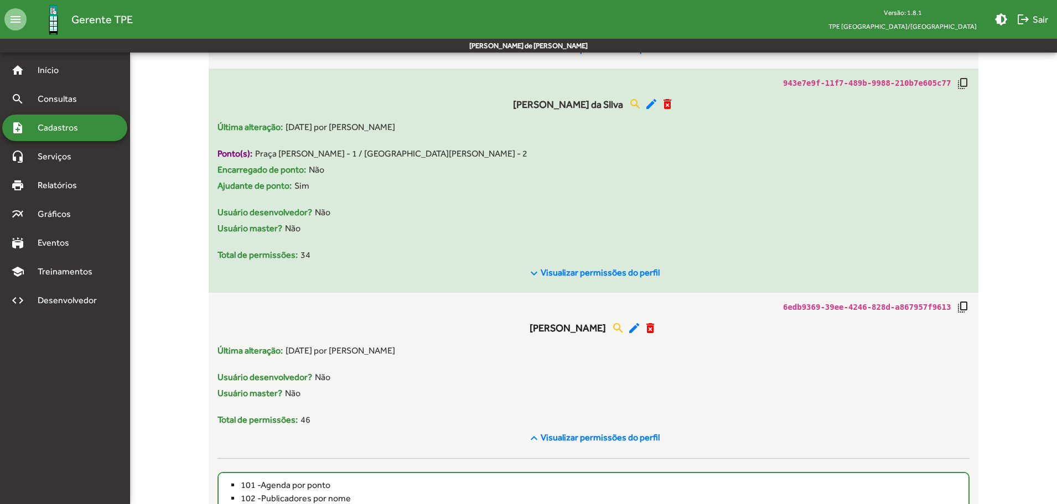
click at [540, 275] on mat-icon "keyboard_arrow_down" at bounding box center [533, 273] width 13 height 13
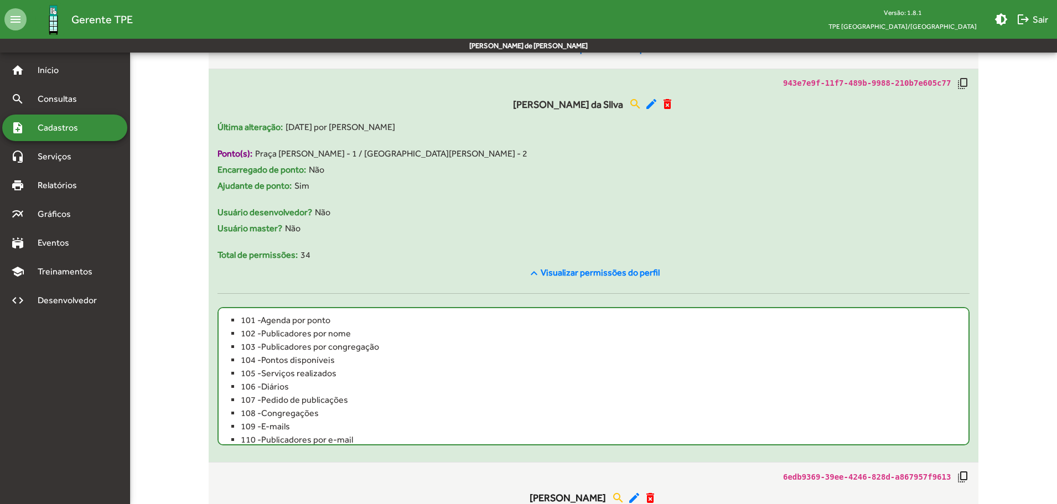
scroll to position [2125, 0]
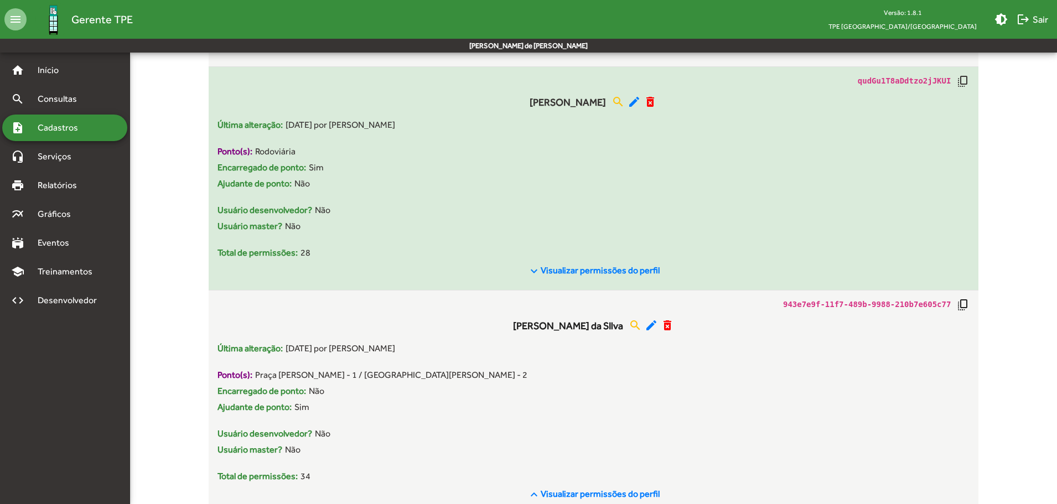
click at [538, 273] on mat-icon "keyboard_arrow_down" at bounding box center [533, 270] width 13 height 13
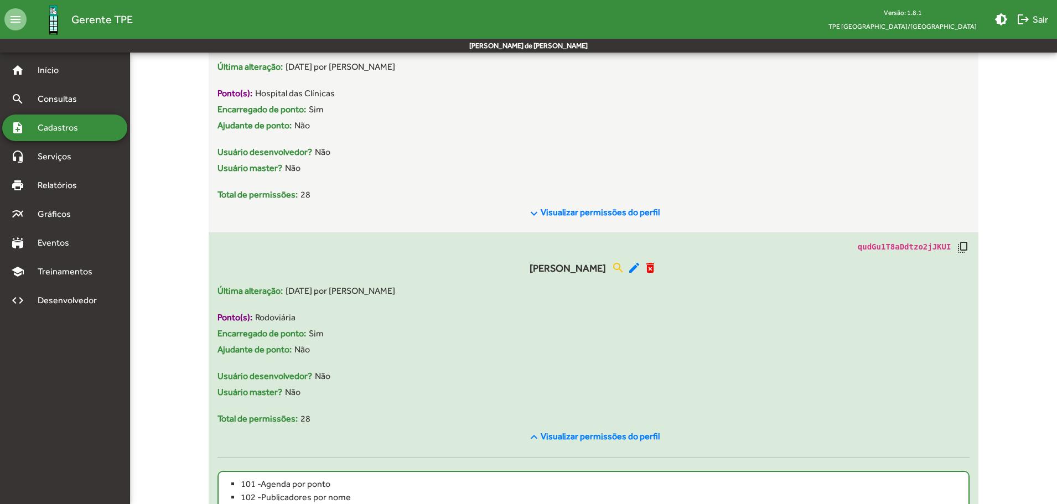
scroll to position [1904, 0]
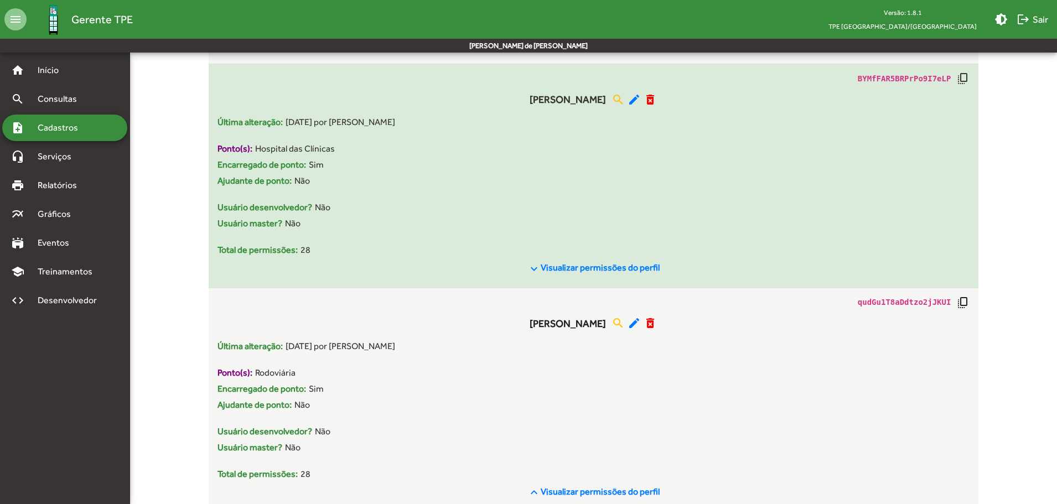
click at [538, 267] on mat-icon "keyboard_arrow_down" at bounding box center [533, 268] width 13 height 13
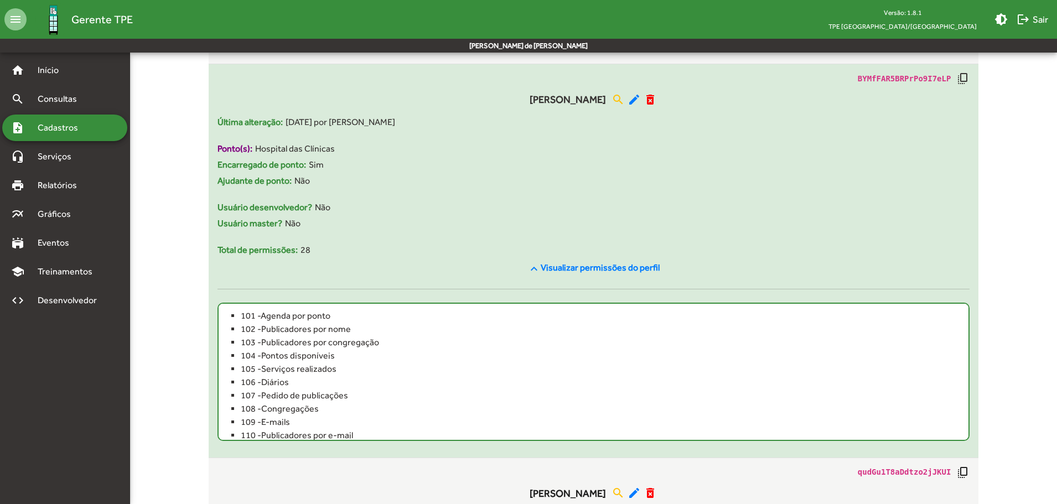
scroll to position [0, 0]
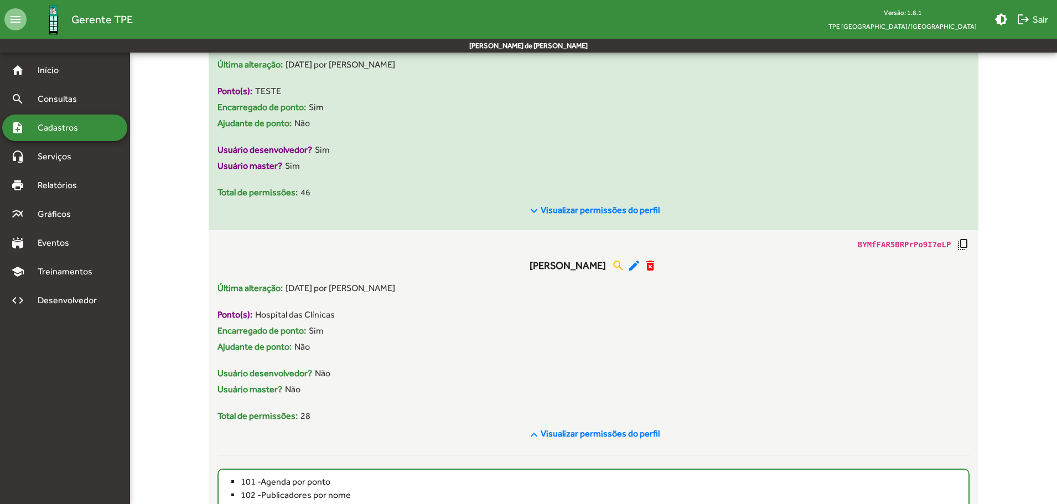
click at [533, 212] on mat-icon "keyboard_arrow_down" at bounding box center [533, 210] width 13 height 13
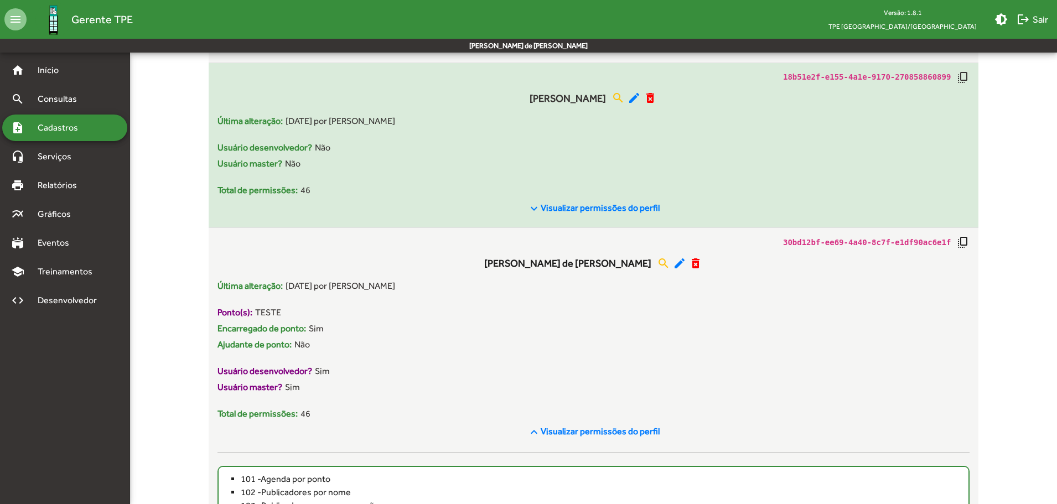
click at [532, 207] on mat-icon "keyboard_arrow_down" at bounding box center [533, 208] width 13 height 13
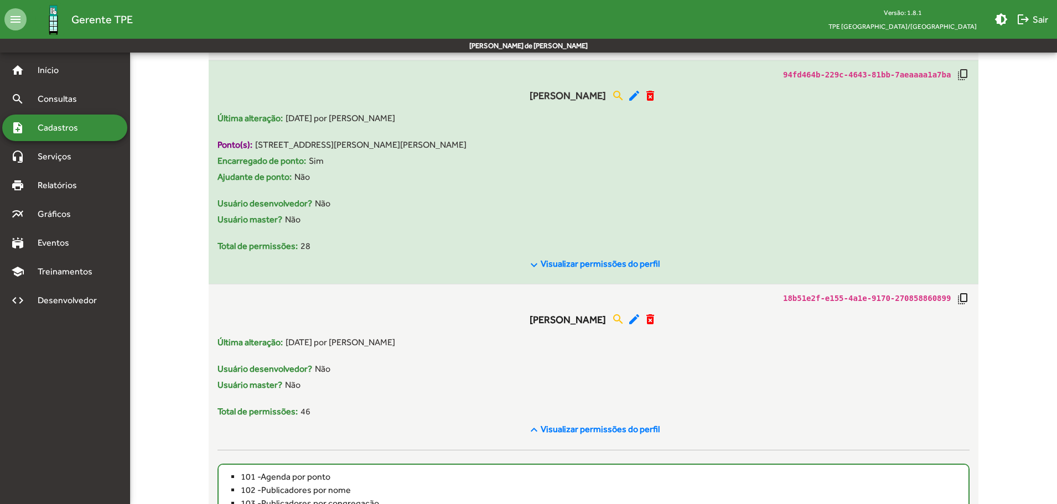
click at [538, 257] on span "keyboard_arrow_down Visualizar permissões do perfil" at bounding box center [593, 264] width 132 height 14
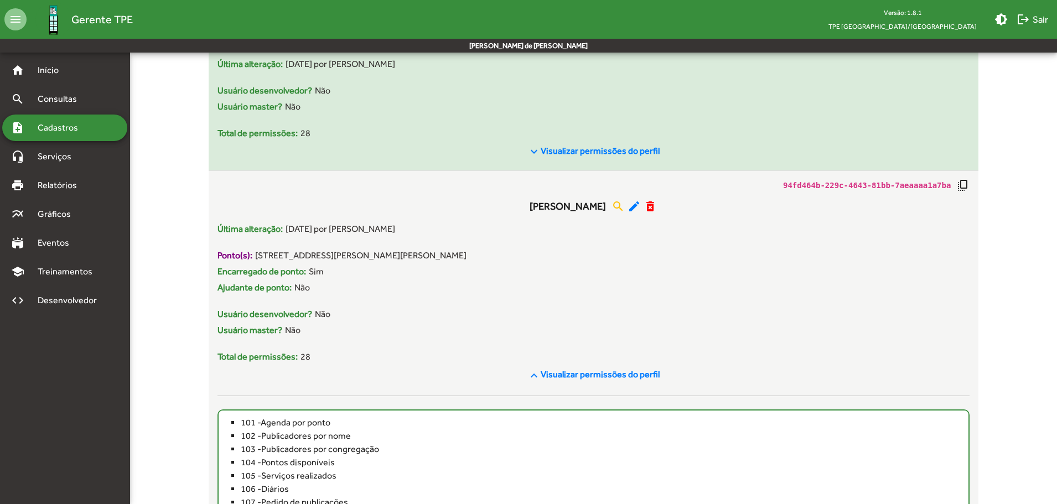
click at [530, 152] on mat-icon "keyboard_arrow_down" at bounding box center [533, 151] width 13 height 13
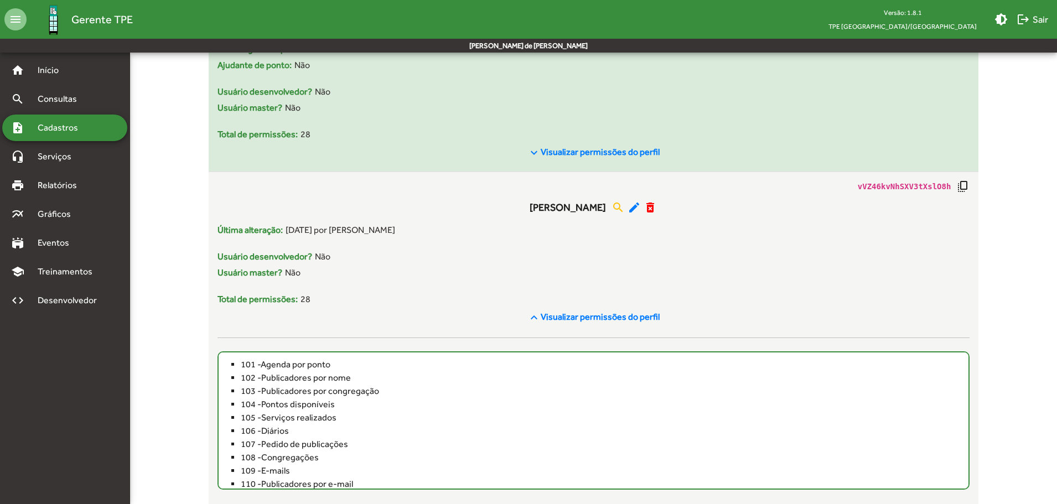
click at [533, 151] on mat-icon "keyboard_arrow_down" at bounding box center [533, 152] width 13 height 13
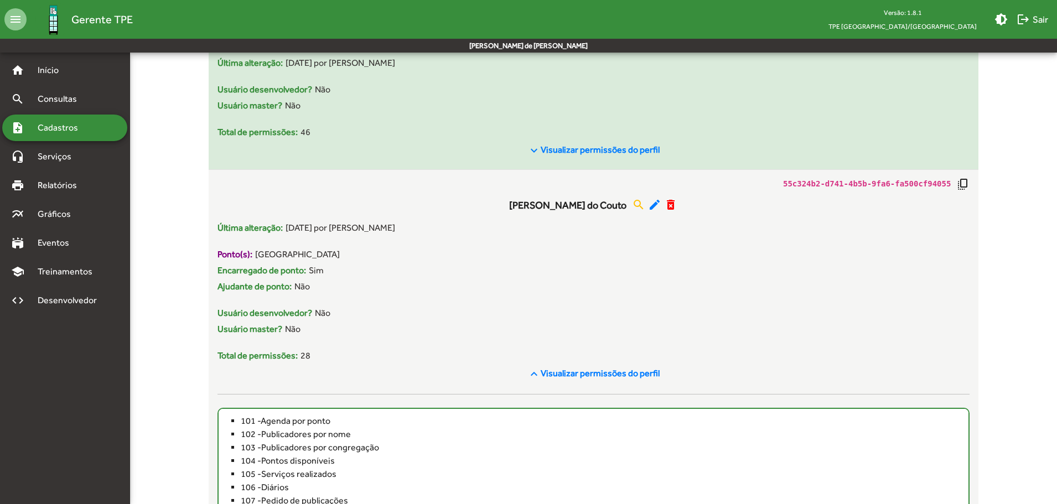
click at [533, 151] on mat-icon "keyboard_arrow_down" at bounding box center [533, 150] width 13 height 13
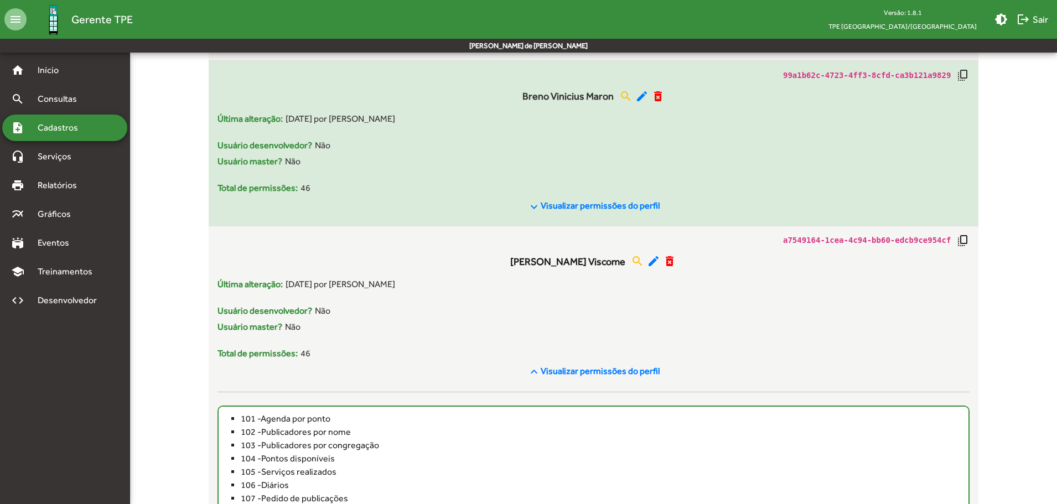
click at [535, 209] on mat-icon "keyboard_arrow_down" at bounding box center [533, 206] width 13 height 13
click at [534, 203] on mat-icon "keyboard_arrow_down" at bounding box center [533, 207] width 13 height 13
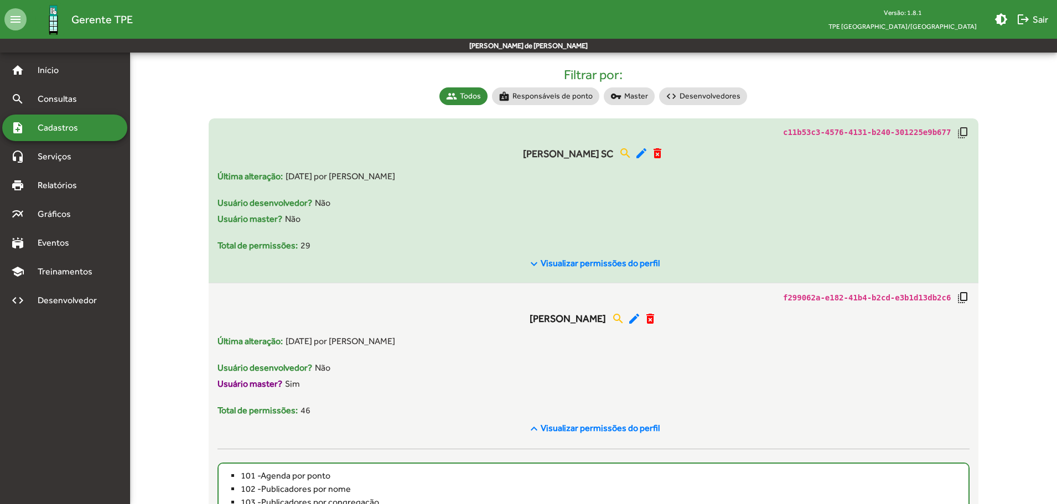
click at [544, 266] on span "Visualizar permissões do perfil" at bounding box center [599, 263] width 119 height 11
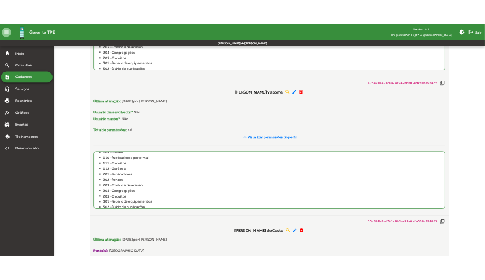
scroll to position [117, 0]
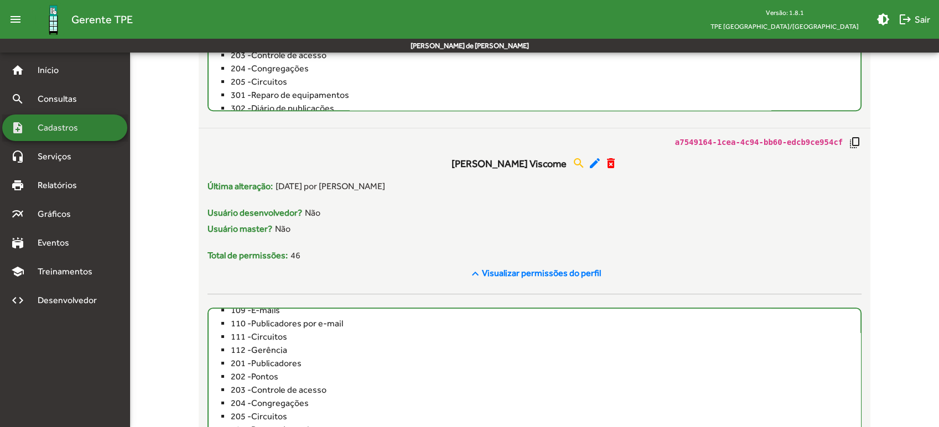
click at [70, 127] on span "Cadastros" at bounding box center [61, 127] width 61 height 13
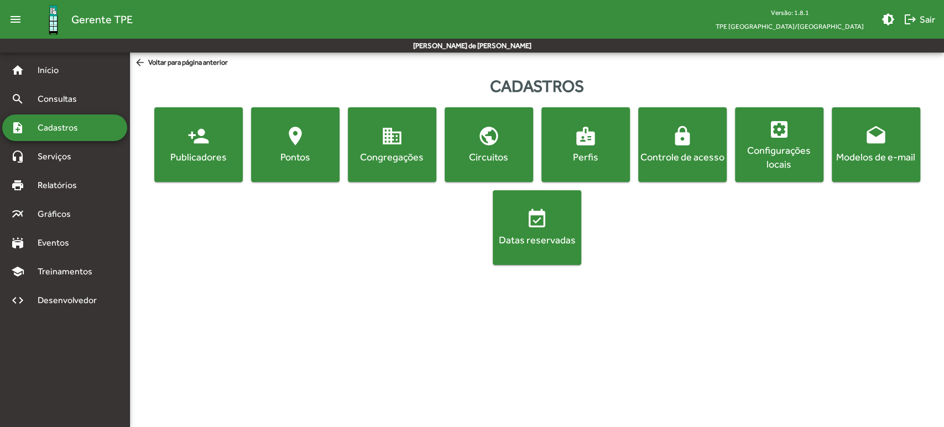
click at [178, 137] on span "person_add Publicadores" at bounding box center [199, 144] width 84 height 39
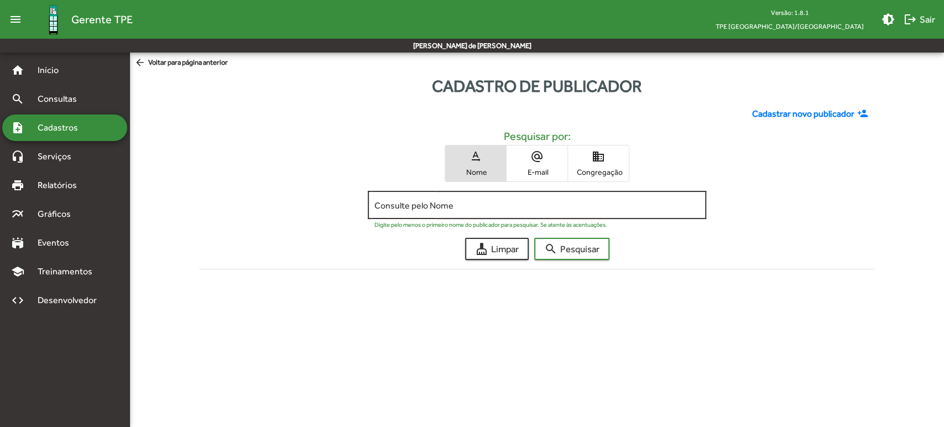
click at [465, 211] on div "Consulte pelo Nome" at bounding box center [537, 204] width 325 height 30
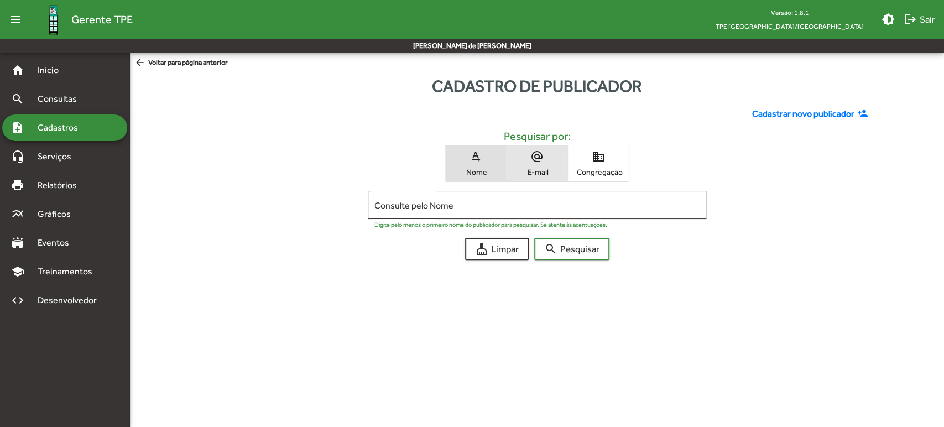
click at [535, 159] on mat-icon "alternate_email" at bounding box center [537, 156] width 13 height 13
click at [499, 217] on div at bounding box center [537, 219] width 325 height 4
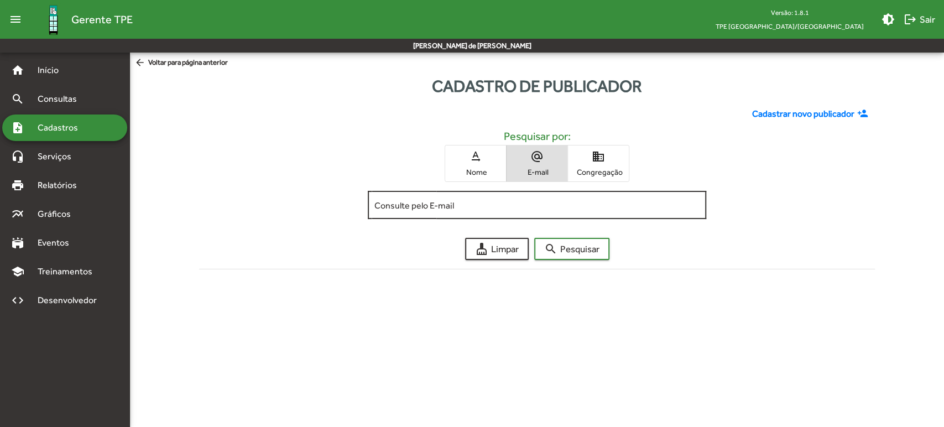
click at [496, 207] on input "Consulte pelo E-mail" at bounding box center [537, 205] width 325 height 10
paste input "**********"
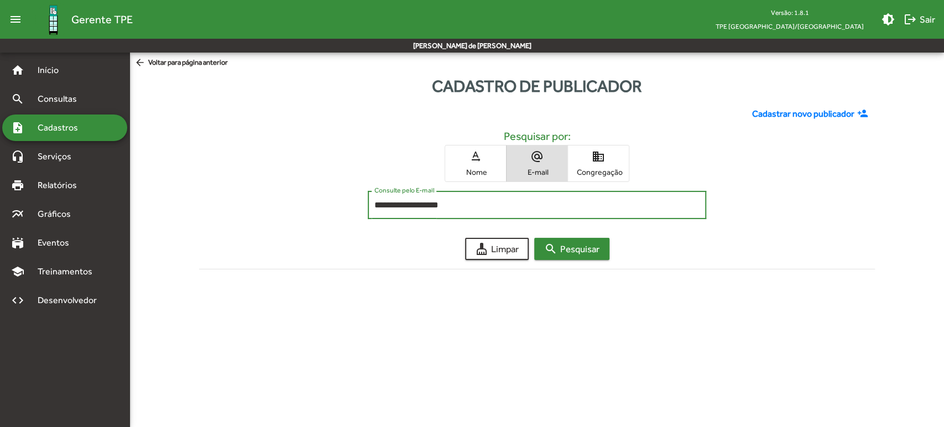
type input "**********"
click at [560, 248] on span "search Pesquisar" at bounding box center [571, 249] width 55 height 20
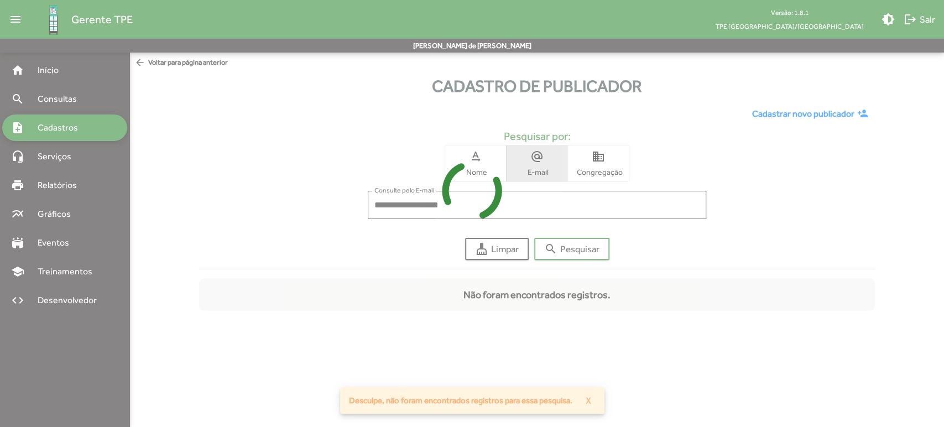
click at [473, 160] on mat-icon "text_rotation_none" at bounding box center [475, 156] width 13 height 13
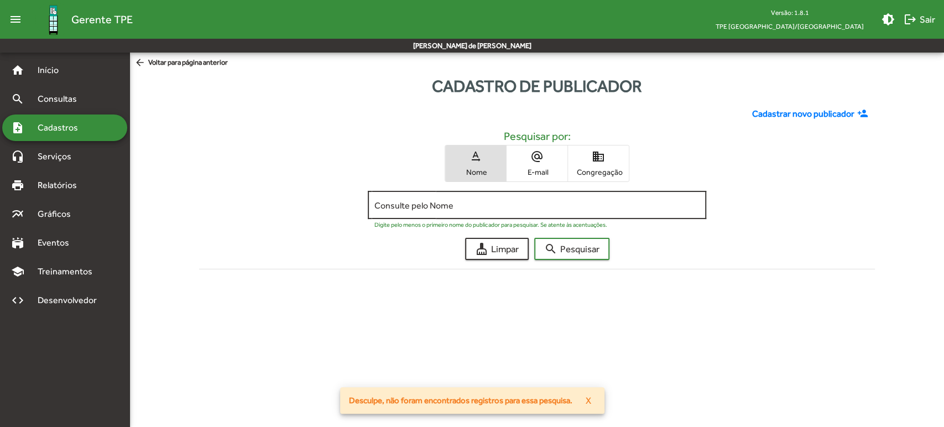
click at [457, 198] on div "Consulte pelo Nome" at bounding box center [537, 204] width 325 height 30
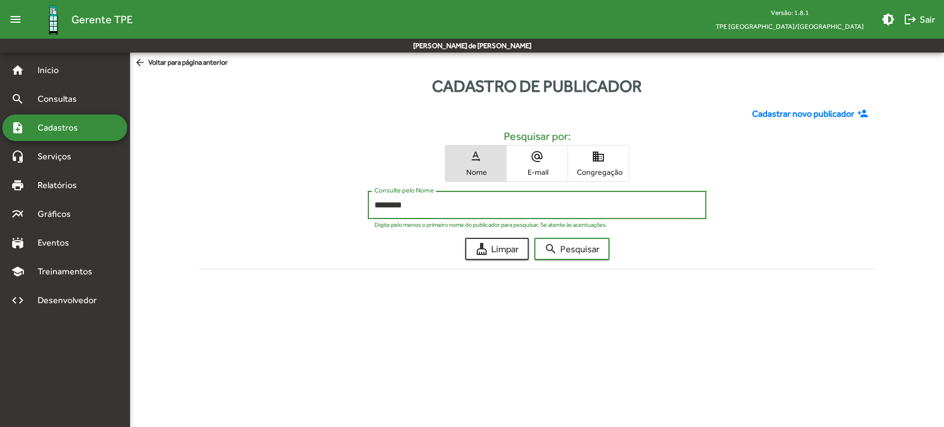
type input "********"
click at [534, 238] on button "search Pesquisar" at bounding box center [571, 249] width 75 height 22
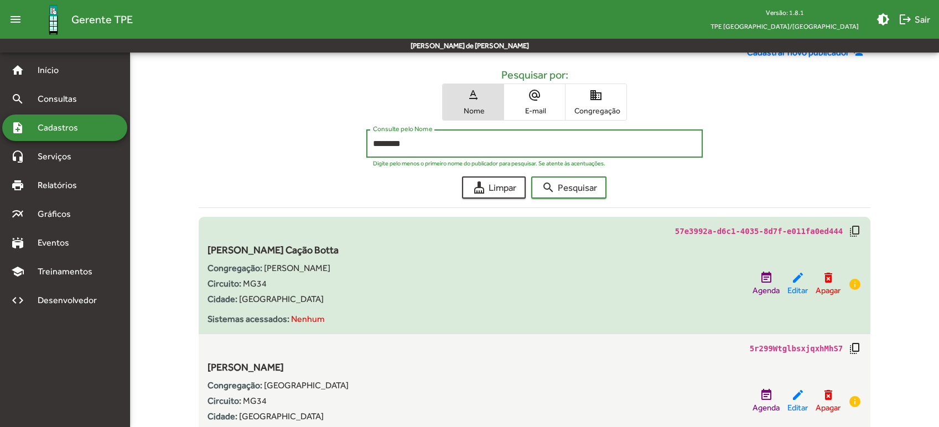
scroll to position [111, 0]
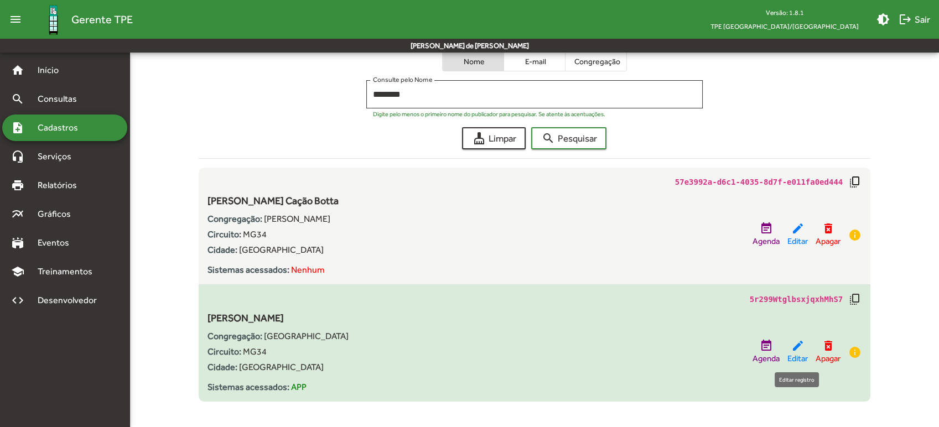
click at [799, 347] on mat-icon "edit" at bounding box center [797, 345] width 13 height 13
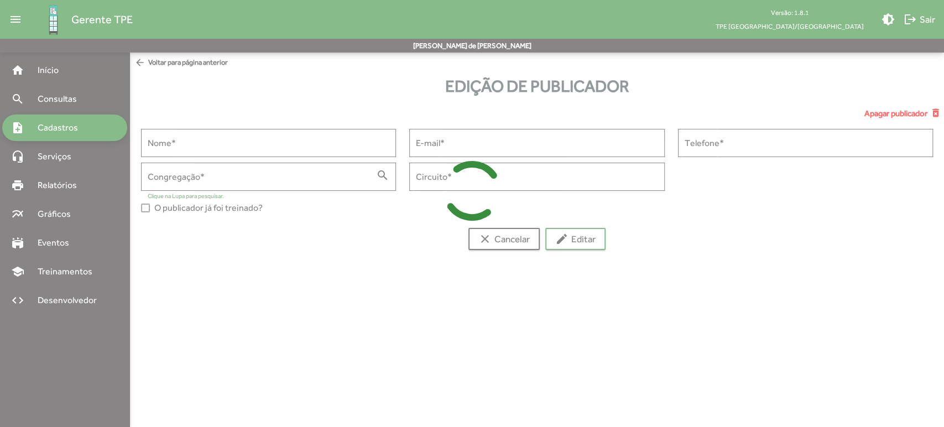
type input "**********"
type input "****"
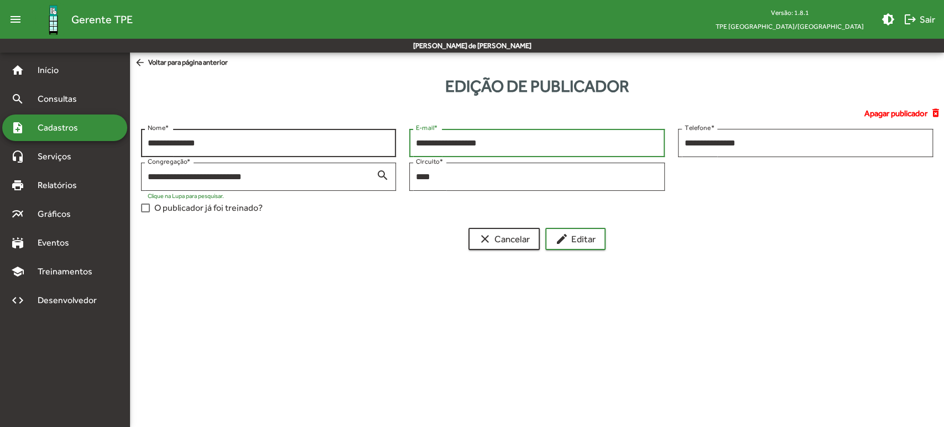
drag, startPoint x: 533, startPoint y: 143, endPoint x: 392, endPoint y: 133, distance: 141.4
click at [392, 133] on div "**********" at bounding box center [536, 174] width 805 height 90
click at [508, 242] on span "clear Cancelar" at bounding box center [504, 239] width 51 height 20
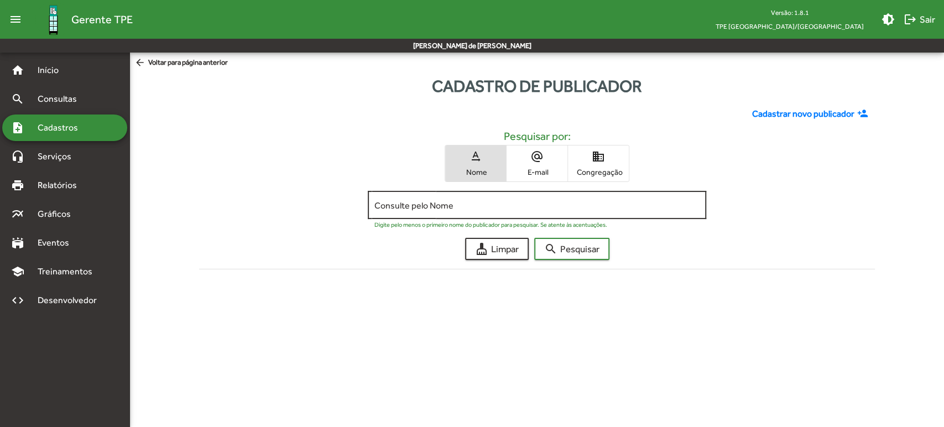
click at [476, 215] on div "Consulte pelo Nome" at bounding box center [537, 204] width 325 height 30
type input "****"
click at [534, 238] on button "search Pesquisar" at bounding box center [571, 249] width 75 height 22
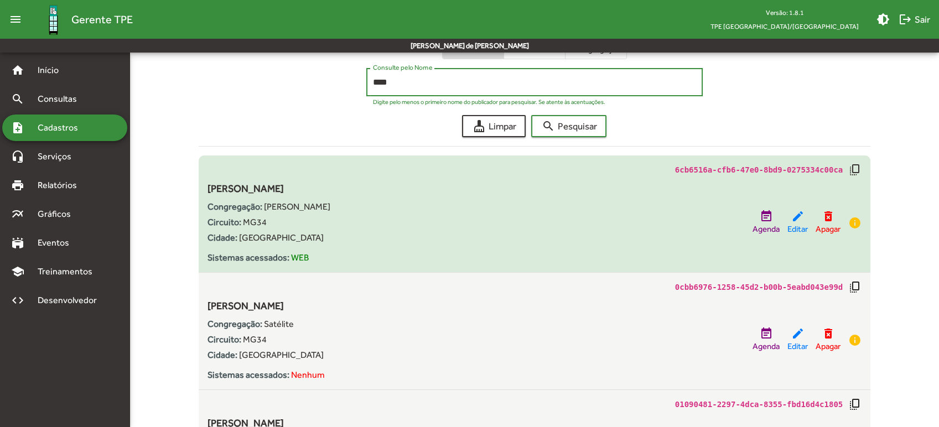
scroll to position [237, 0]
